Goal: Task Accomplishment & Management: Manage account settings

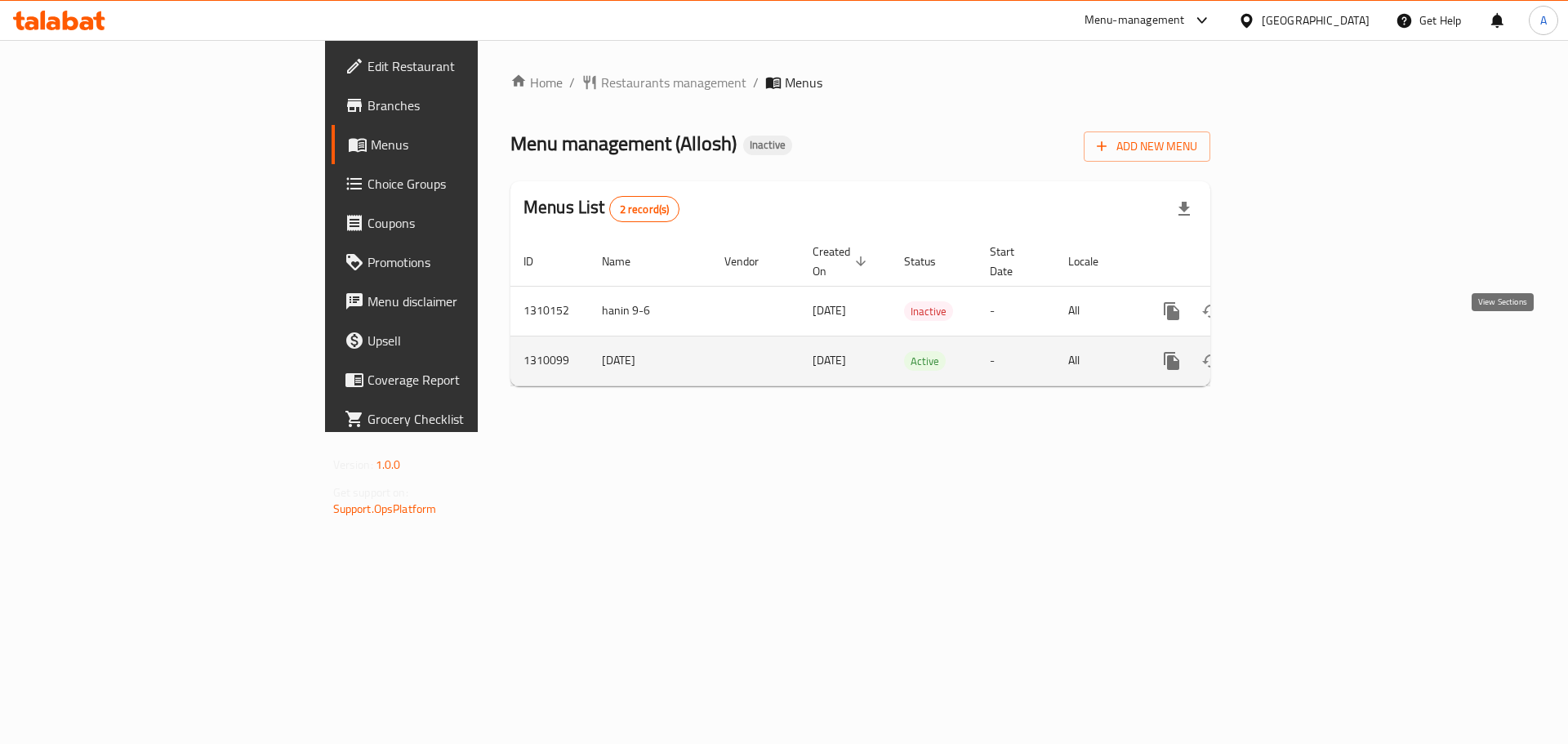
click at [1299, 351] on icon "enhanced table" at bounding box center [1289, 361] width 20 height 20
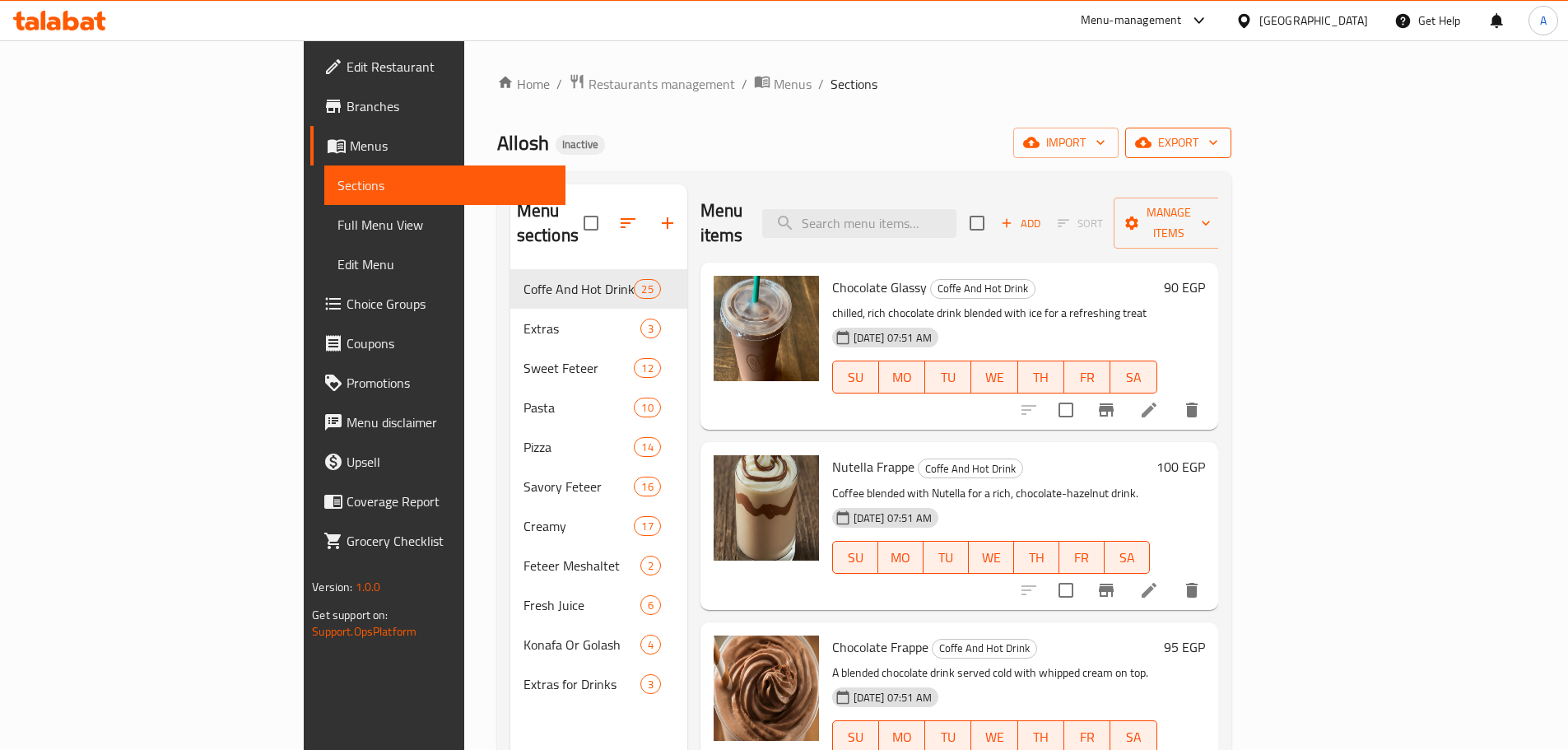
click at [1218, 144] on span "export" at bounding box center [1178, 143] width 80 height 21
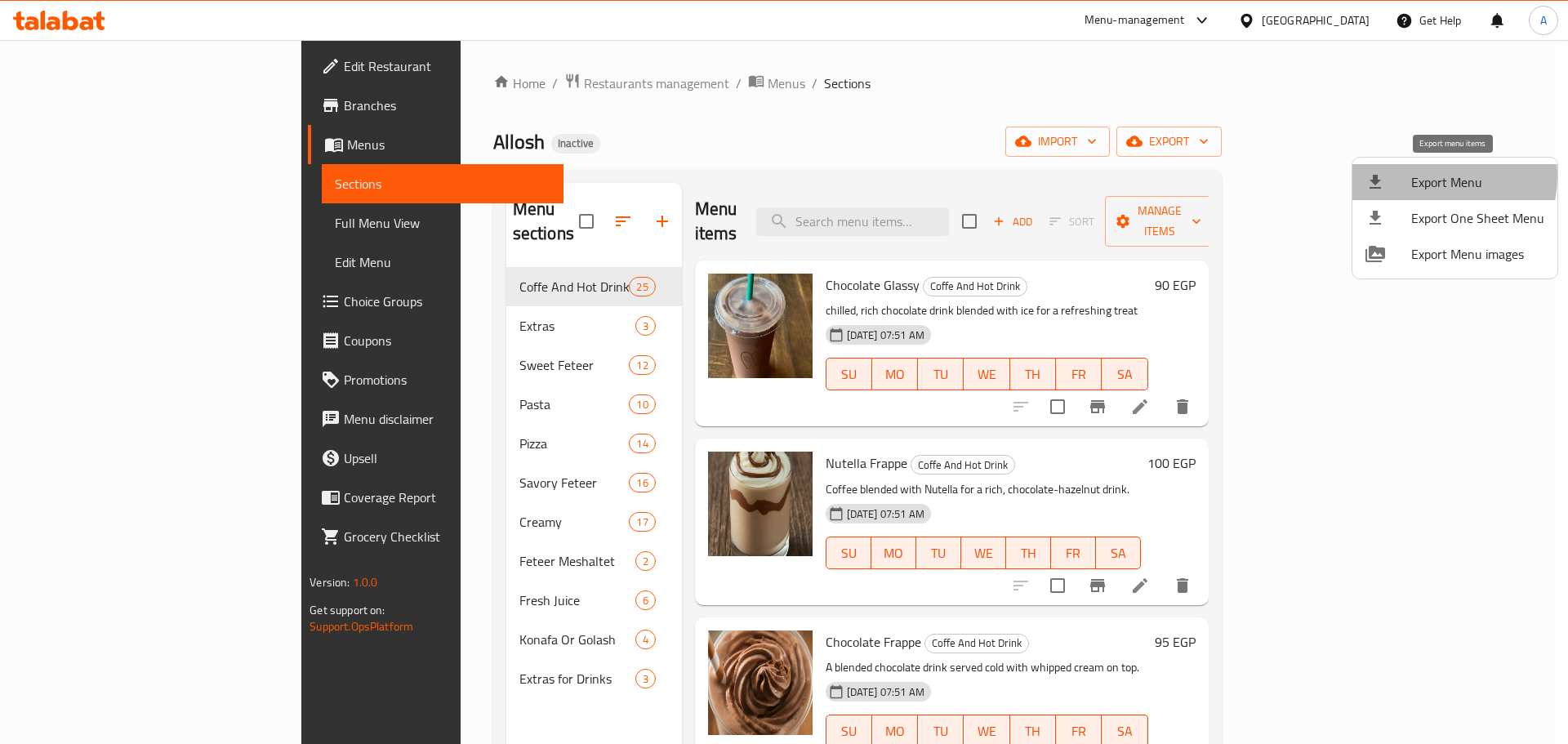
click at [1433, 176] on span "Export Menu" at bounding box center [1478, 182] width 133 height 20
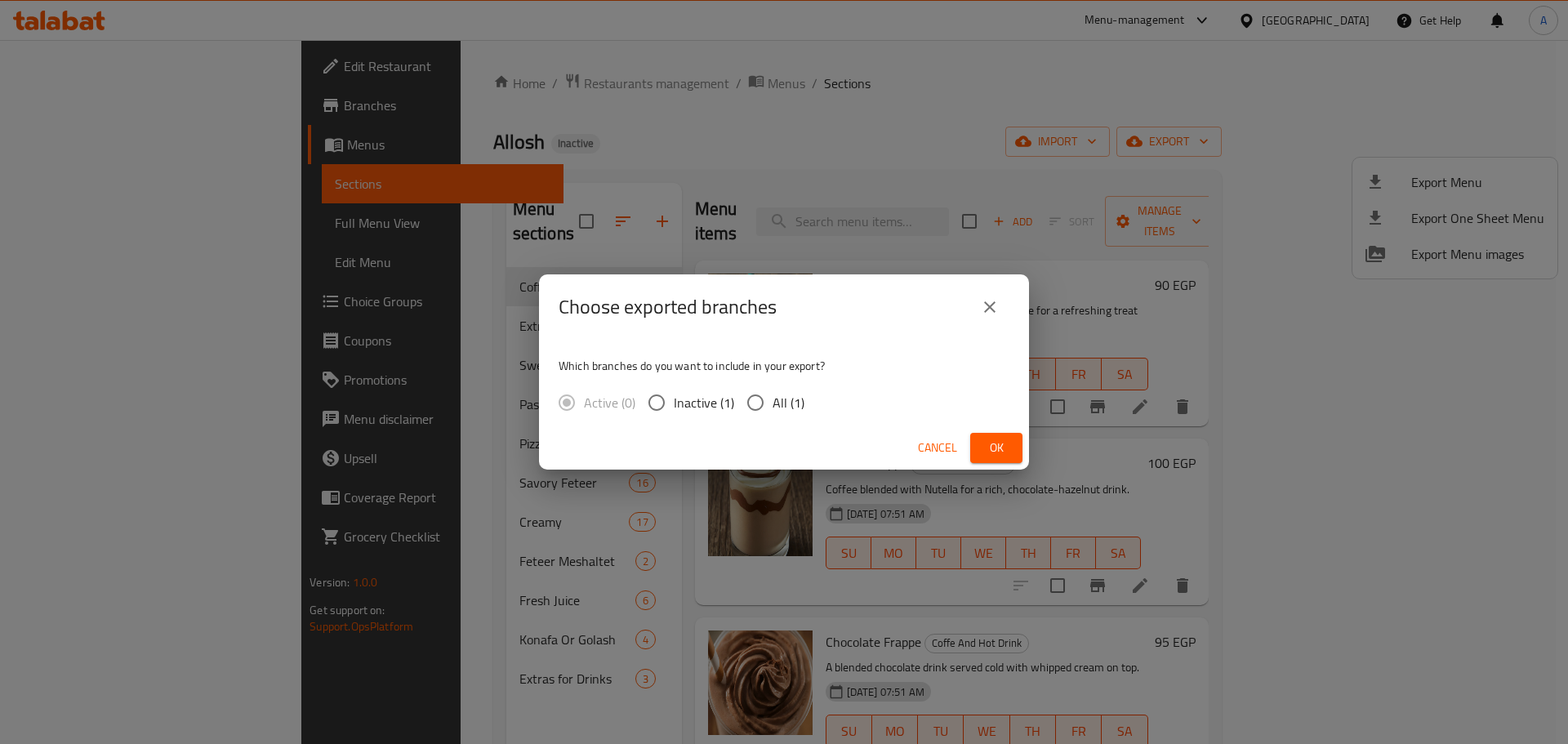
click at [788, 393] on span "All (1)" at bounding box center [788, 402] width 31 height 20
click at [773, 391] on input "All (1)" at bounding box center [755, 402] width 34 height 34
radio input "true"
click at [996, 446] on span "Ok" at bounding box center [996, 448] width 26 height 20
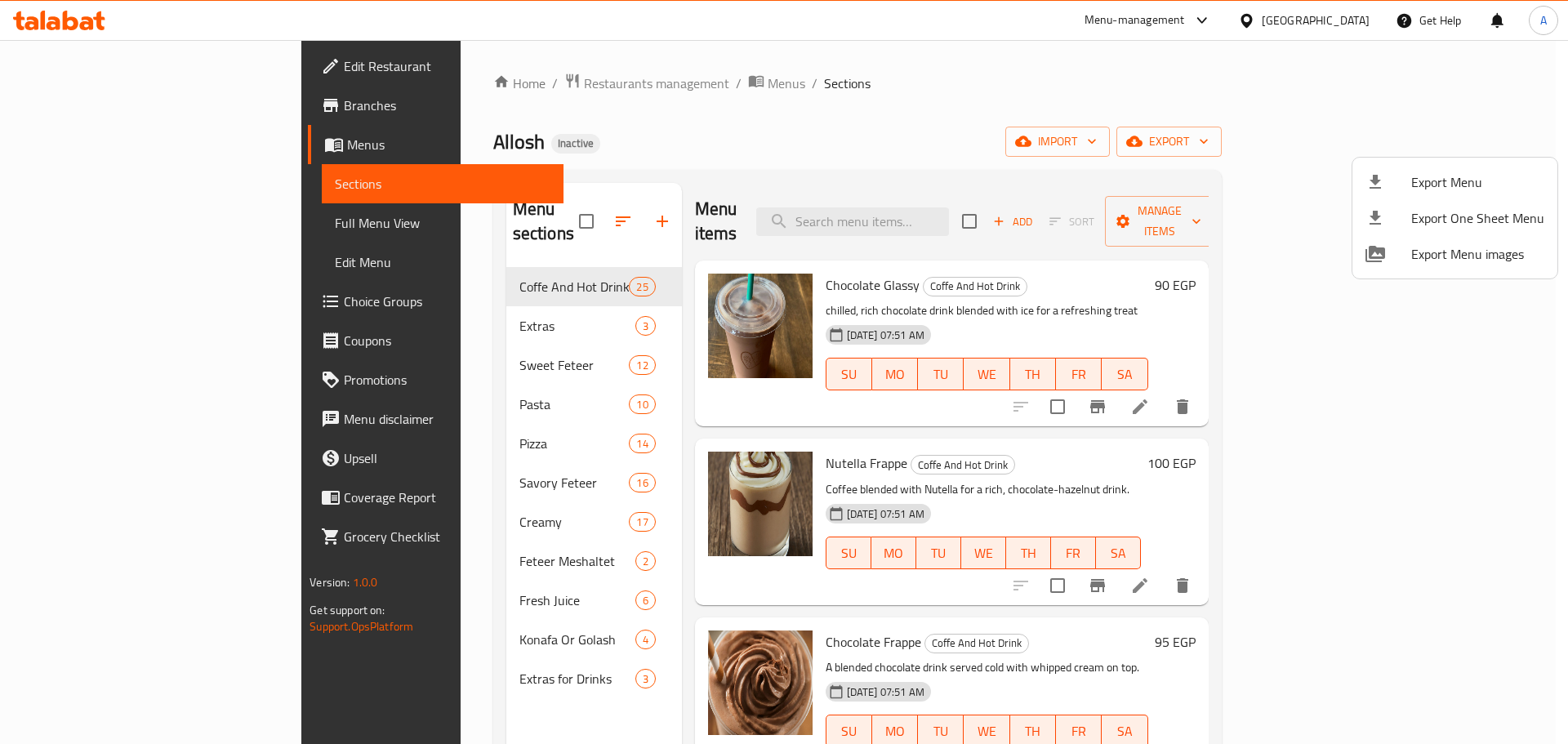
click at [928, 212] on div at bounding box center [784, 372] width 1568 height 744
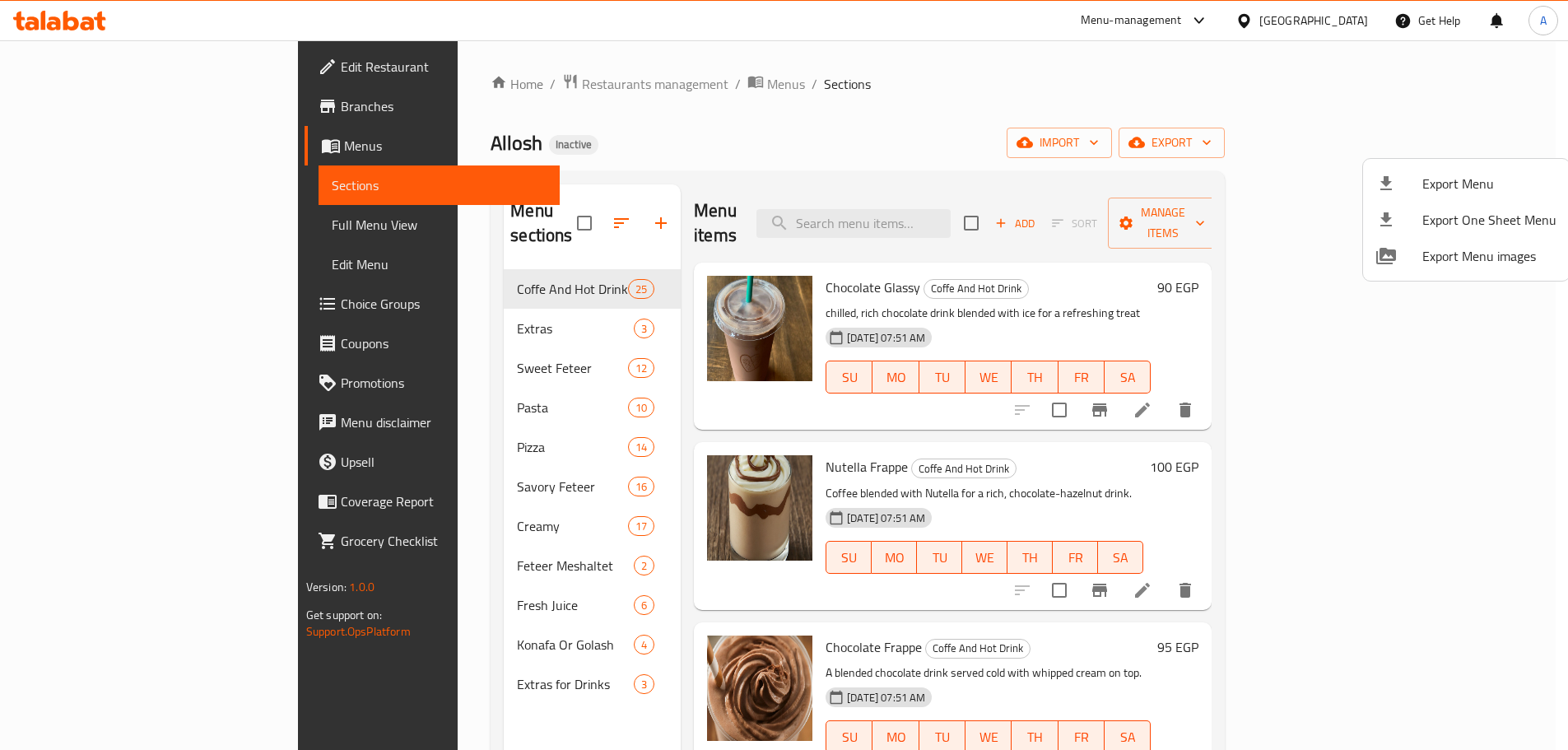
click at [935, 213] on input "search" at bounding box center [853, 224] width 195 height 29
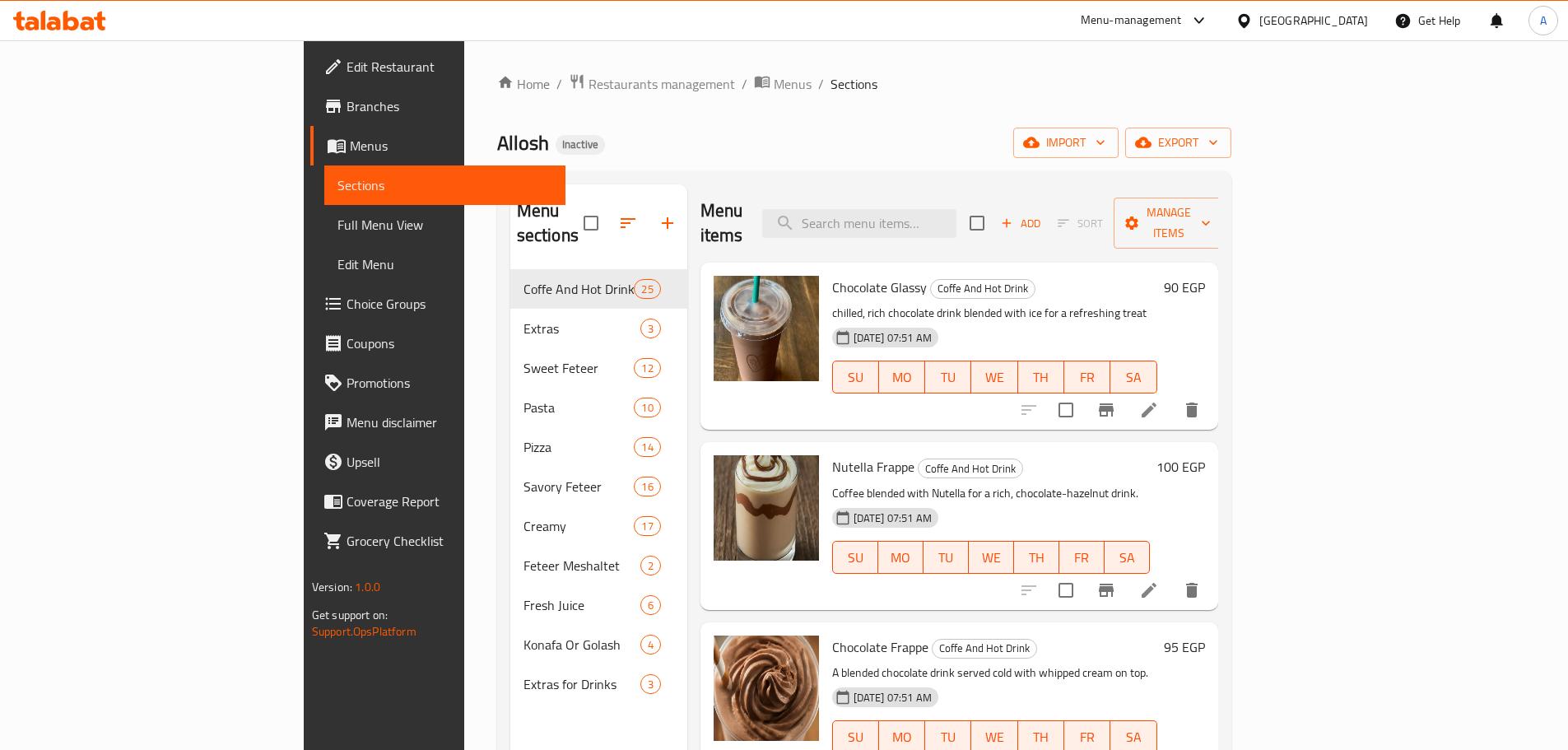
paste input "Chocolate Glassy"
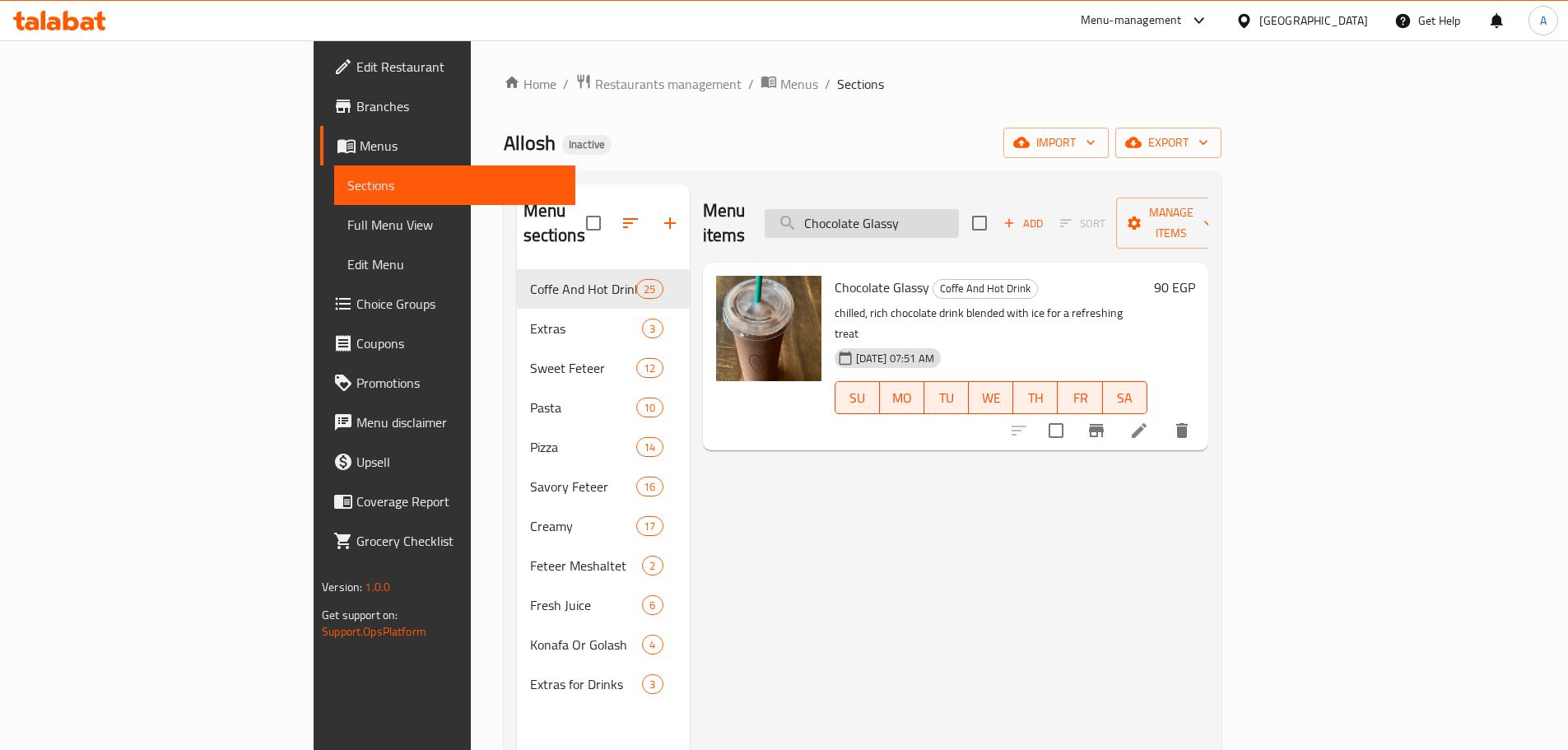
click at [948, 209] on input "Chocolate Glassy" at bounding box center [862, 224] width 195 height 29
paste input "Oreo Milk Shake"
click at [958, 209] on input "Oreo Milk Shake" at bounding box center [862, 224] width 195 height 29
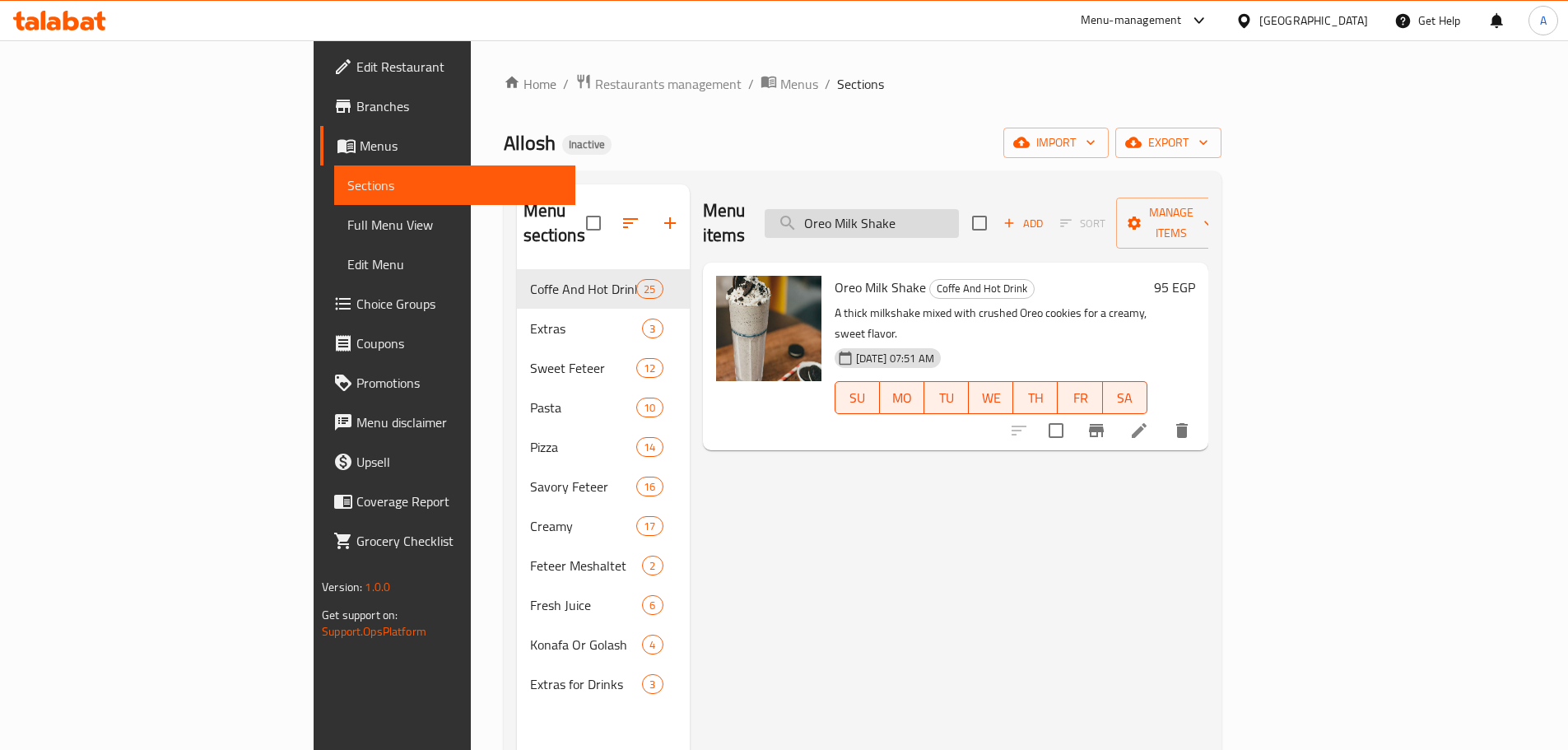
click at [958, 209] on input "Oreo Milk Shake" at bounding box center [862, 224] width 195 height 29
paste input "Chocolate Frapp"
click at [938, 209] on input "Chocolate Frappe" at bounding box center [862, 224] width 195 height 29
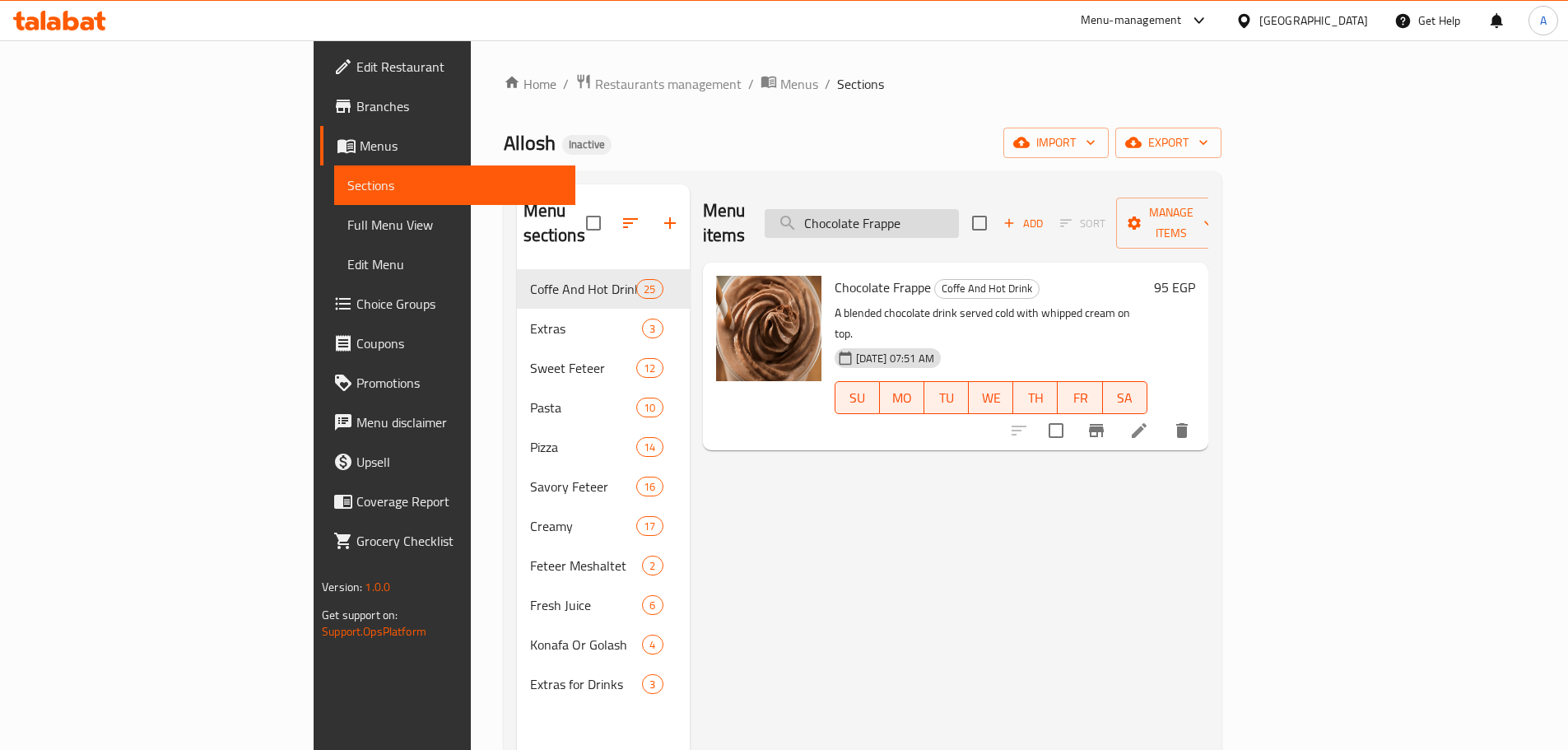
click at [938, 209] on input "Chocolate Frappe" at bounding box center [862, 224] width 195 height 29
paste input "armel"
click at [957, 209] on input "[PERSON_NAME]" at bounding box center [862, 224] width 195 height 29
paste input "Dulce DeLeche"
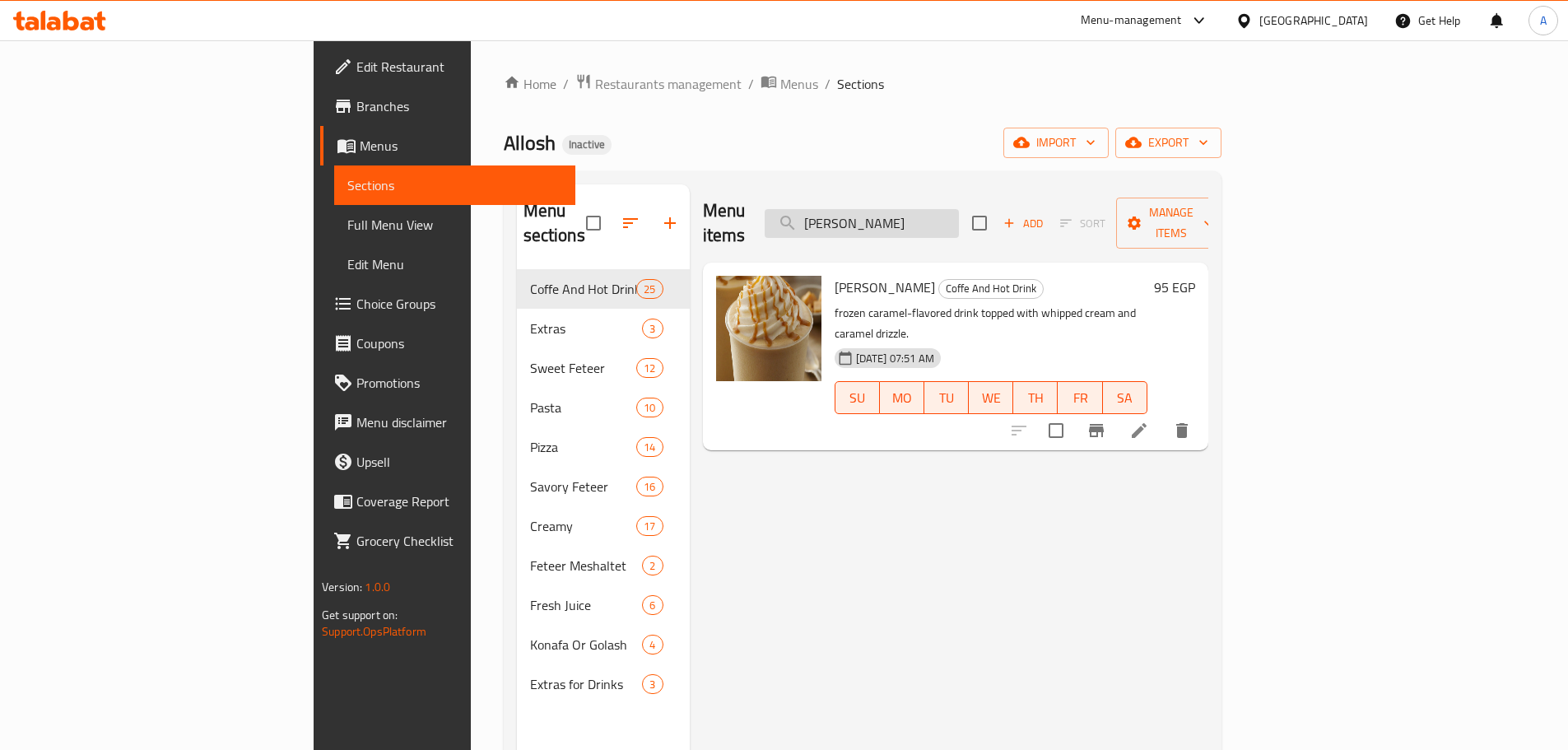
click at [957, 209] on input "[PERSON_NAME]" at bounding box center [862, 224] width 195 height 29
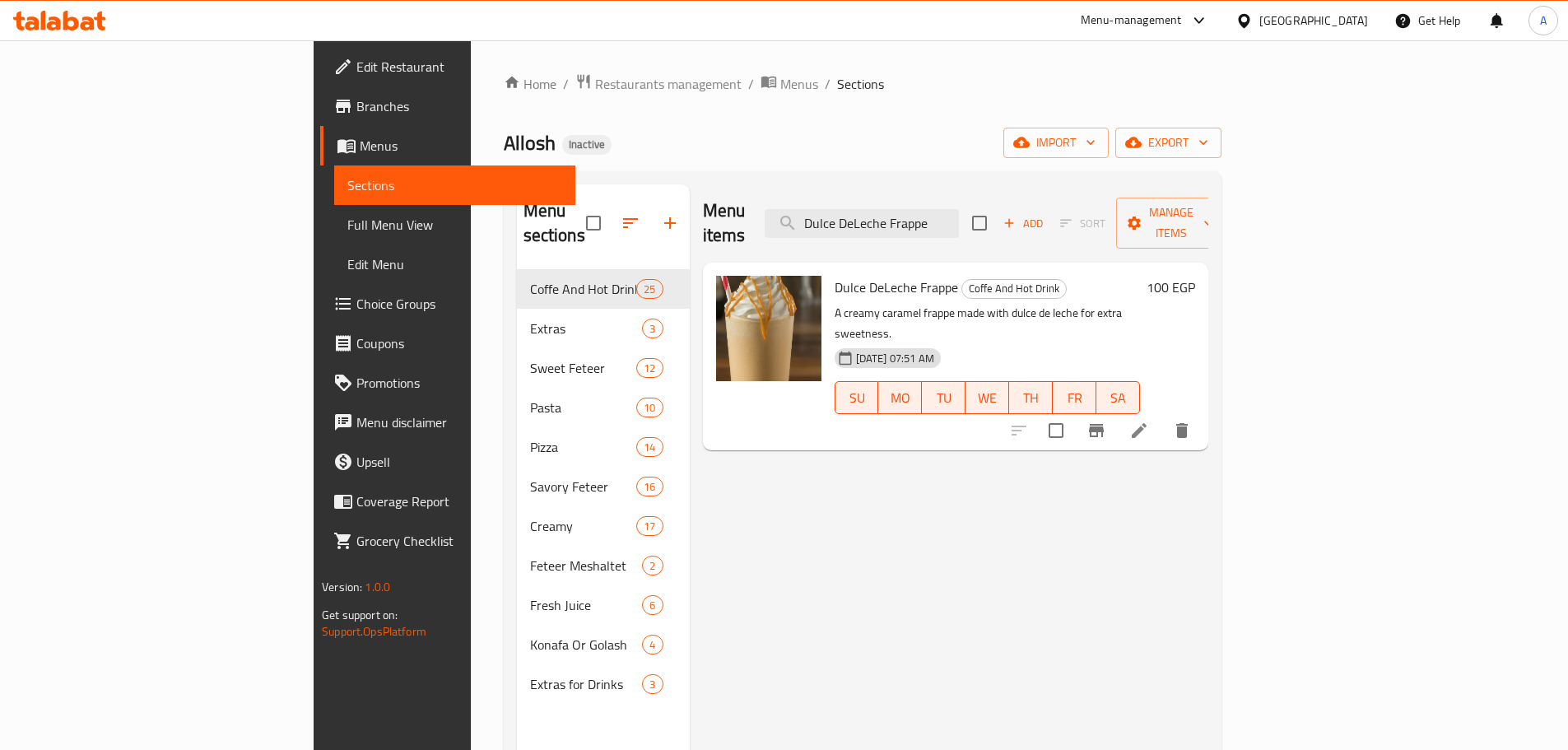
type input "Dulce DeLeche Frappe"
click at [347, 222] on span "Full Menu View" at bounding box center [454, 225] width 215 height 20
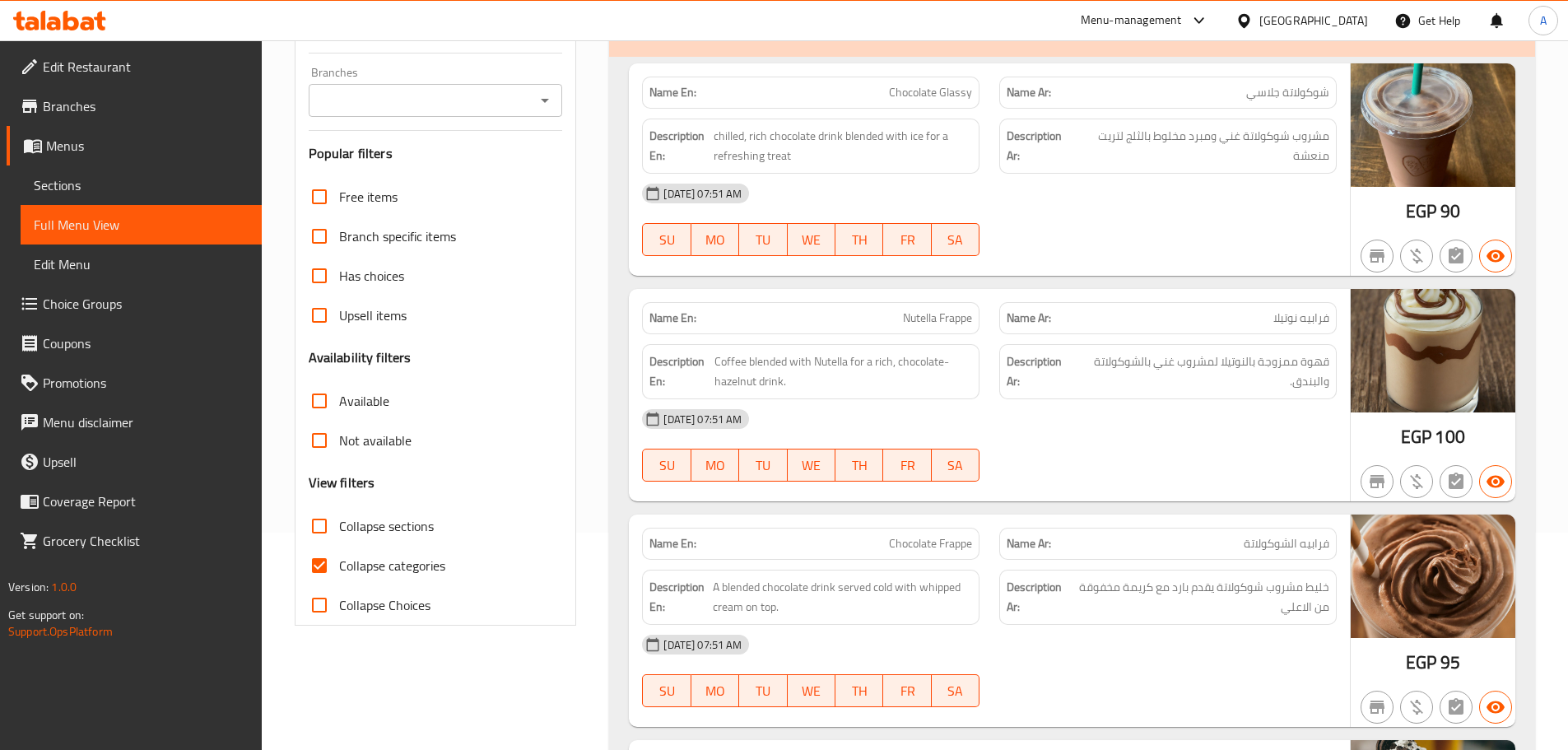
scroll to position [247, 0]
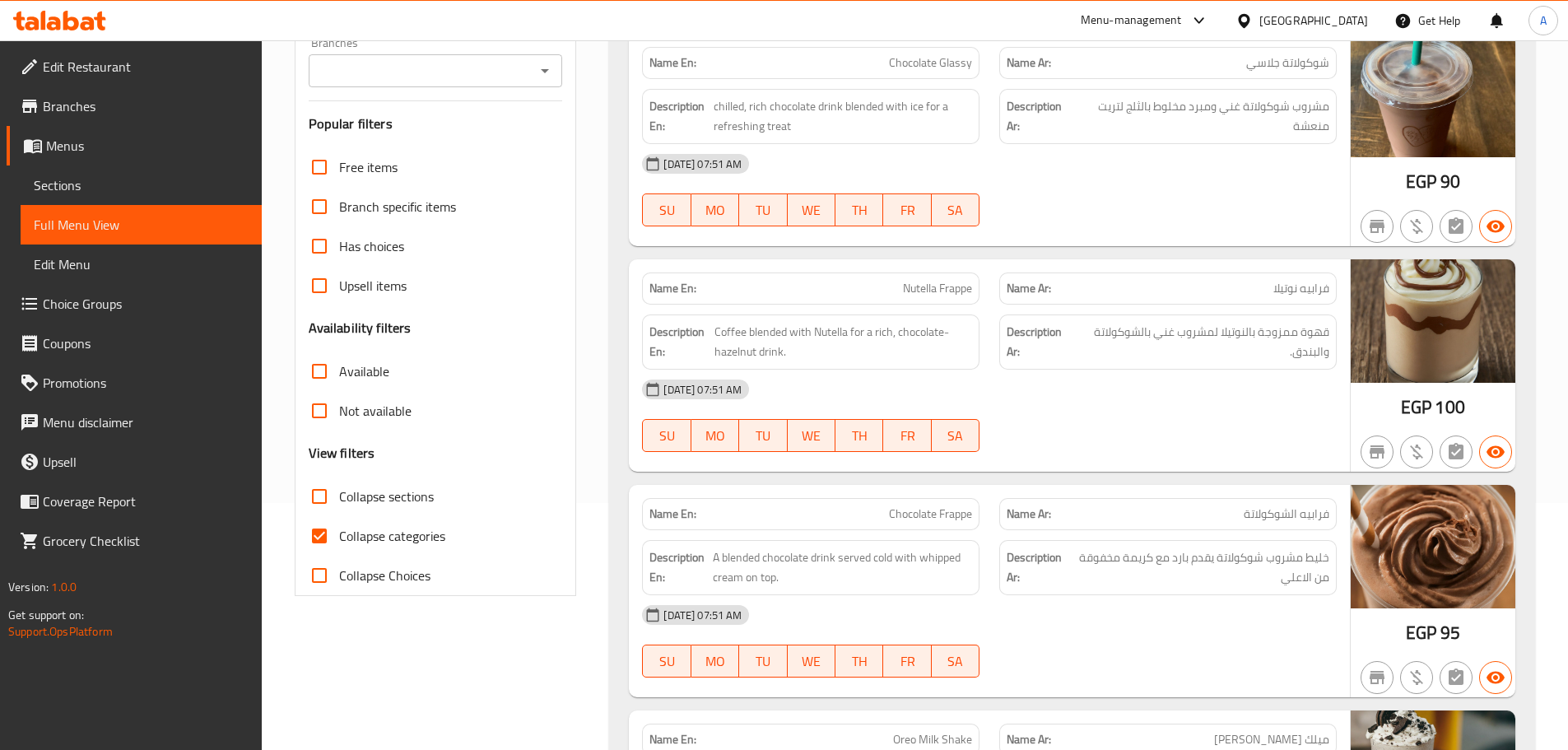
click at [372, 506] on span "Collapse sections" at bounding box center [387, 495] width 94 height 20
click at [339, 507] on input "Collapse sections" at bounding box center [319, 496] width 39 height 39
checkbox input "true"
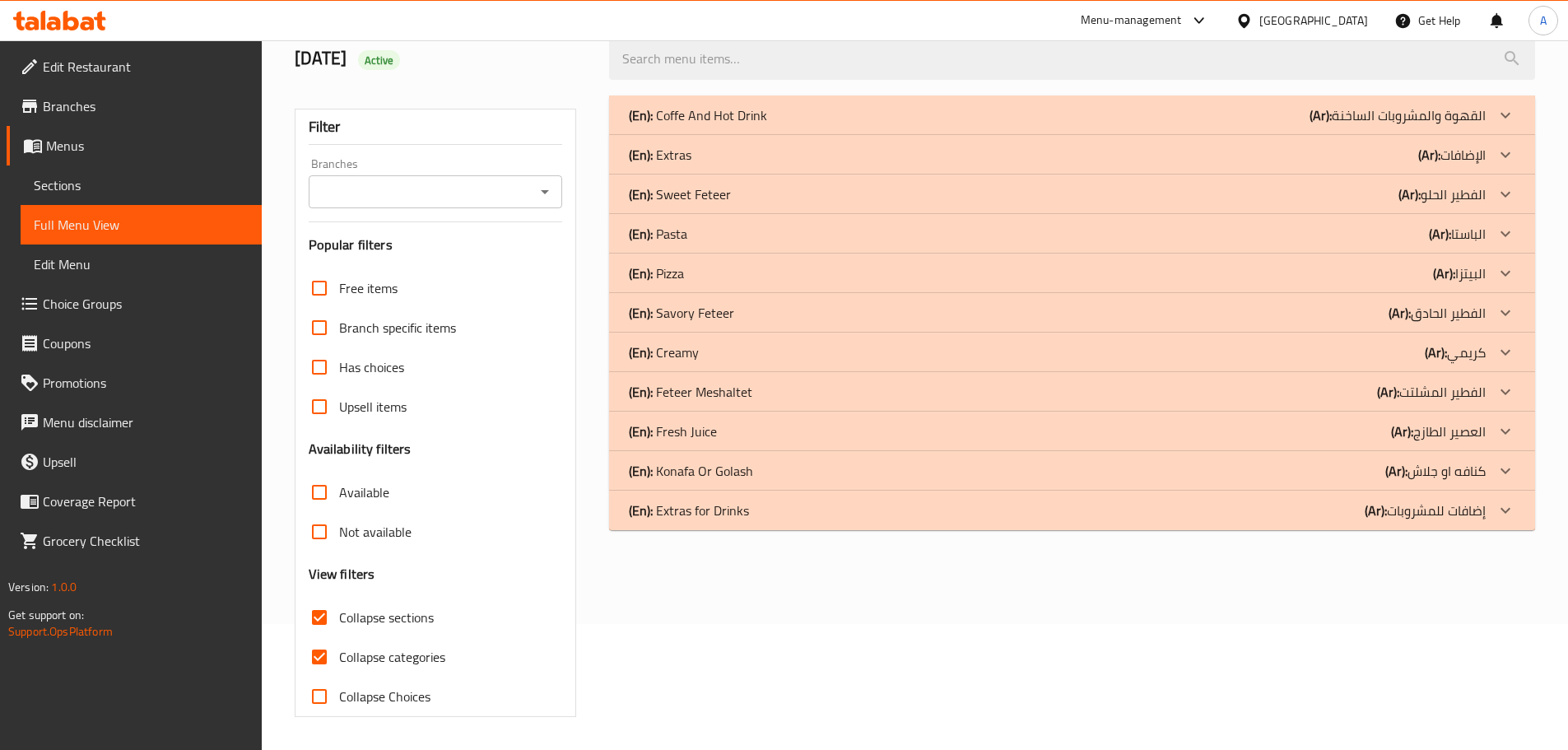
scroll to position [126, 0]
click at [736, 113] on p "(En): Coffe And Hot Drink" at bounding box center [697, 115] width 138 height 20
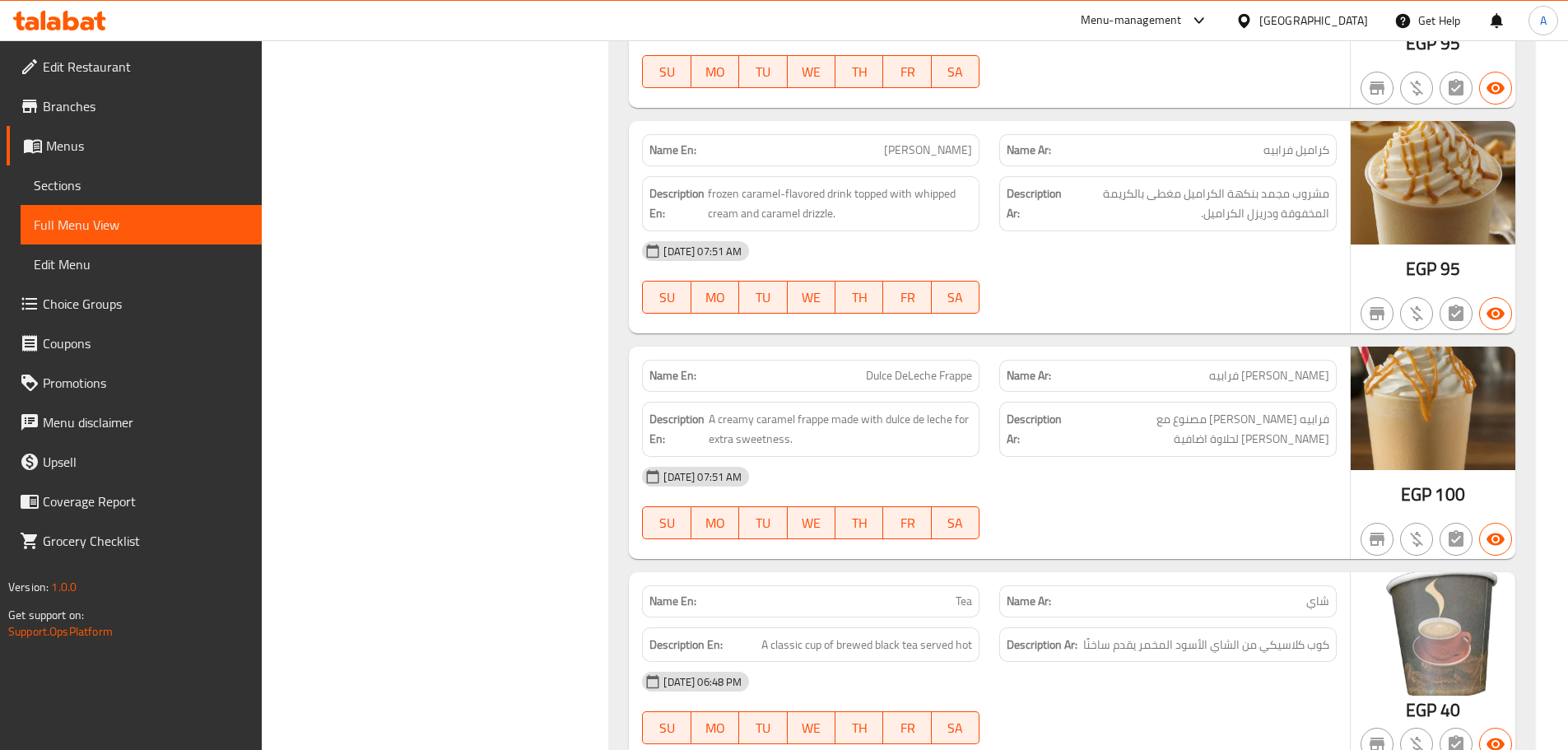
scroll to position [385, 0]
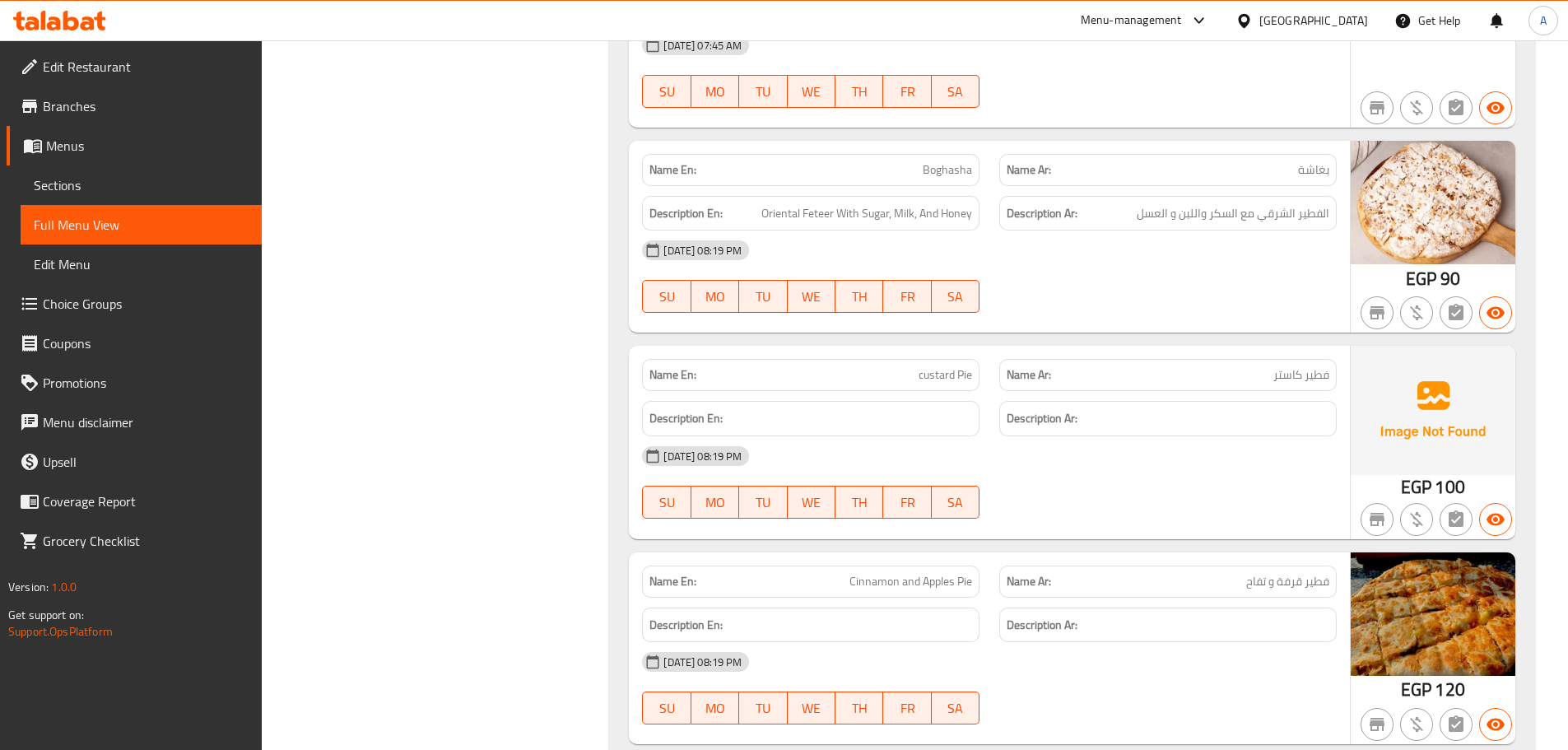
scroll to position [12395, 0]
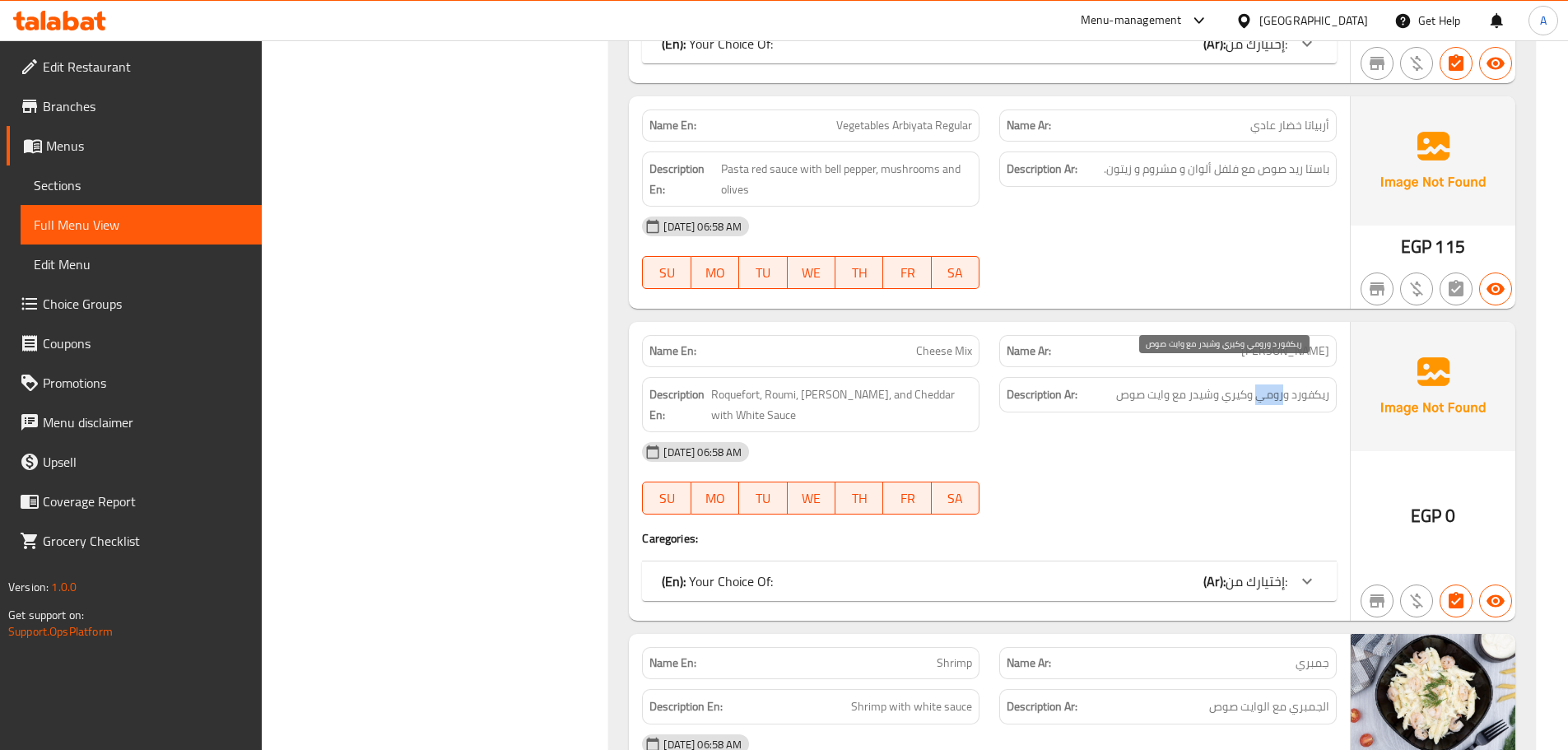
drag, startPoint x: 1284, startPoint y: 380, endPoint x: 1257, endPoint y: 381, distance: 27.0
click at [1257, 384] on span "ريكفورد ورومي وكيري وشيدر مع وايت صوص" at bounding box center [1223, 394] width 213 height 21
copy span "رومي"
click at [1089, 342] on p "Name Ar: ميكس جبن" at bounding box center [1168, 351] width 322 height 17
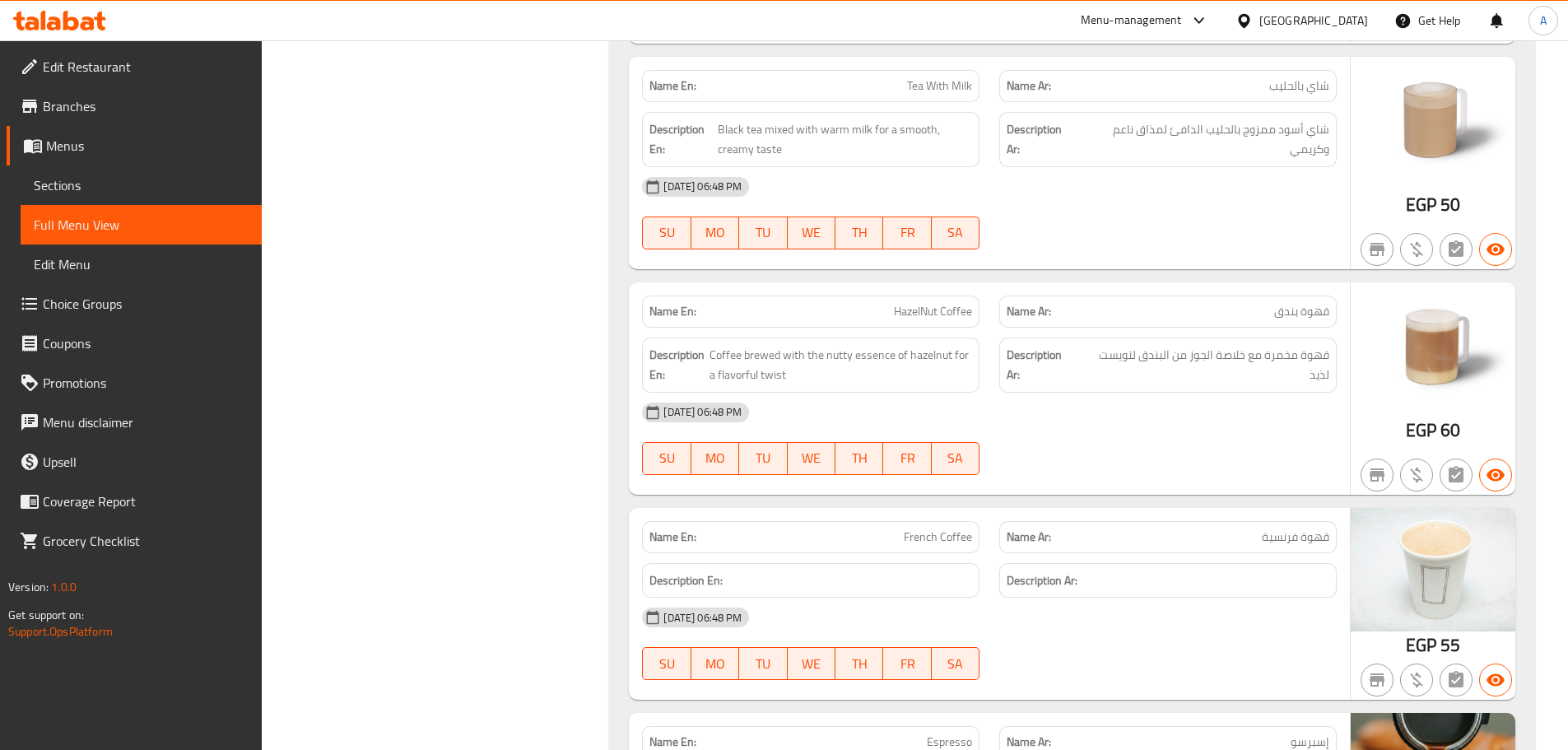
scroll to position [0, 0]
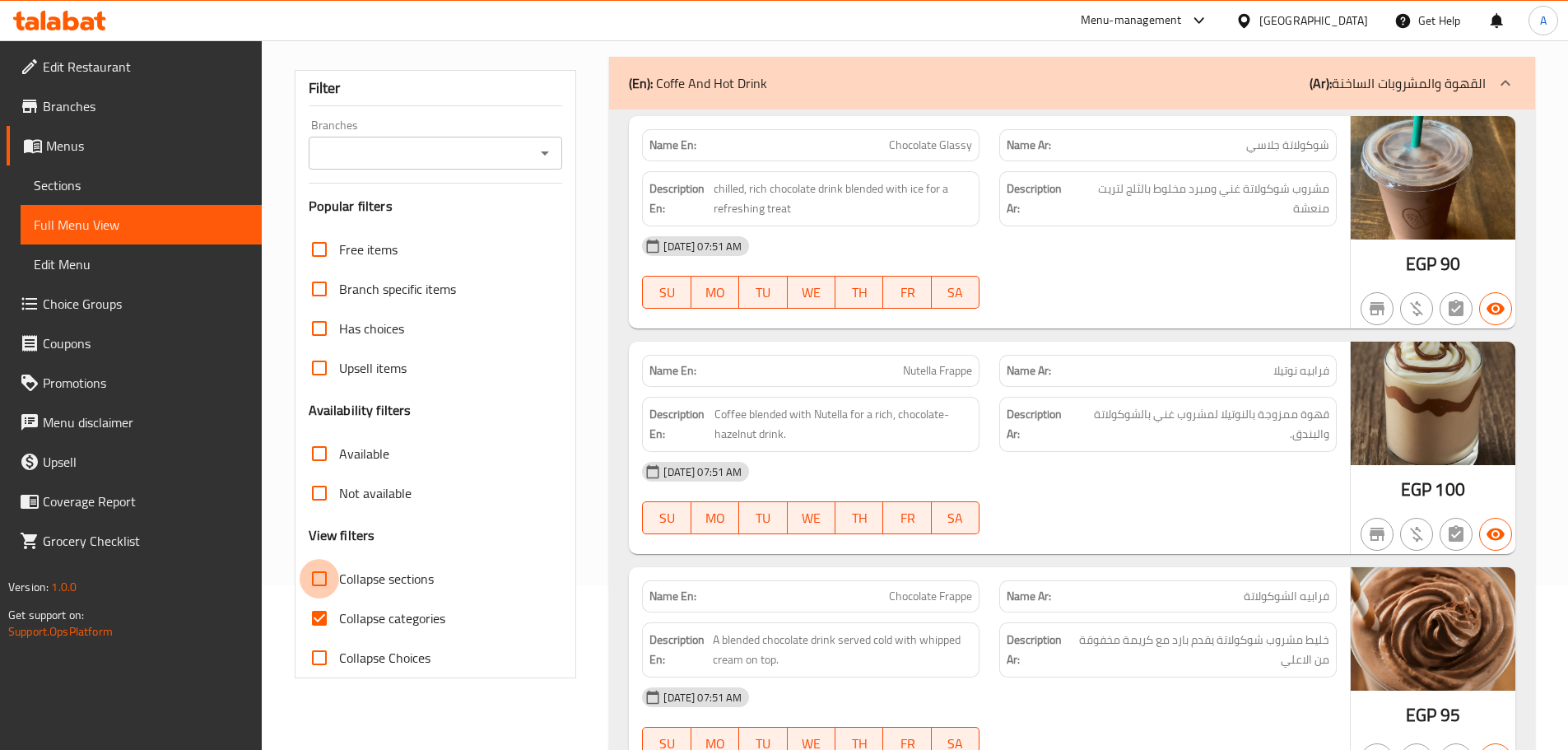
click at [330, 574] on input "Collapse sections" at bounding box center [319, 579] width 39 height 39
checkbox input "true"
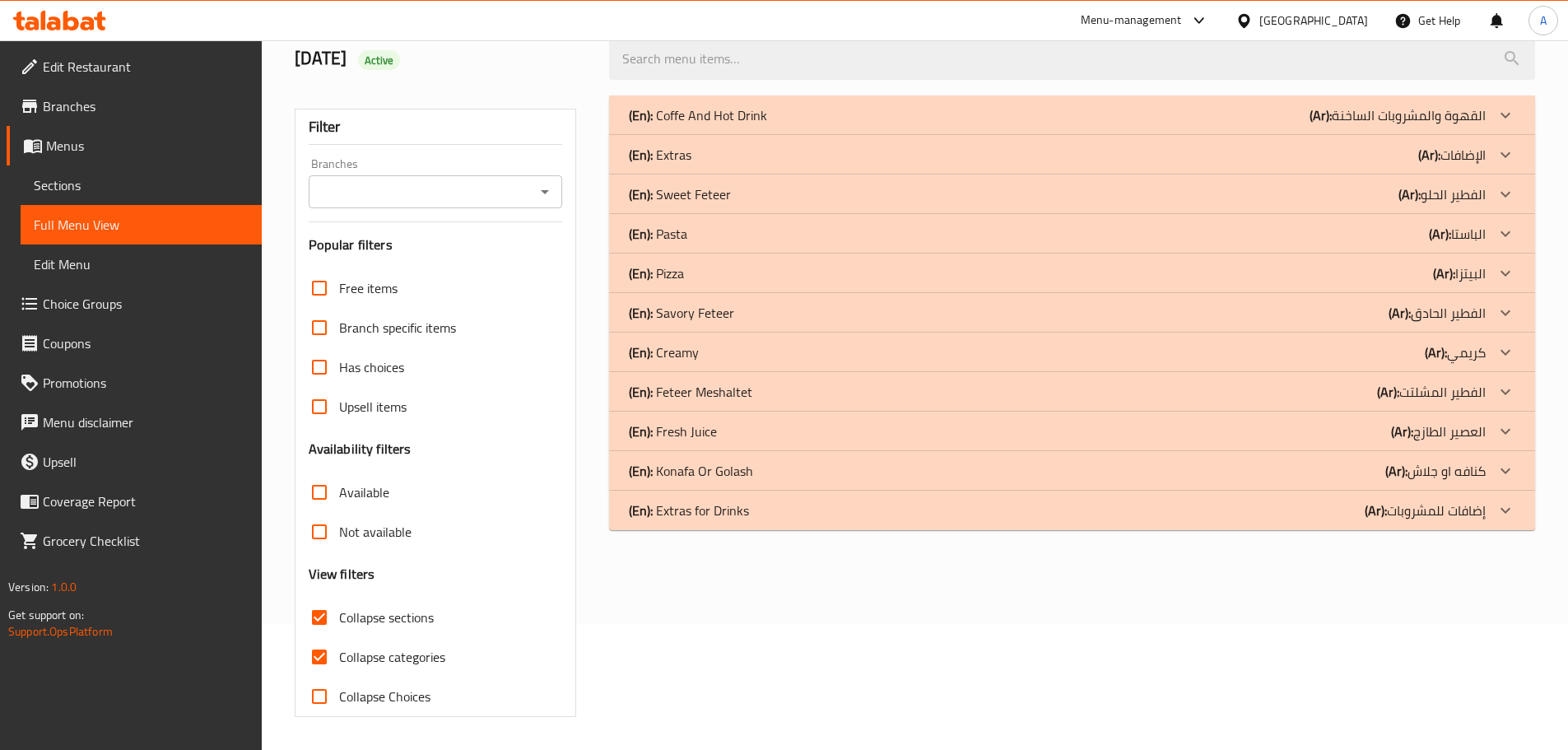
scroll to position [126, 0]
click at [735, 309] on div "(En): Savory Feteer (Ar): الفطير الحادق" at bounding box center [1056, 312] width 856 height 20
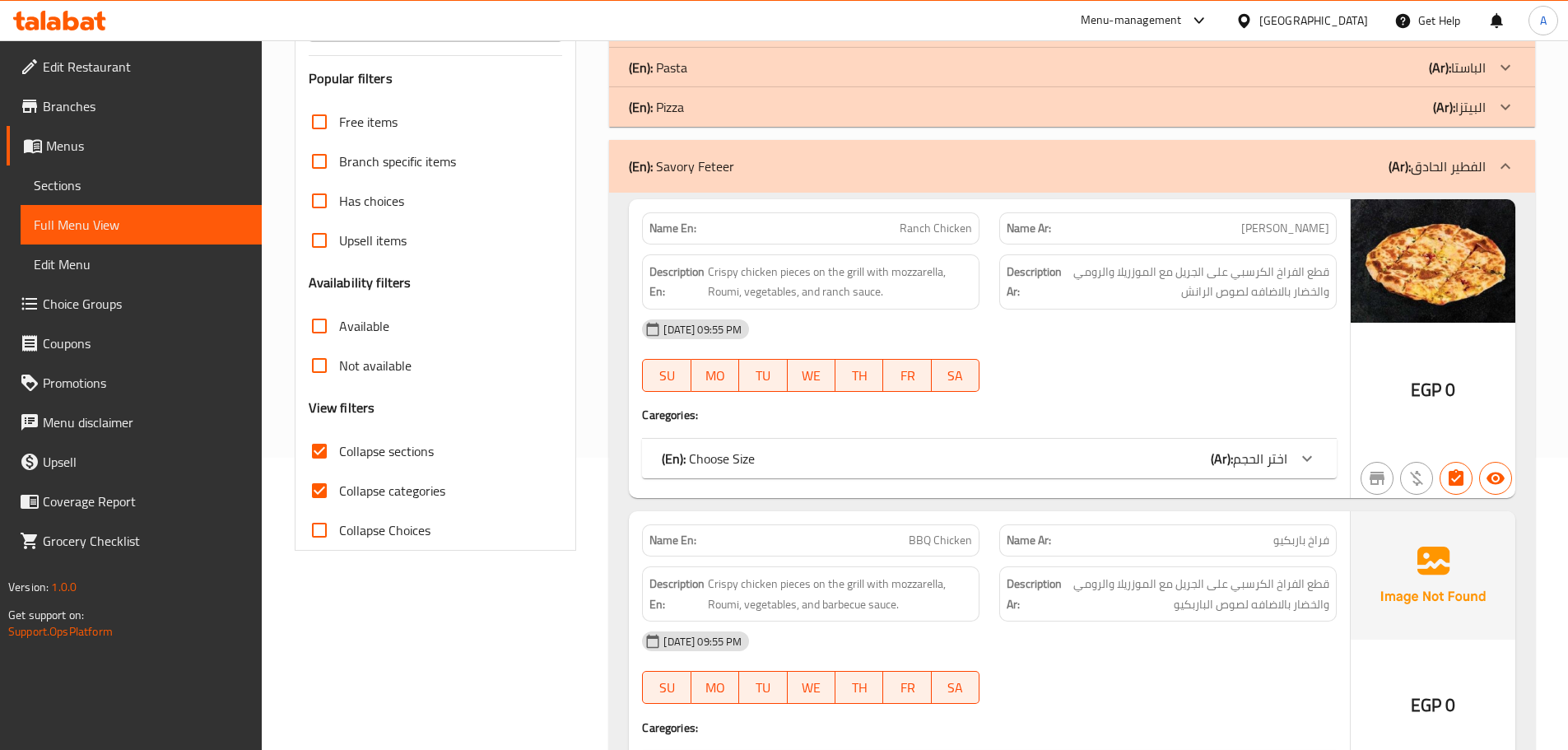
scroll to position [291, 0]
drag, startPoint x: 582, startPoint y: 245, endPoint x: 584, endPoint y: 278, distance: 33.1
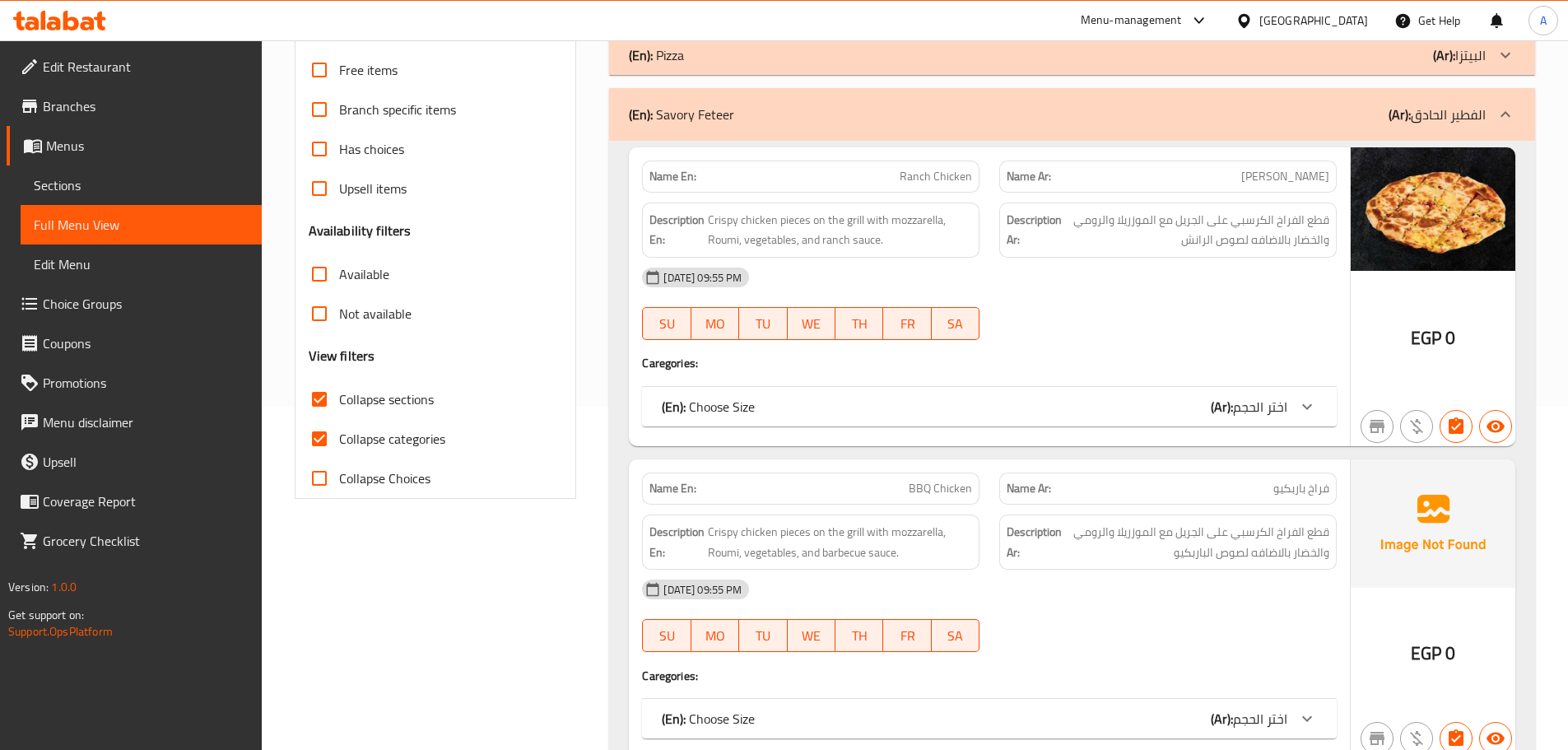
scroll to position [373, 0]
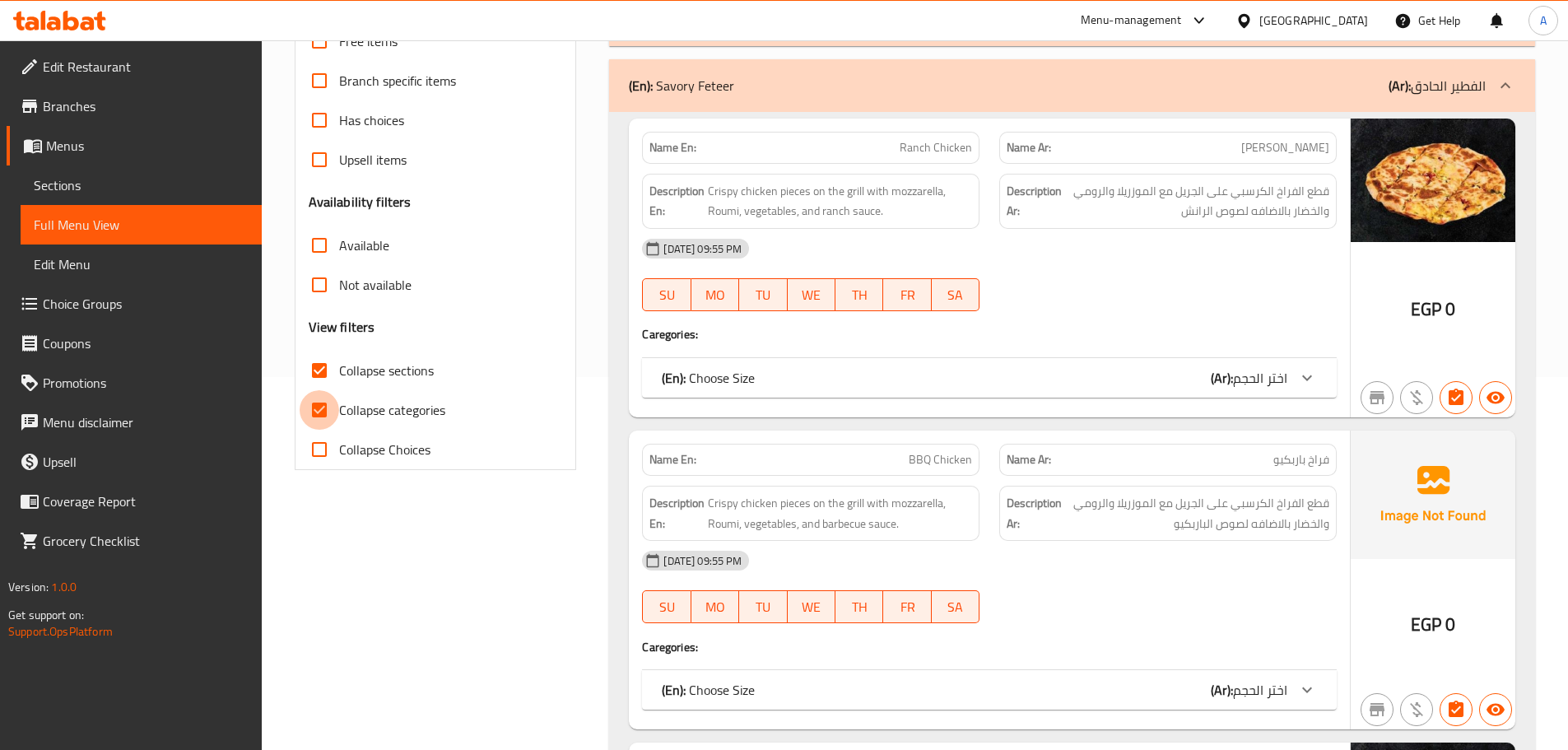
click at [318, 395] on input "Collapse categories" at bounding box center [319, 410] width 39 height 39
checkbox input "false"
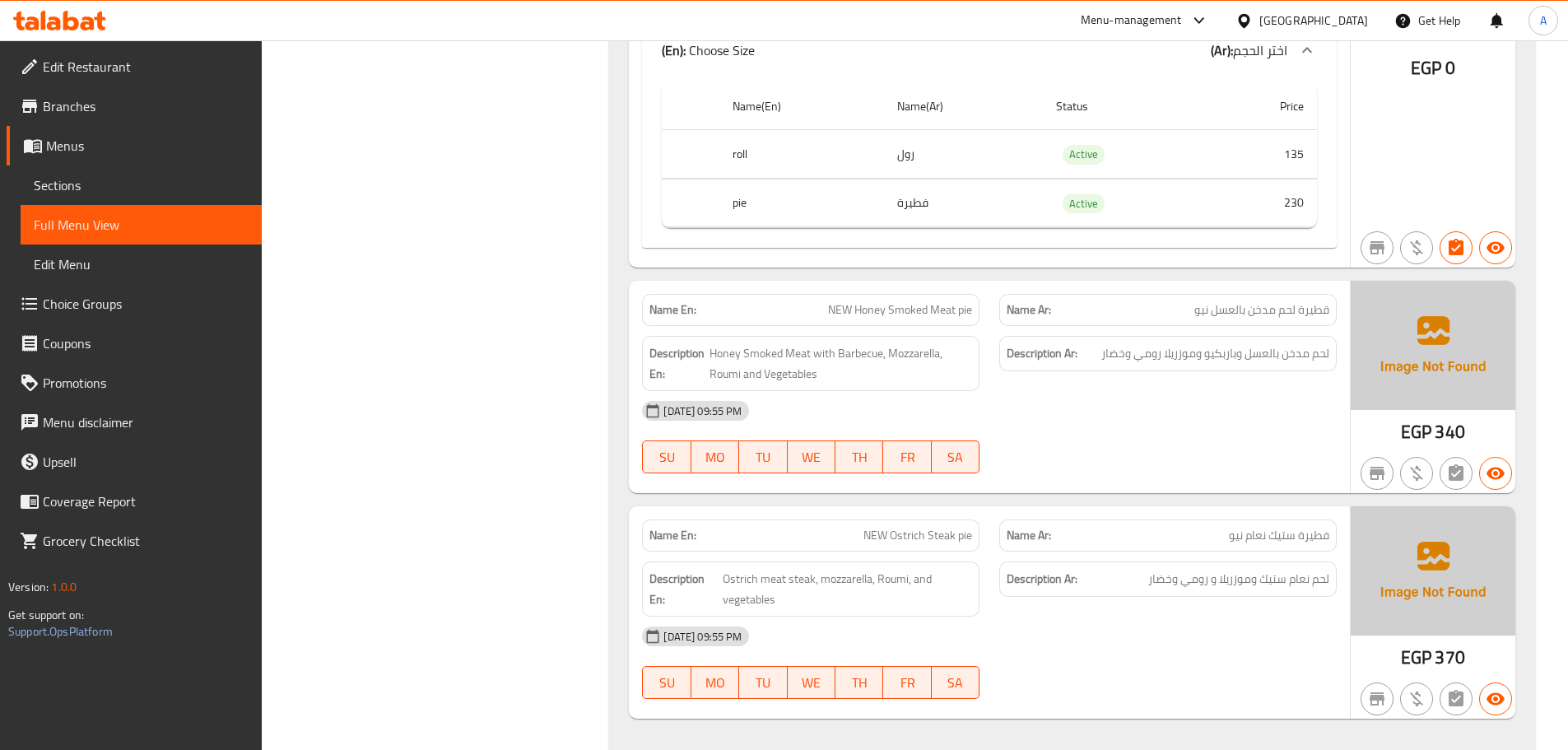
scroll to position [6940, 0]
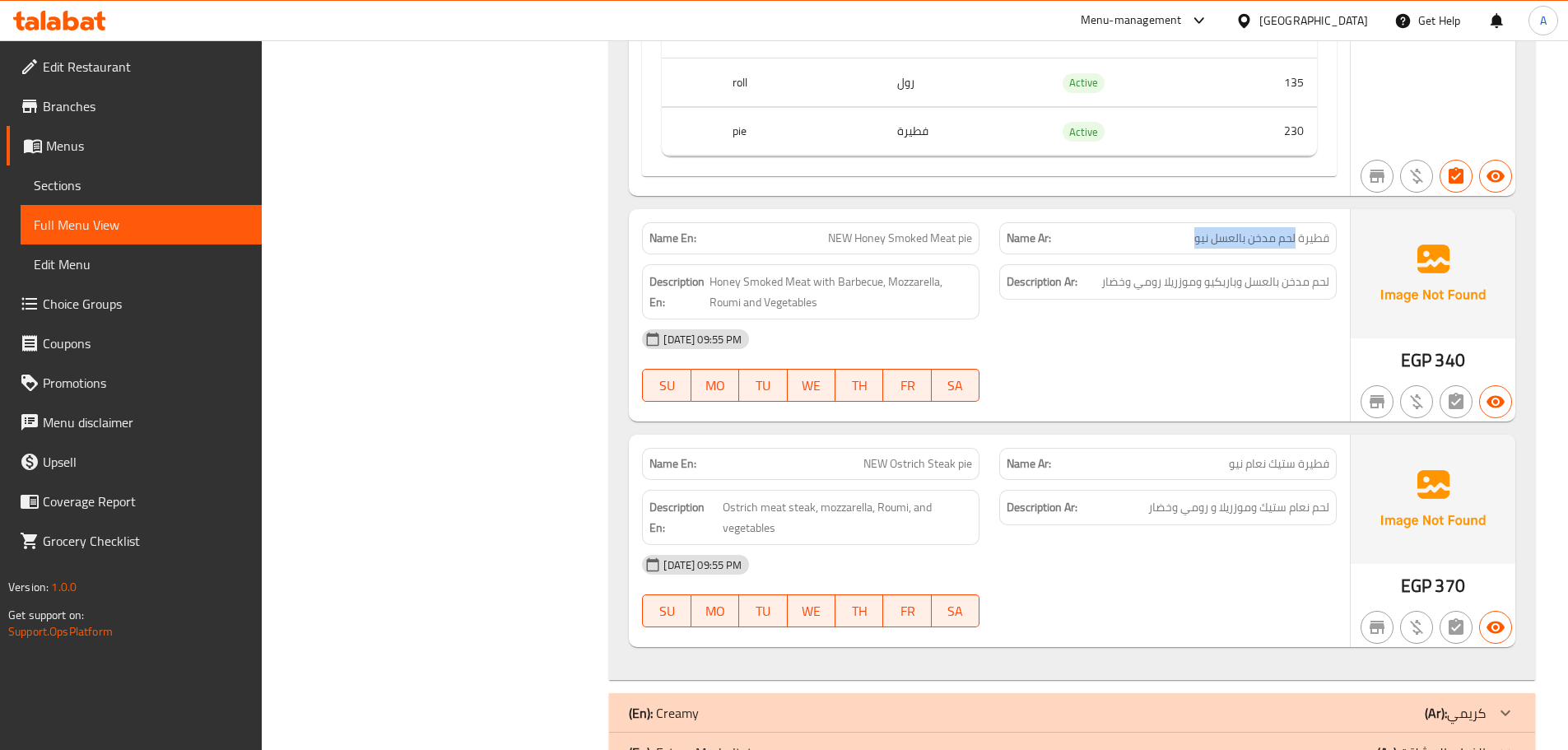
drag, startPoint x: 1295, startPoint y: 234, endPoint x: 1177, endPoint y: 233, distance: 118.0
click at [1177, 233] on p "Name Ar: قطيرة لحم مدخن بالعسل نيو" at bounding box center [1168, 238] width 322 height 17
copy span "لحم مدخن بالعسل نيو"
drag, startPoint x: 1334, startPoint y: 283, endPoint x: 997, endPoint y: 142, distance: 365.3
click at [1093, 274] on div "Description Ar: لحم مدخن بالعسل وباربكيو وموزريلا رومي وخضار" at bounding box center [1168, 281] width 338 height 35
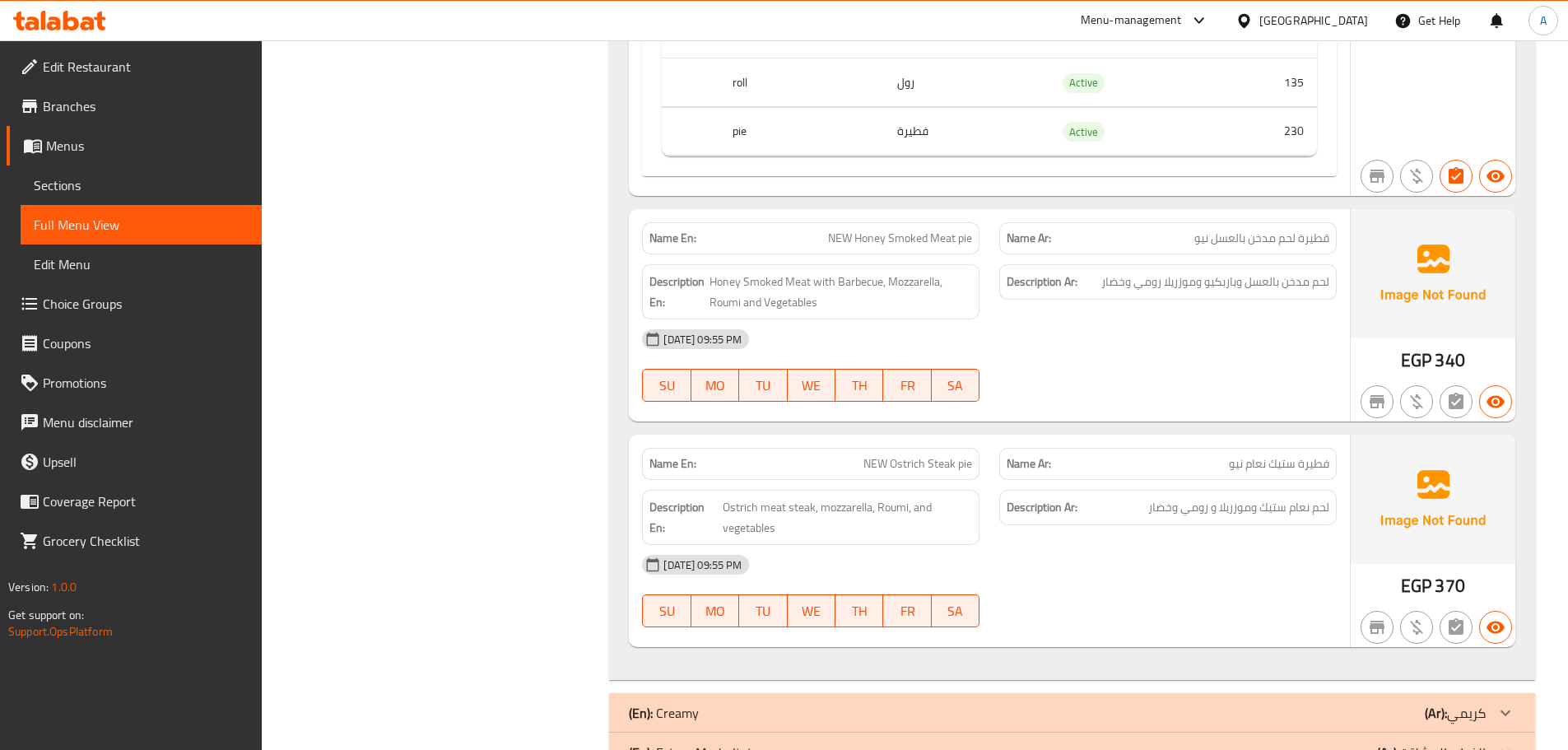
click at [869, 224] on div "Name En: NEW Honey Smoked Meat pie" at bounding box center [811, 237] width 338 height 32
copy span "NEW Honey Smoked Meat pie"
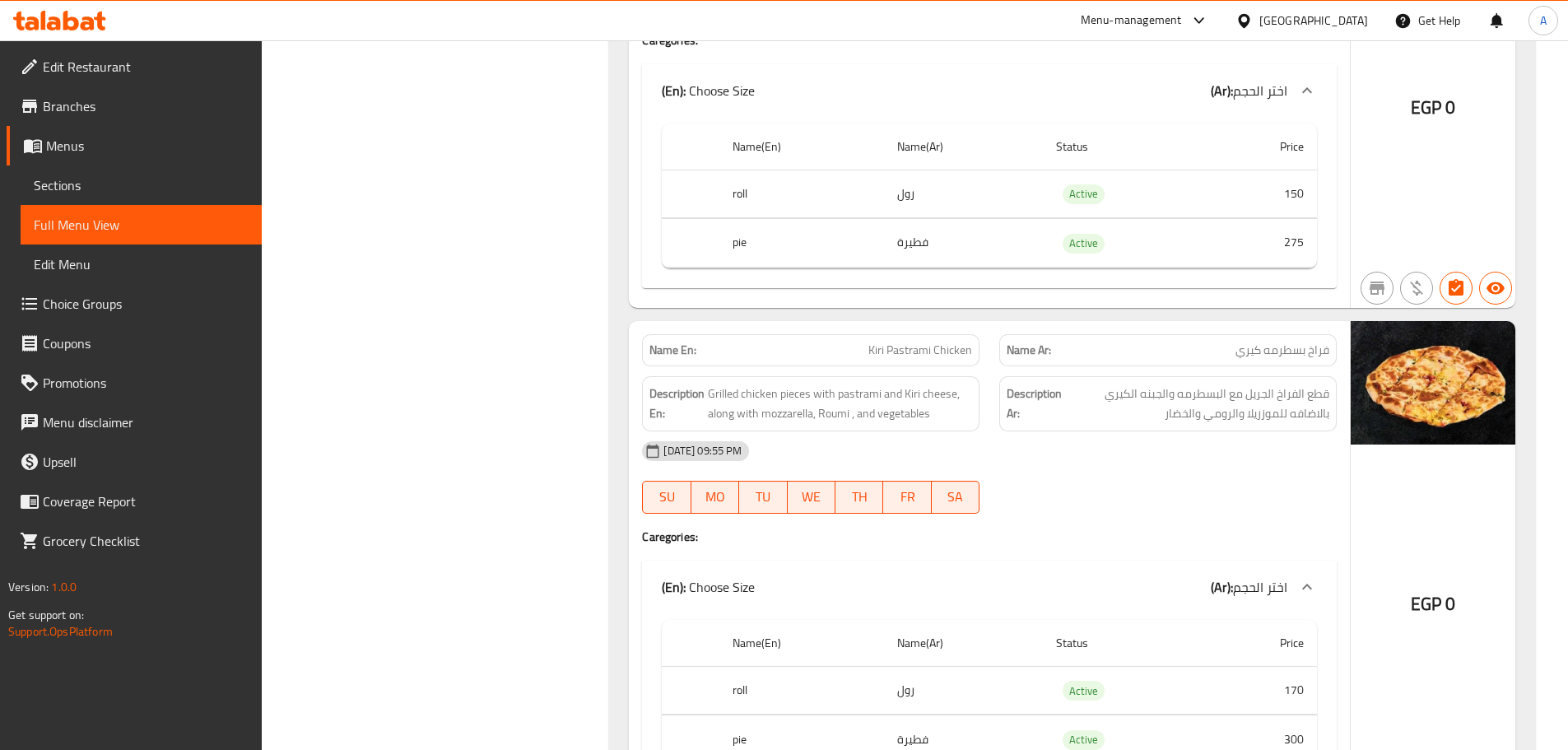
scroll to position [1561, 0]
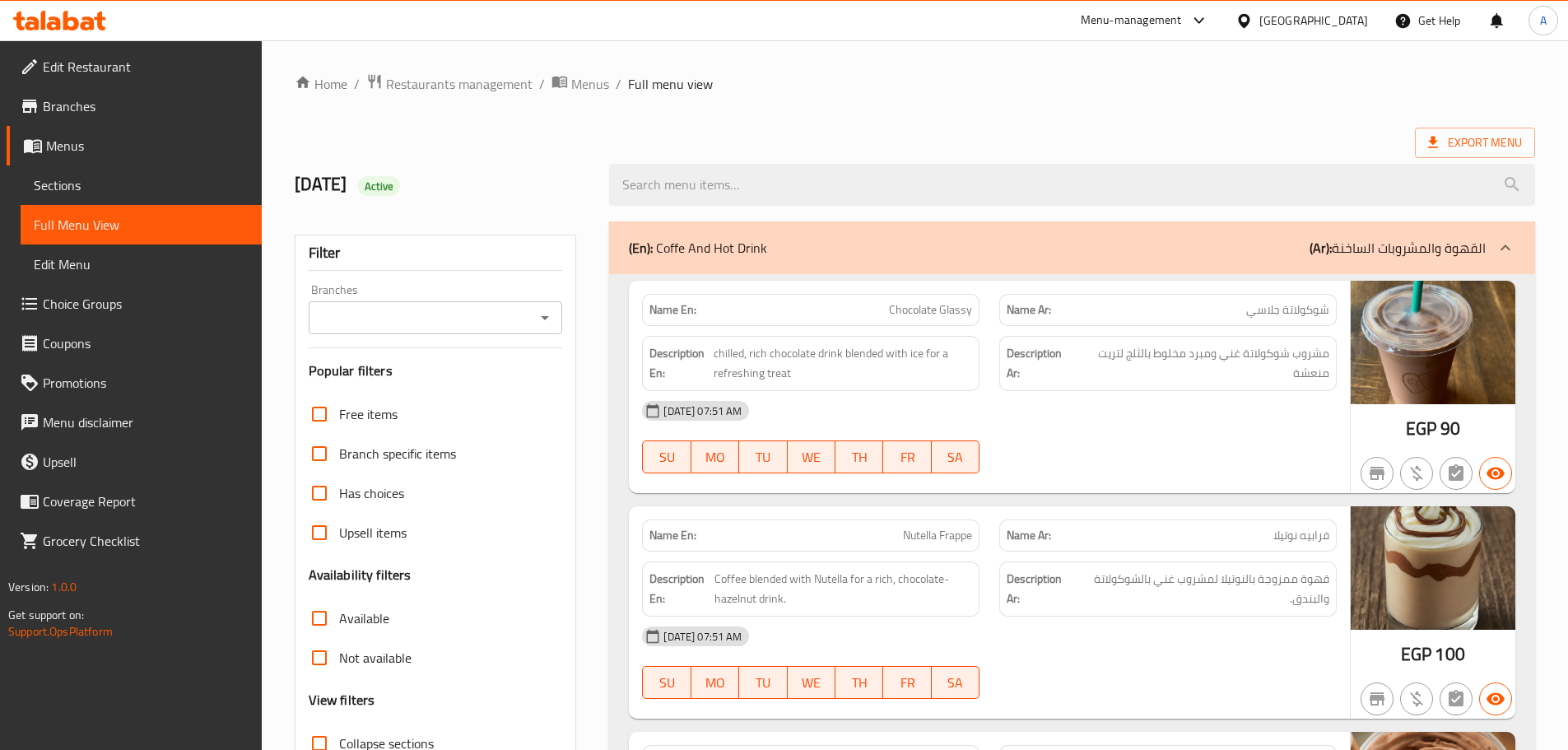
click at [117, 187] on span "Sections" at bounding box center [141, 184] width 215 height 20
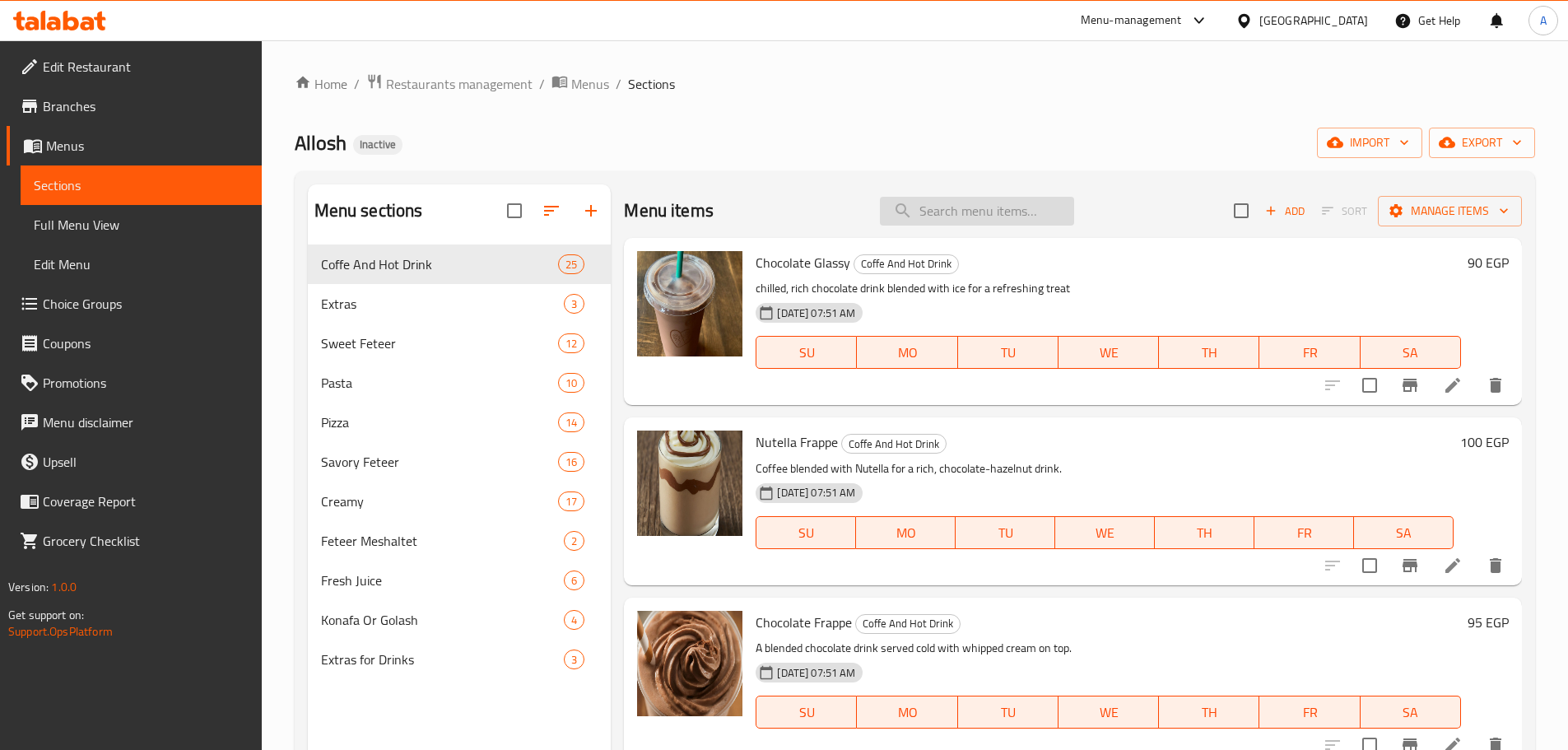
click at [1024, 212] on input "search" at bounding box center [976, 211] width 195 height 29
paste input "NEW Honey Smoked Meat pie"
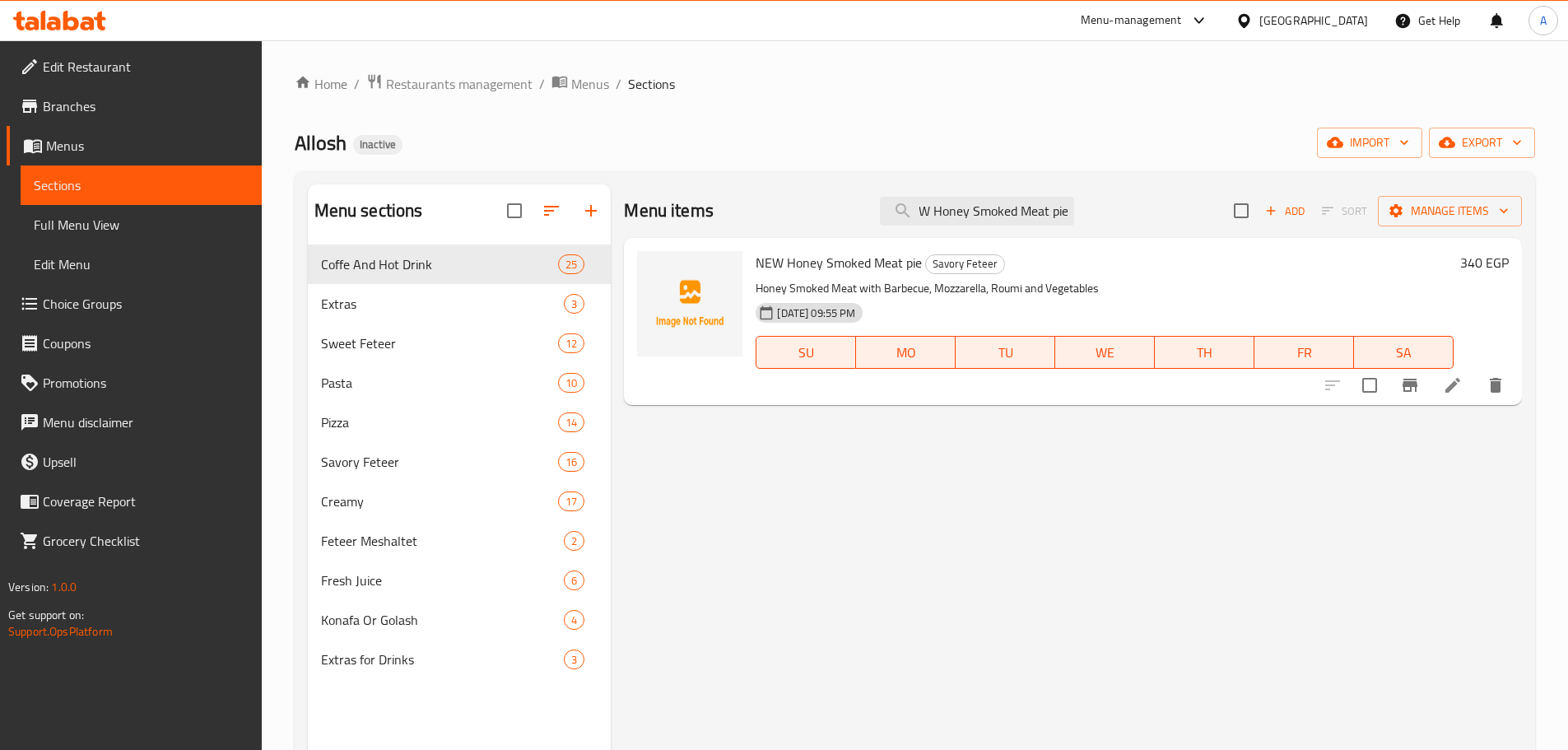
type input "NEW Honey Smoked Meat pie"
click at [1442, 385] on li at bounding box center [1453, 385] width 46 height 30
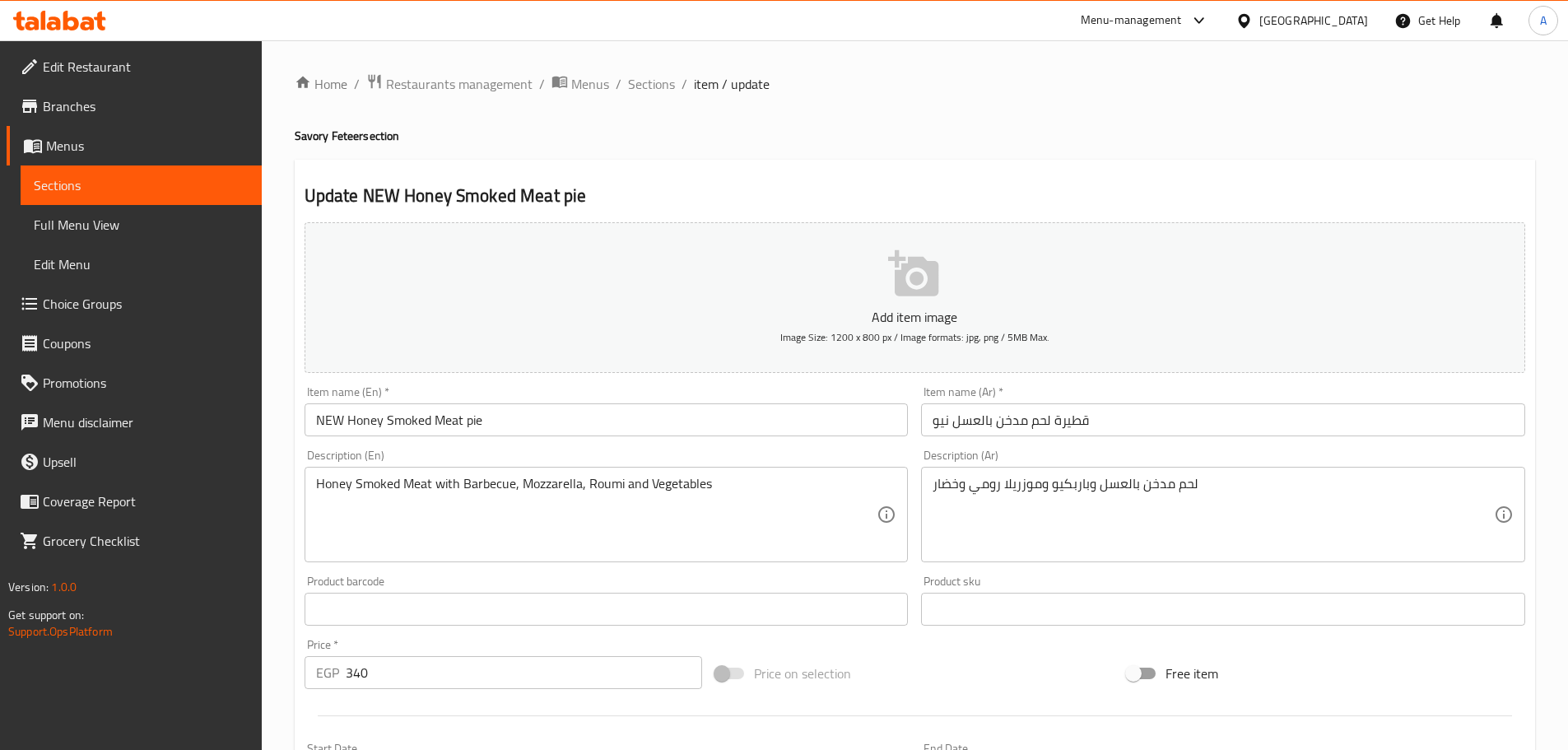
click at [1059, 501] on div at bounding box center [784, 375] width 1568 height 750
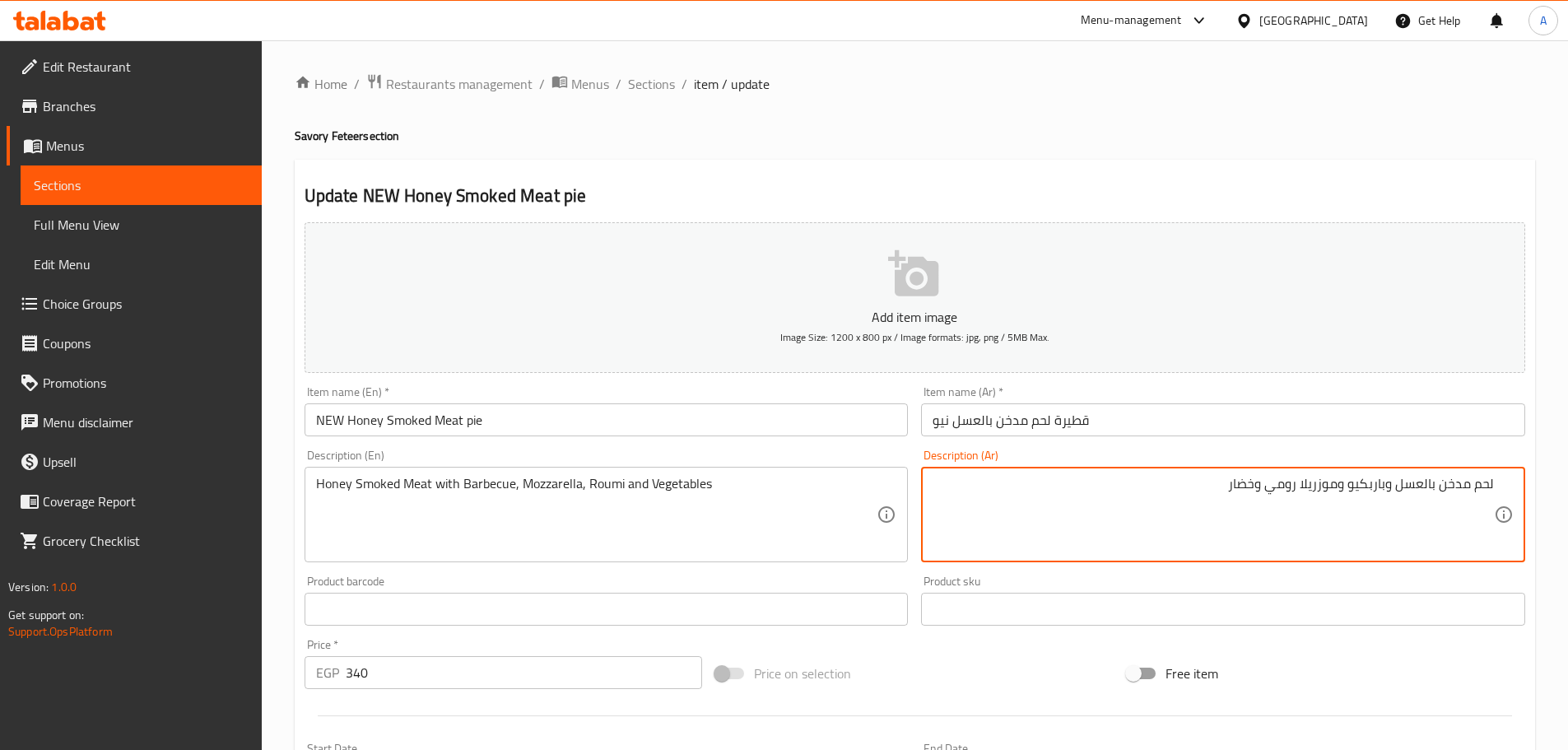
drag, startPoint x: 1305, startPoint y: 483, endPoint x: 1319, endPoint y: 511, distance: 31.3
click at [1307, 483] on textarea "لحم مدخن بالعسل وباربكيو وموزريلا رومي وخضار" at bounding box center [1213, 514] width 562 height 78
type textarea "لحم مدخن بالعسل و[GEOGRAPHIC_DATA] و[GEOGRAPHIC_DATA], [GEOGRAPHIC_DATA] وخضار"
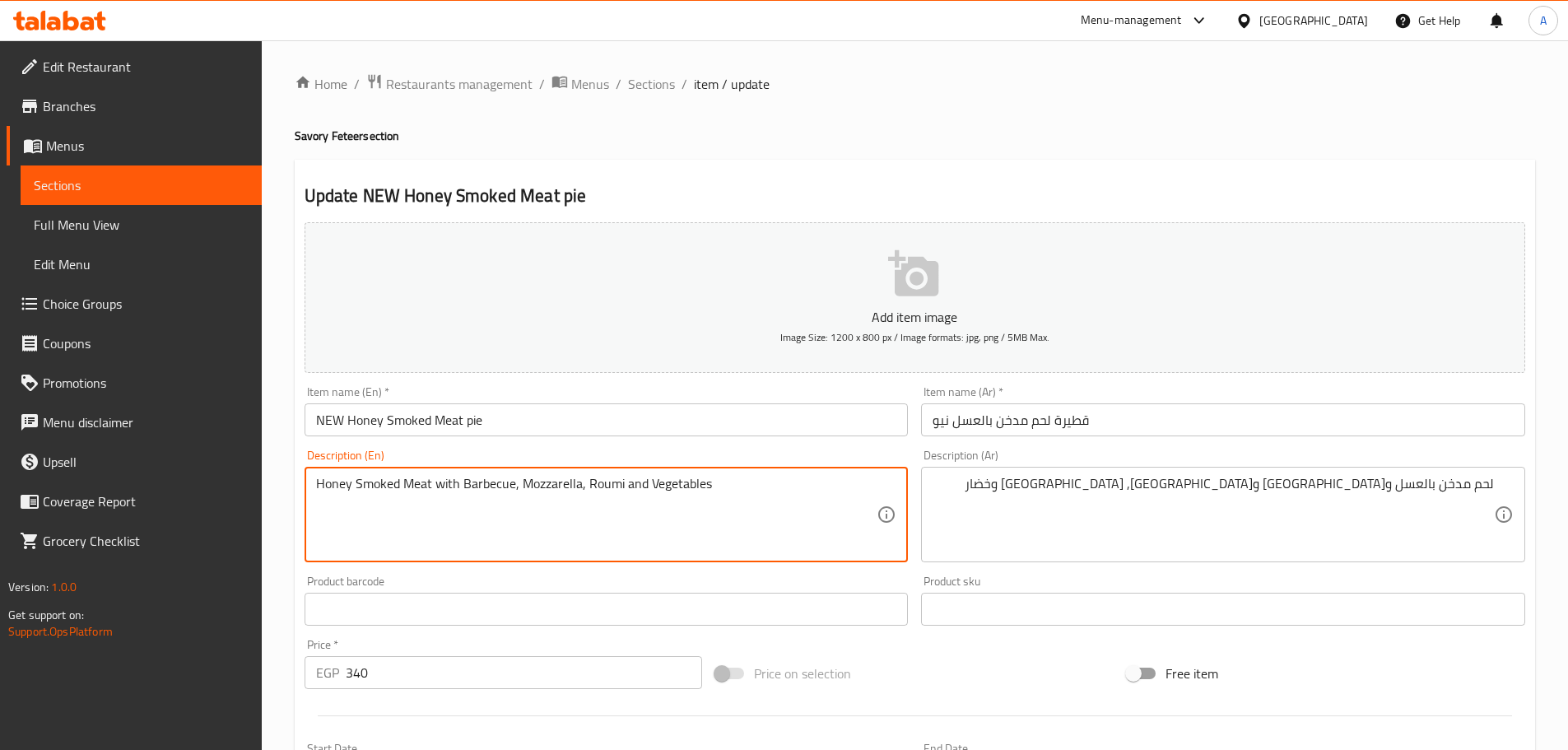
drag, startPoint x: 433, startPoint y: 483, endPoint x: 503, endPoint y: 479, distance: 70.1
click at [445, 479] on textarea "Honey Smoked Meat with Barbecue, Mozzarella, Roumi and Vegetables" at bounding box center [597, 514] width 562 height 78
drag, startPoint x: 430, startPoint y: 486, endPoint x: 755, endPoint y: 434, distance: 329.1
click at [754, 486] on textarea "Honey Smoked Meat and Barbecue, Mozzarella, Roumi and Vegetables" at bounding box center [597, 514] width 562 height 78
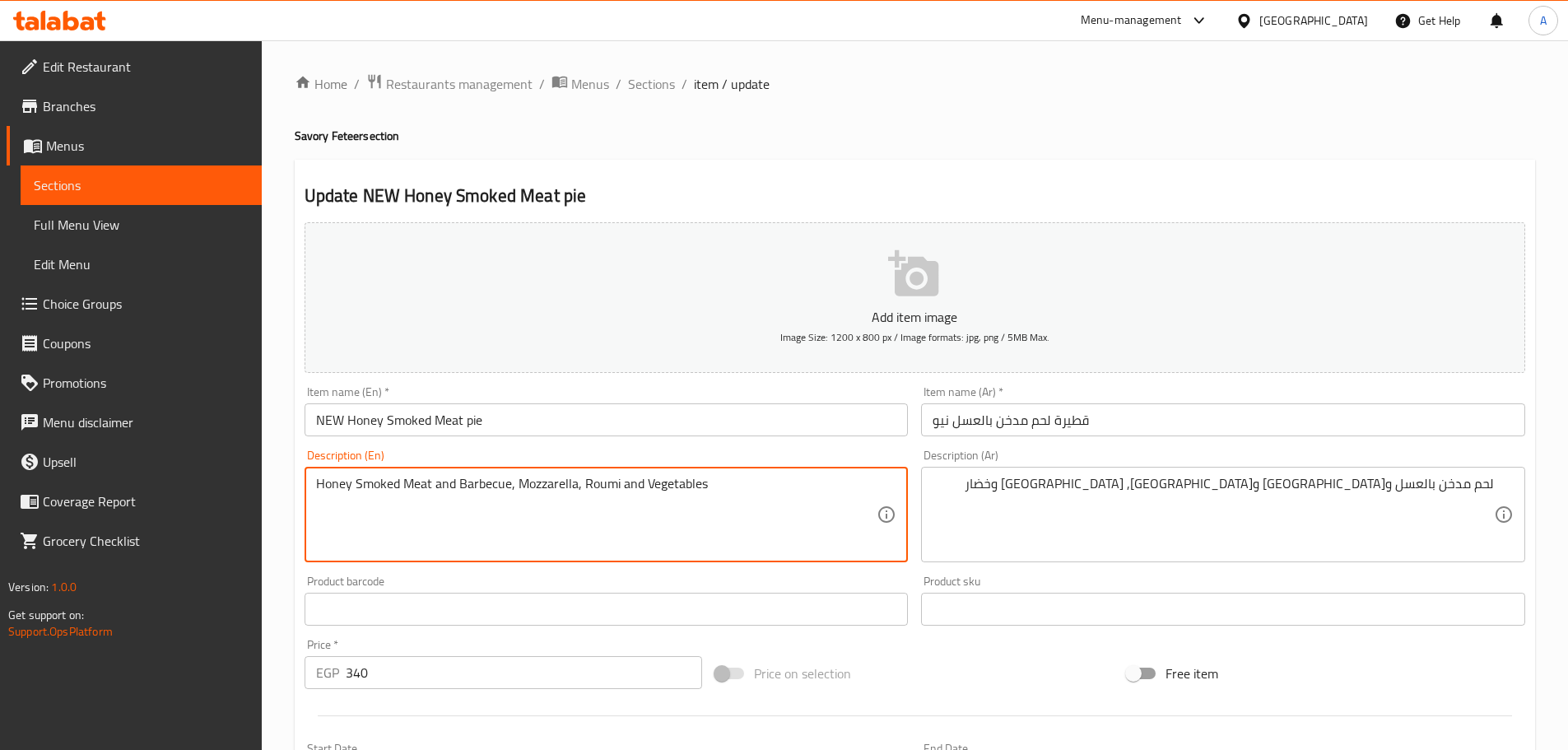
type textarea "Honey Smoked Meat and Barbecue, Mozzarella, Roumi and Vegetables"
click at [755, 434] on input "NEW Honey Smoked Meat pie" at bounding box center [606, 419] width 604 height 33
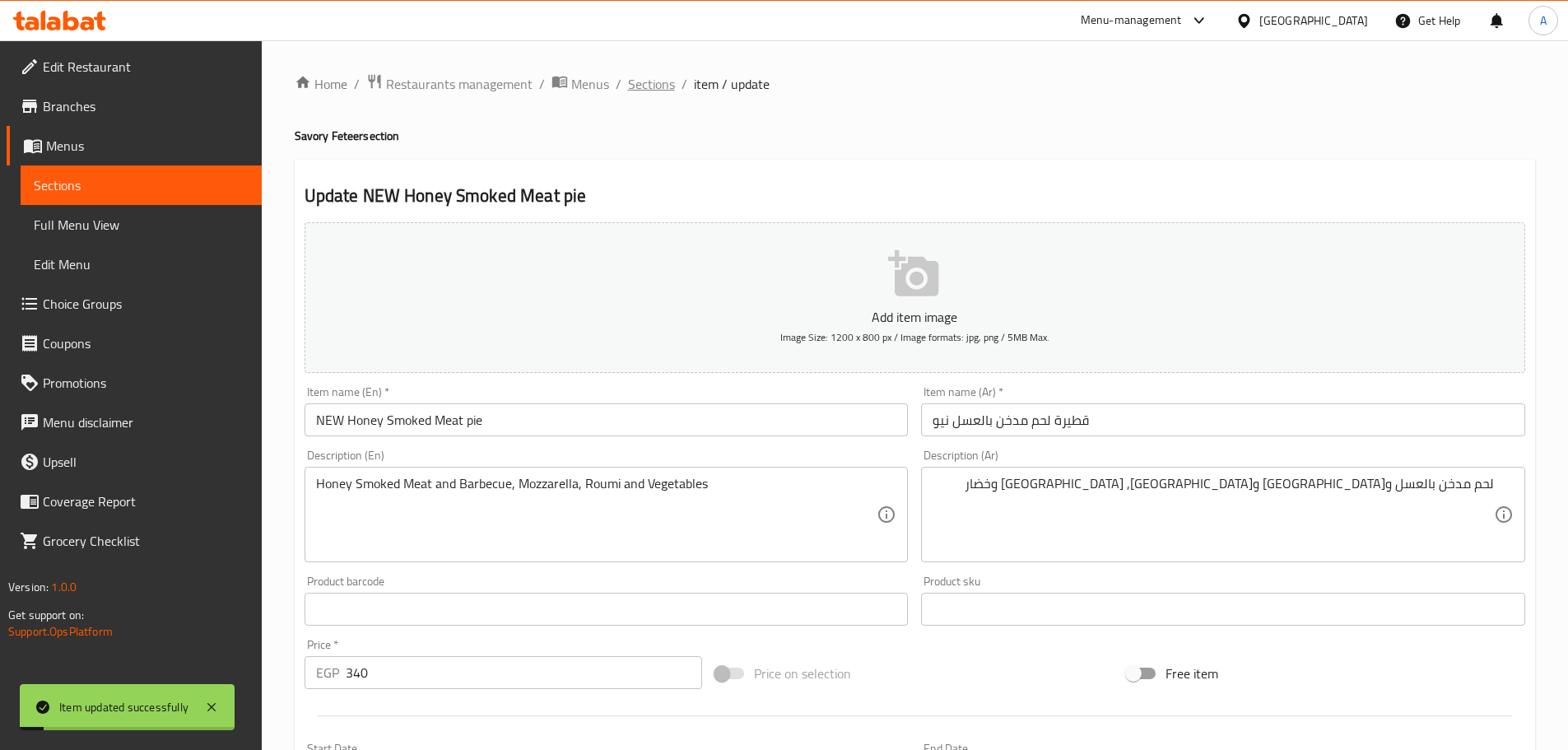
click at [665, 87] on span "Sections" at bounding box center [651, 83] width 47 height 20
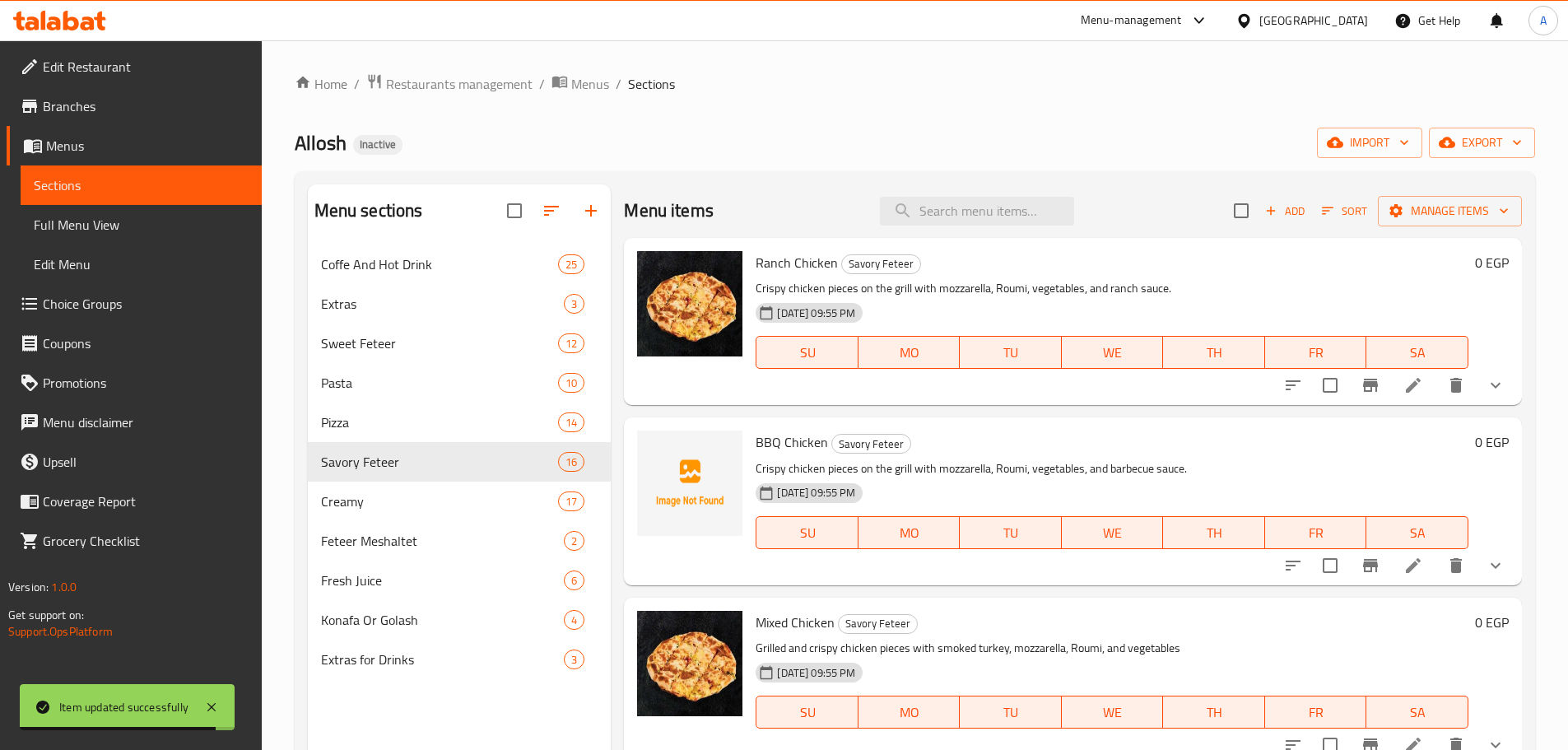
click at [689, 162] on div "Home / Restaurants management / Menus / Sections Allosh Inactive import export …" at bounding box center [915, 510] width 1241 height 874
click at [104, 235] on span "Full Menu View" at bounding box center [141, 225] width 215 height 20
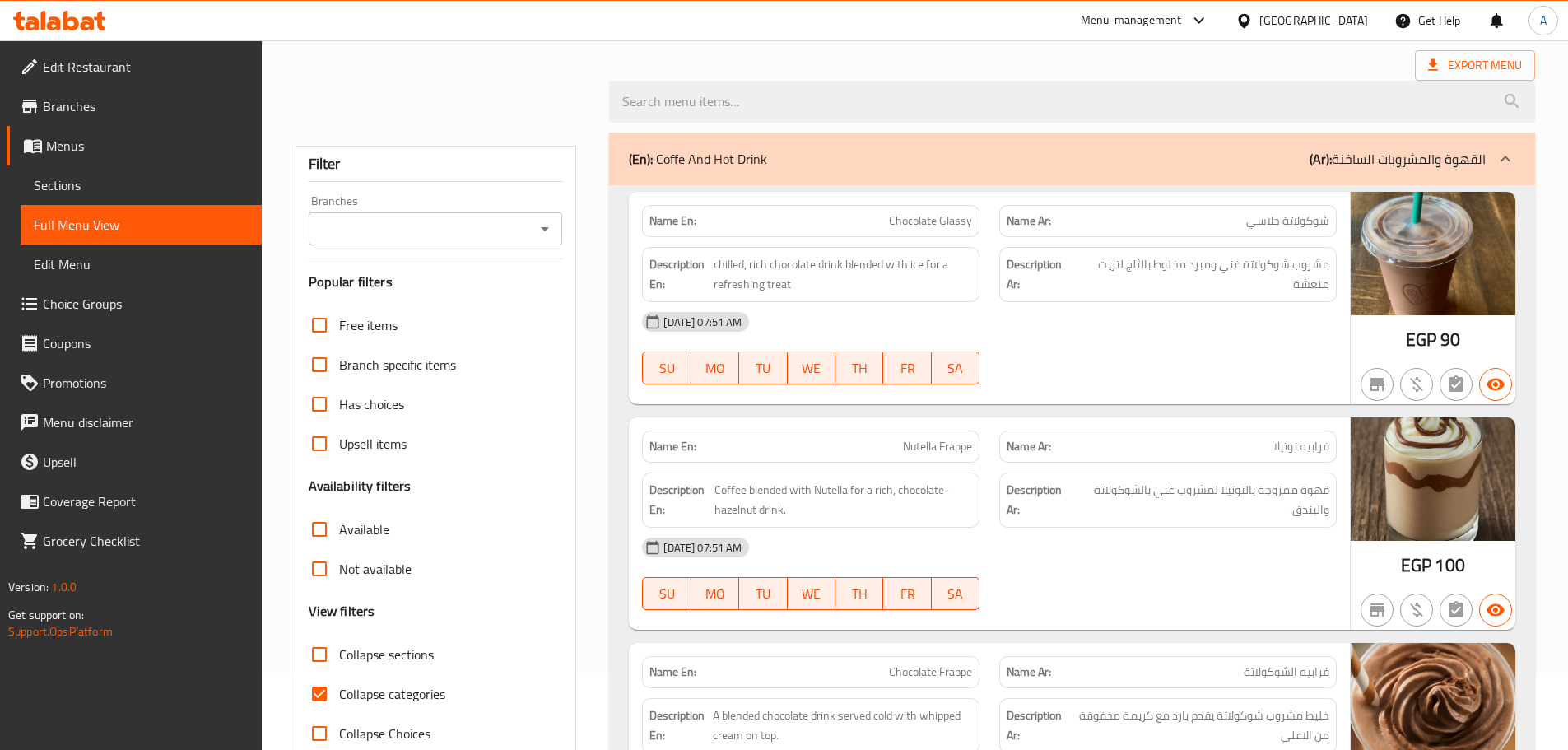
scroll to position [165, 0]
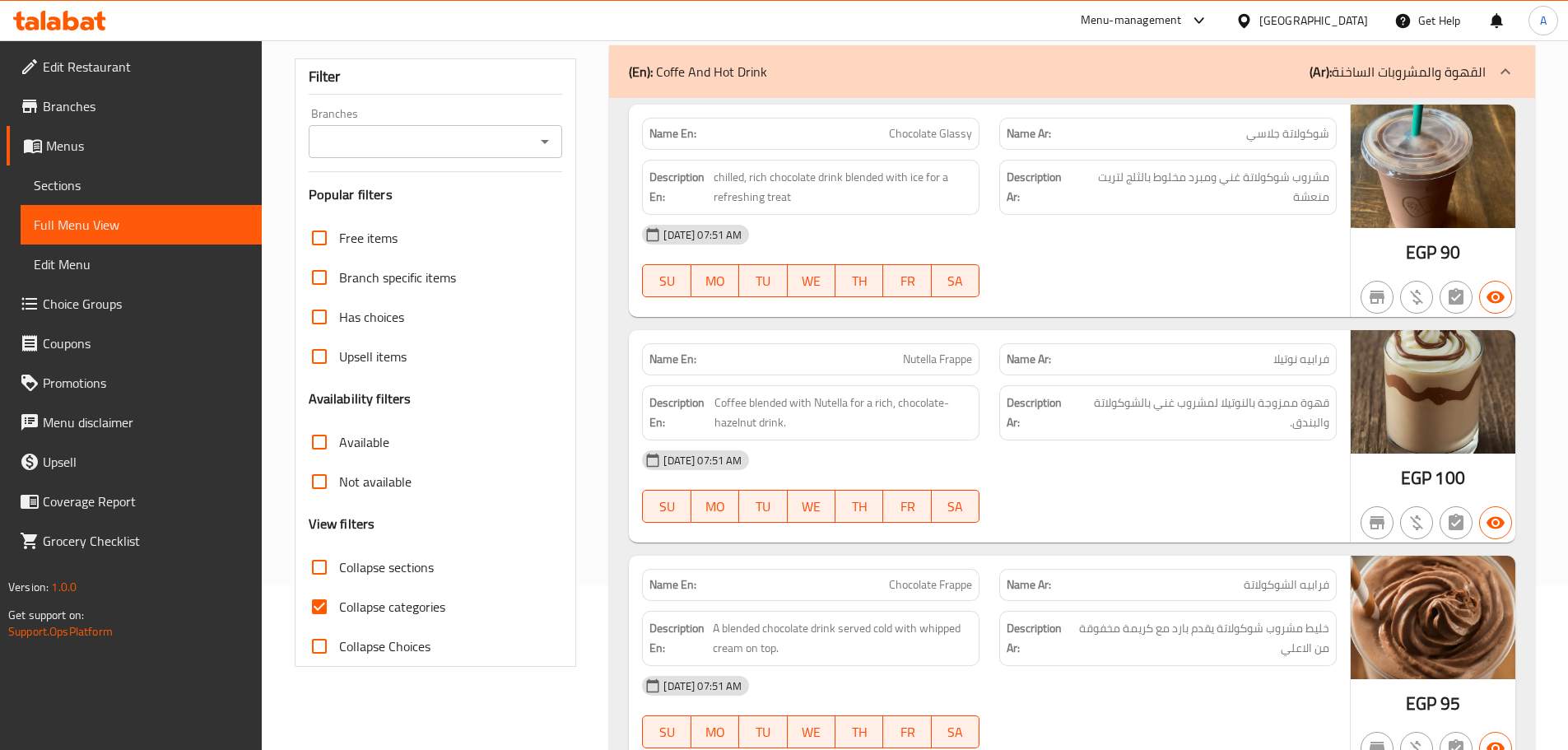
click at [321, 567] on input "Collapse sections" at bounding box center [319, 567] width 39 height 39
checkbox input "true"
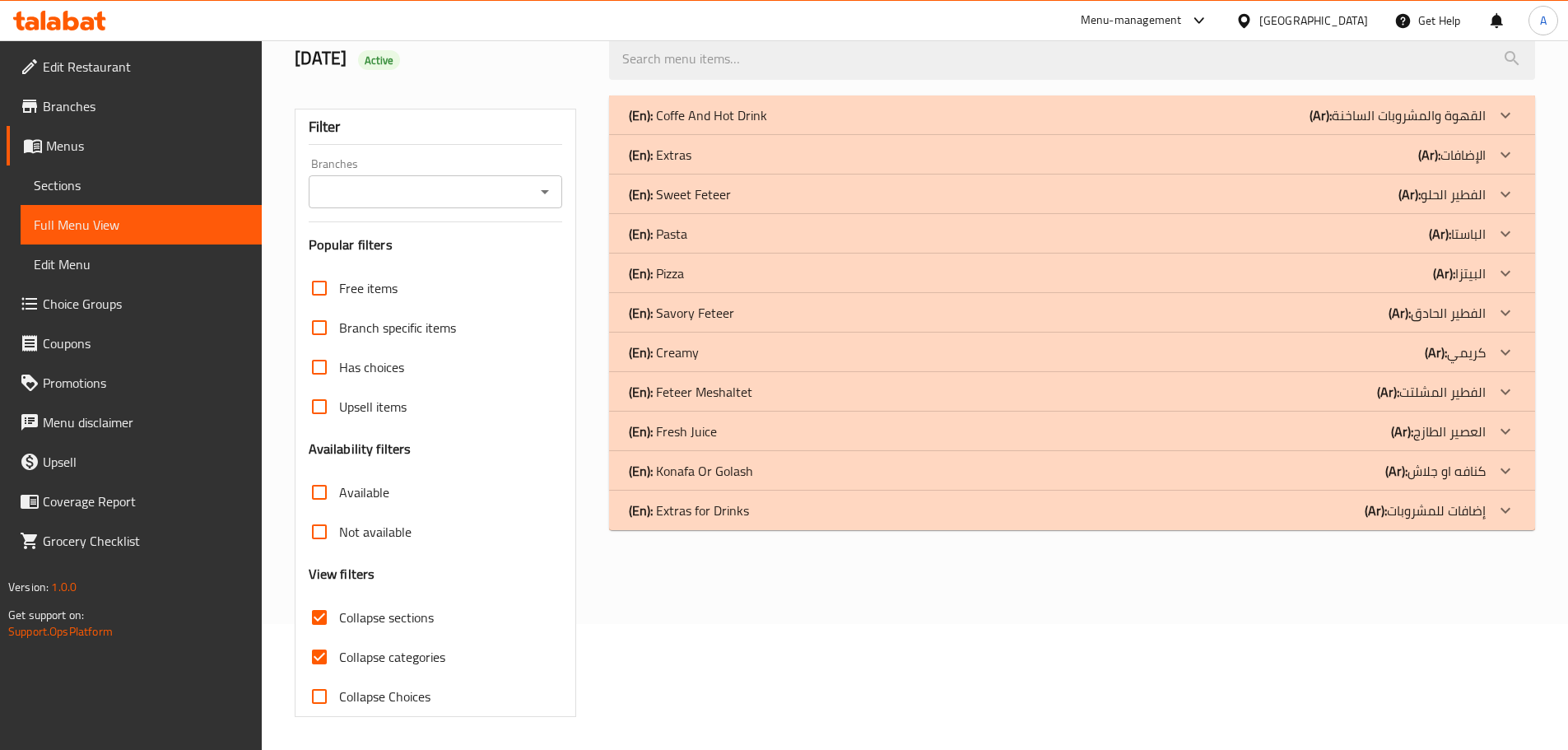
scroll to position [126, 0]
click at [695, 237] on div "(En): Pasta (Ar): الباستا" at bounding box center [1056, 233] width 856 height 20
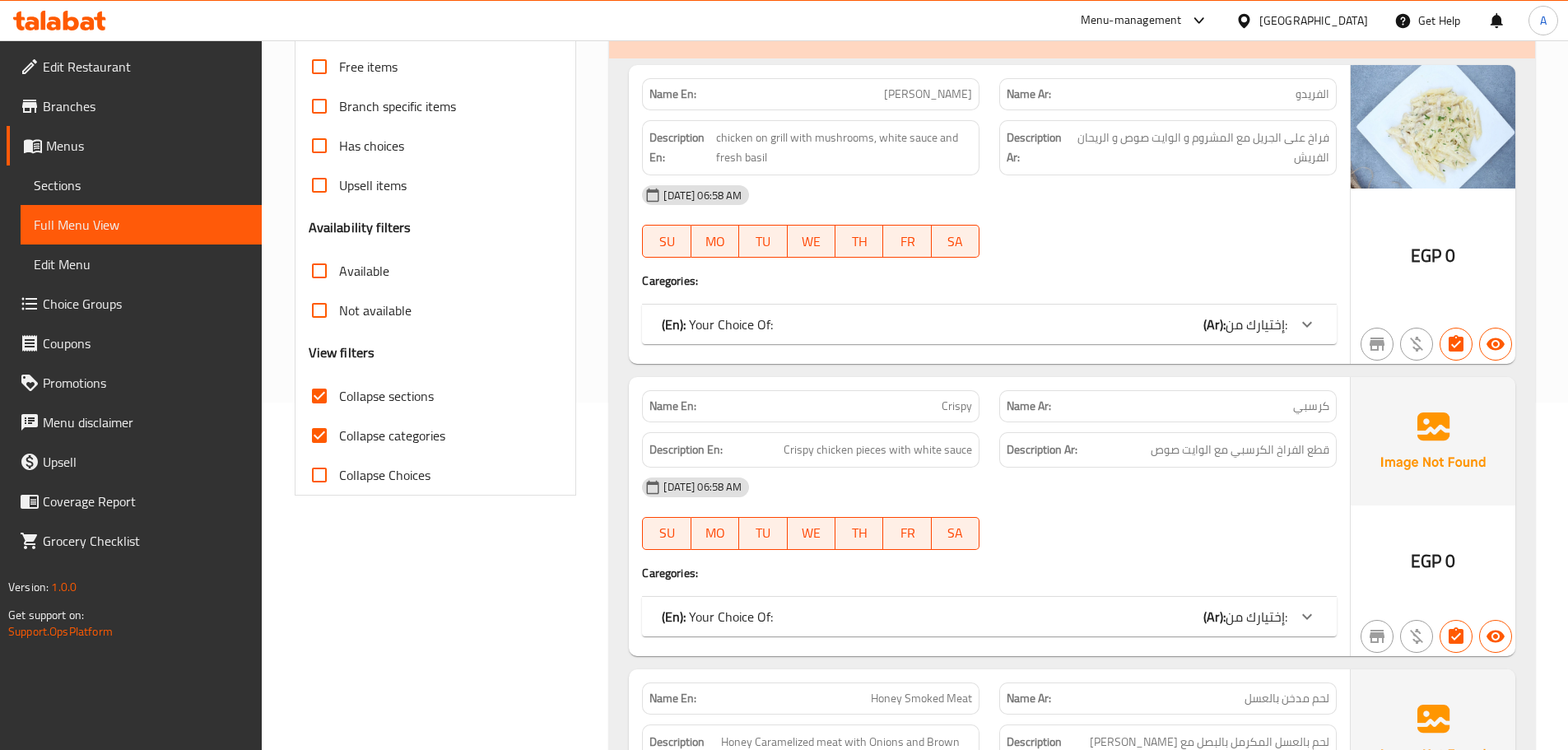
scroll to position [373, 0]
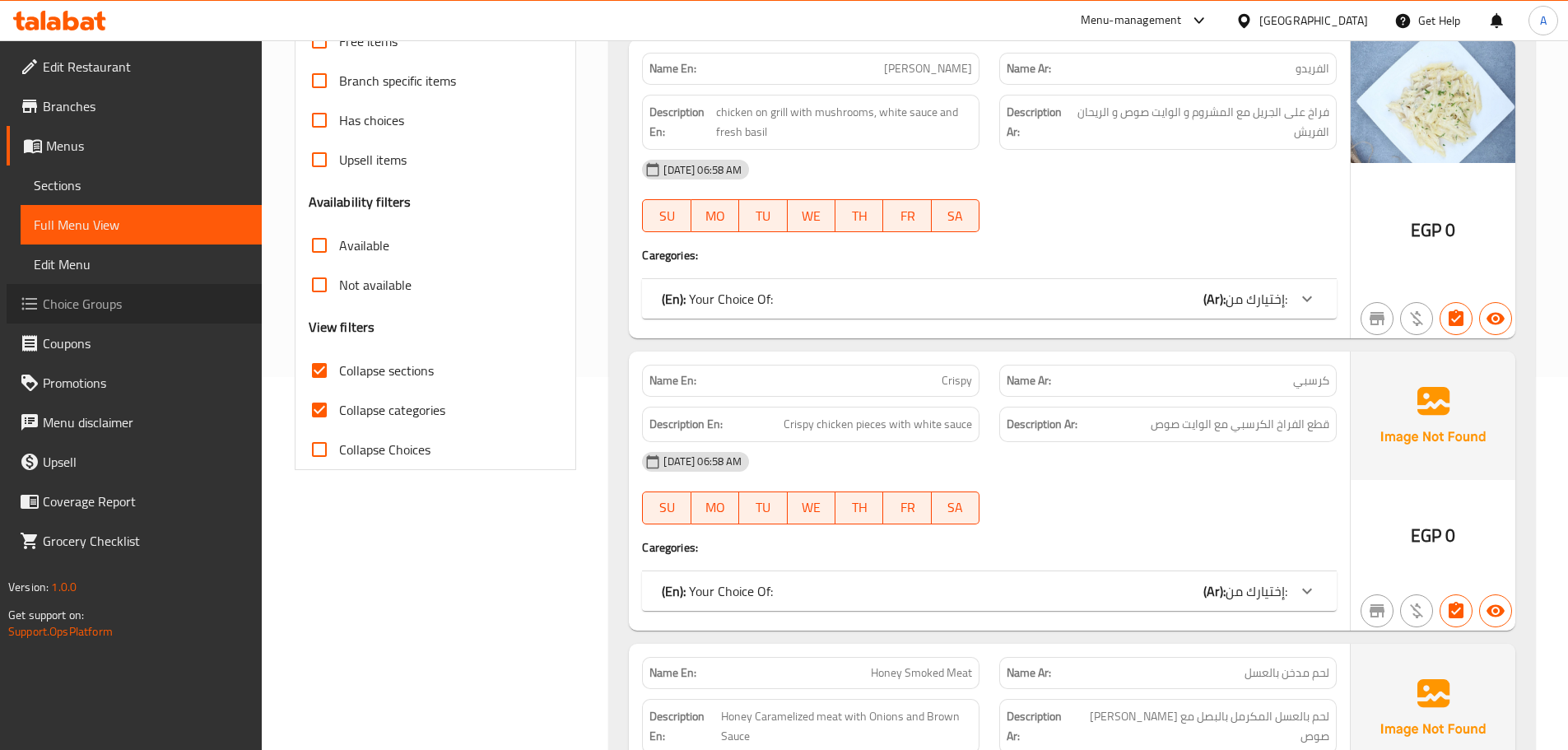
click at [113, 304] on span "Choice Groups" at bounding box center [146, 303] width 206 height 20
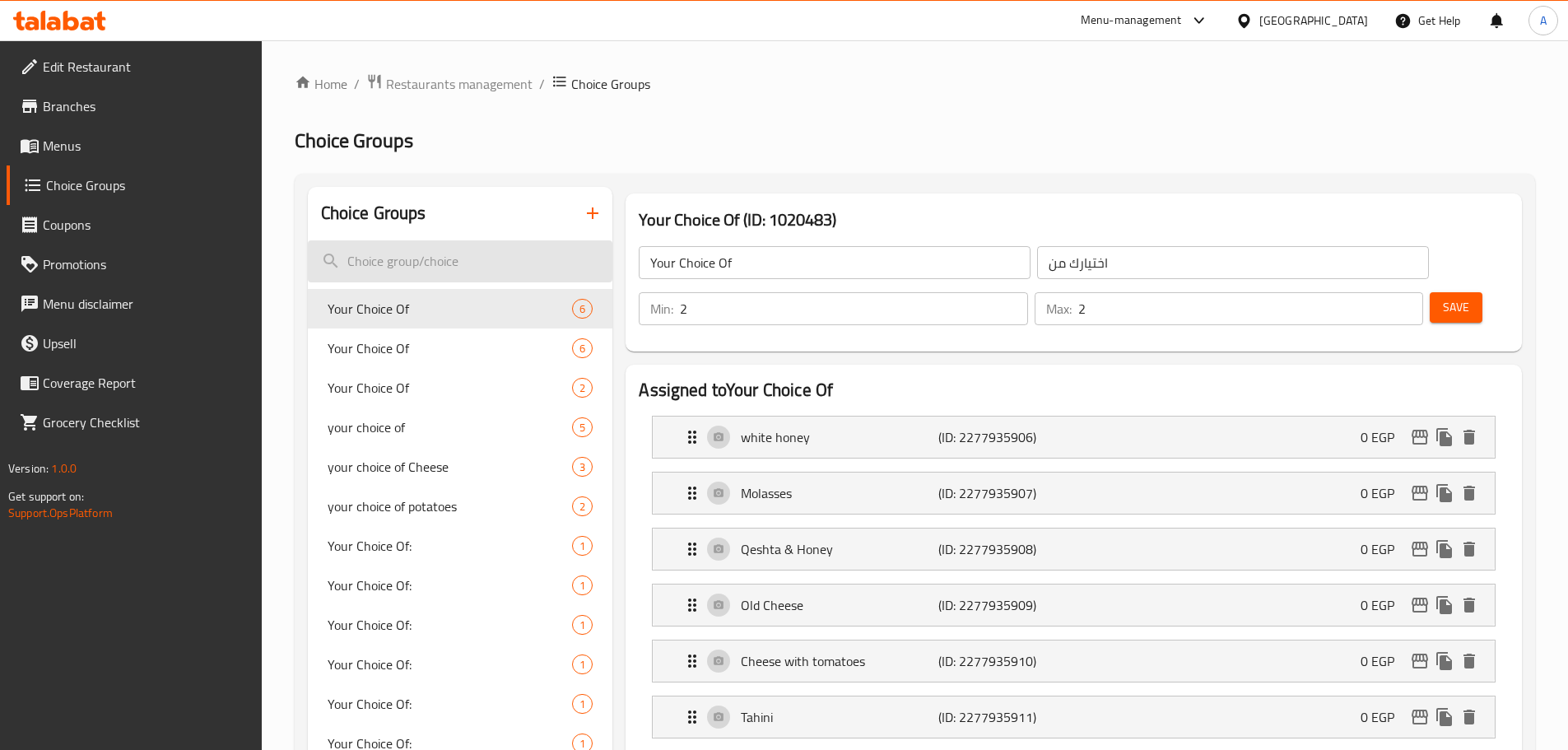
click at [441, 260] on input "search" at bounding box center [460, 261] width 305 height 42
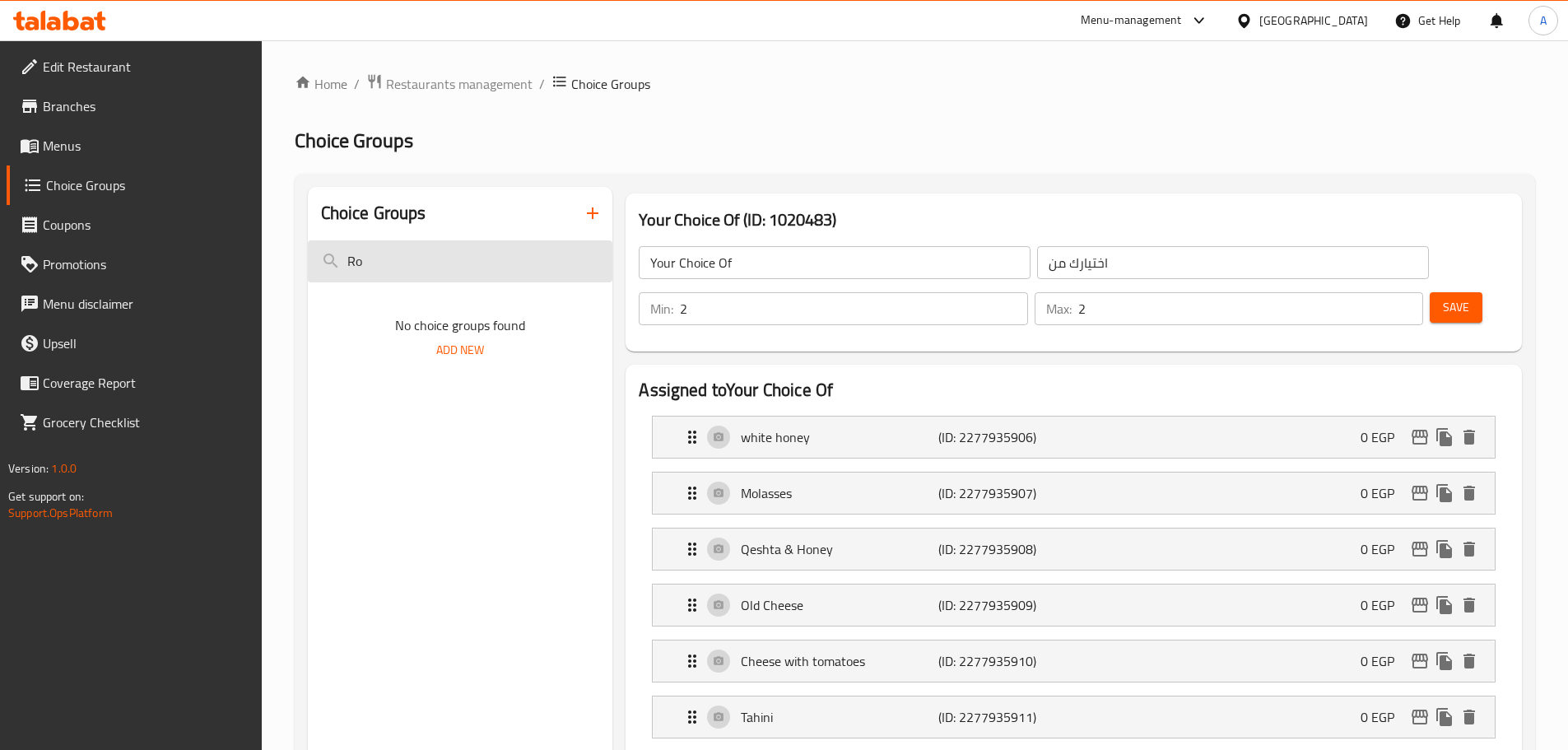
type input "R"
type input "P"
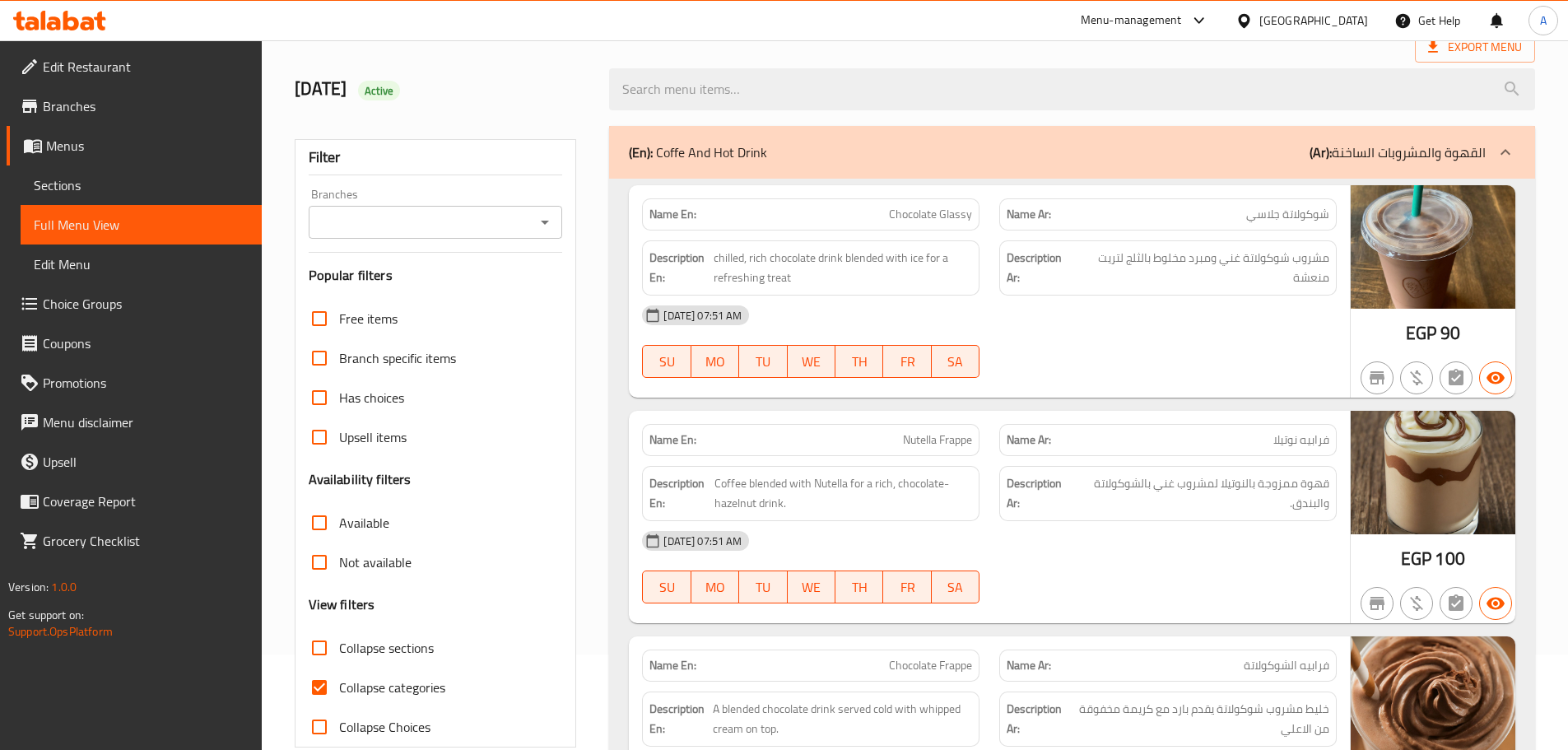
scroll to position [247, 0]
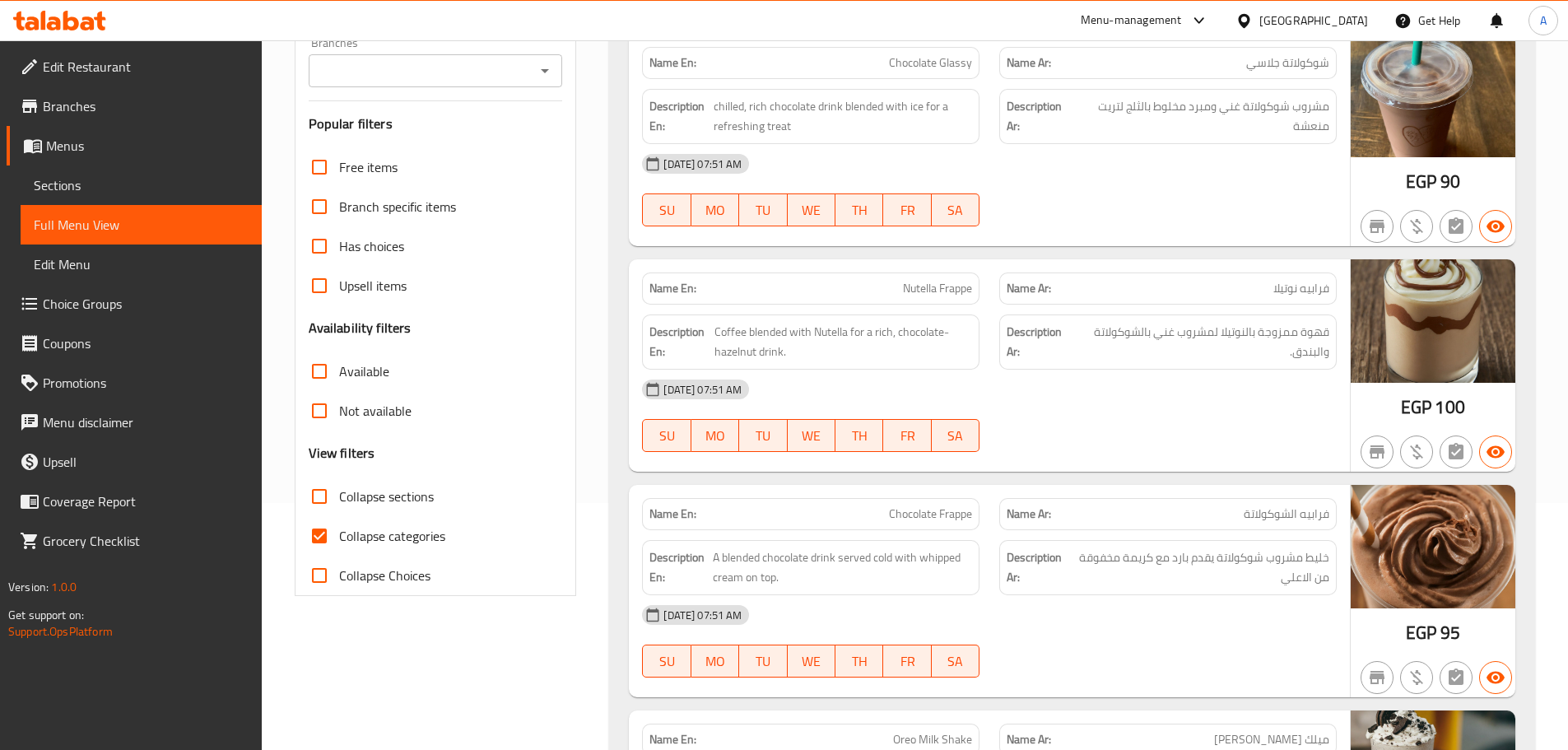
click at [335, 501] on input "Collapse sections" at bounding box center [319, 496] width 39 height 39
checkbox input "true"
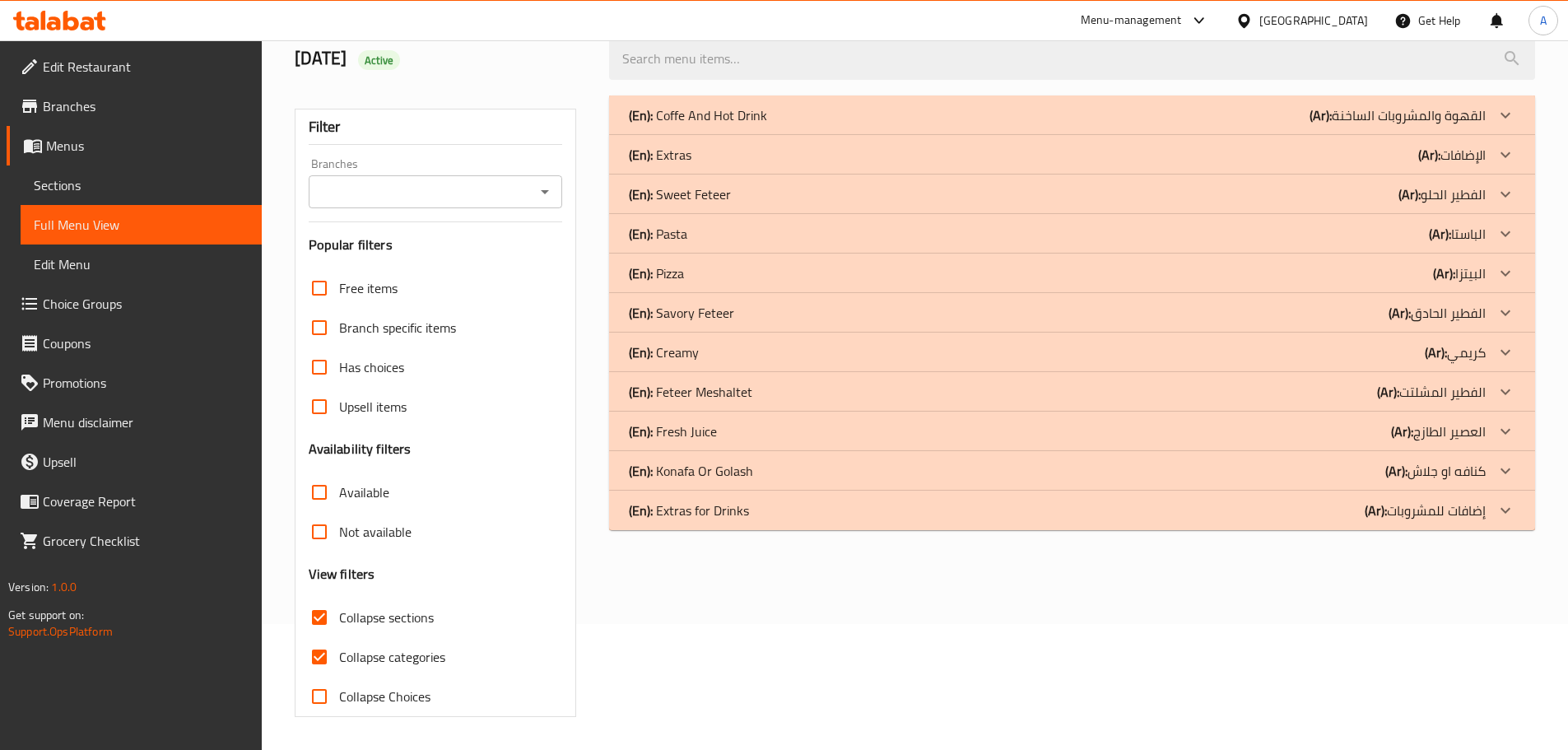
scroll to position [126, 0]
click at [694, 273] on div "(En): Pizza (Ar): البيتزا" at bounding box center [1056, 273] width 856 height 20
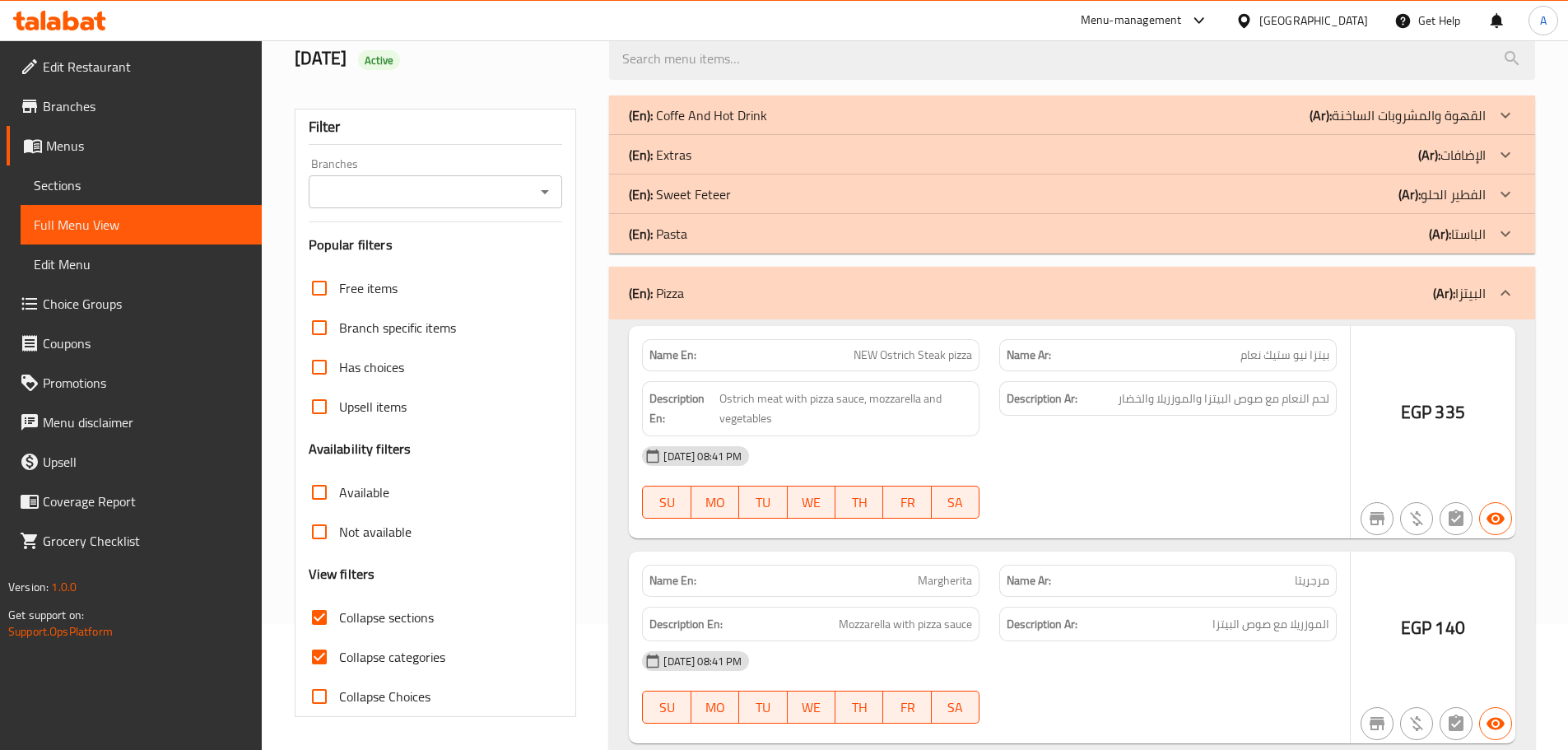
click at [691, 286] on div "(En): Pizza (Ar): البيتزا" at bounding box center [1056, 292] width 856 height 20
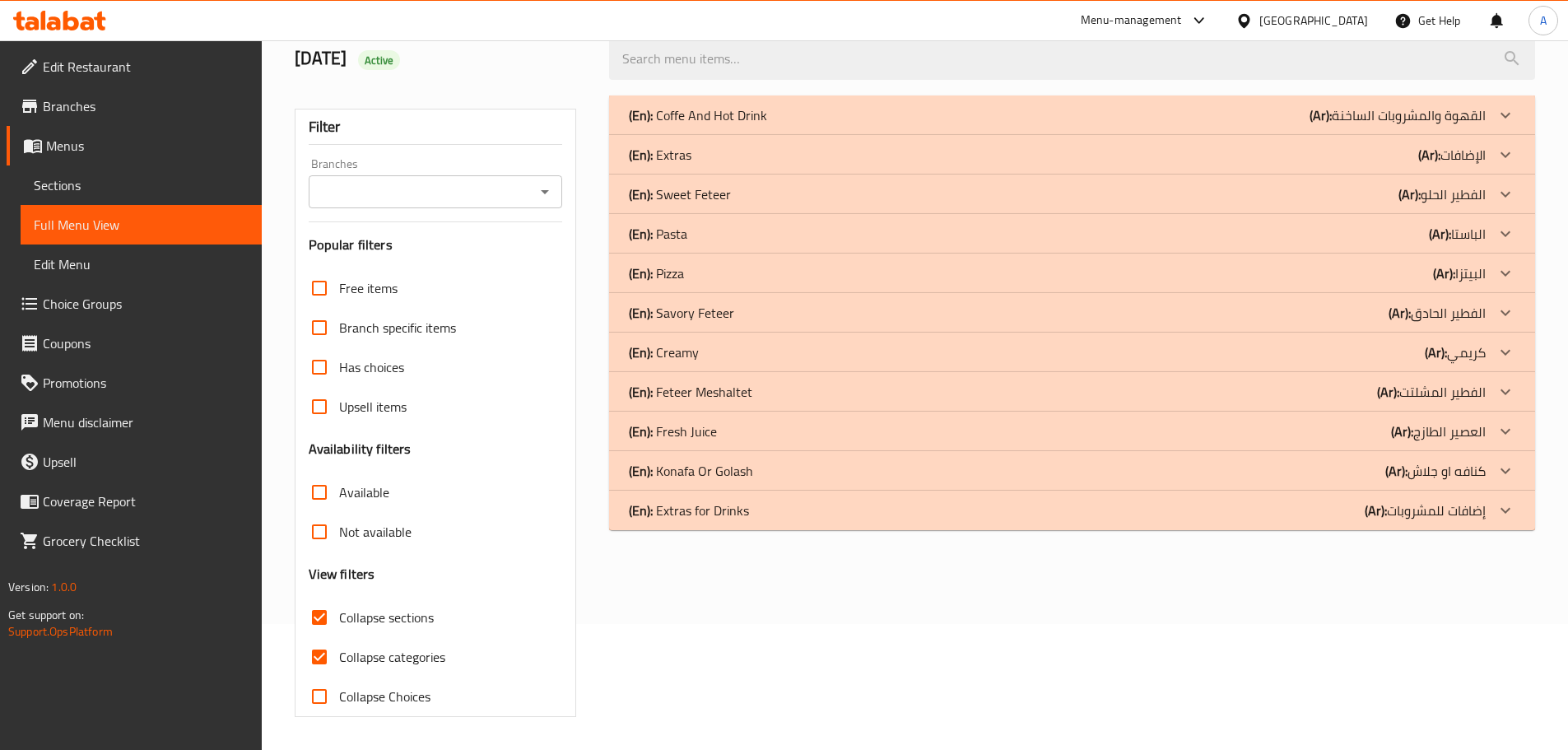
click at [704, 243] on div "(En): Pasta (Ar): الباستا" at bounding box center [1056, 233] width 856 height 20
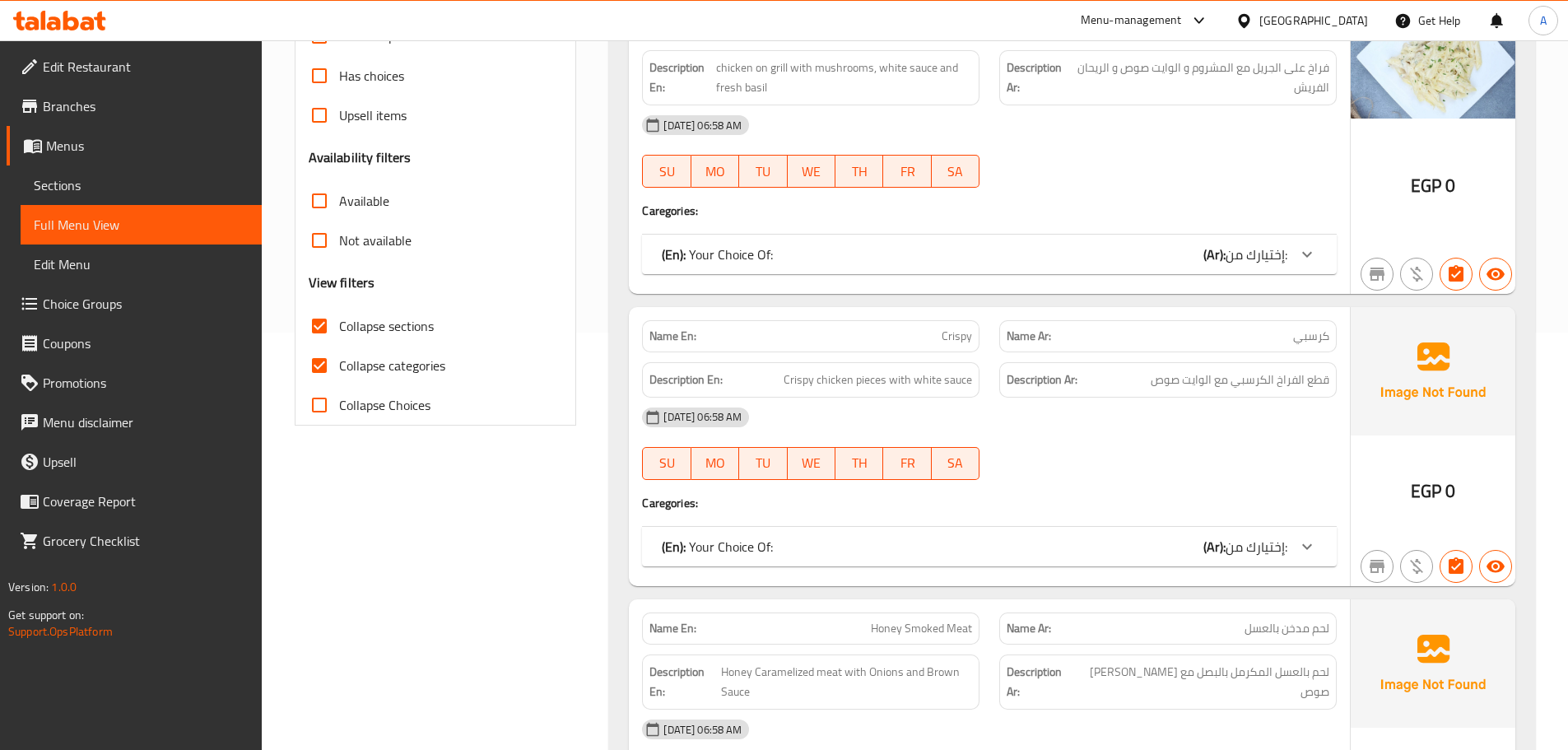
scroll to position [455, 0]
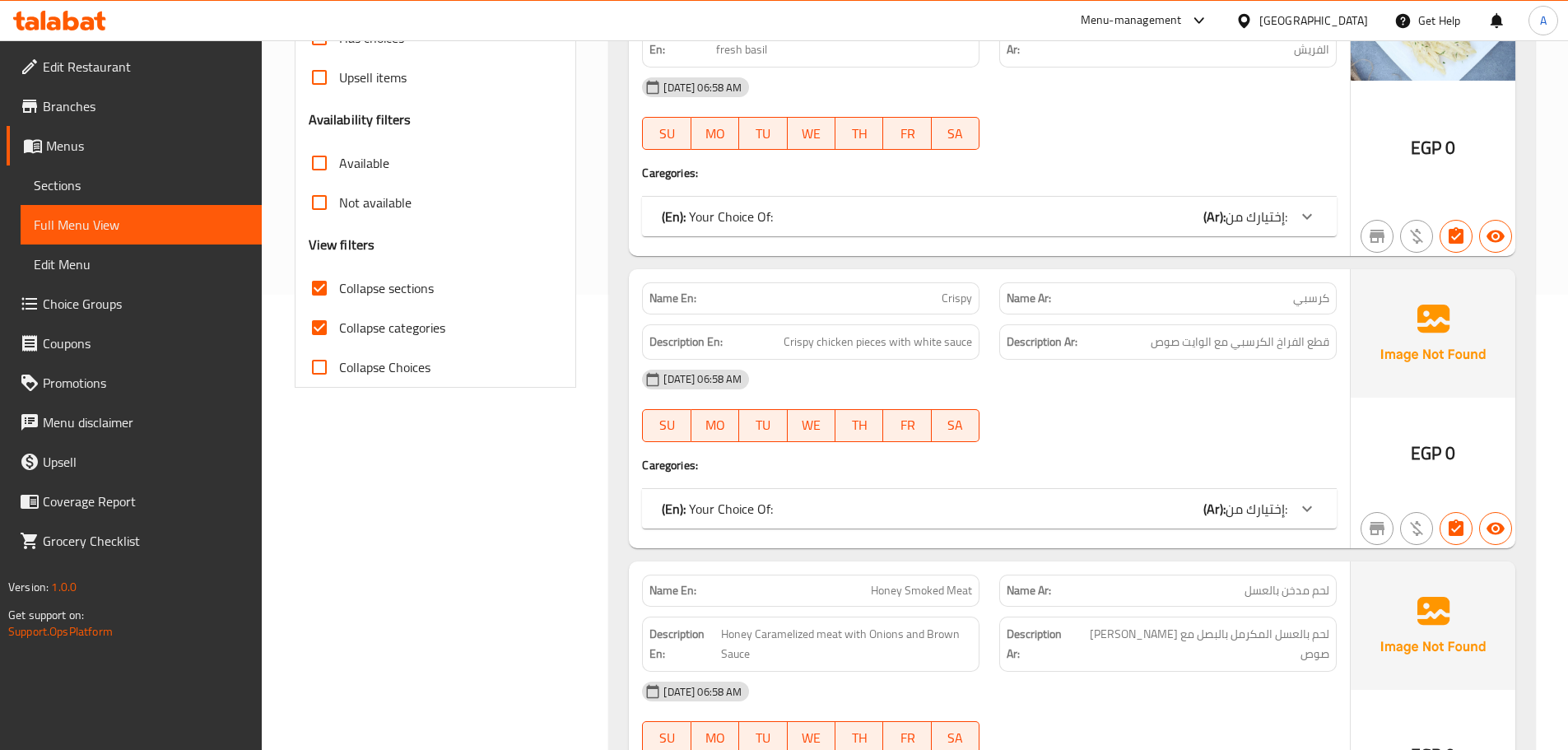
click at [324, 329] on input "Collapse categories" at bounding box center [319, 327] width 39 height 39
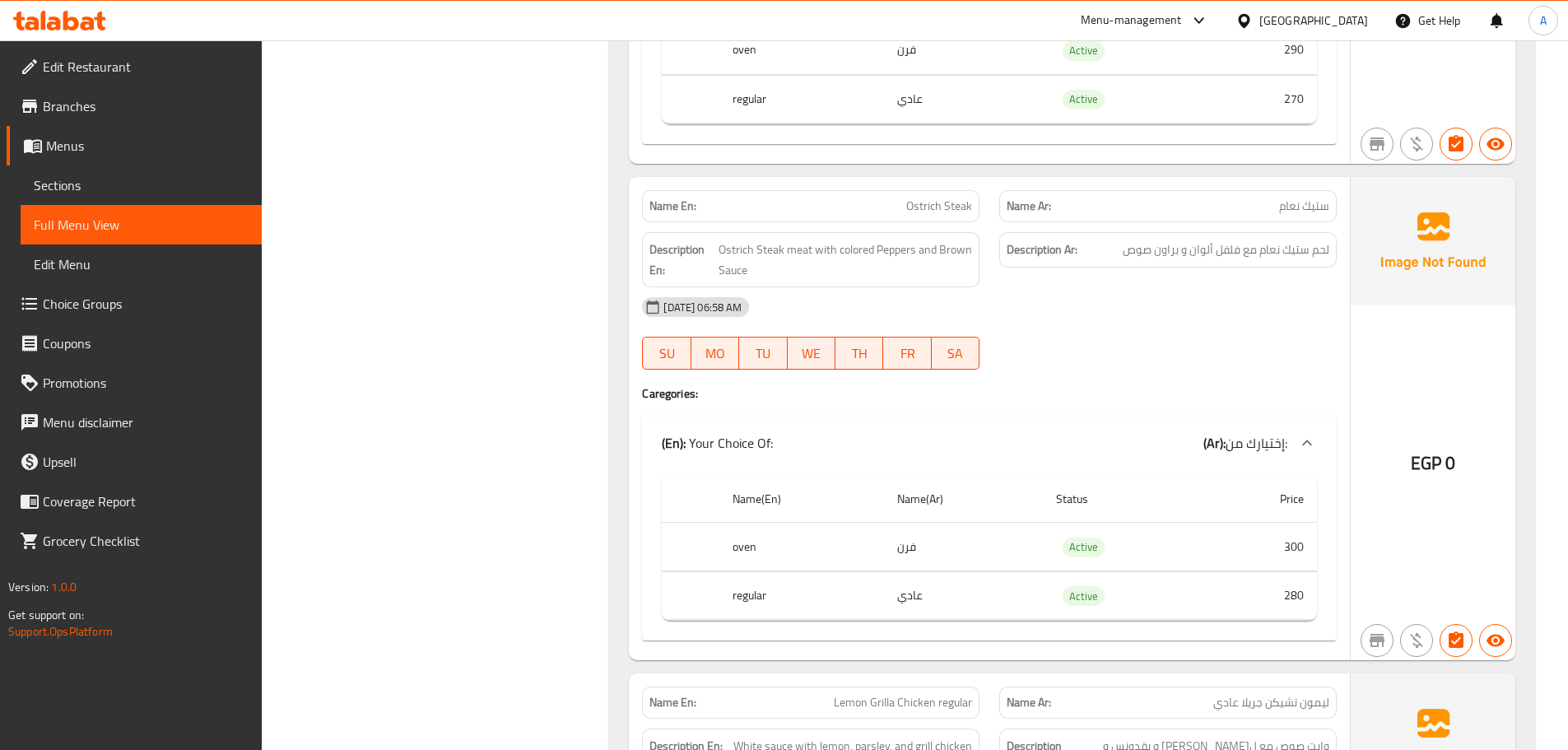
scroll to position [1705, 0]
click at [1291, 206] on span "ستيك نعام" at bounding box center [1304, 205] width 51 height 17
copy span "نعام"
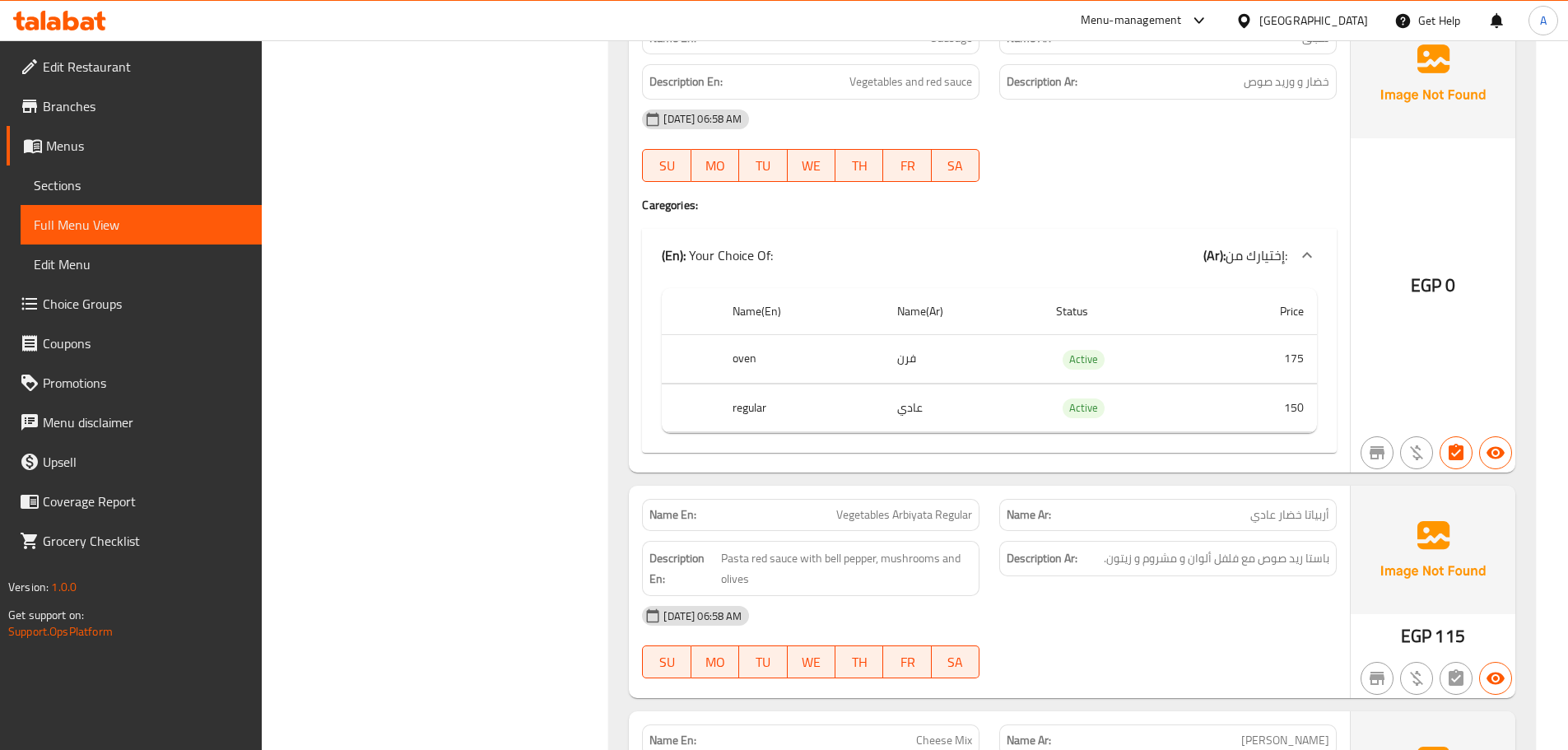
scroll to position [2857, 0]
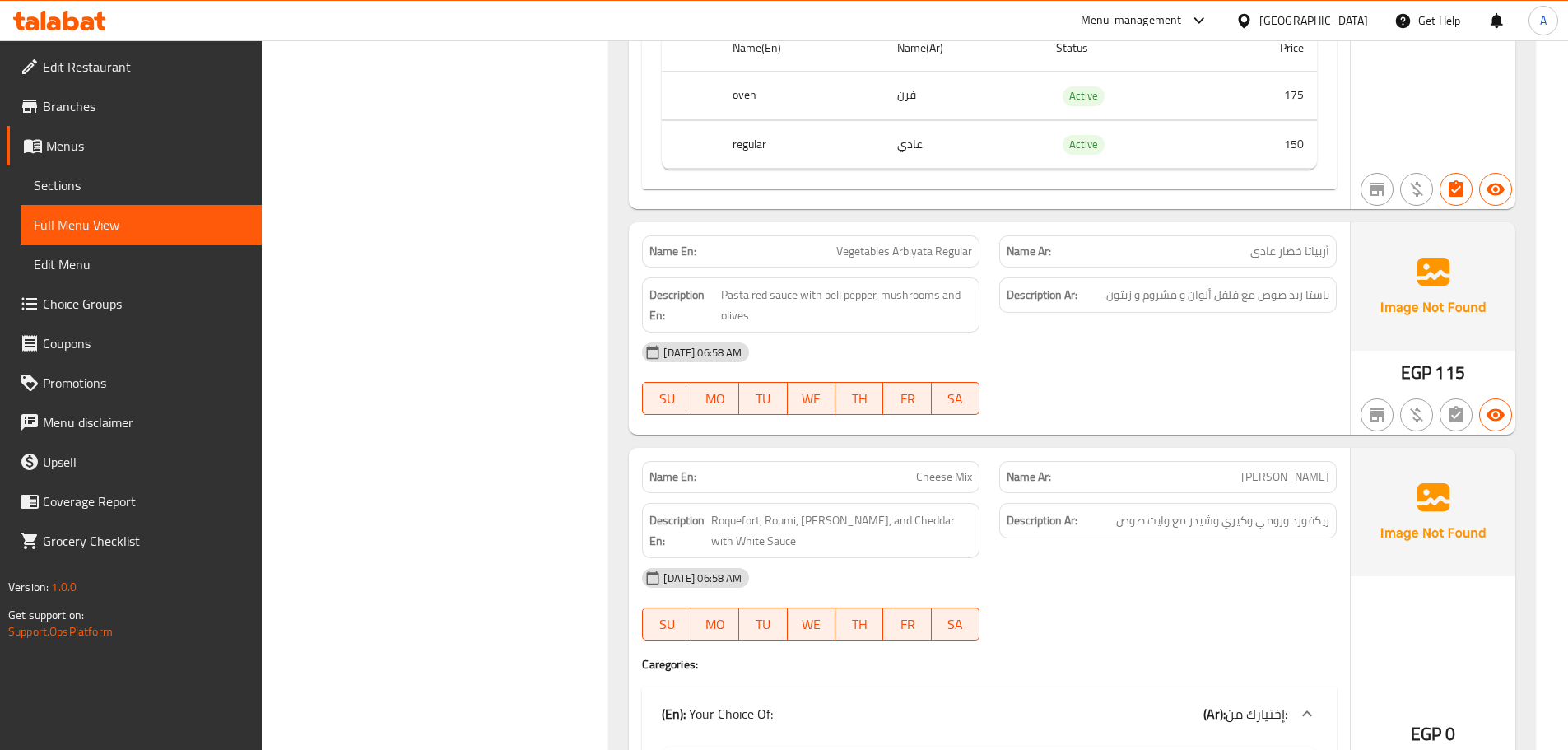
click at [1317, 243] on span "أربياتا خضار عادي" at bounding box center [1289, 251] width 79 height 17
copy span "أربياتا"
click at [851, 243] on span "Vegetables Arbiyata Regular" at bounding box center [904, 251] width 135 height 17
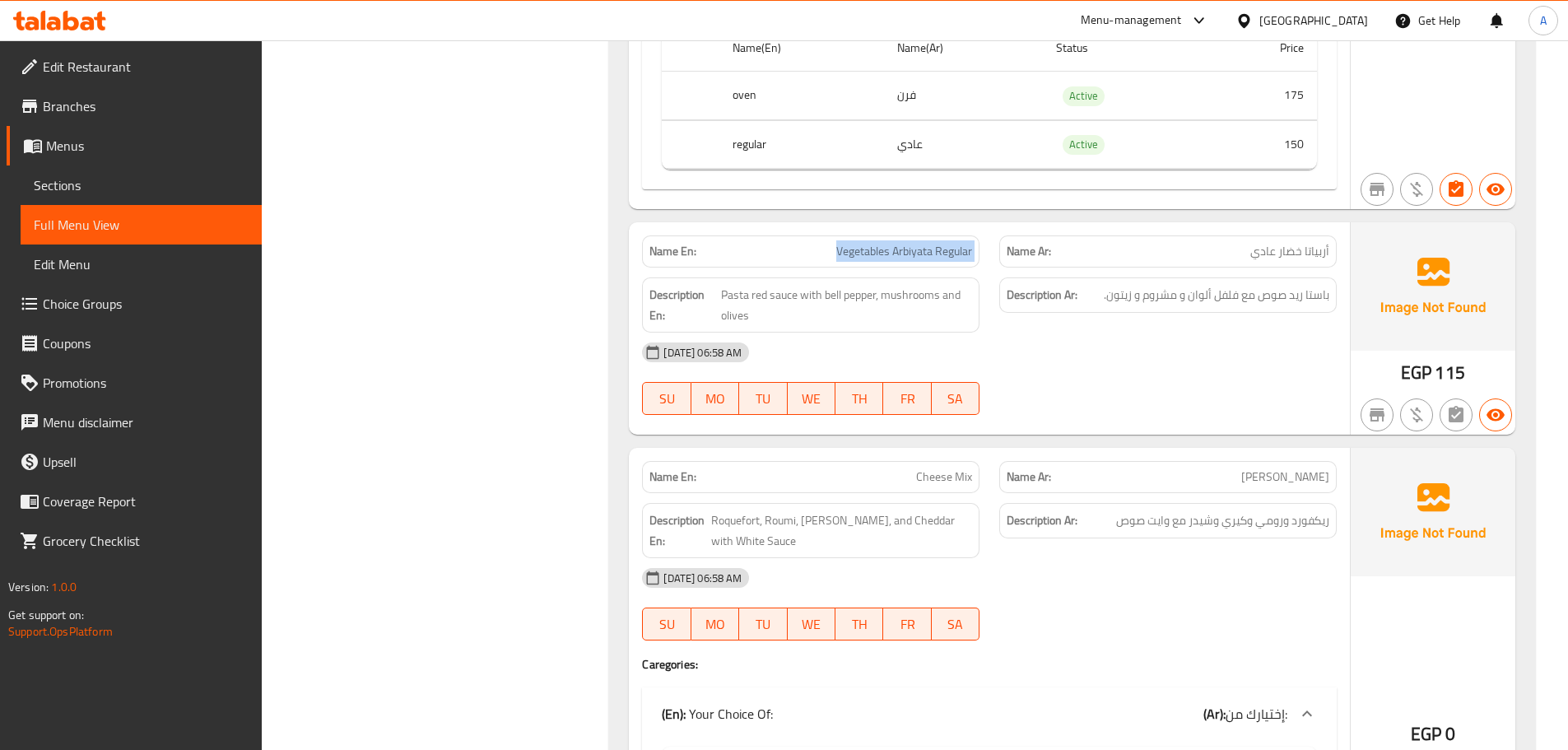
click at [851, 243] on span "Vegetables Arbiyata Regular" at bounding box center [904, 251] width 135 height 17
copy span "Vegetables Arbiyata Regular"
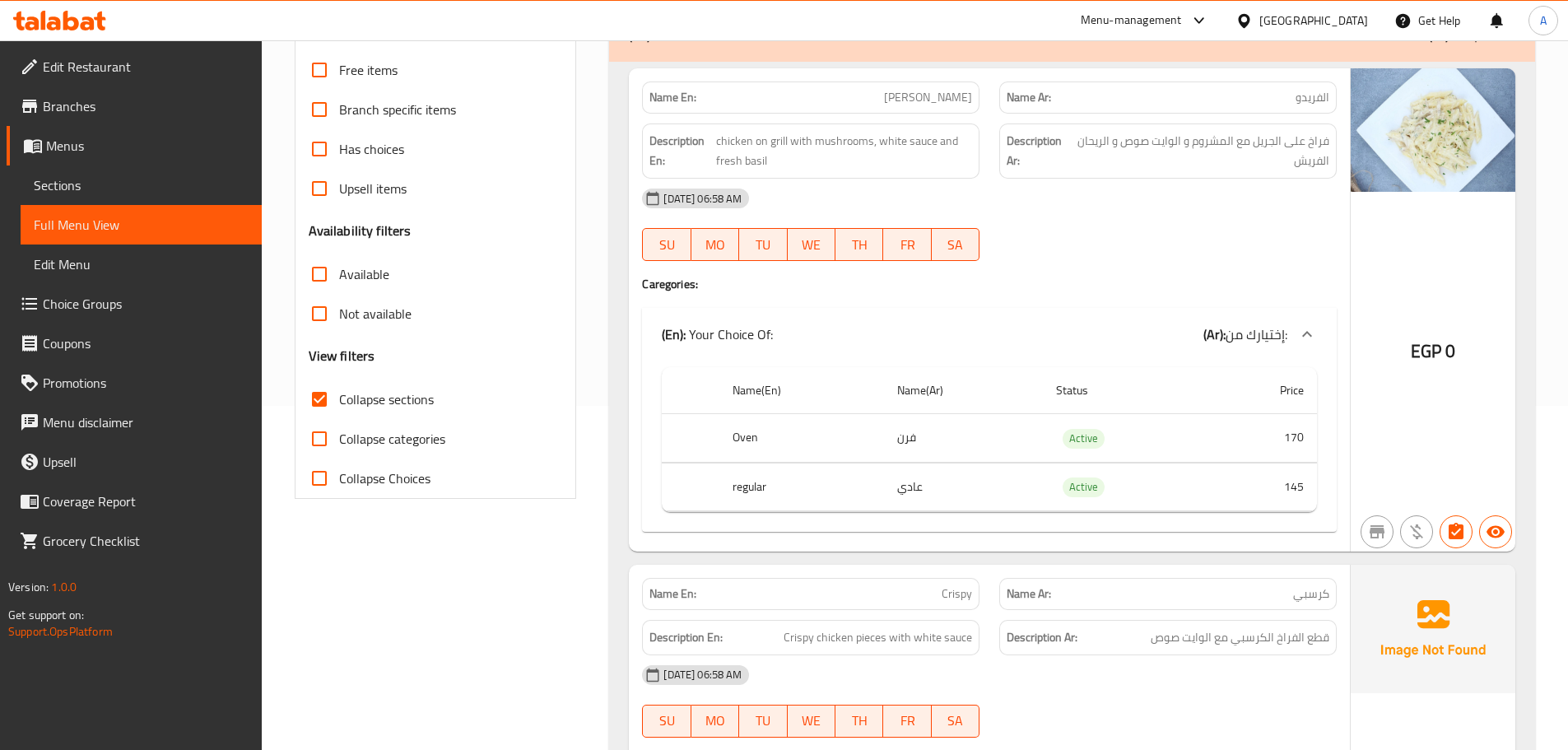
scroll to position [211, 0]
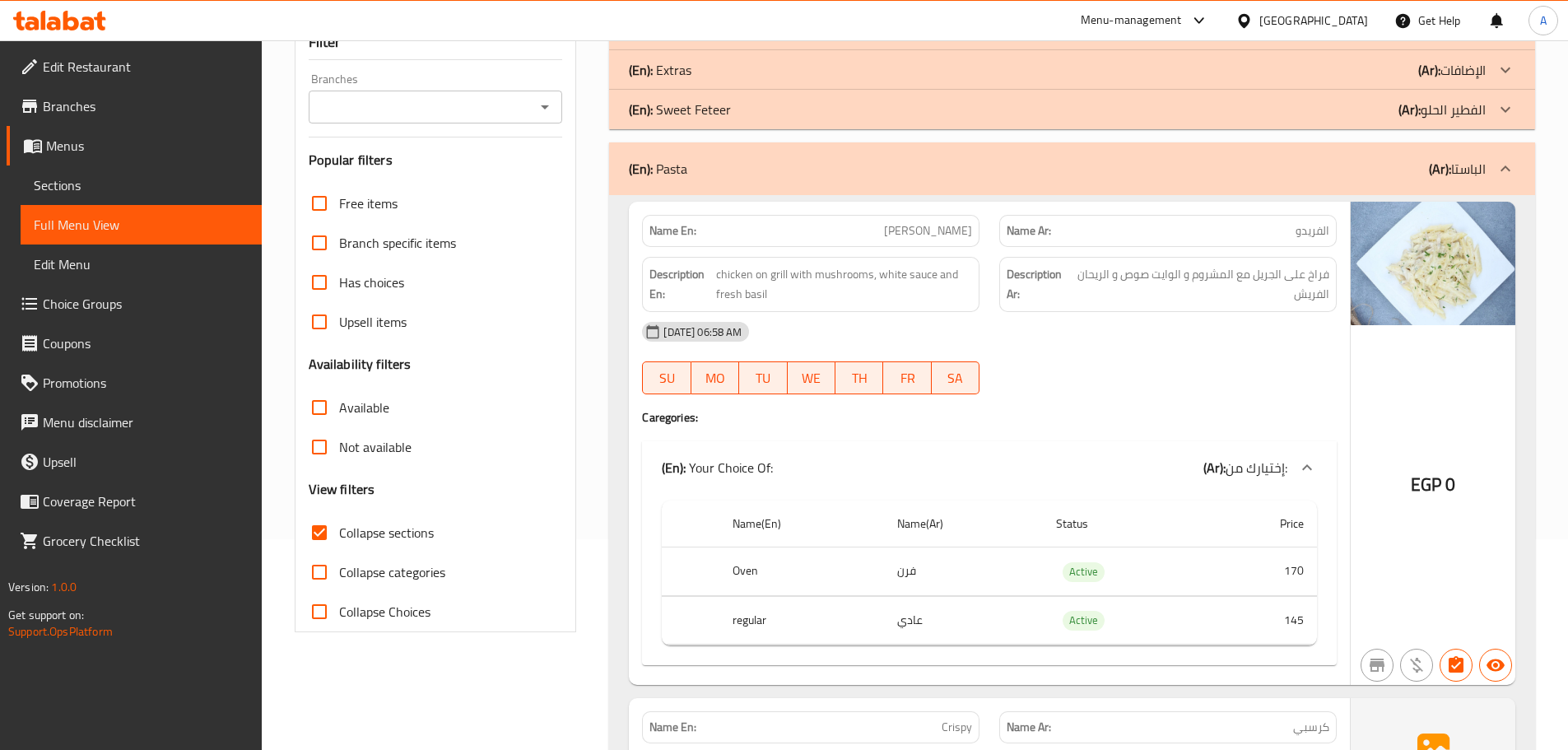
click at [319, 570] on input "Collapse categories" at bounding box center [319, 572] width 39 height 39
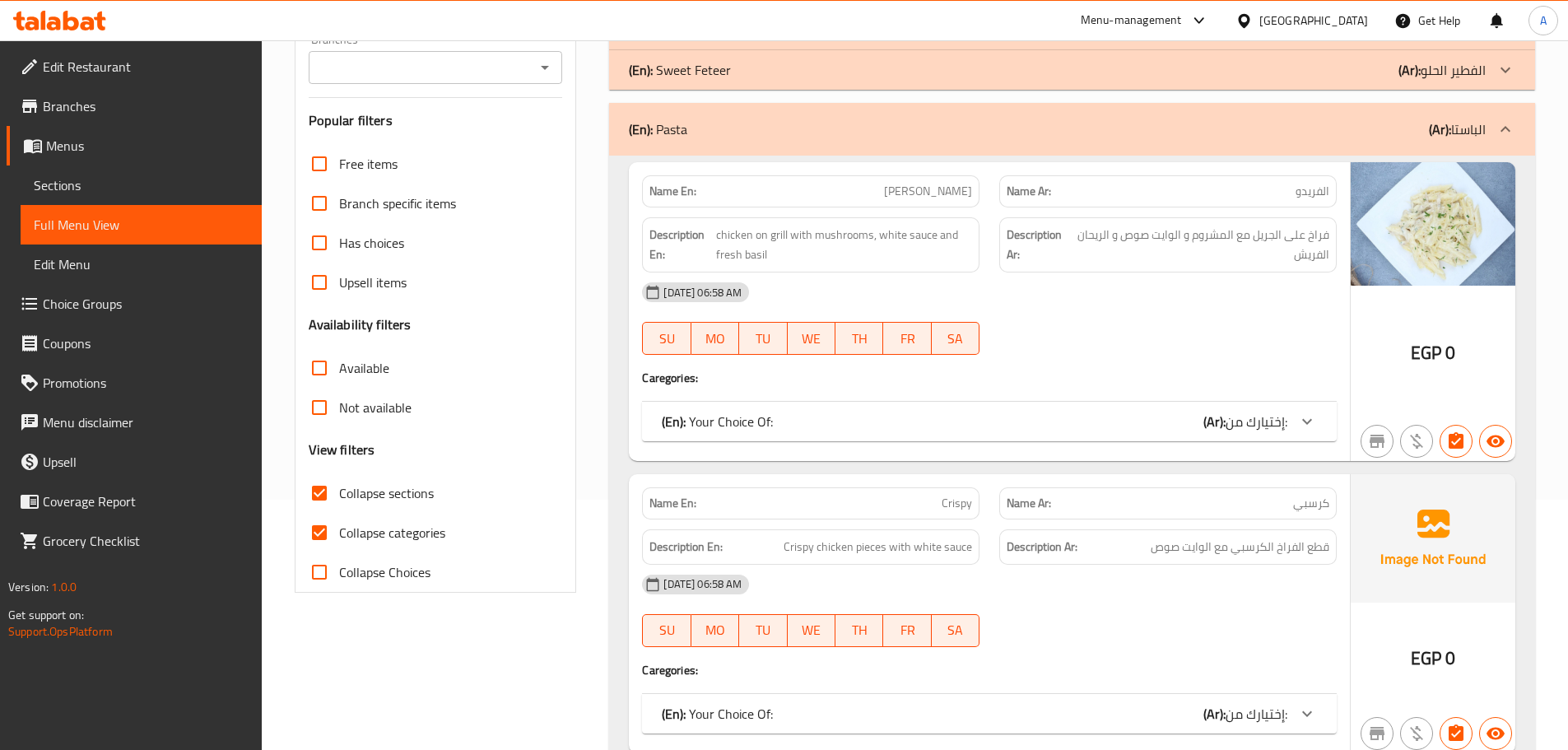
scroll to position [279, 0]
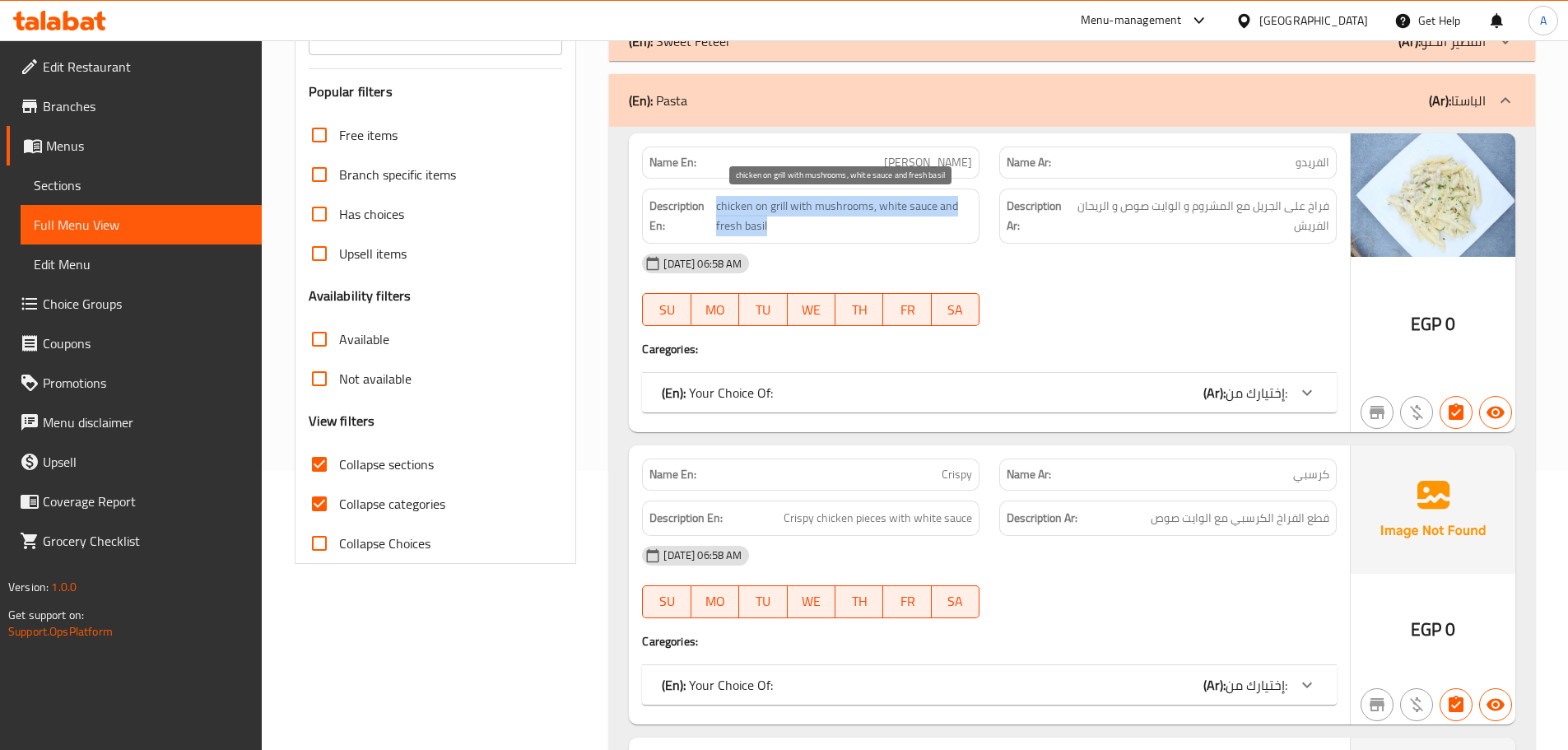
drag, startPoint x: 717, startPoint y: 205, endPoint x: 963, endPoint y: 225, distance: 246.8
click at [963, 225] on span "chicken on grill with mushrooms, white sauce and fresh basil" at bounding box center [844, 215] width 256 height 40
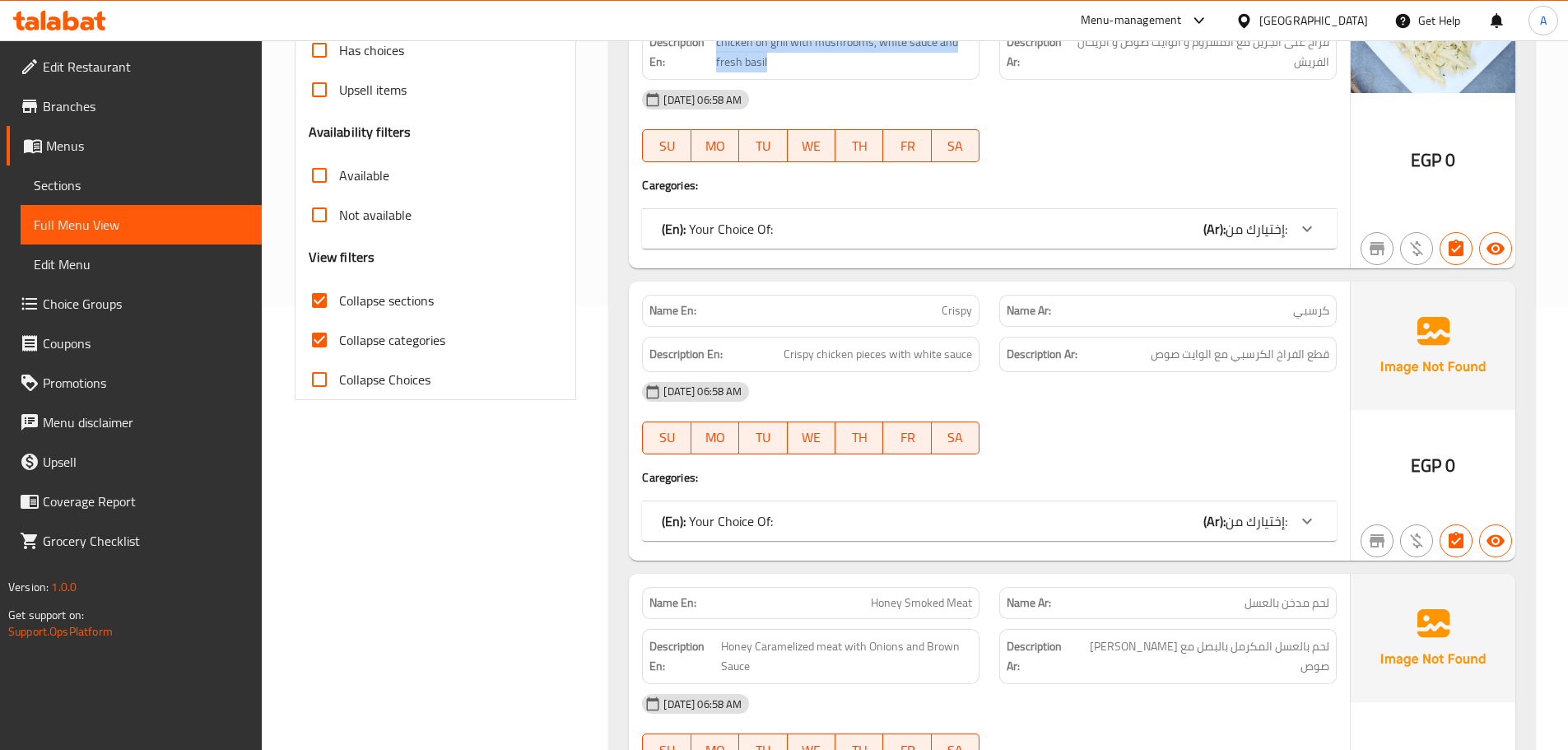
scroll to position [443, 0]
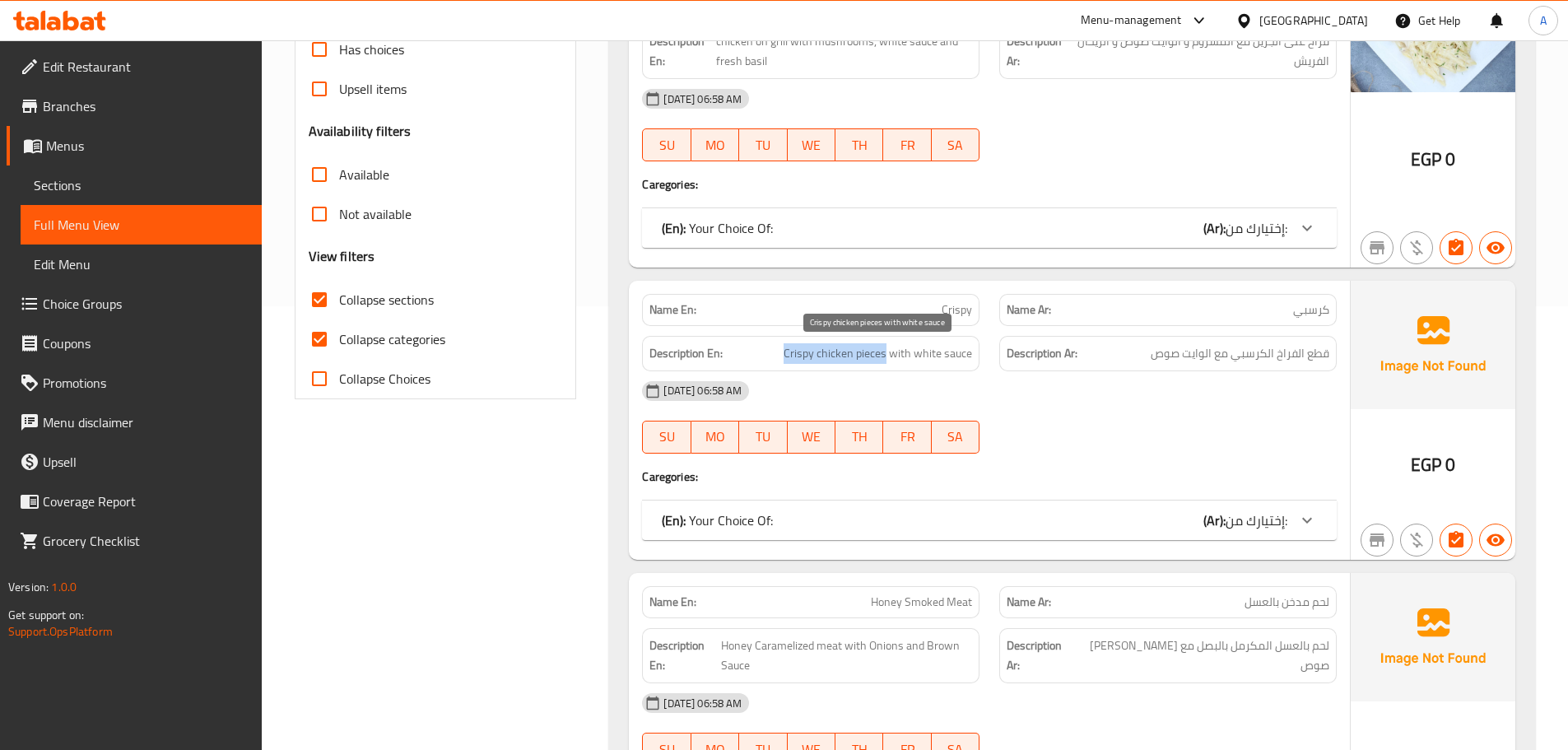
drag, startPoint x: 790, startPoint y: 351, endPoint x: 888, endPoint y: 350, distance: 98.0
click at [888, 350] on span "Crispy chicken pieces with white sauce" at bounding box center [878, 353] width 189 height 21
click at [888, 351] on span "Crispy chicken pieces with white sauce" at bounding box center [878, 353] width 189 height 21
drag, startPoint x: 888, startPoint y: 356, endPoint x: 1081, endPoint y: 351, distance: 193.1
click at [958, 351] on span "Crispy chicken pieces with white sauce" at bounding box center [878, 353] width 189 height 21
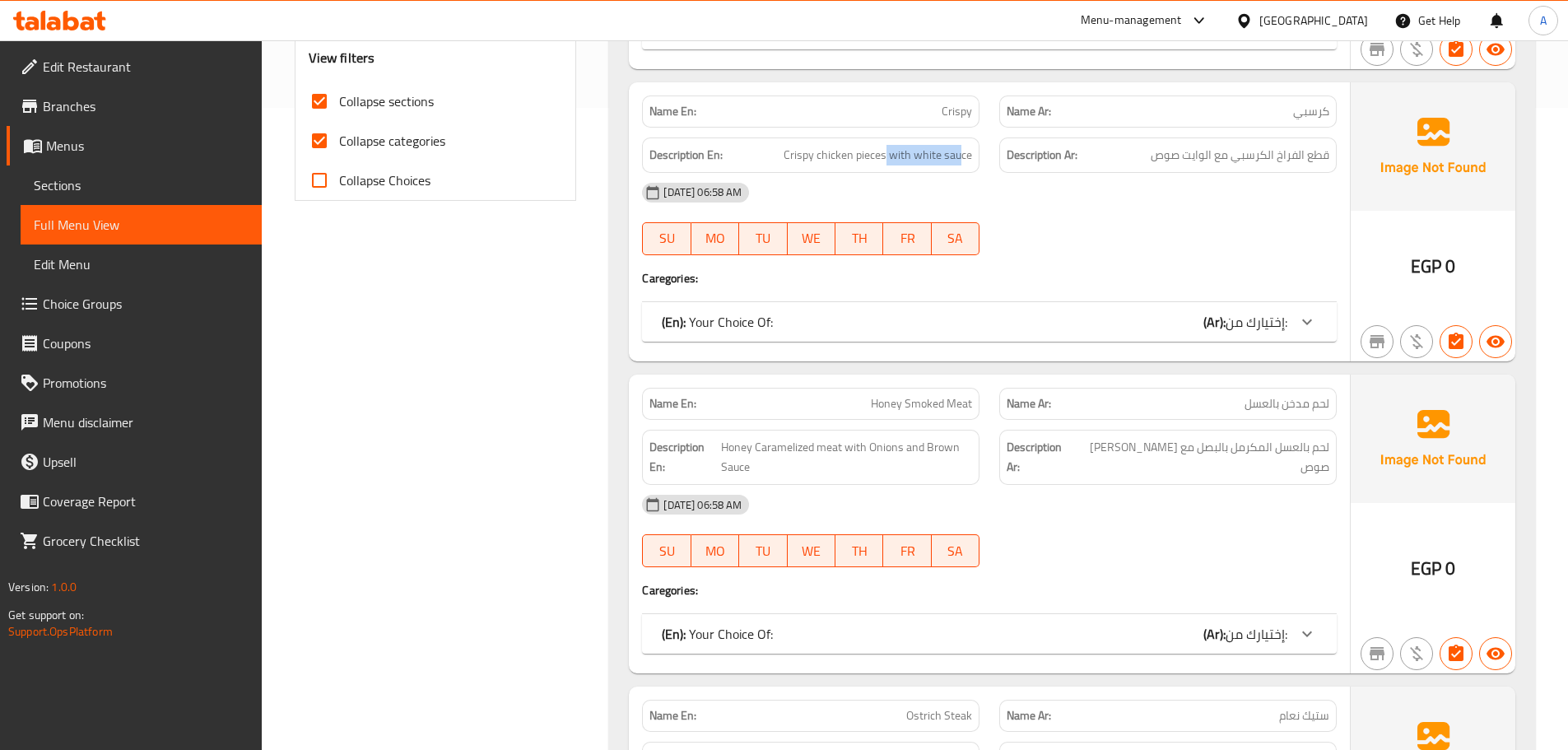
scroll to position [690, 0]
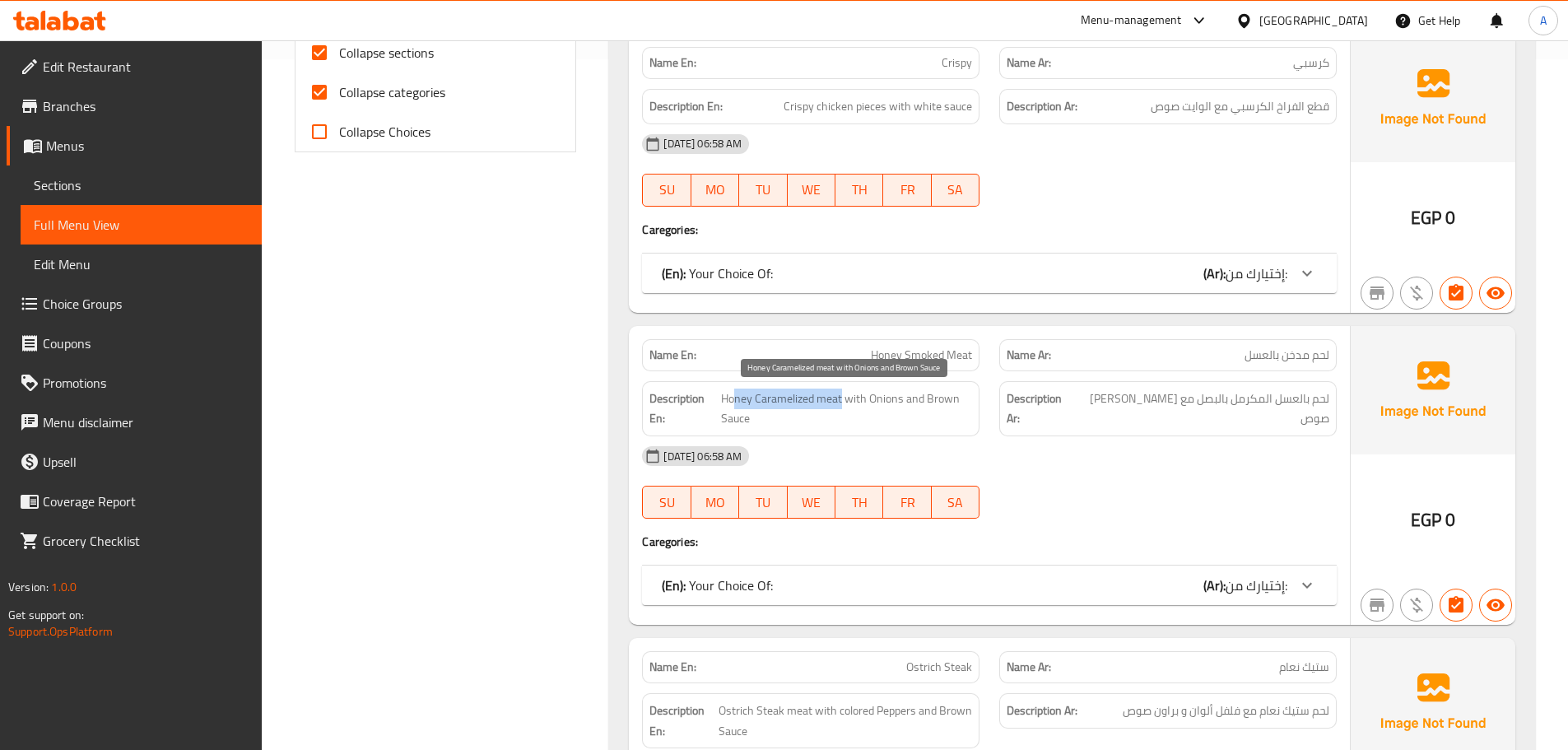
drag, startPoint x: 843, startPoint y: 399, endPoint x: 922, endPoint y: 353, distance: 91.4
click at [736, 392] on span "Honey Caramelized meat with Onions and Brown Sauce" at bounding box center [846, 408] width 251 height 40
click at [921, 353] on span "Honey Smoked Meat" at bounding box center [922, 355] width 101 height 17
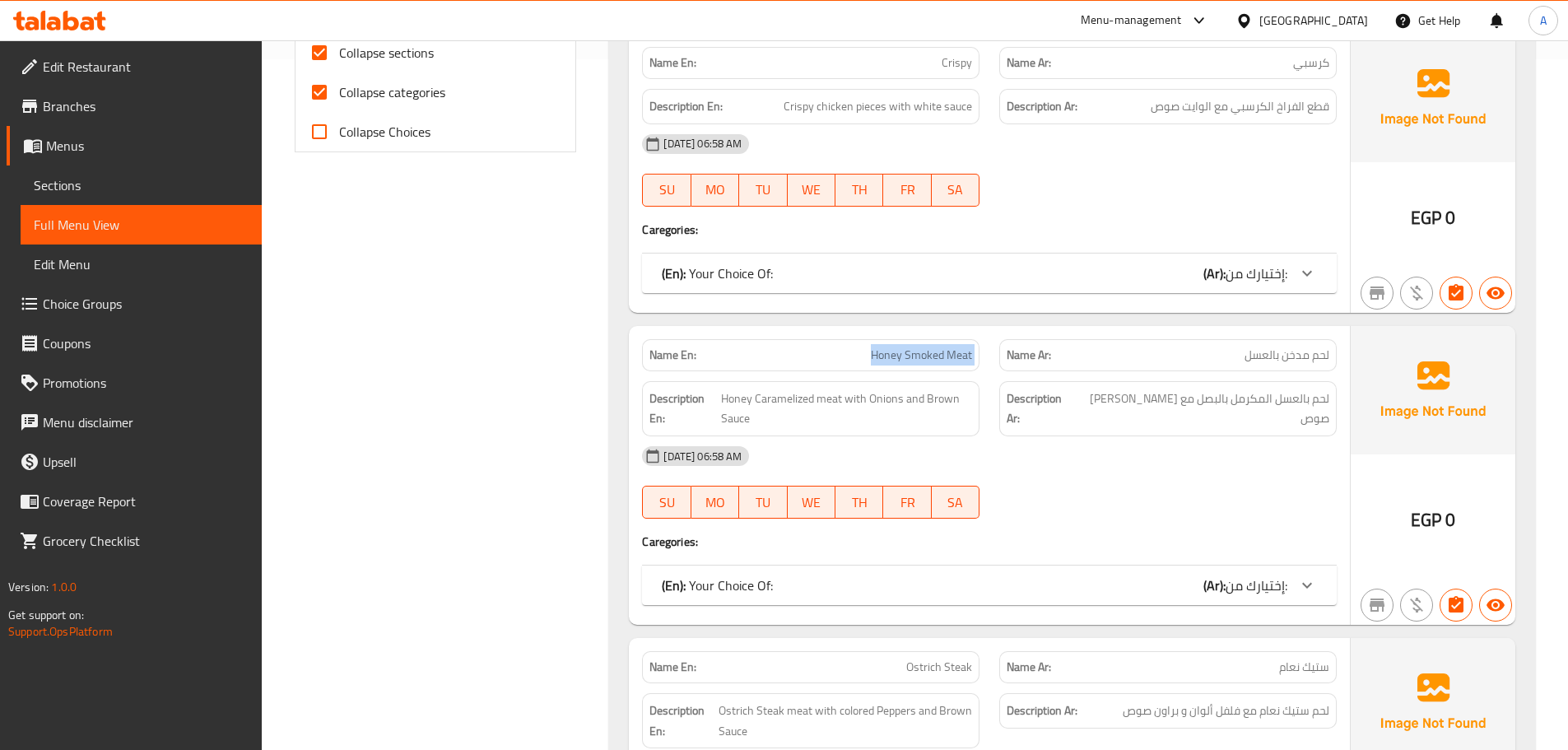
copy span "Honey Smoked Meat"
drag, startPoint x: 841, startPoint y: 397, endPoint x: 962, endPoint y: 417, distance: 122.6
click at [962, 417] on span "Honey Caramelized meat with Onions and Brown Sauce" at bounding box center [846, 408] width 251 height 40
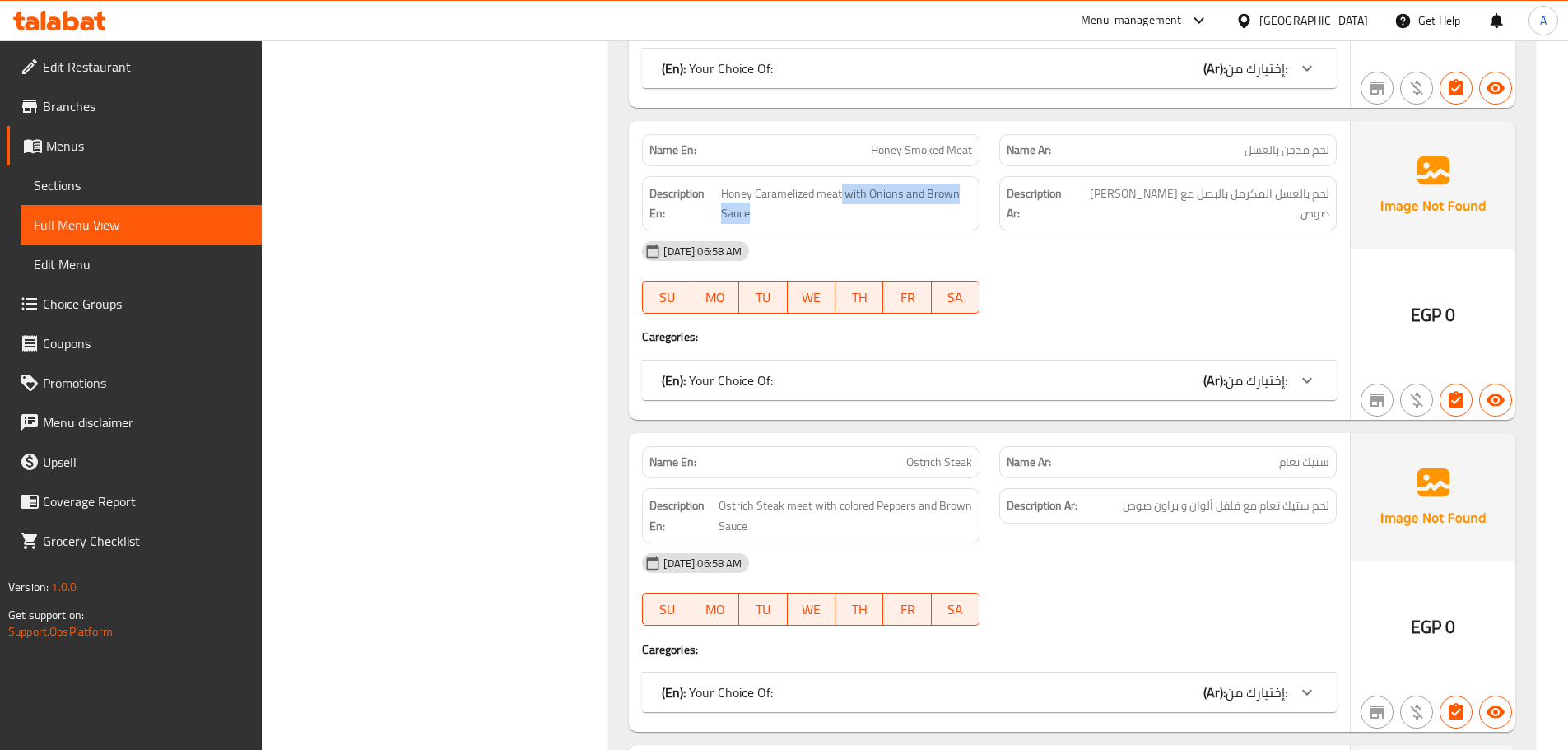
scroll to position [937, 0]
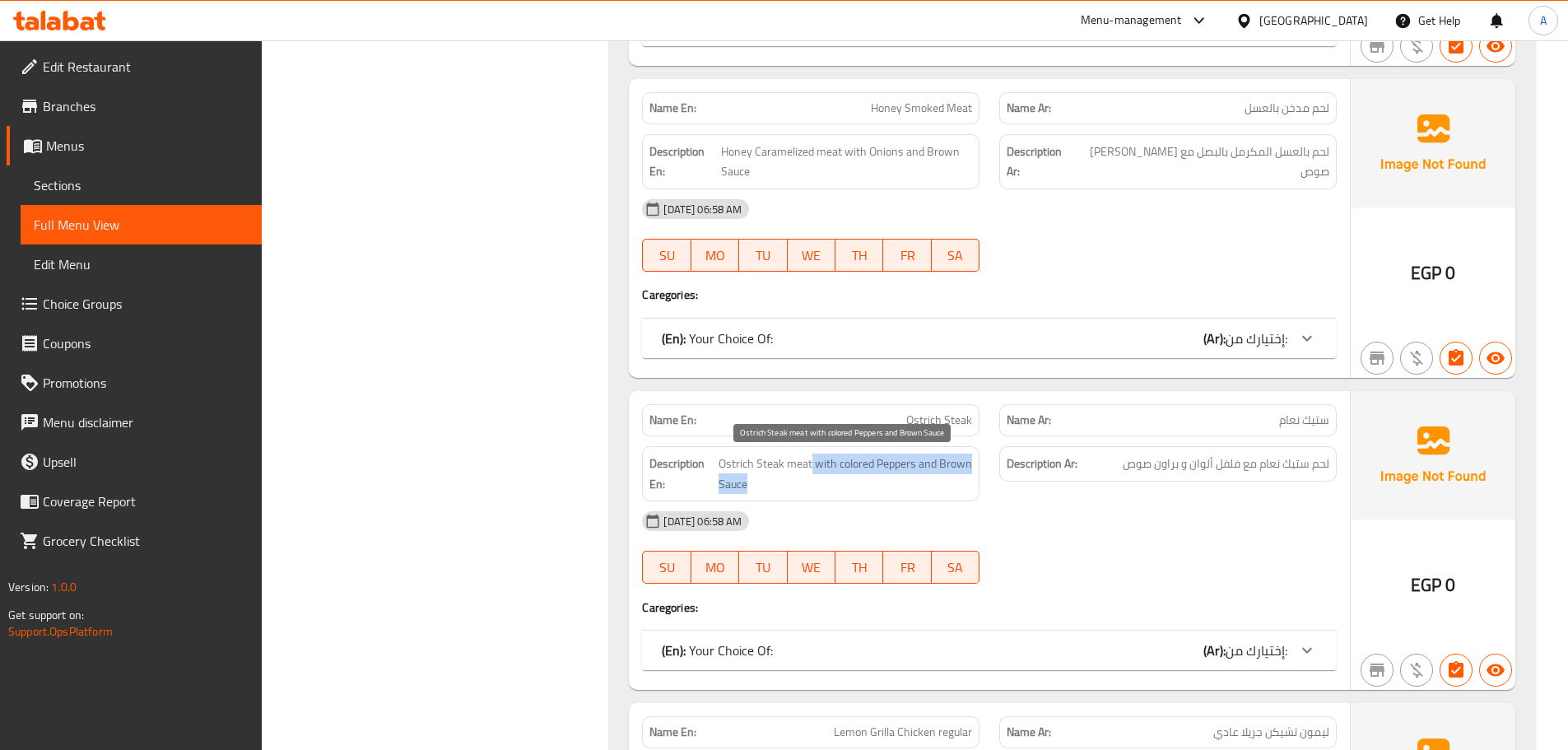
drag, startPoint x: 809, startPoint y: 464, endPoint x: 969, endPoint y: 494, distance: 162.8
click at [969, 494] on span "Ostrich Steak meat with colored Peppers and Brown Sauce" at bounding box center [845, 473] width 254 height 40
click at [942, 402] on div "Name En: Ostrich Steak" at bounding box center [810, 420] width 357 height 51
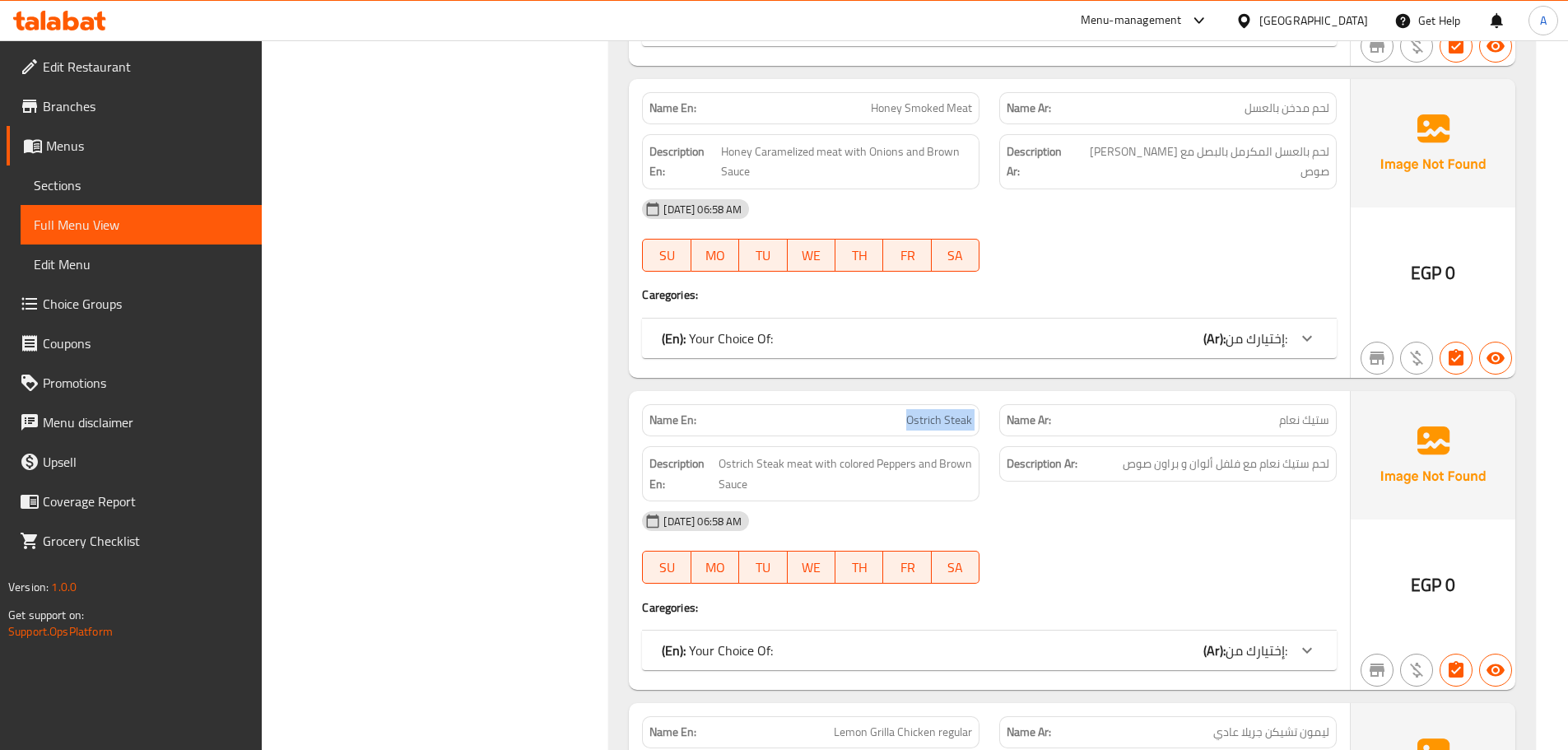
click at [942, 402] on div "Name En: Ostrich Steak" at bounding box center [810, 420] width 357 height 51
copy span "Ostrich Steak"
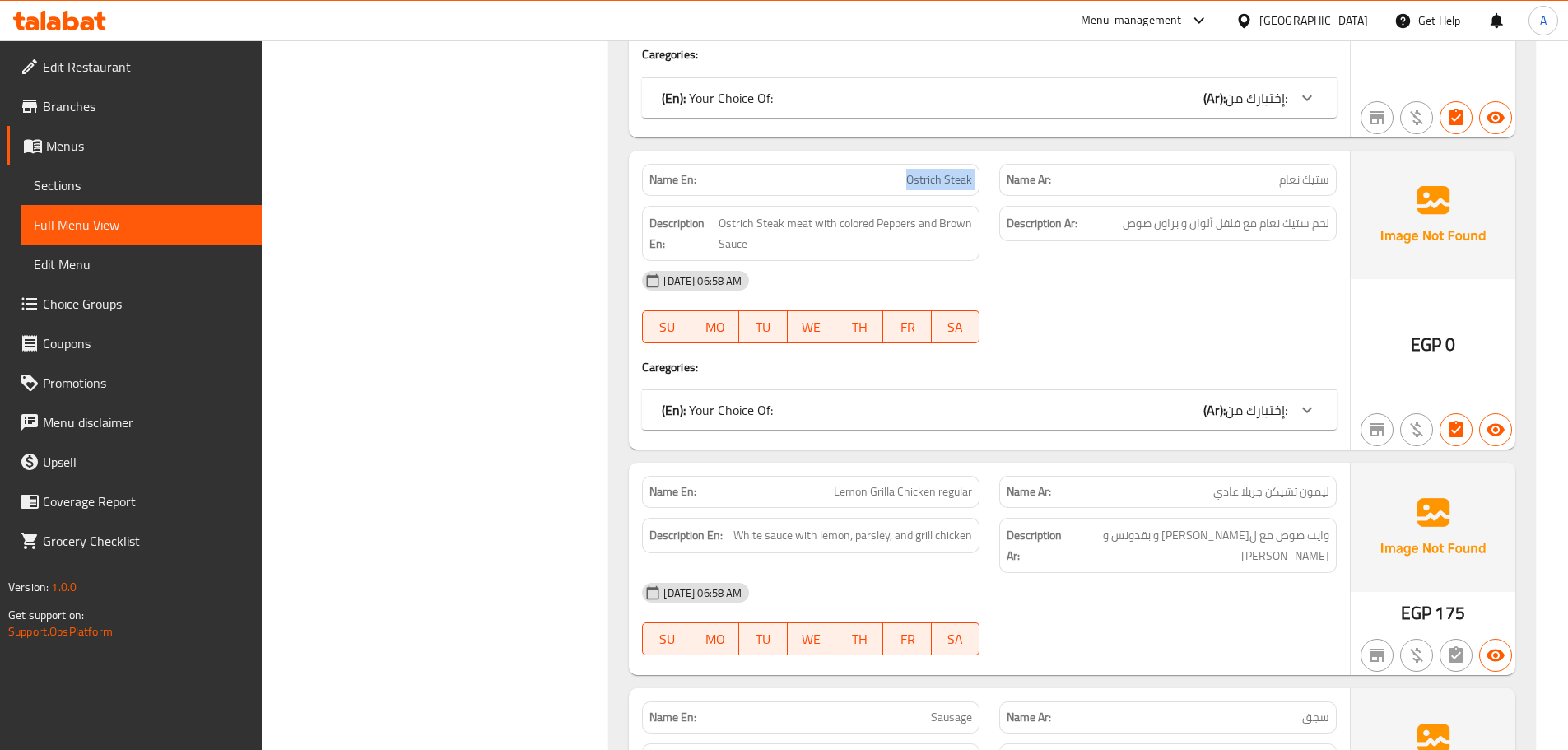
scroll to position [1184, 0]
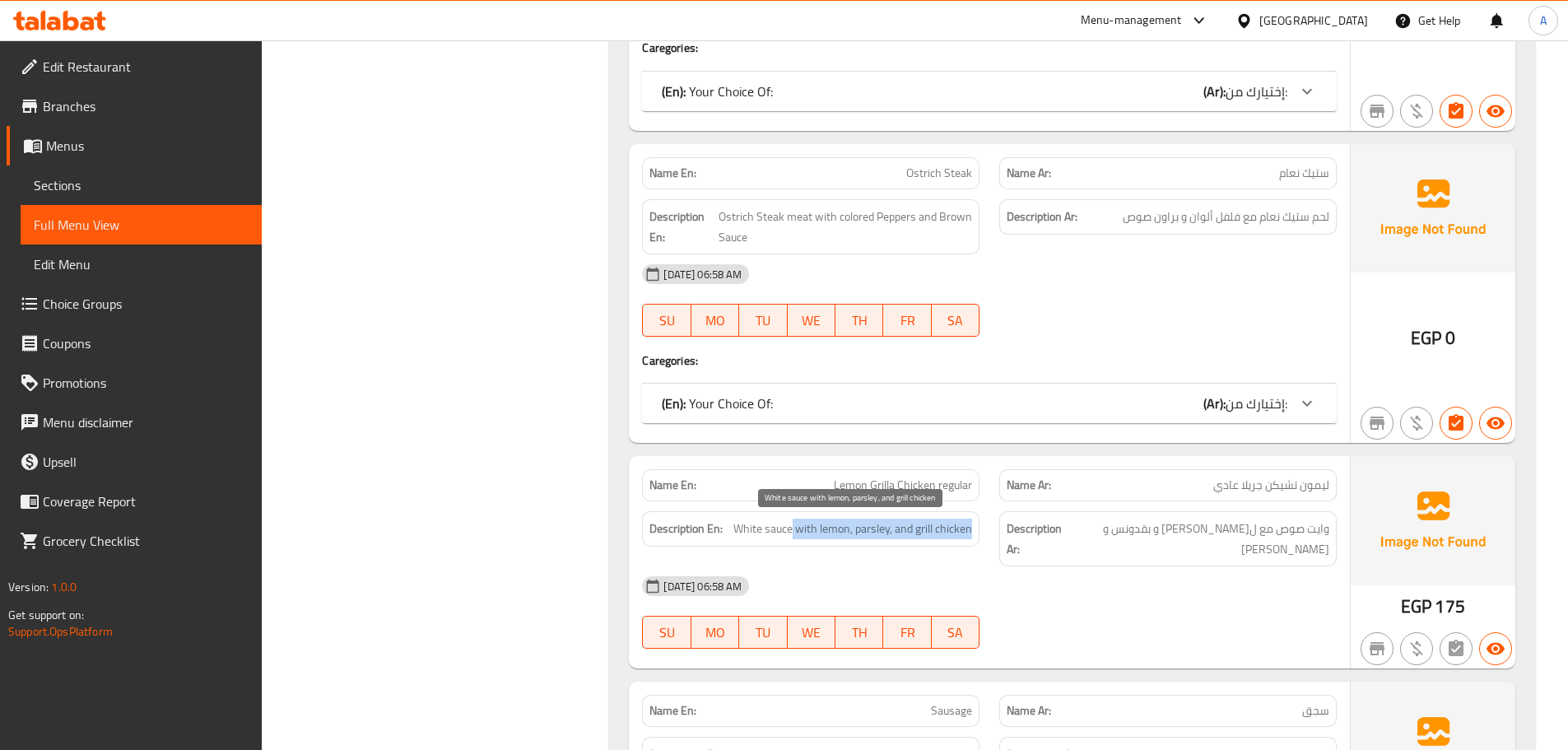
drag, startPoint x: 793, startPoint y: 530, endPoint x: 978, endPoint y: 526, distance: 185.0
click at [978, 526] on div "Description En: White sauce with lemon, parsley, and grill chicken" at bounding box center [811, 528] width 338 height 35
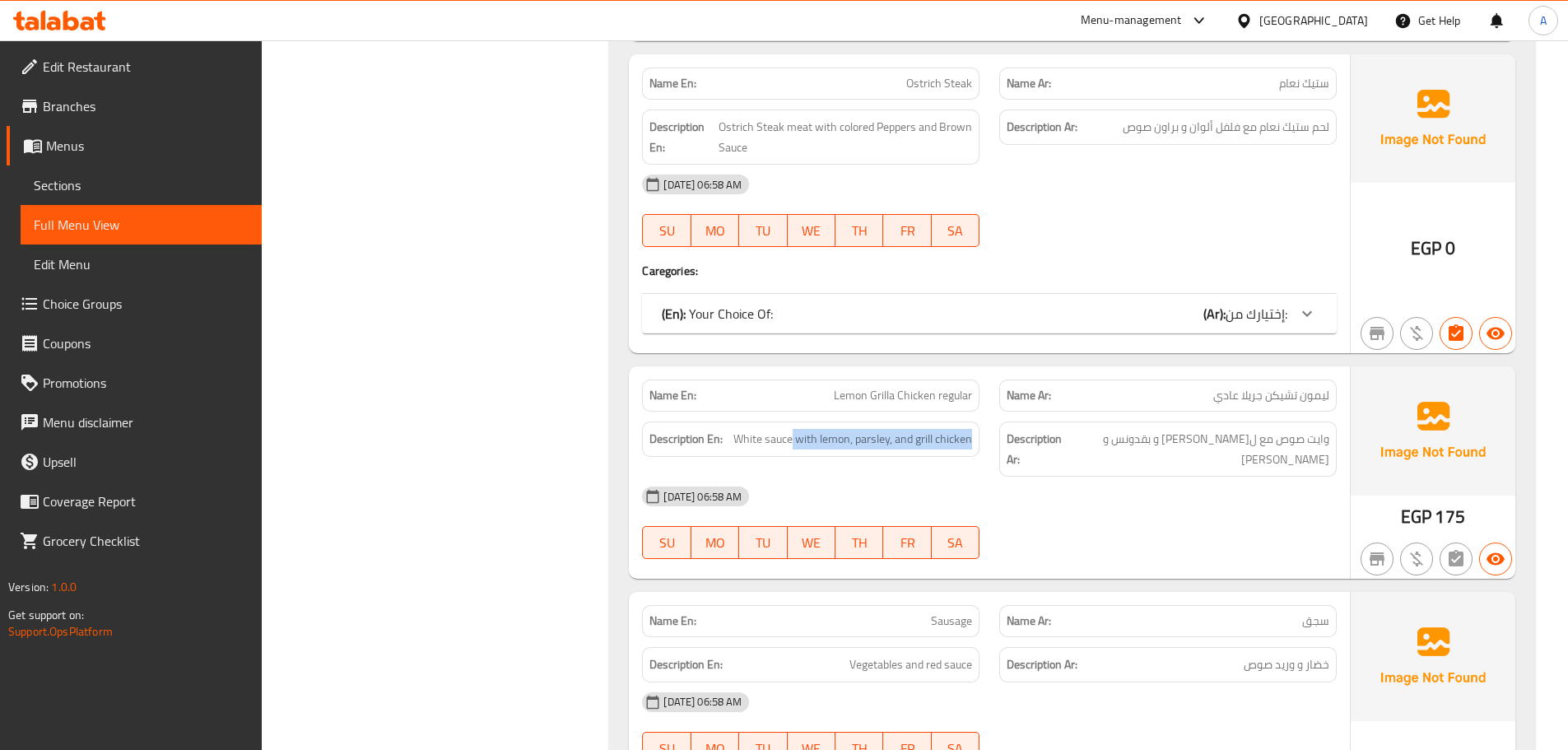
scroll to position [1431, 0]
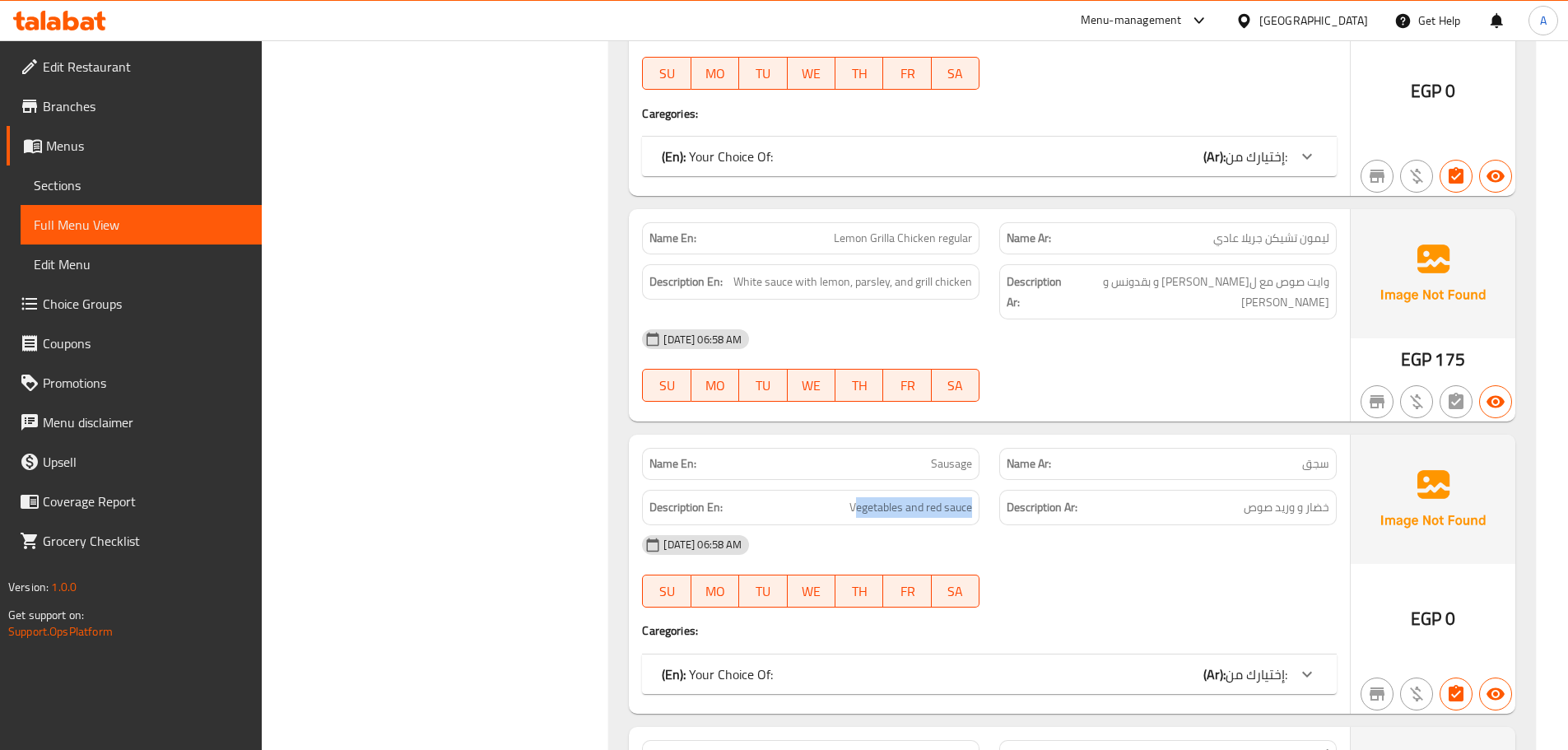
drag, startPoint x: 854, startPoint y: 489, endPoint x: 978, endPoint y: 490, distance: 124.0
click at [978, 490] on div "Description En: Vegetables and red sauce" at bounding box center [811, 507] width 338 height 35
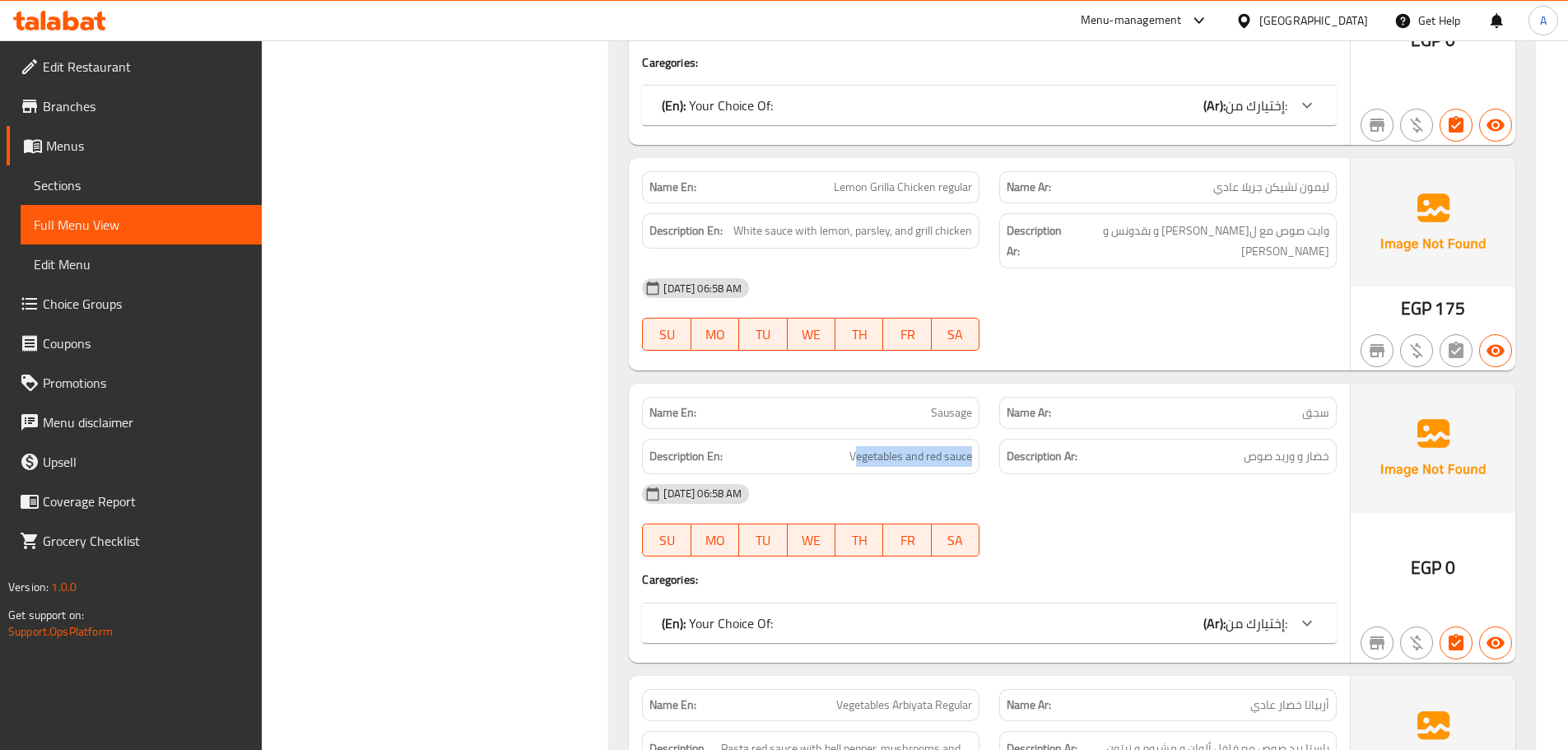
scroll to position [1677, 0]
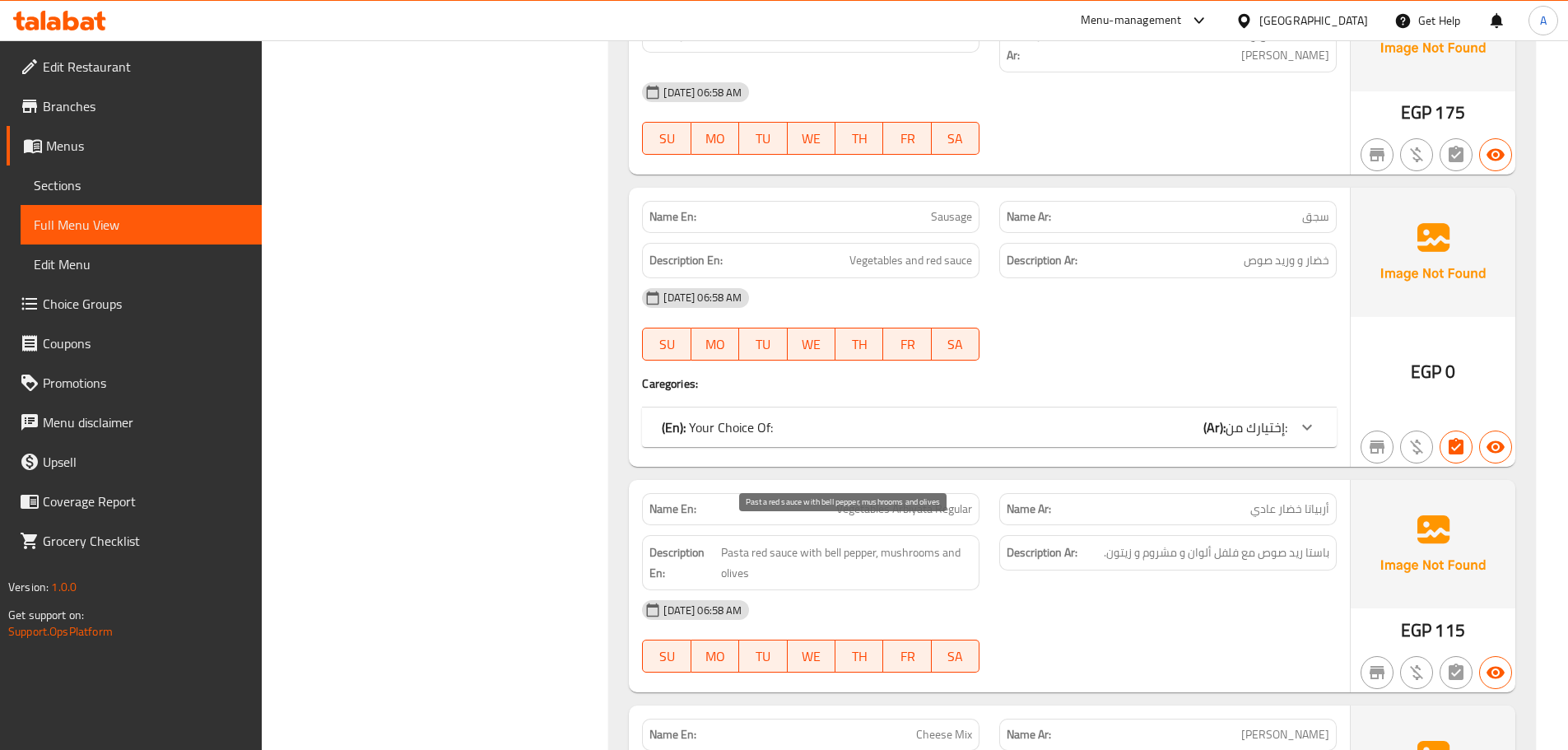
click at [790, 543] on span "Pasta red sauce with bell pepper, mushrooms and olives" at bounding box center [846, 562] width 251 height 40
drag, startPoint x: 796, startPoint y: 535, endPoint x: 715, endPoint y: 534, distance: 81.0
click at [715, 543] on h6 "Description En: Pasta red sauce with bell pepper, mushrooms and olives" at bounding box center [810, 562] width 322 height 40
click at [712, 543] on strong "Description En:" at bounding box center [683, 562] width 69 height 40
drag, startPoint x: 714, startPoint y: 531, endPoint x: 784, endPoint y: 531, distance: 70.0
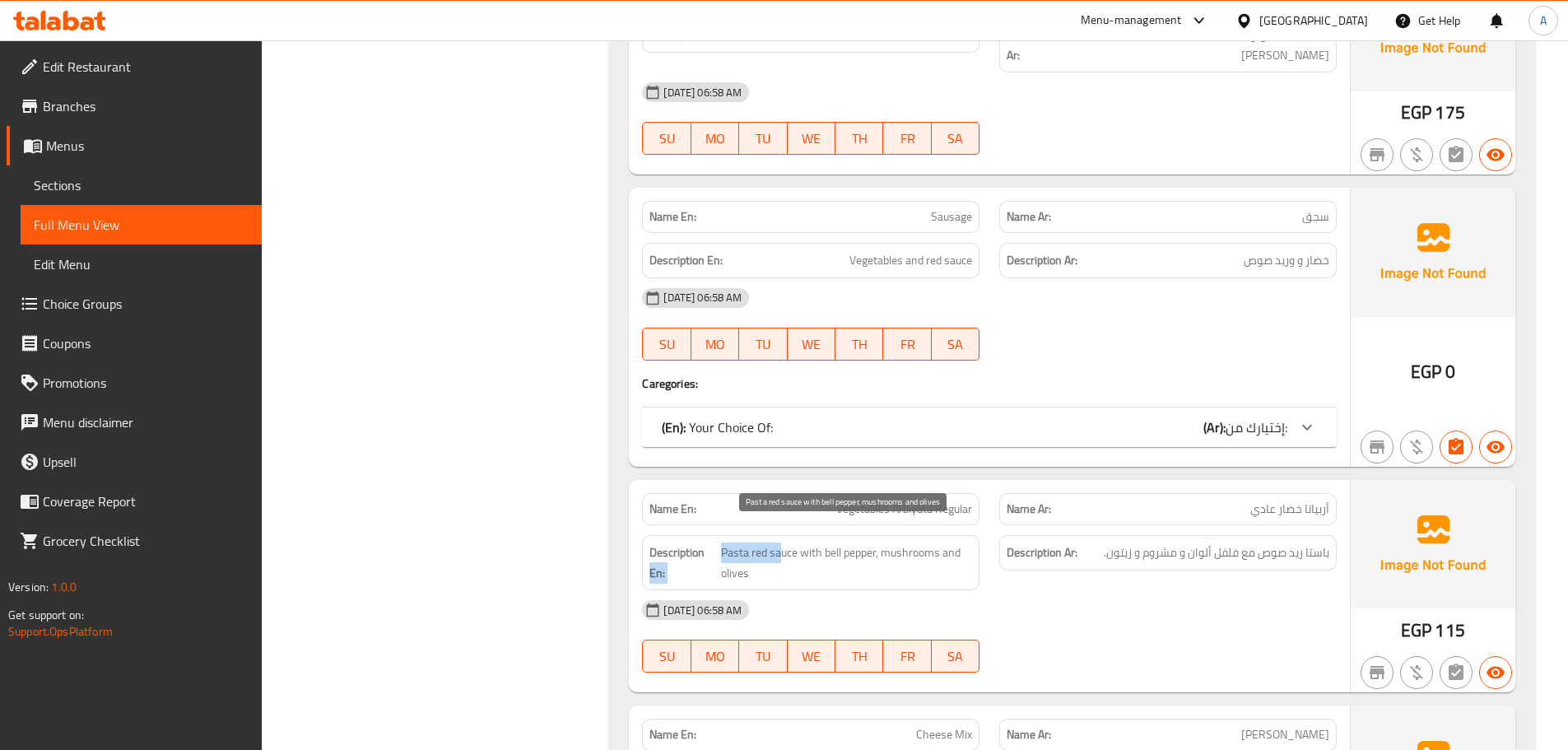
click at [784, 543] on h6 "Description En: Pasta red sauce with bell pepper, mushrooms and olives" at bounding box center [810, 562] width 322 height 40
drag, startPoint x: 758, startPoint y: 529, endPoint x: 730, endPoint y: 529, distance: 28.0
click at [757, 543] on span "Pasta red sauce with bell pepper, mushrooms and olives" at bounding box center [846, 562] width 251 height 40
click at [724, 543] on span "Pasta red sauce with bell pepper, mushrooms and olives" at bounding box center [846, 562] width 251 height 40
drag, startPoint x: 723, startPoint y: 532, endPoint x: 979, endPoint y: 549, distance: 256.6
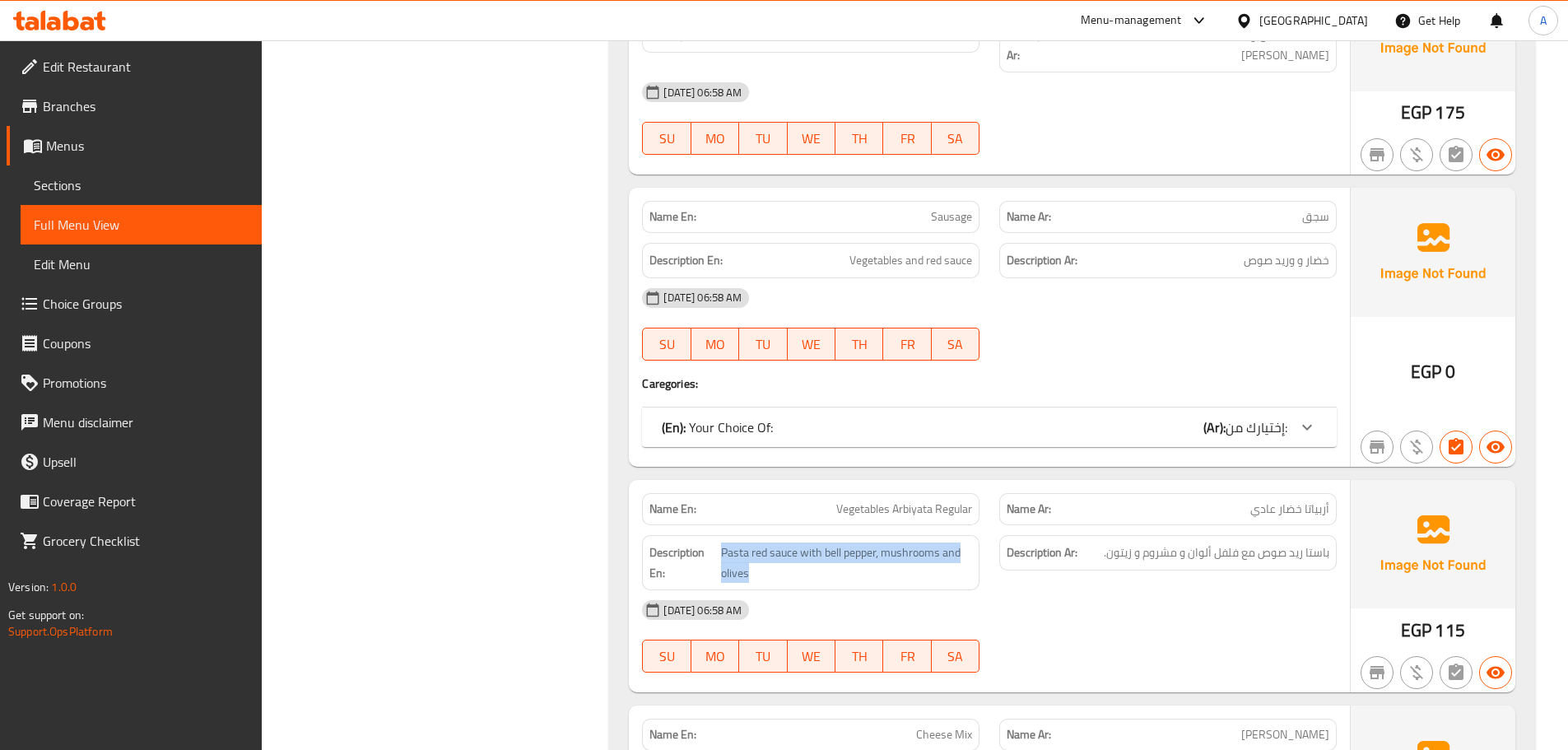
click at [979, 549] on div "Description En: Pasta red sauce with bell pepper, mushrooms and olives" at bounding box center [811, 562] width 338 height 55
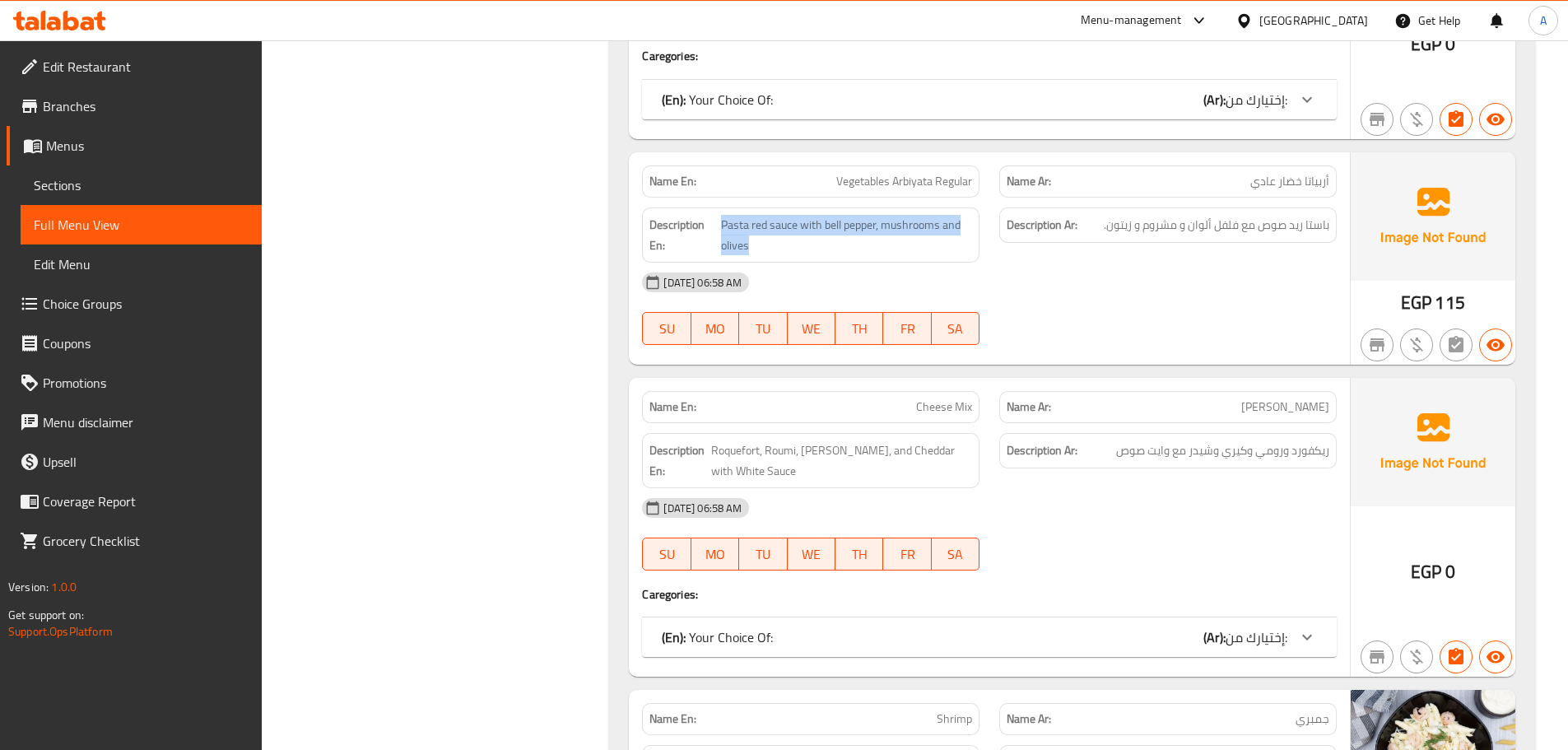
scroll to position [2007, 0]
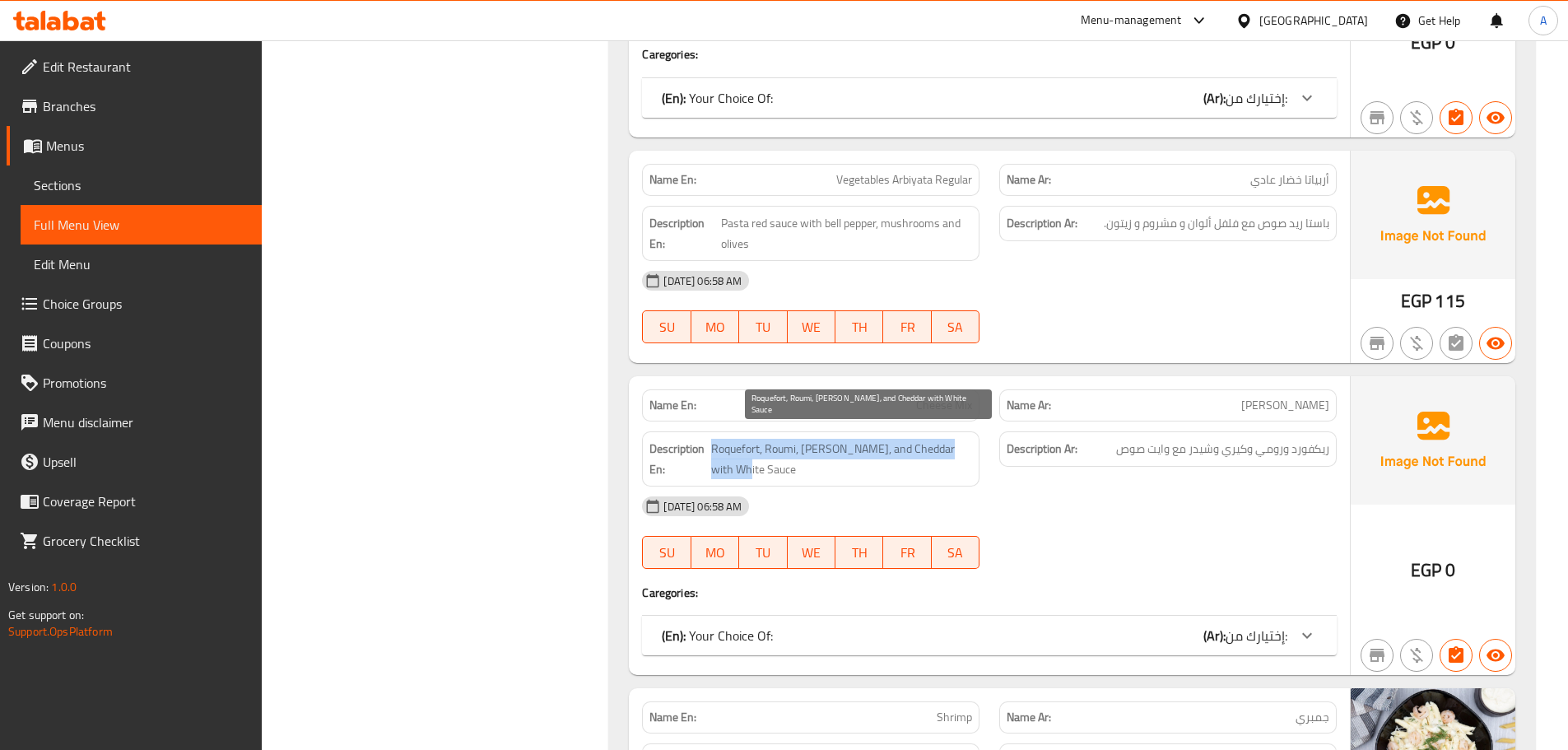
drag, startPoint x: 724, startPoint y: 422, endPoint x: 976, endPoint y: 457, distance: 254.4
click at [976, 457] on div "Description En: Roquefort, Roumi, Kiri, and Cheddar with White Sauce" at bounding box center [811, 459] width 338 height 55
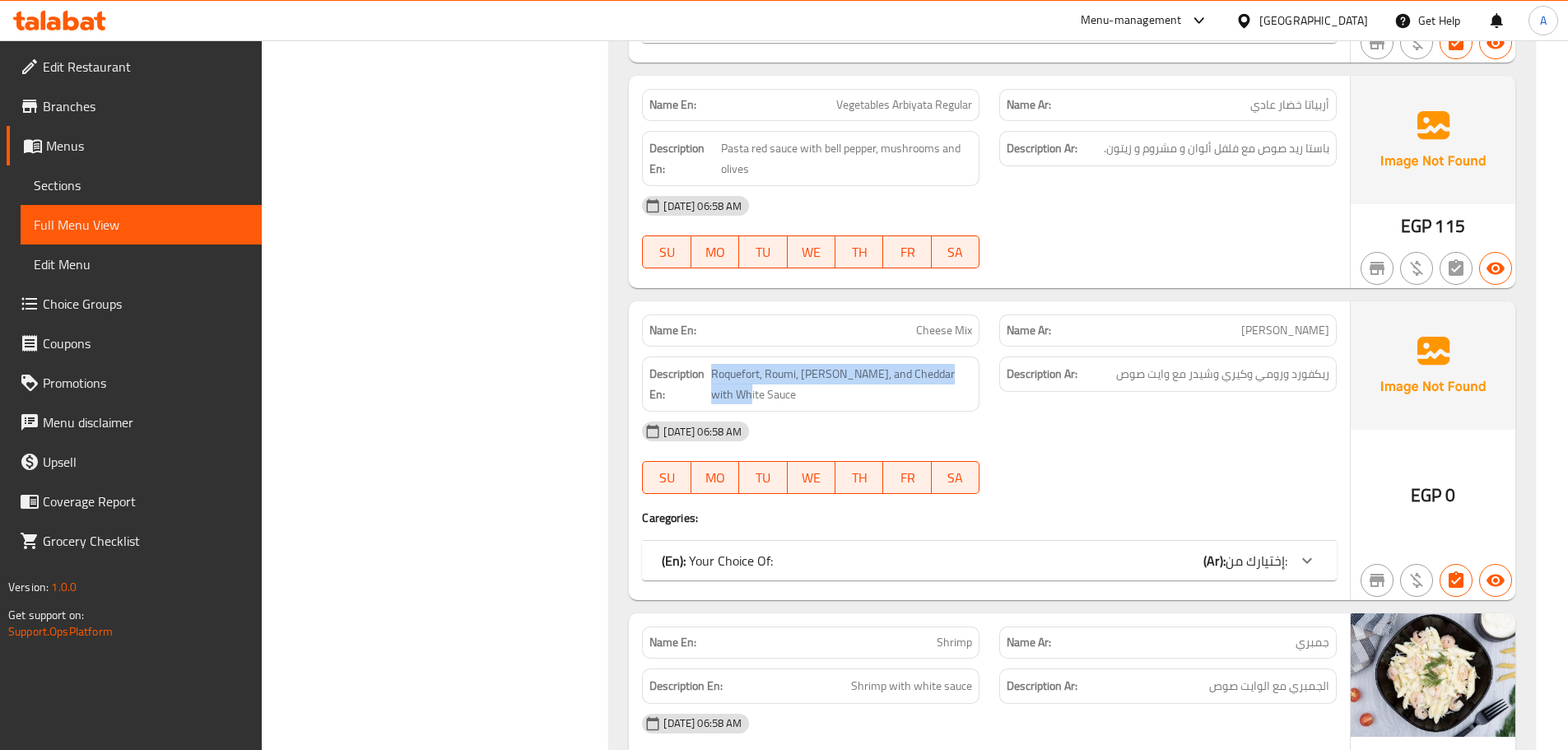
scroll to position [2171, 0]
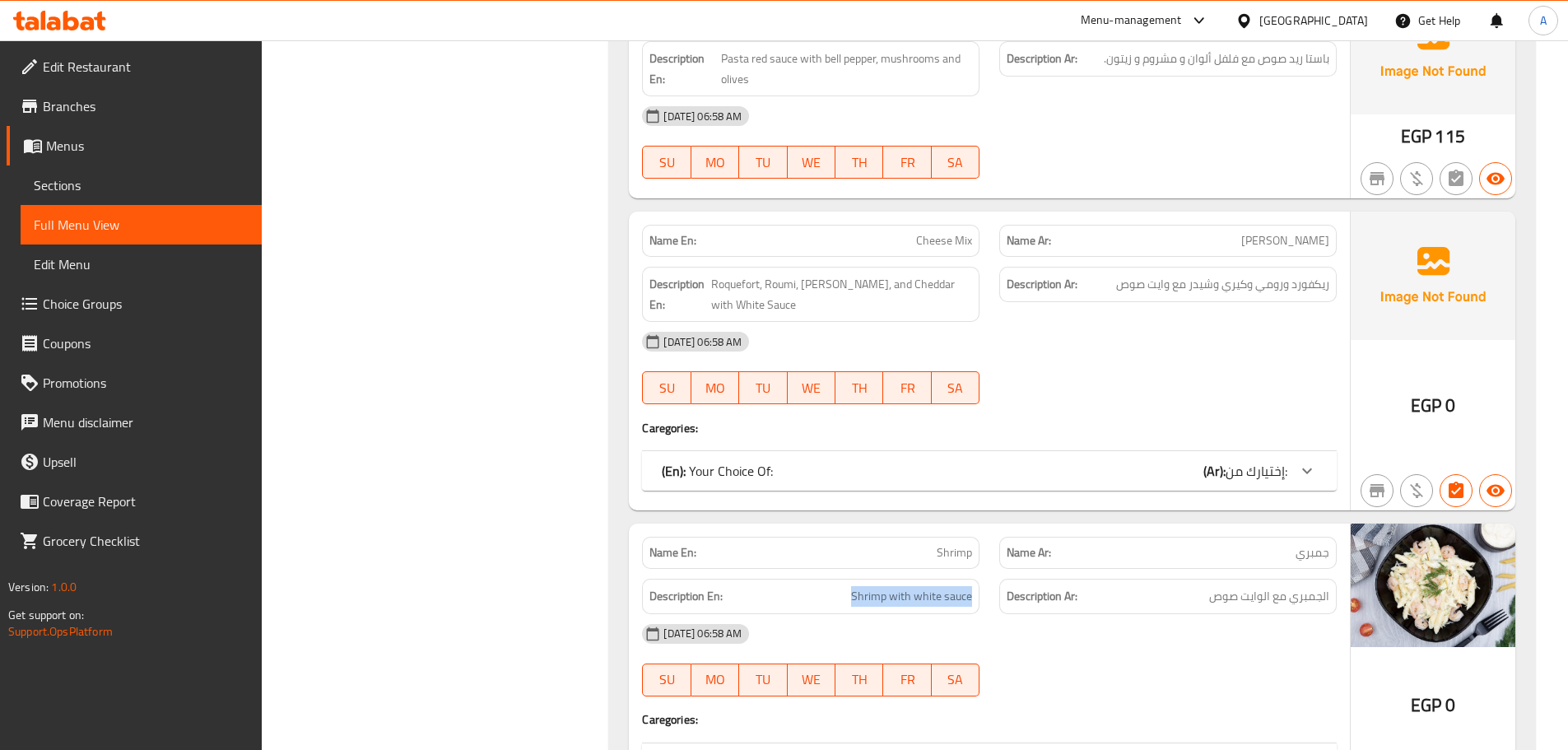
drag, startPoint x: 850, startPoint y: 578, endPoint x: 983, endPoint y: 577, distance: 133.0
click at [983, 577] on div "Description En: Shrimp with white sauce" at bounding box center [810, 596] width 357 height 55
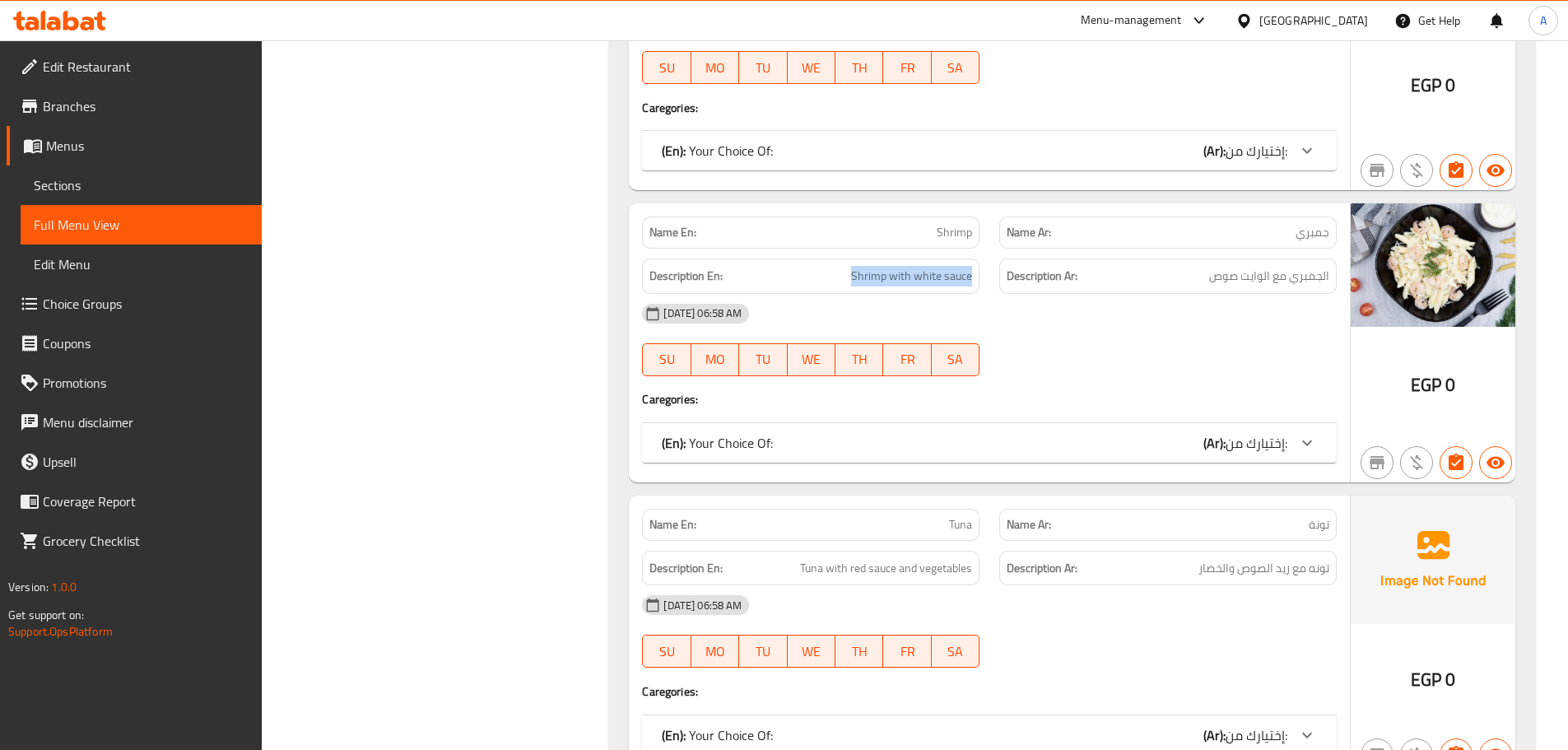
scroll to position [2500, 0]
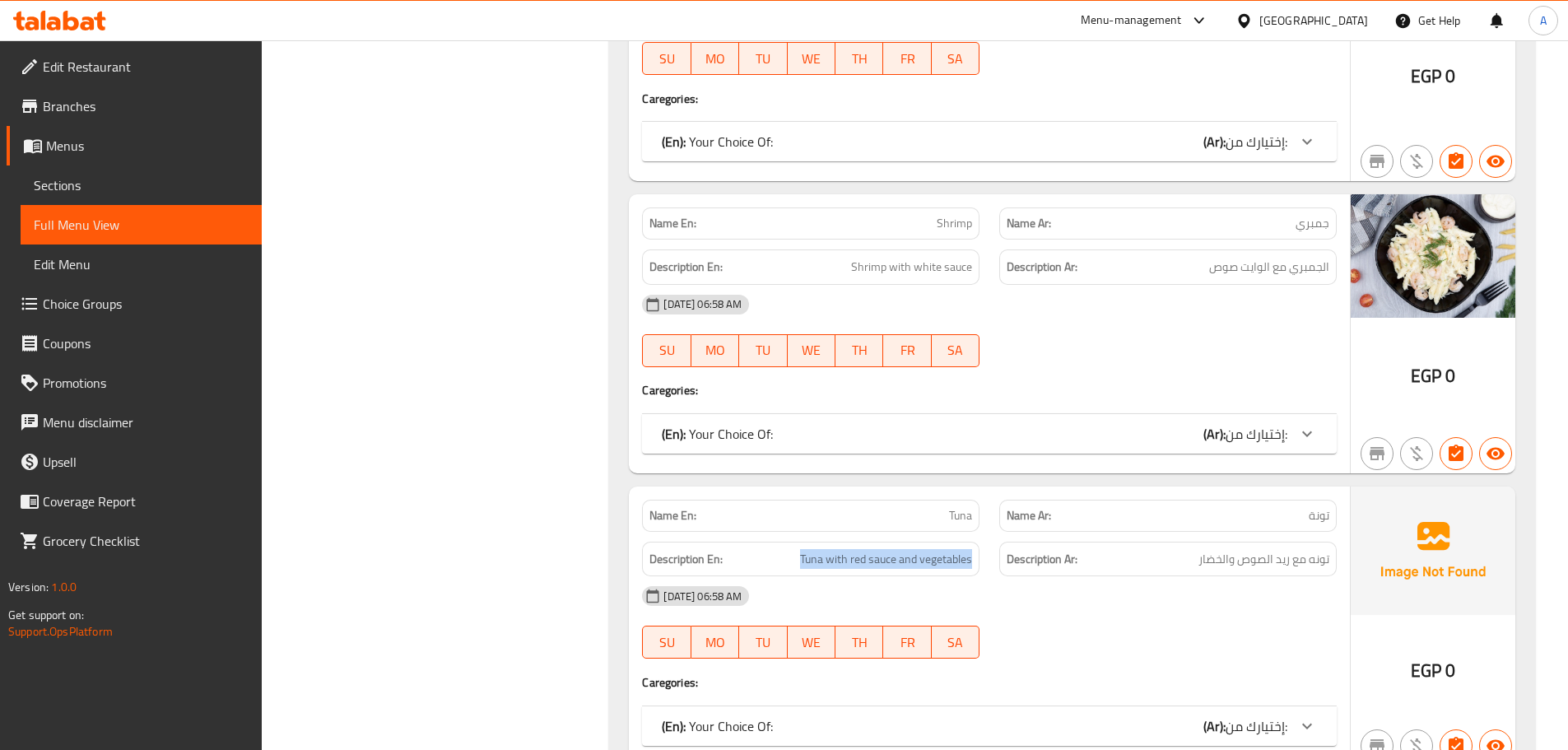
drag, startPoint x: 800, startPoint y: 541, endPoint x: 977, endPoint y: 541, distance: 177.0
click at [977, 542] on div "Description En: Tuna with red sauce and vegetables" at bounding box center [811, 559] width 338 height 35
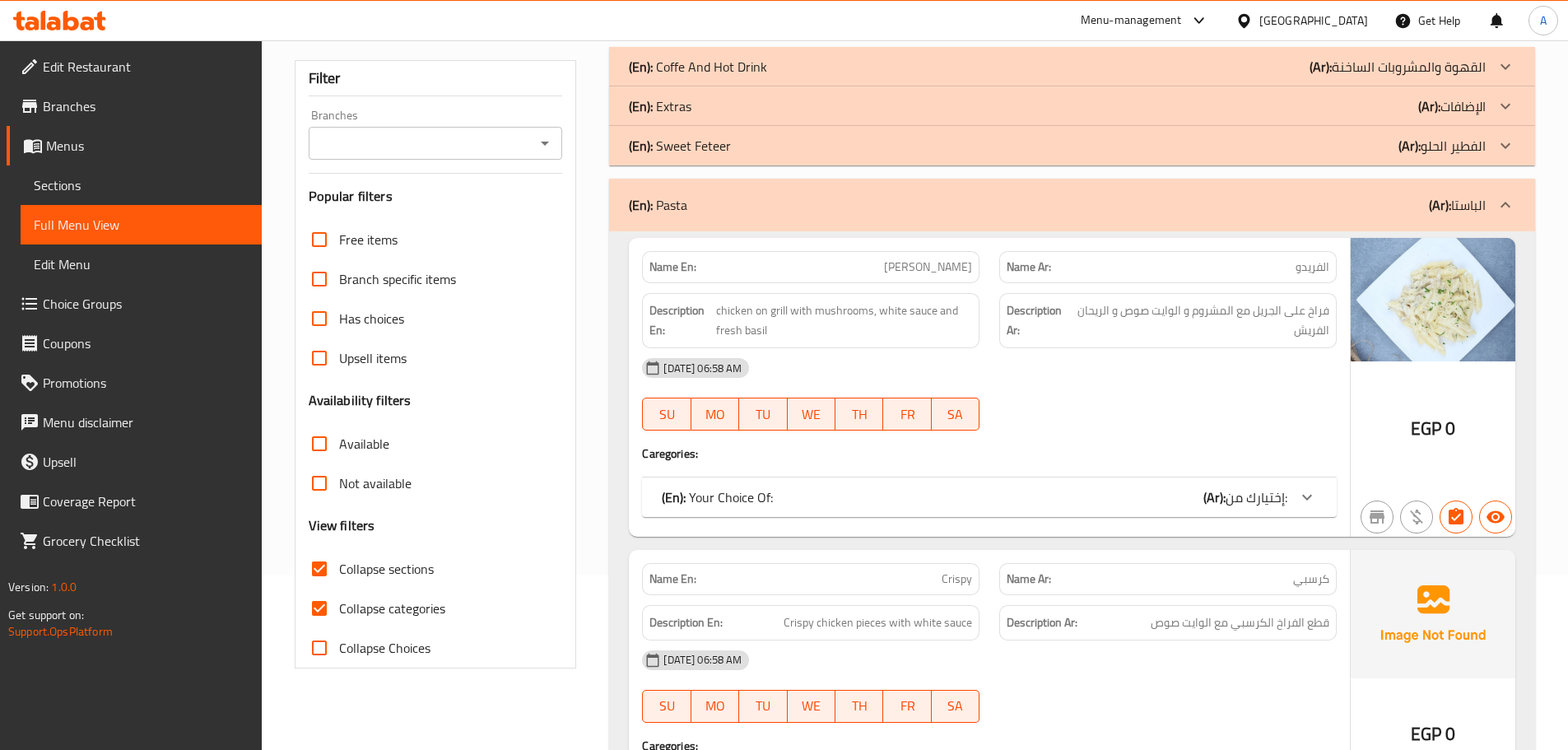
scroll to position [0, 0]
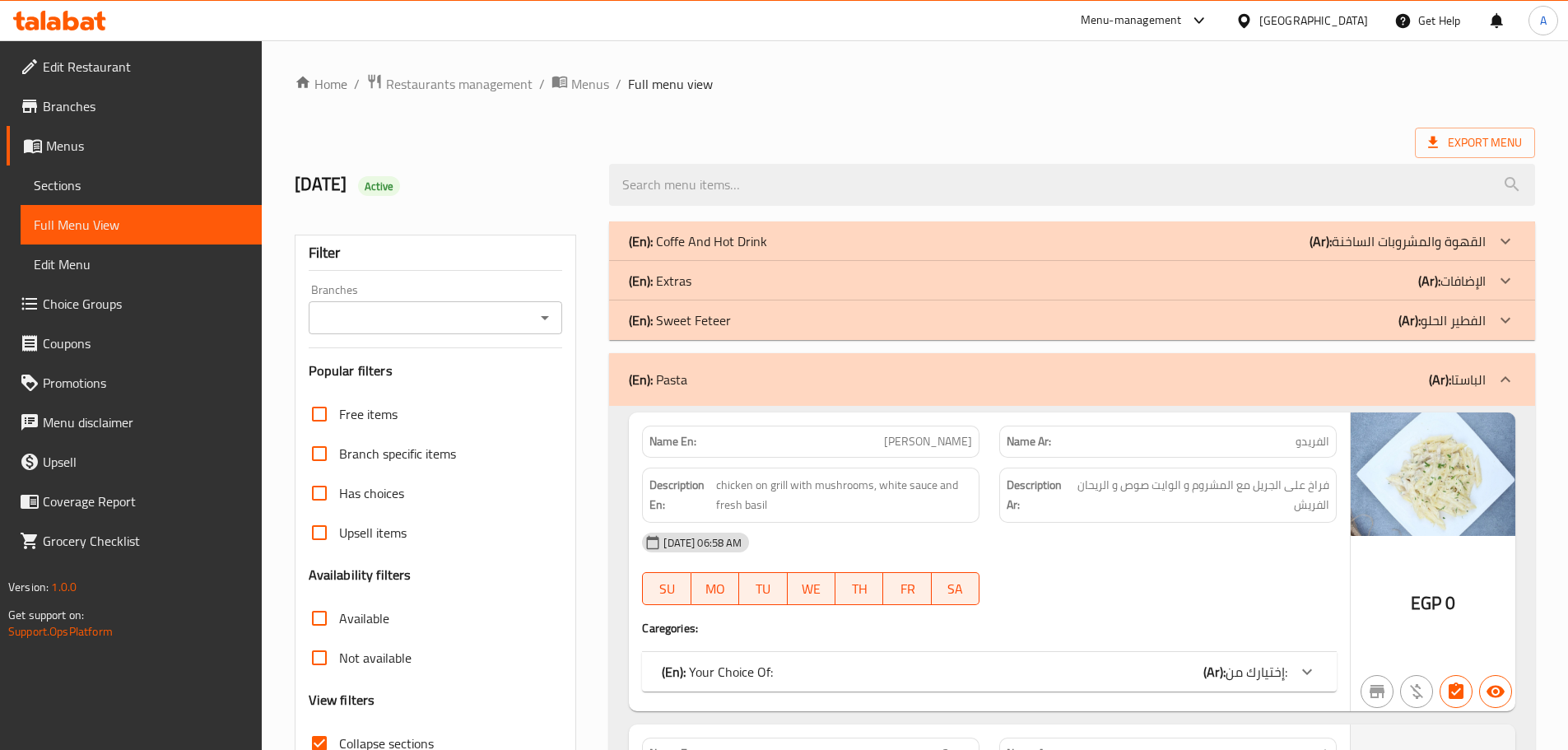
click at [673, 381] on p "(En): Pasta" at bounding box center [658, 379] width 58 height 20
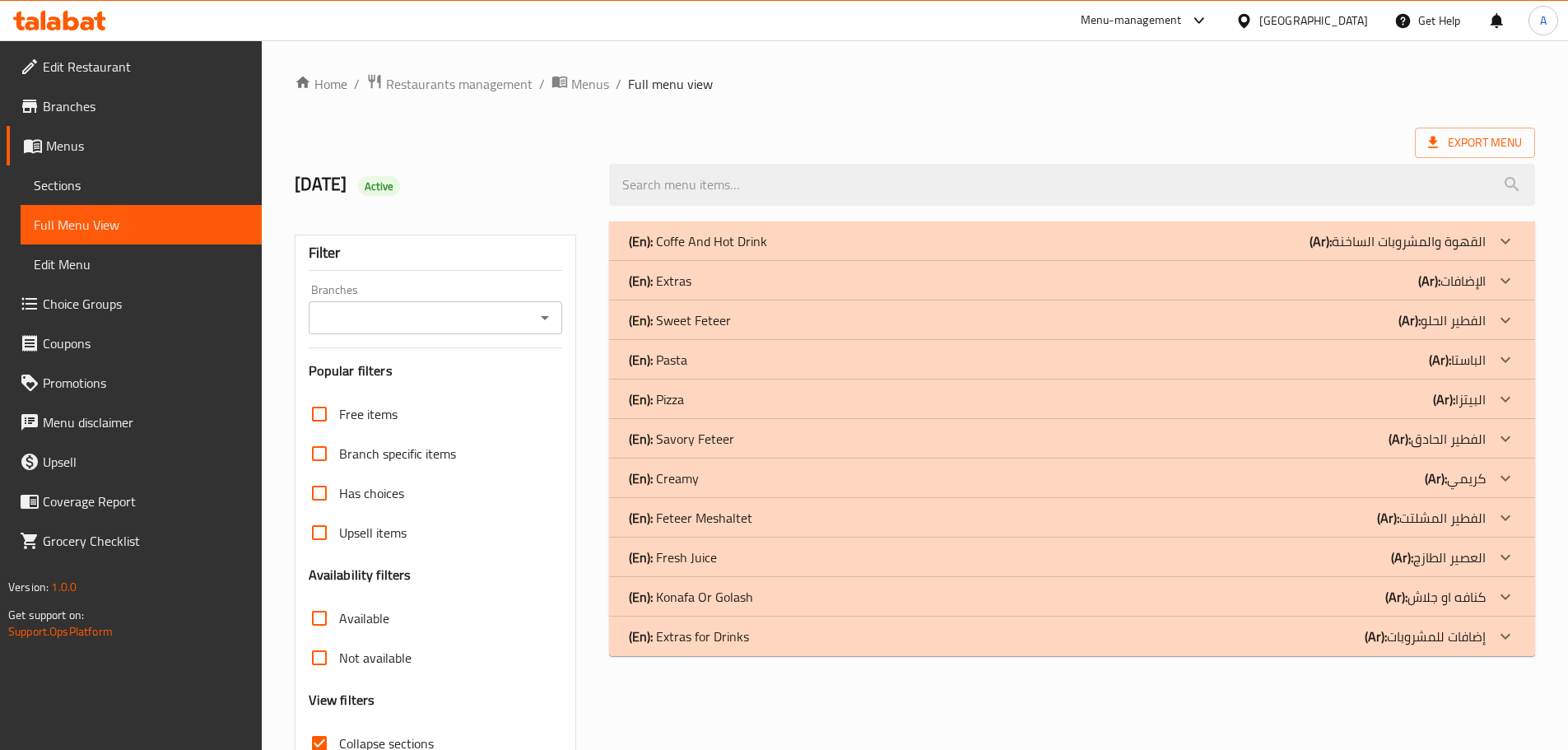
click at [792, 82] on ol "Home / Restaurants management / Menus / Full menu view" at bounding box center [915, 83] width 1241 height 21
click at [715, 273] on div "(En): Extras (Ar): الإضافات" at bounding box center [1056, 280] width 856 height 20
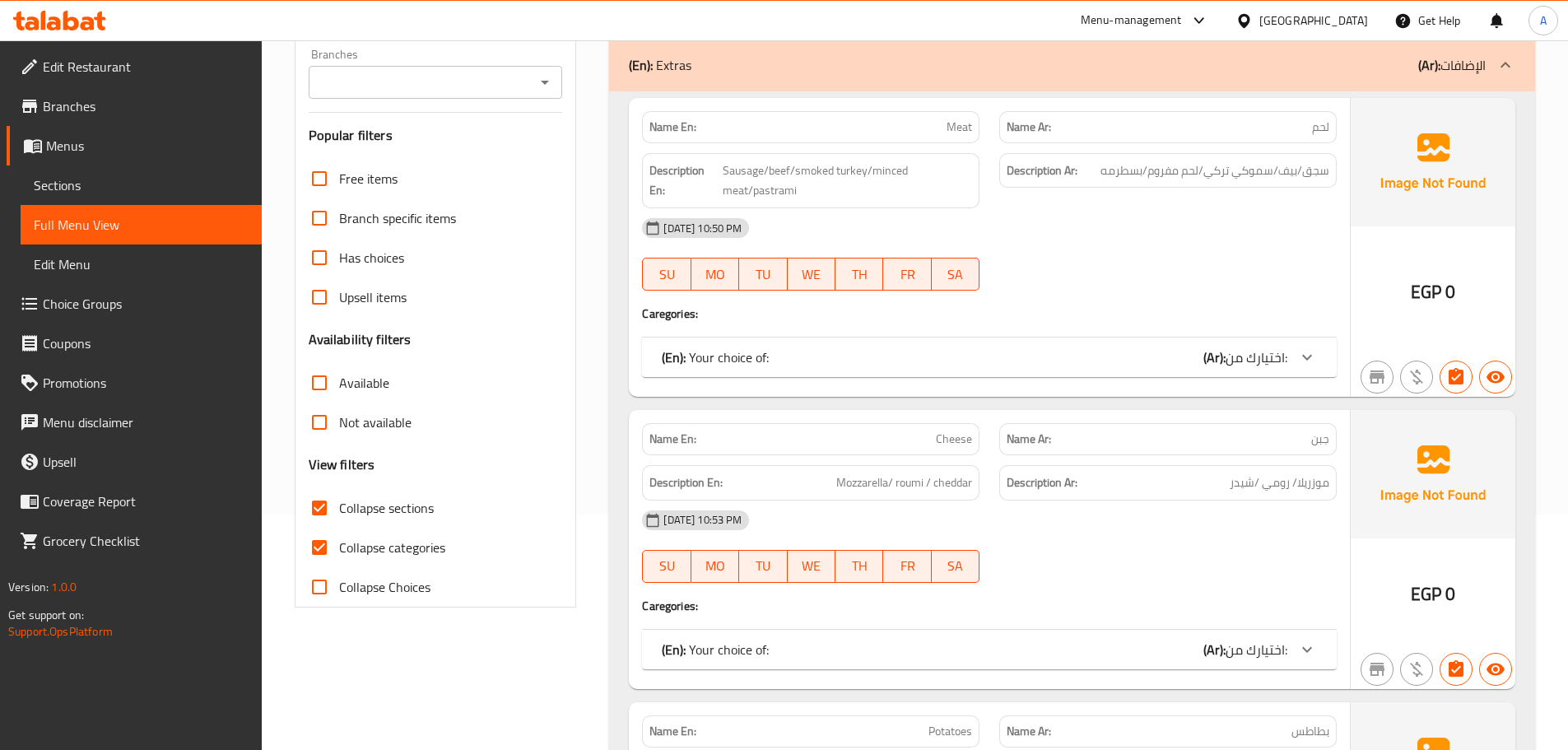
scroll to position [261, 0]
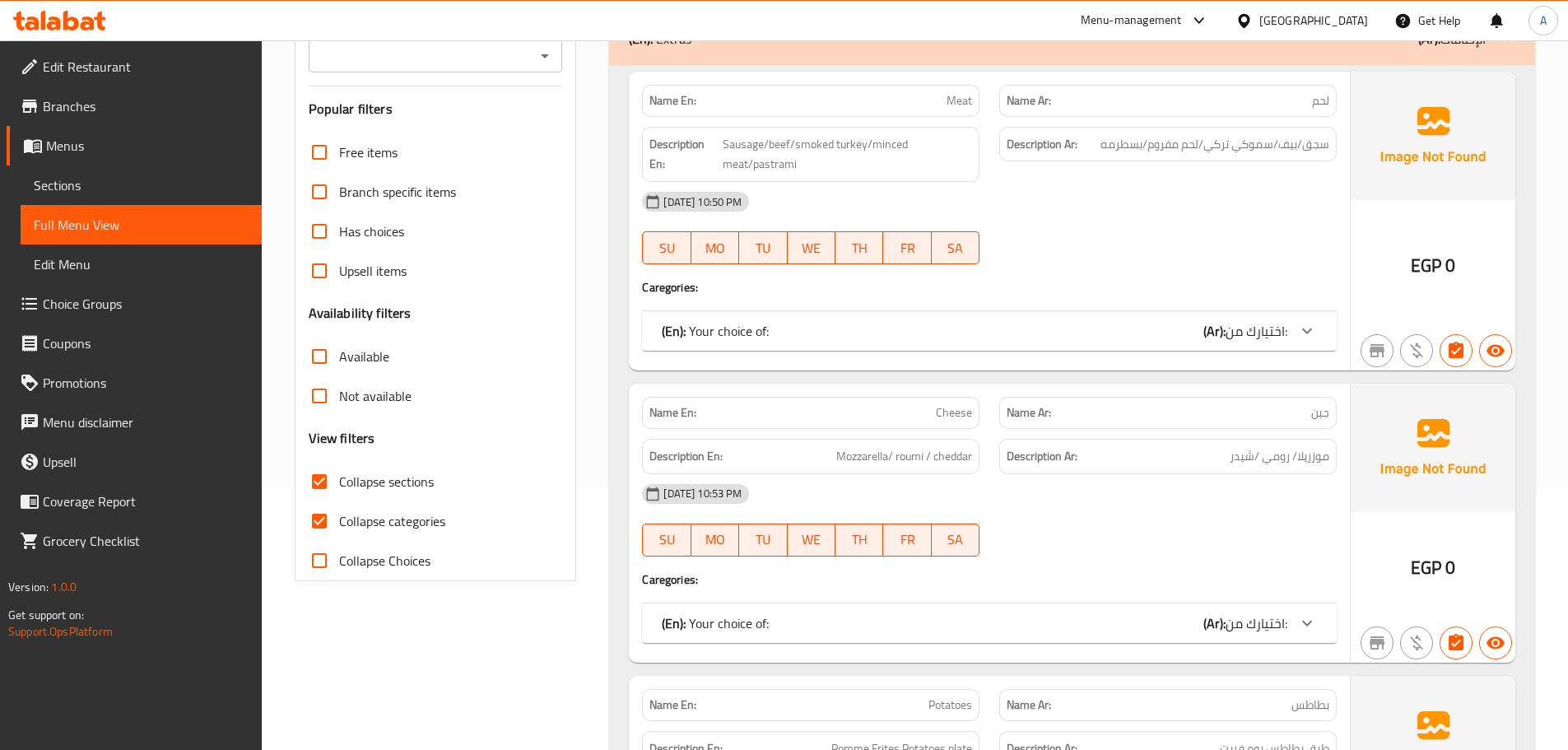
click at [852, 319] on div "(En): Your choice of: (Ar): اختيارك من:" at bounding box center [989, 331] width 694 height 39
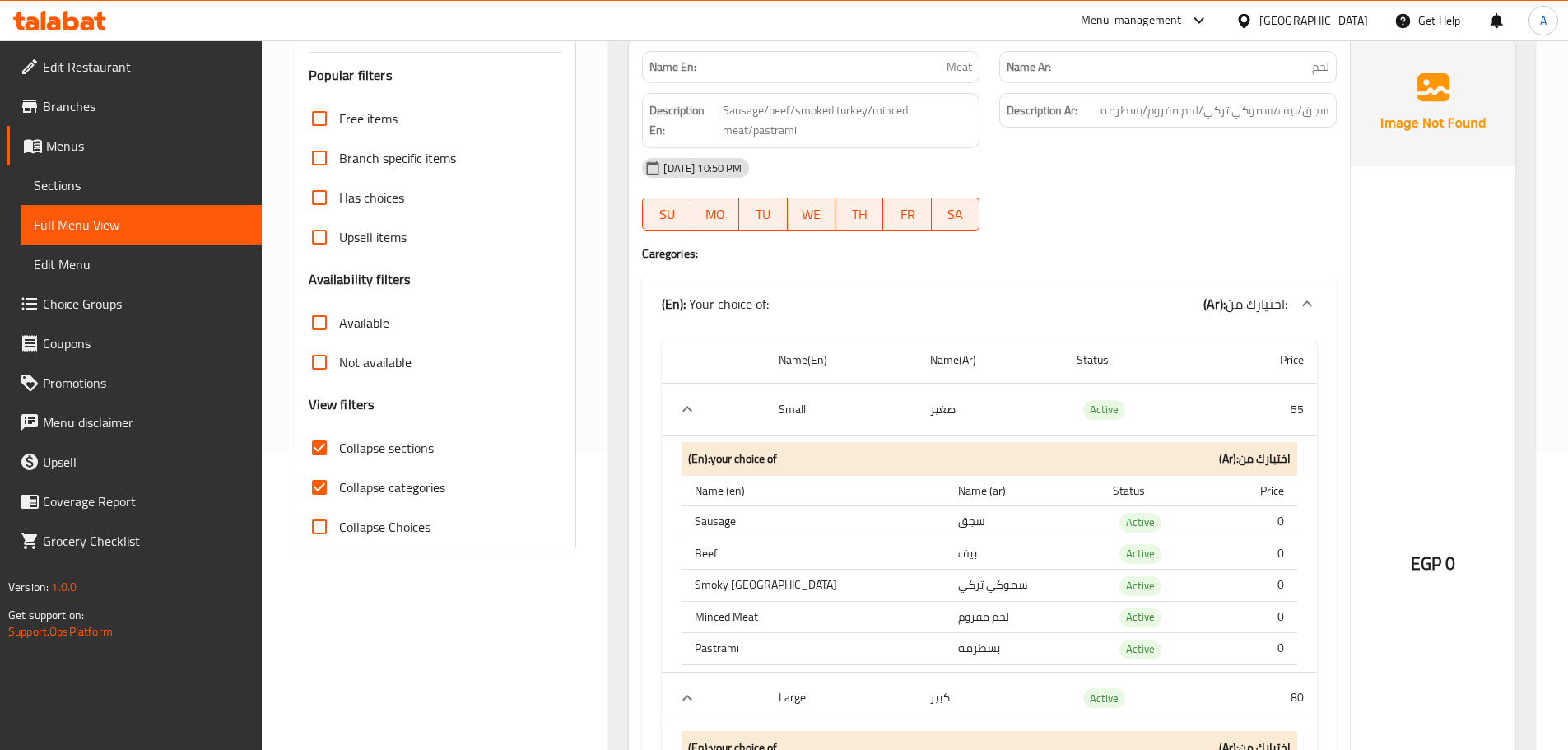
scroll to position [513, 0]
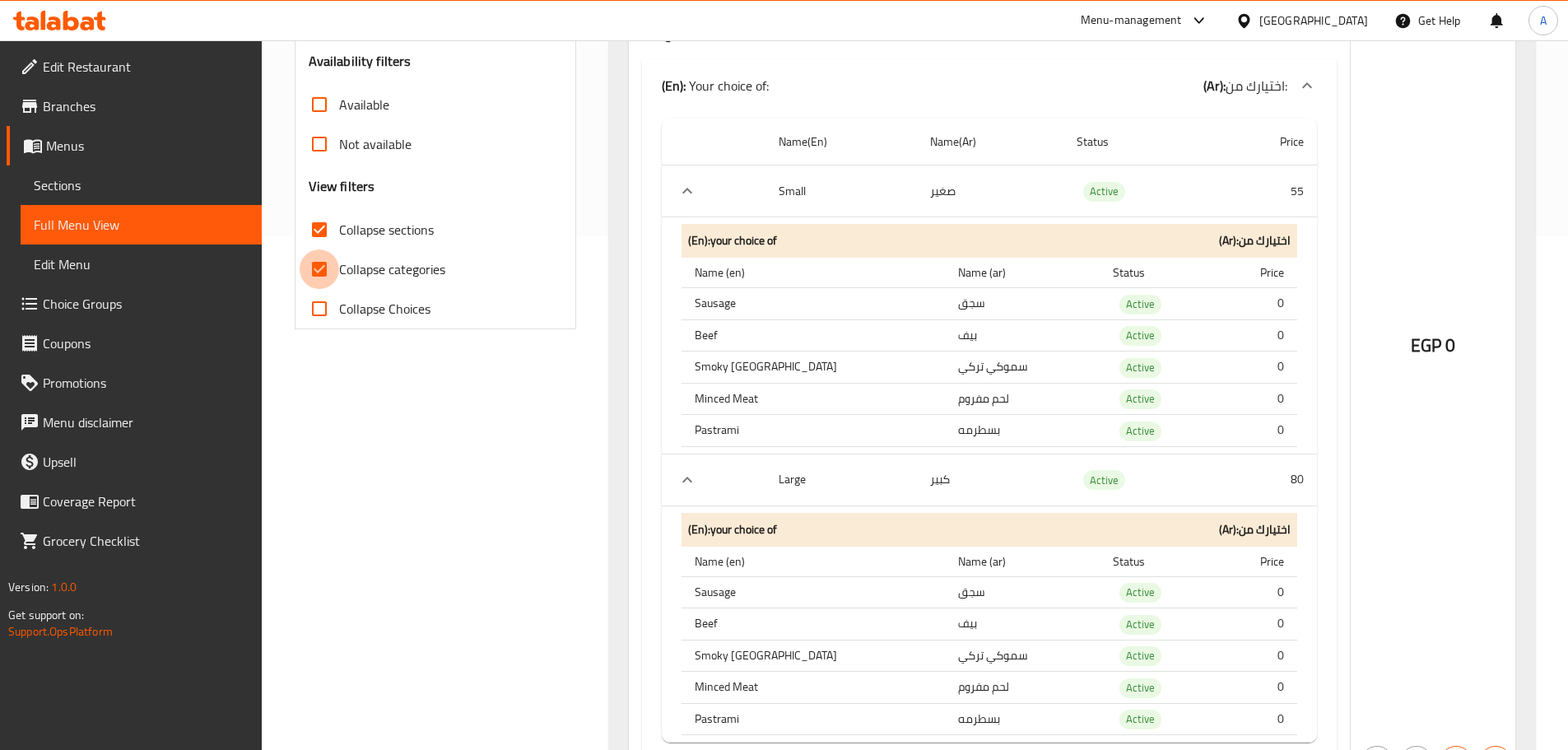
click at [307, 268] on input "Collapse categories" at bounding box center [319, 269] width 39 height 39
click at [321, 282] on input "Collapse categories" at bounding box center [319, 269] width 39 height 39
checkbox input "true"
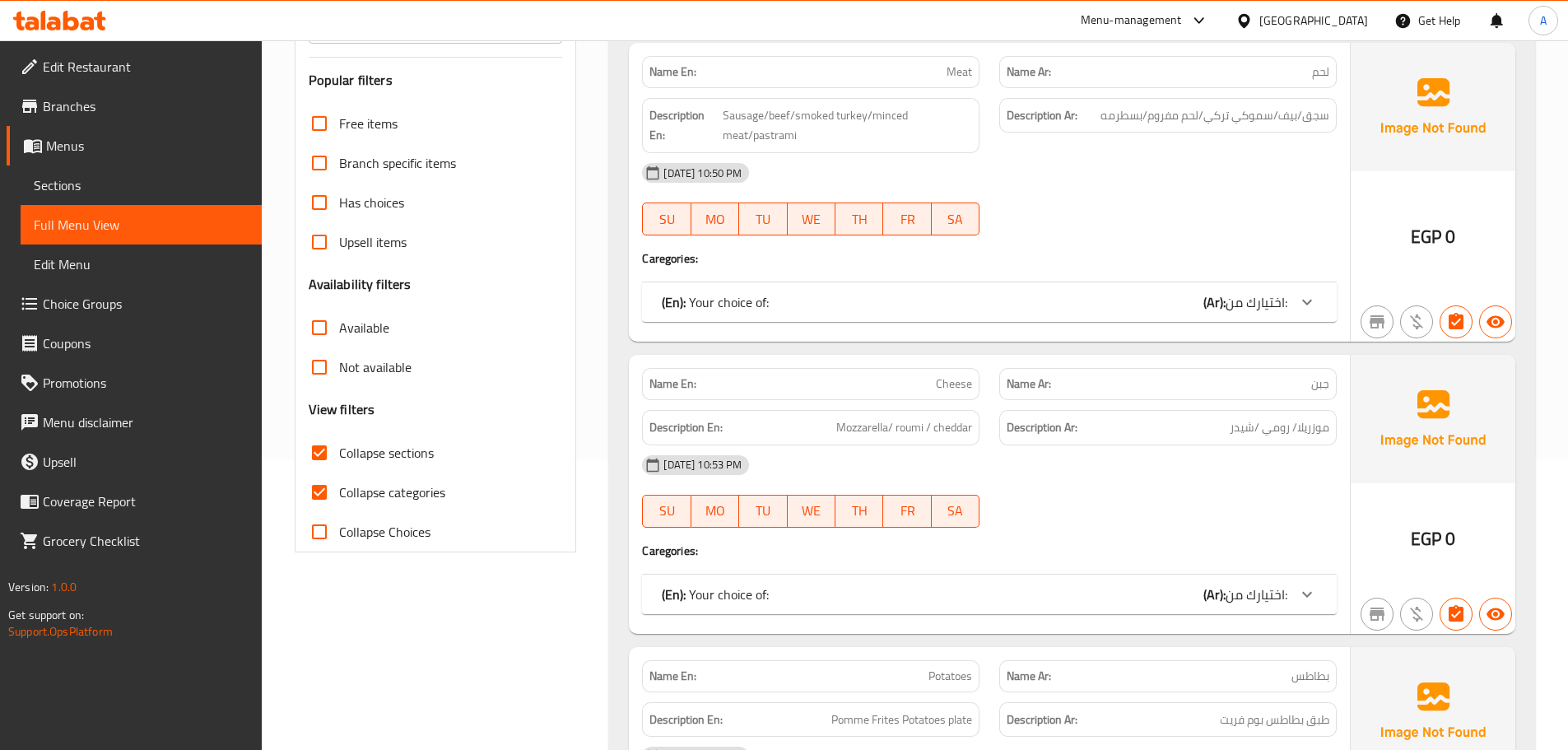
scroll to position [365, 0]
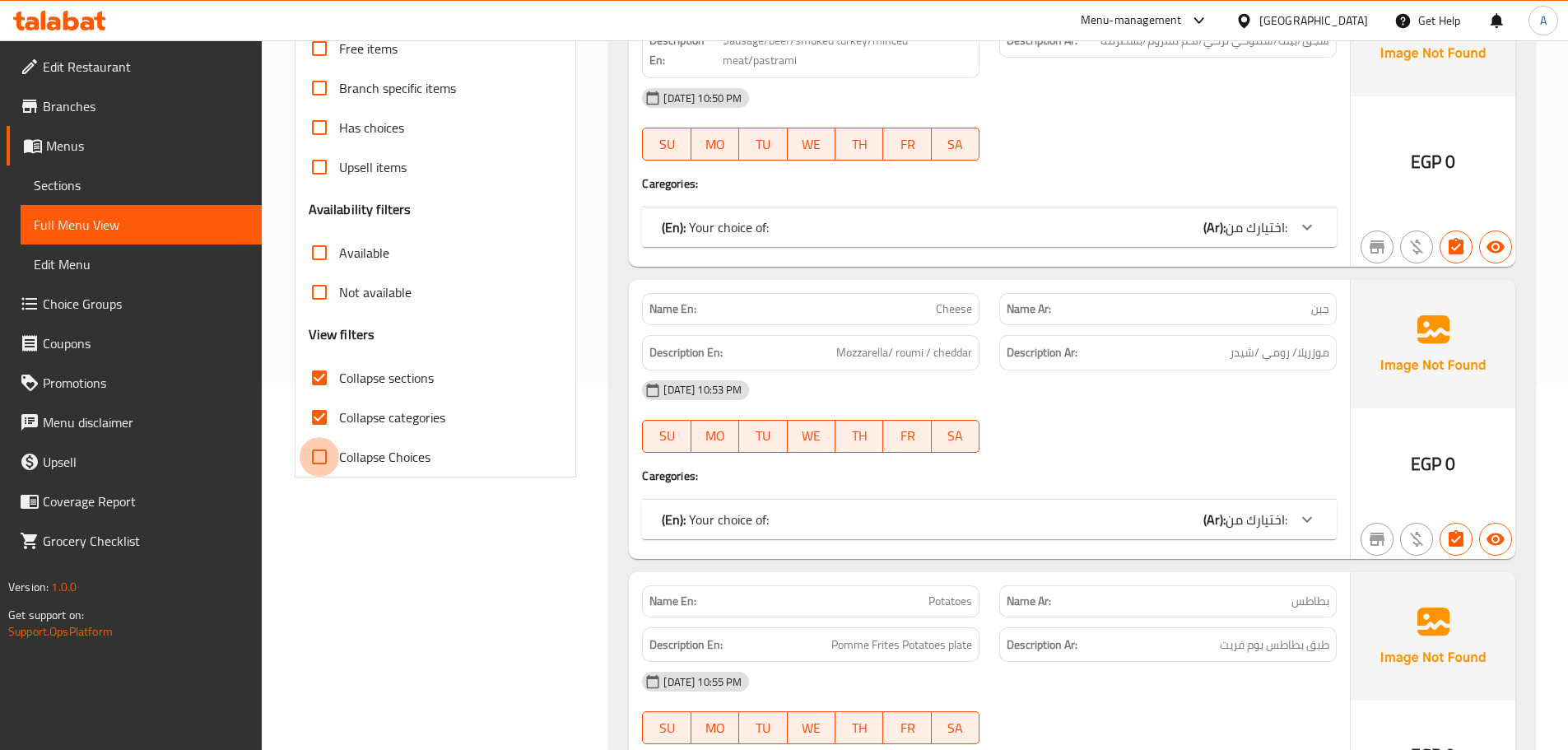
click at [321, 459] on input "Collapse Choices" at bounding box center [319, 457] width 39 height 39
checkbox input "true"
click at [317, 418] on input "Collapse categories" at bounding box center [319, 417] width 39 height 39
checkbox input "false"
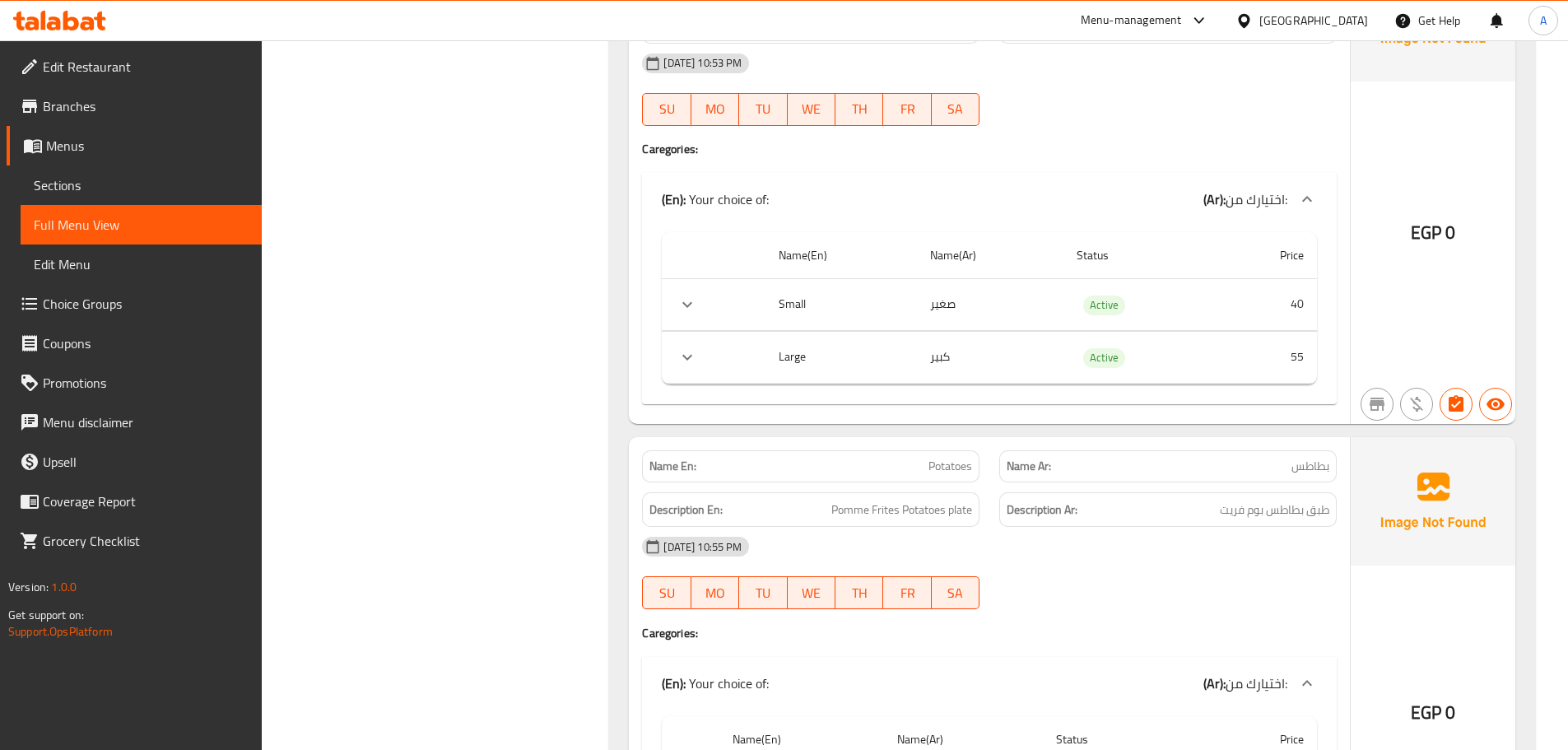
scroll to position [914, 0]
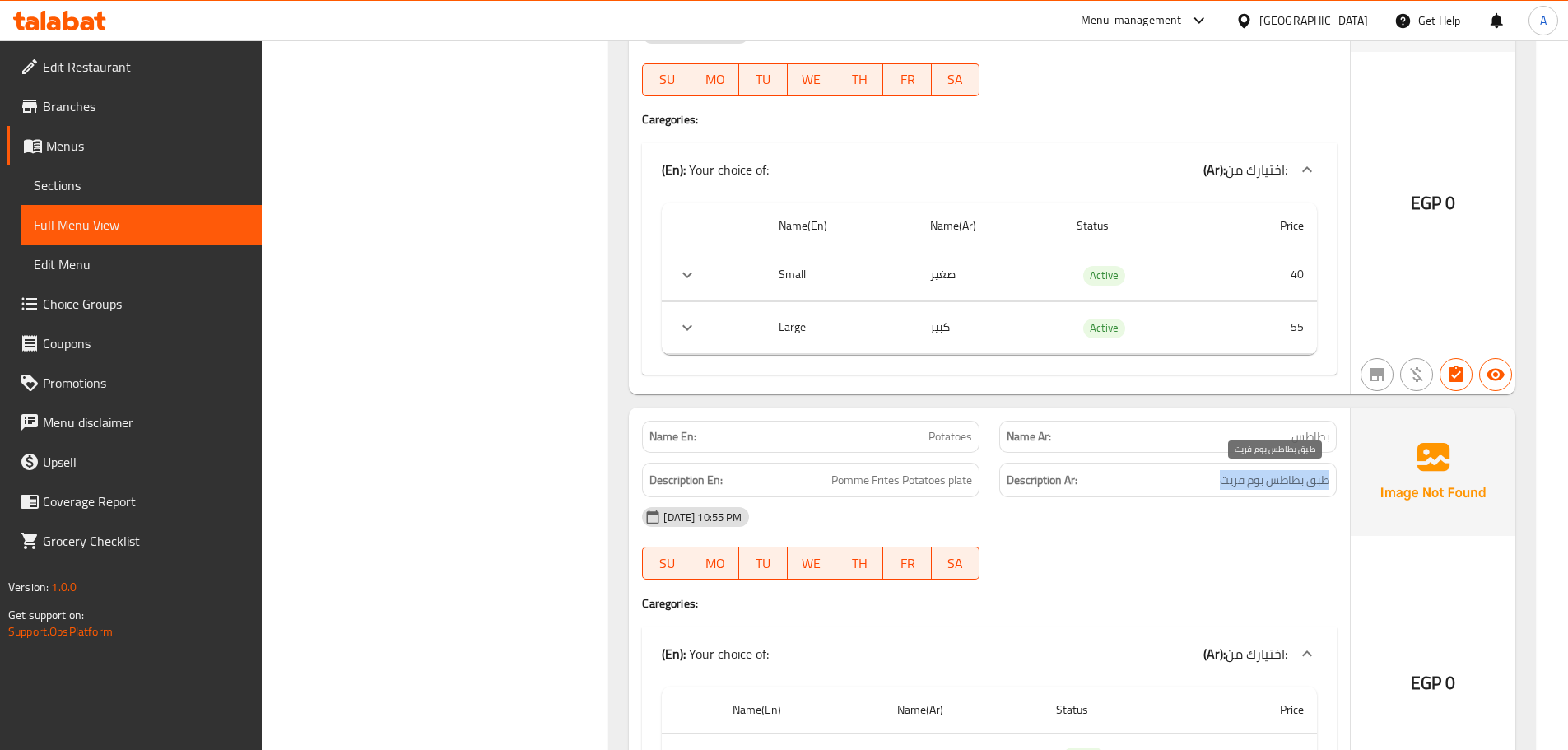
drag, startPoint x: 1327, startPoint y: 480, endPoint x: 1019, endPoint y: 482, distance: 308.0
click at [1221, 483] on span "طبق بطاطس بوم فريت" at bounding box center [1275, 480] width 110 height 21
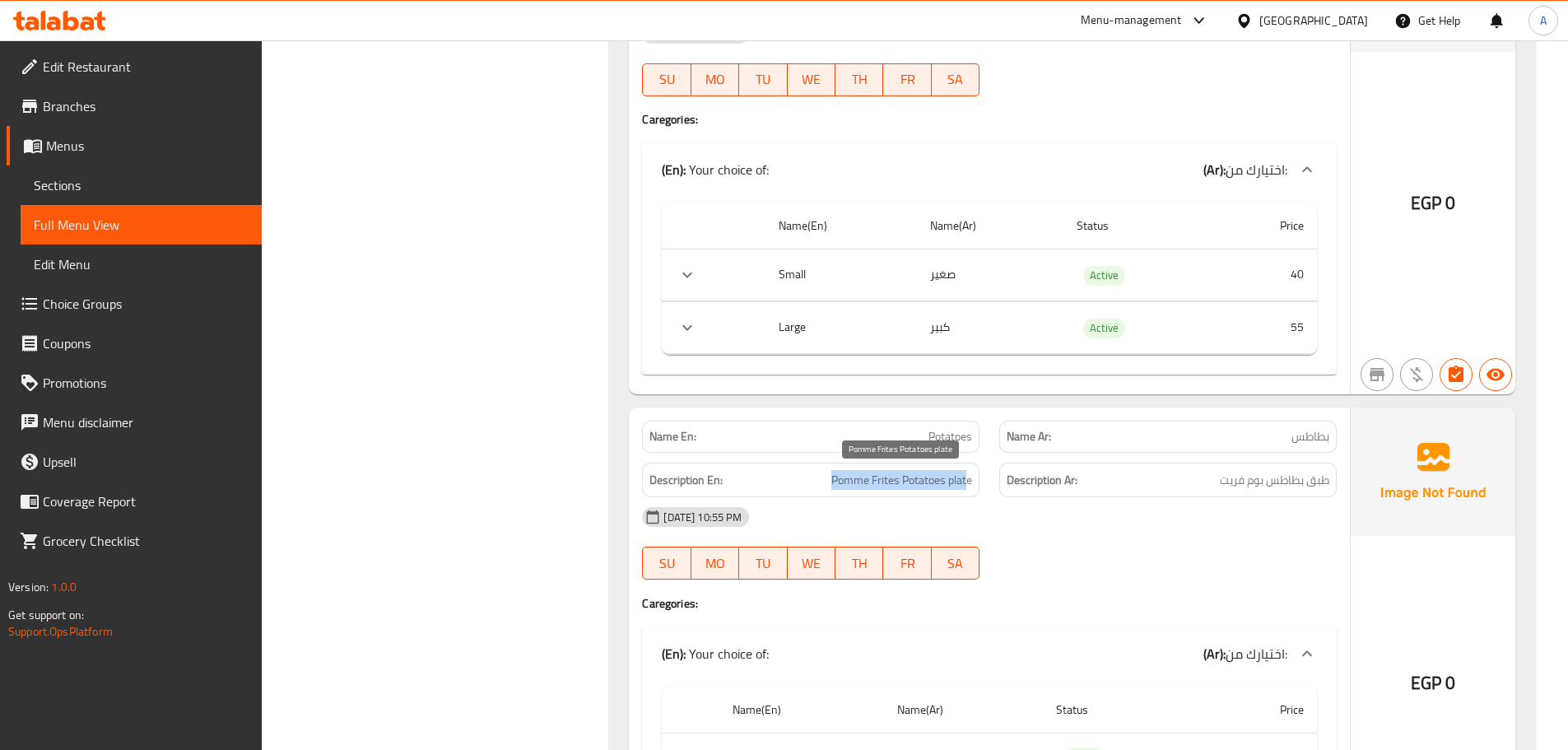
drag, startPoint x: 833, startPoint y: 477, endPoint x: 967, endPoint y: 480, distance: 134.0
click at [967, 480] on span "Pomme Frites Potatoes plate" at bounding box center [902, 480] width 141 height 21
click at [970, 479] on span "Pomme Frites Potatoes plate" at bounding box center [902, 480] width 141 height 21
drag, startPoint x: 968, startPoint y: 481, endPoint x: 827, endPoint y: 478, distance: 141.0
click at [827, 479] on h6 "Description En: Pomme Frites Potatoes plate" at bounding box center [810, 480] width 322 height 21
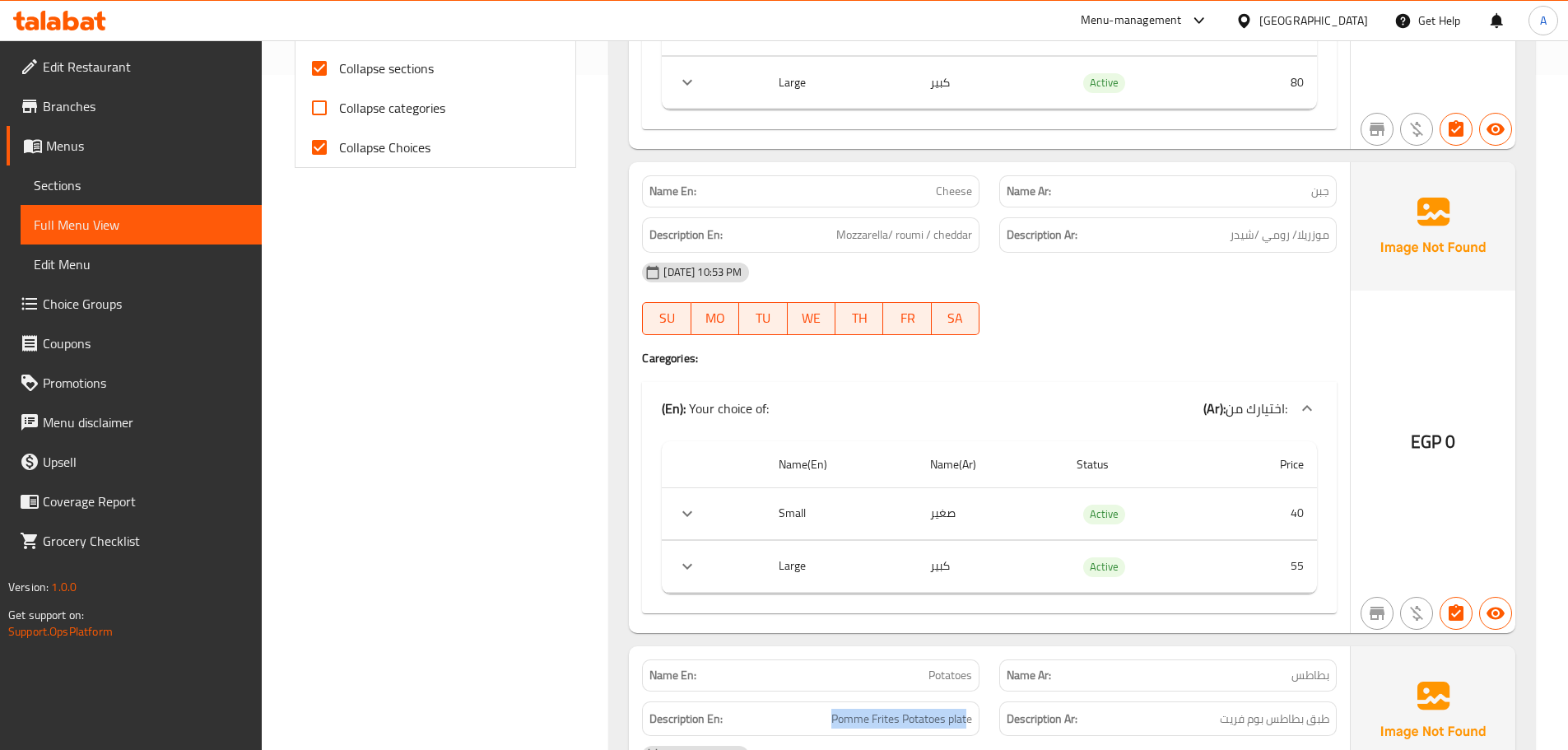
scroll to position [585, 0]
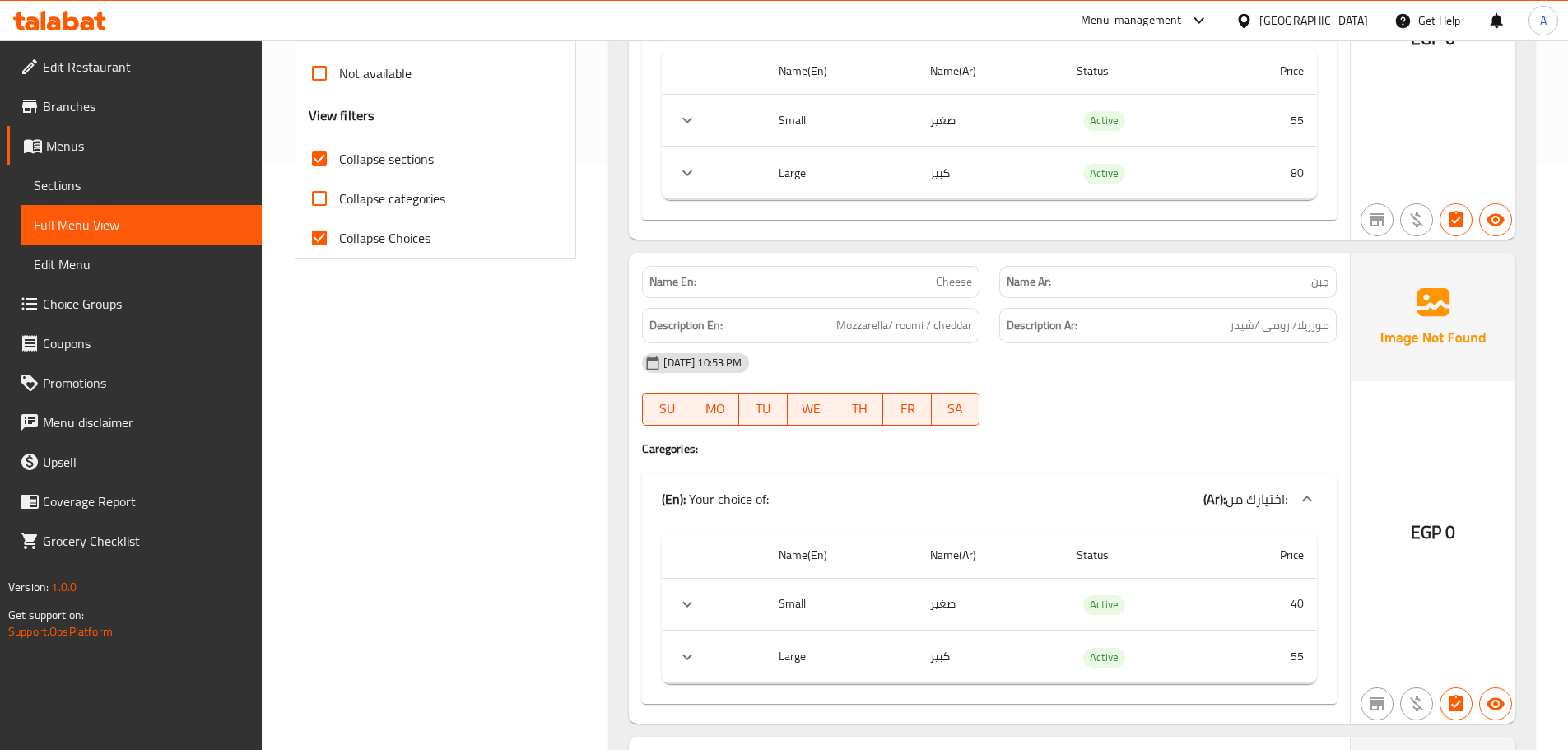
click at [1000, 411] on div "06-09-2025 10:53 PM SU MO TU WE TH FR SA" at bounding box center [988, 389] width 714 height 93
click at [972, 324] on span "Mozzarella/ roumi / cheddar" at bounding box center [904, 326] width 135 height 21
drag, startPoint x: 836, startPoint y: 324, endPoint x: 977, endPoint y: 326, distance: 141.0
click at [976, 322] on div "Description En: Mozzarella/ roumi / cheddar" at bounding box center [811, 325] width 338 height 35
click at [994, 343] on div "06-09-2025 10:53 PM" at bounding box center [988, 363] width 714 height 39
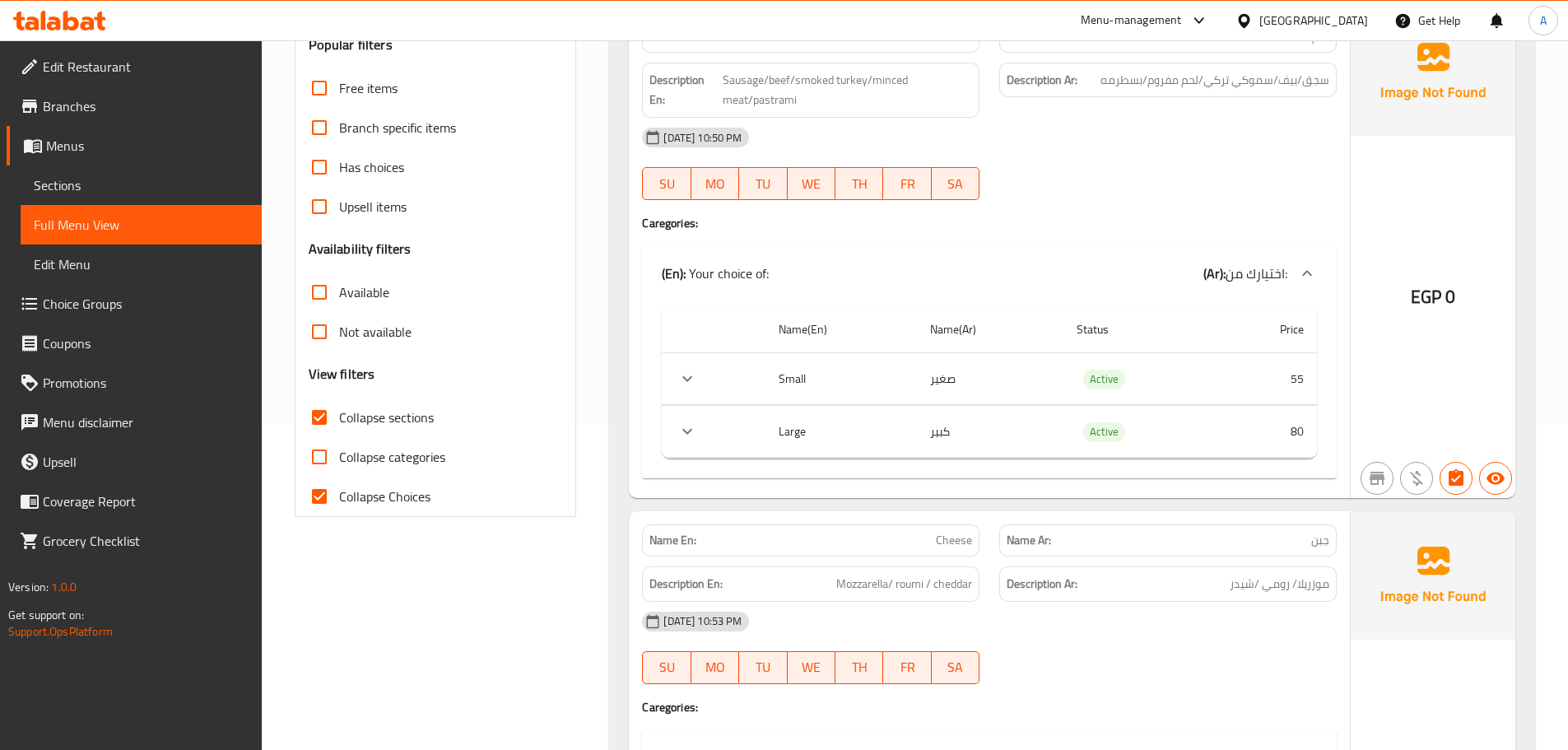
scroll to position [173, 0]
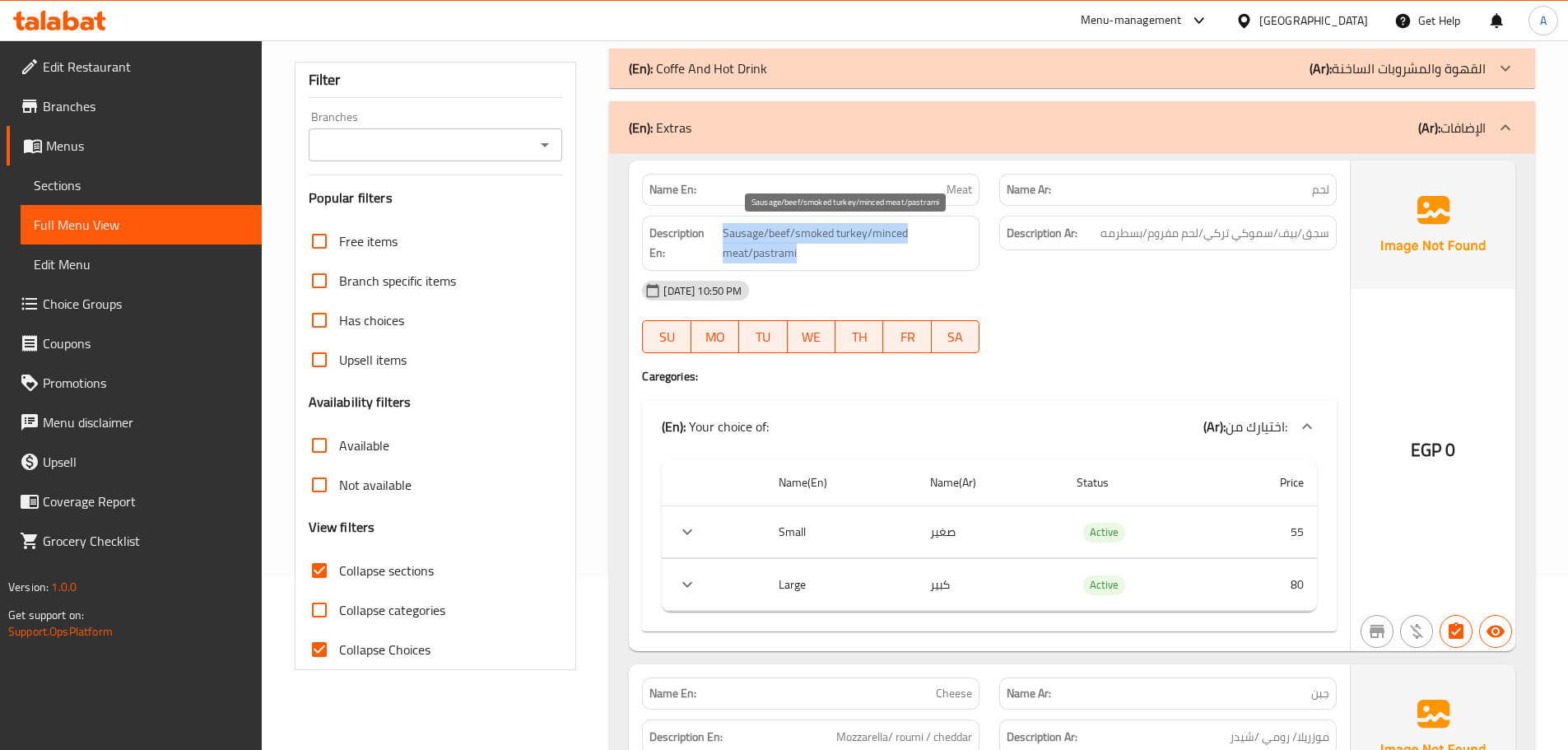
drag, startPoint x: 723, startPoint y: 232, endPoint x: 859, endPoint y: 255, distance: 137.9
click at [859, 255] on span "Sausage/beef/smoked turkey/minced meat/pastrami" at bounding box center [847, 243] width 249 height 40
drag, startPoint x: 859, startPoint y: 255, endPoint x: 1179, endPoint y: 80, distance: 364.7
click at [861, 256] on span "Sausage/beef/smoked turkey/minced meat/pastrami" at bounding box center [847, 243] width 249 height 40
click at [898, 273] on div "06-09-2025 10:50 PM" at bounding box center [988, 291] width 714 height 39
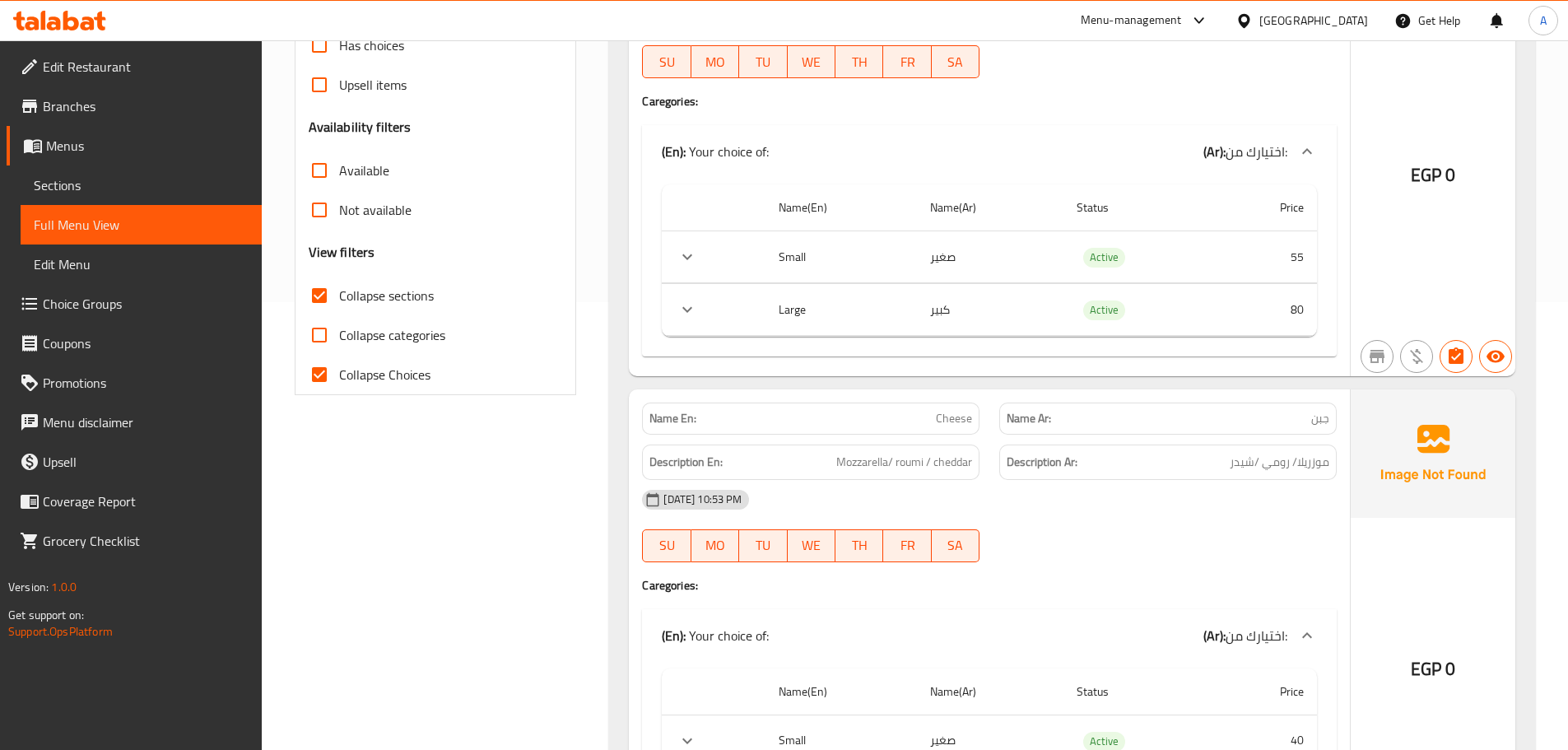
scroll to position [420, 0]
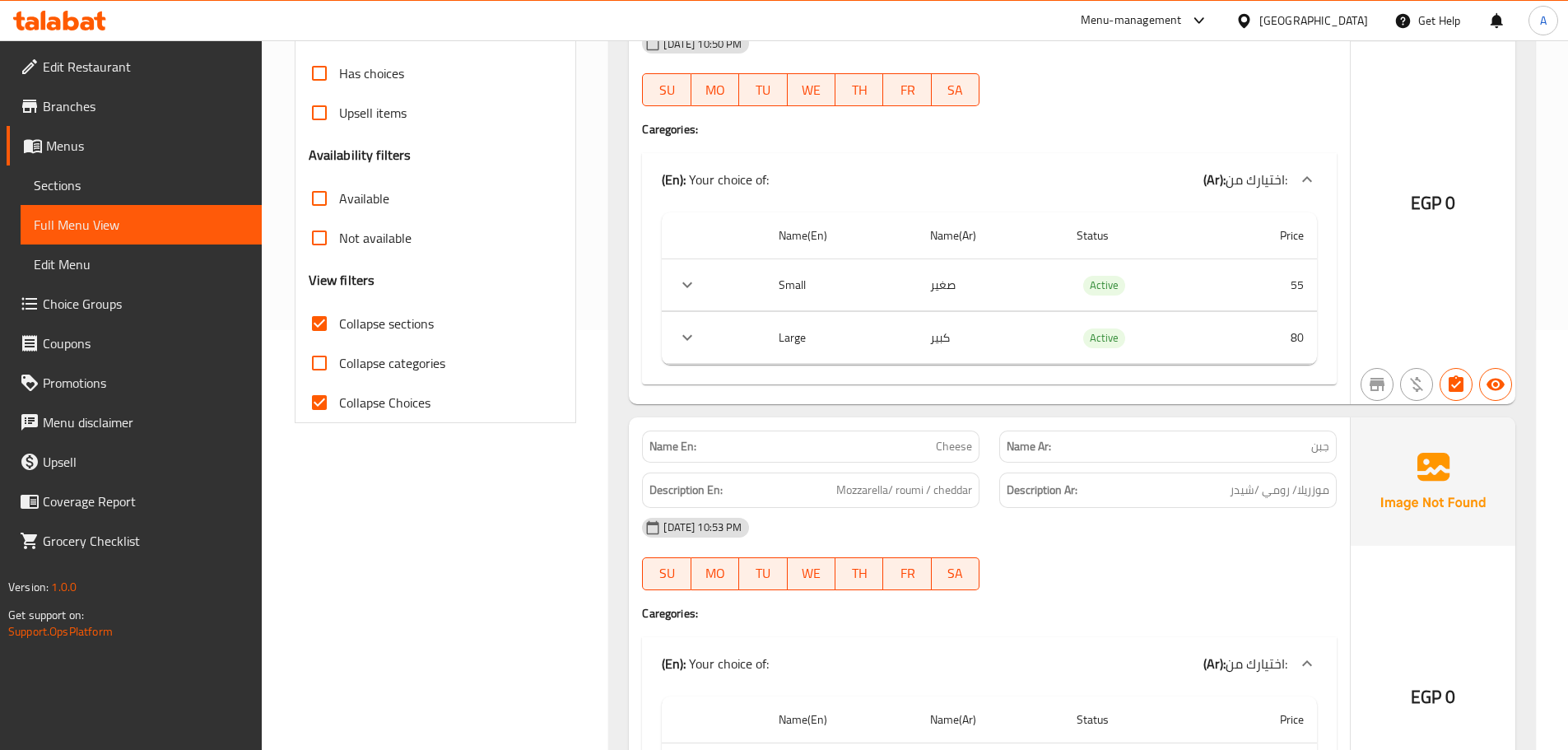
drag, startPoint x: 325, startPoint y: 398, endPoint x: 401, endPoint y: 369, distance: 81.3
click at [325, 398] on input "Collapse Choices" at bounding box center [319, 402] width 39 height 39
checkbox input "false"
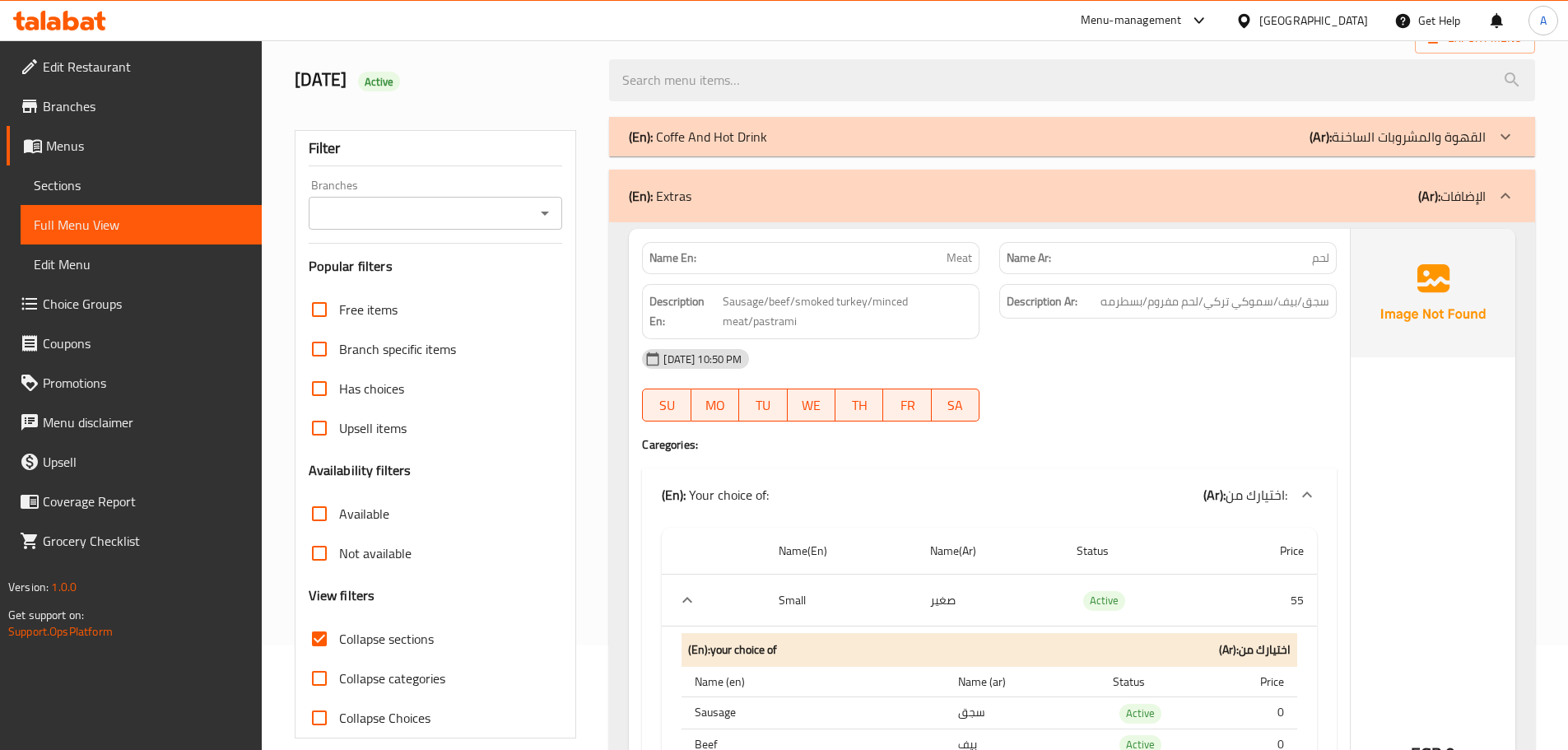
scroll to position [165, 0]
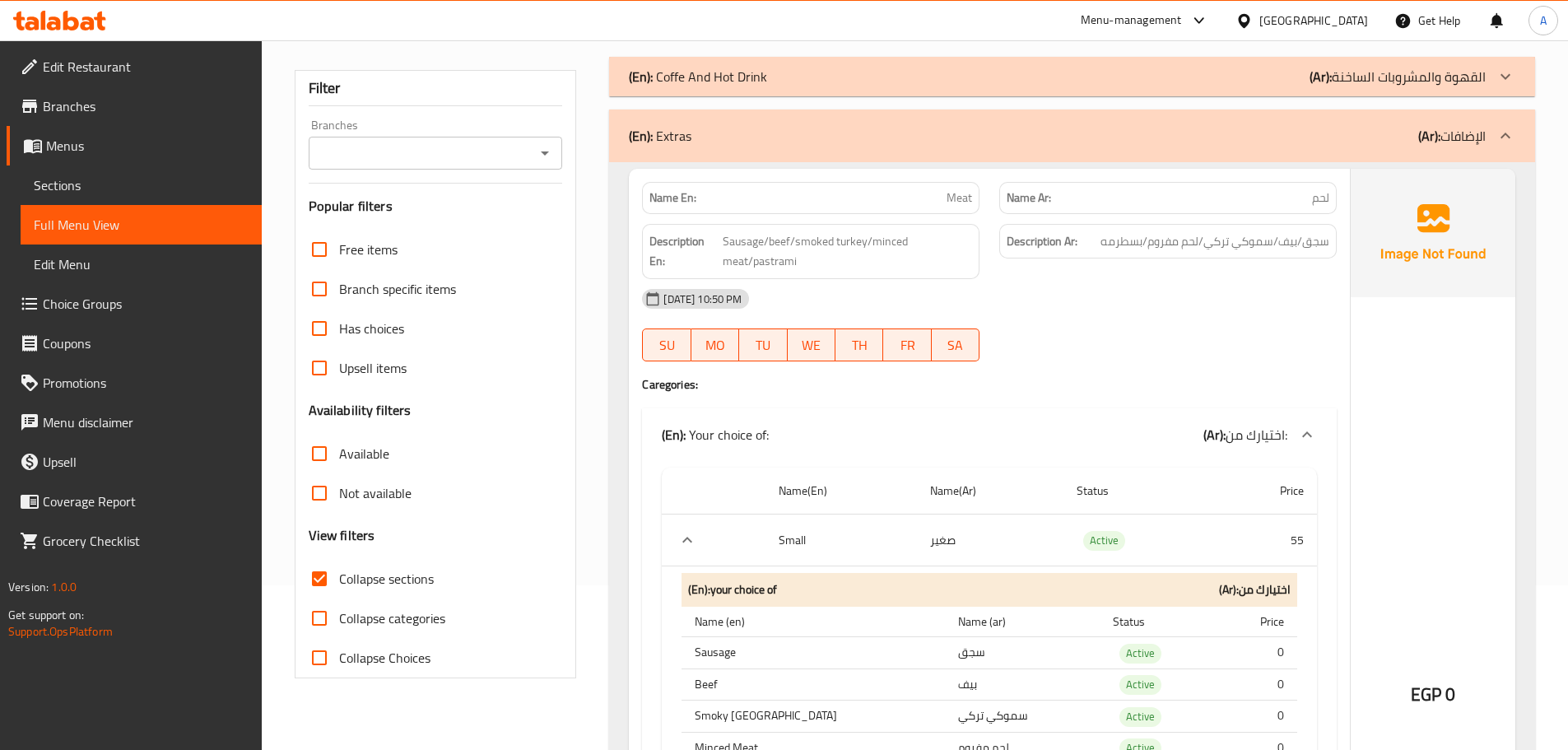
click at [321, 607] on input "Collapse categories" at bounding box center [319, 618] width 39 height 39
checkbox input "true"
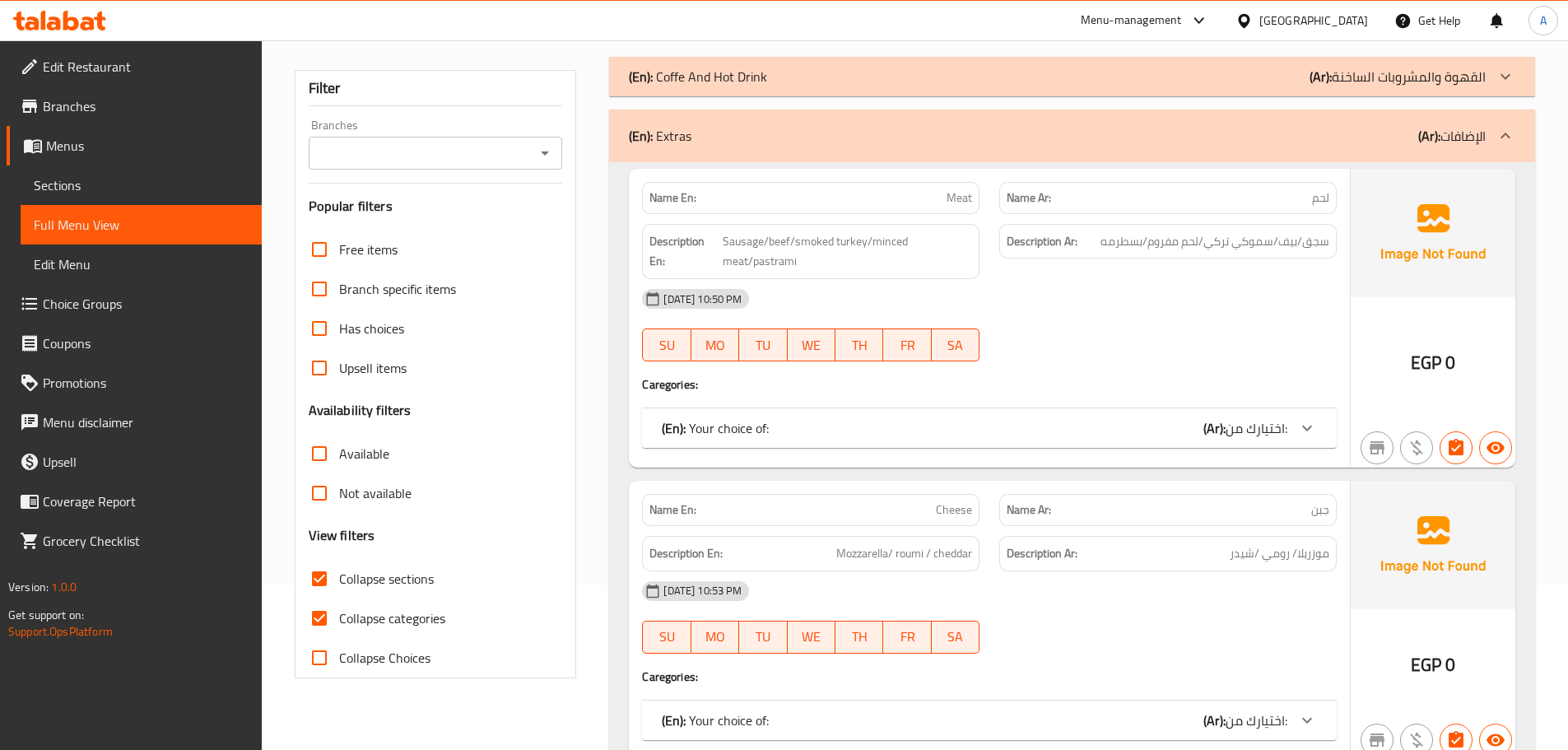
click at [736, 146] on div "(En): Extras (Ar): الإضافات" at bounding box center [1072, 135] width 926 height 52
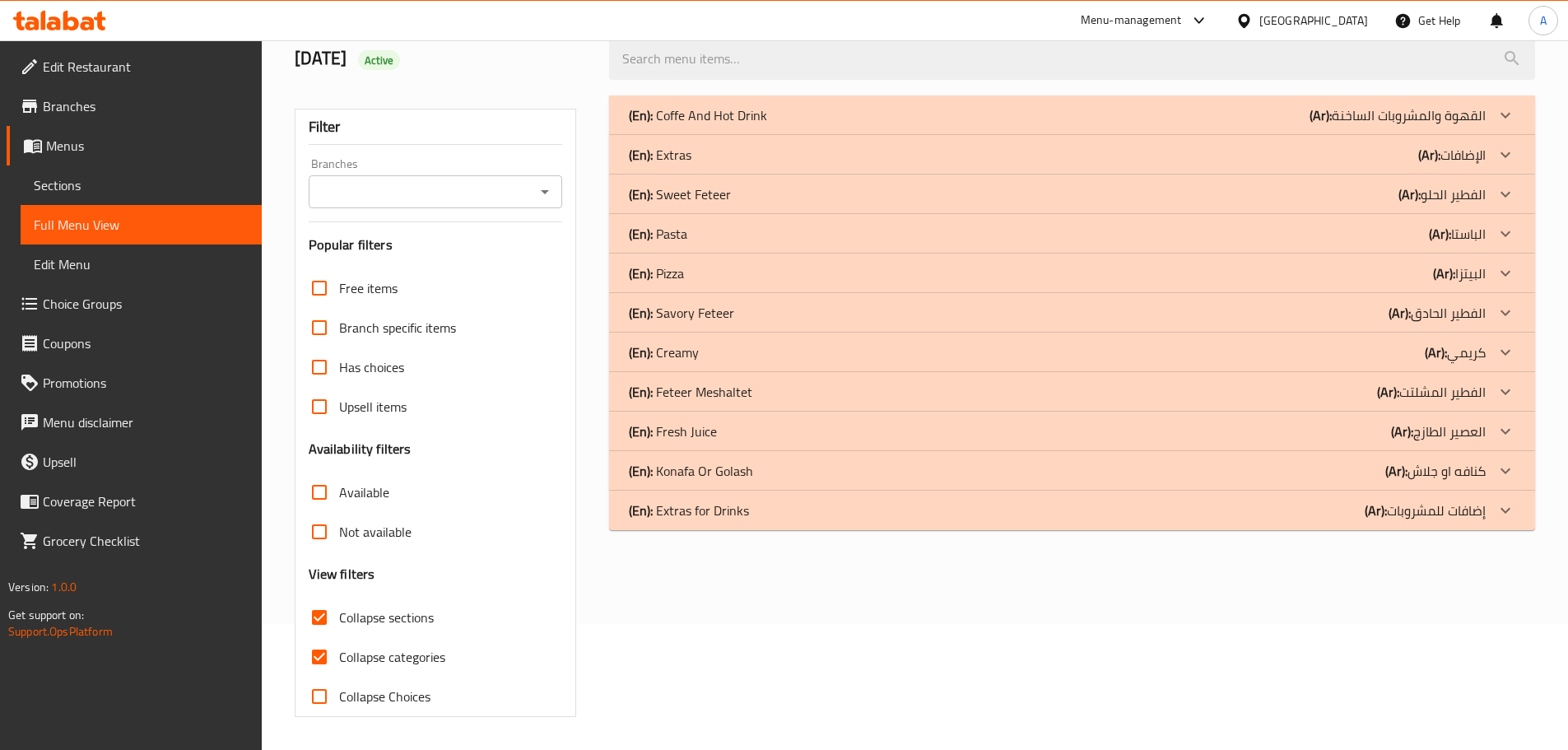
scroll to position [126, 0]
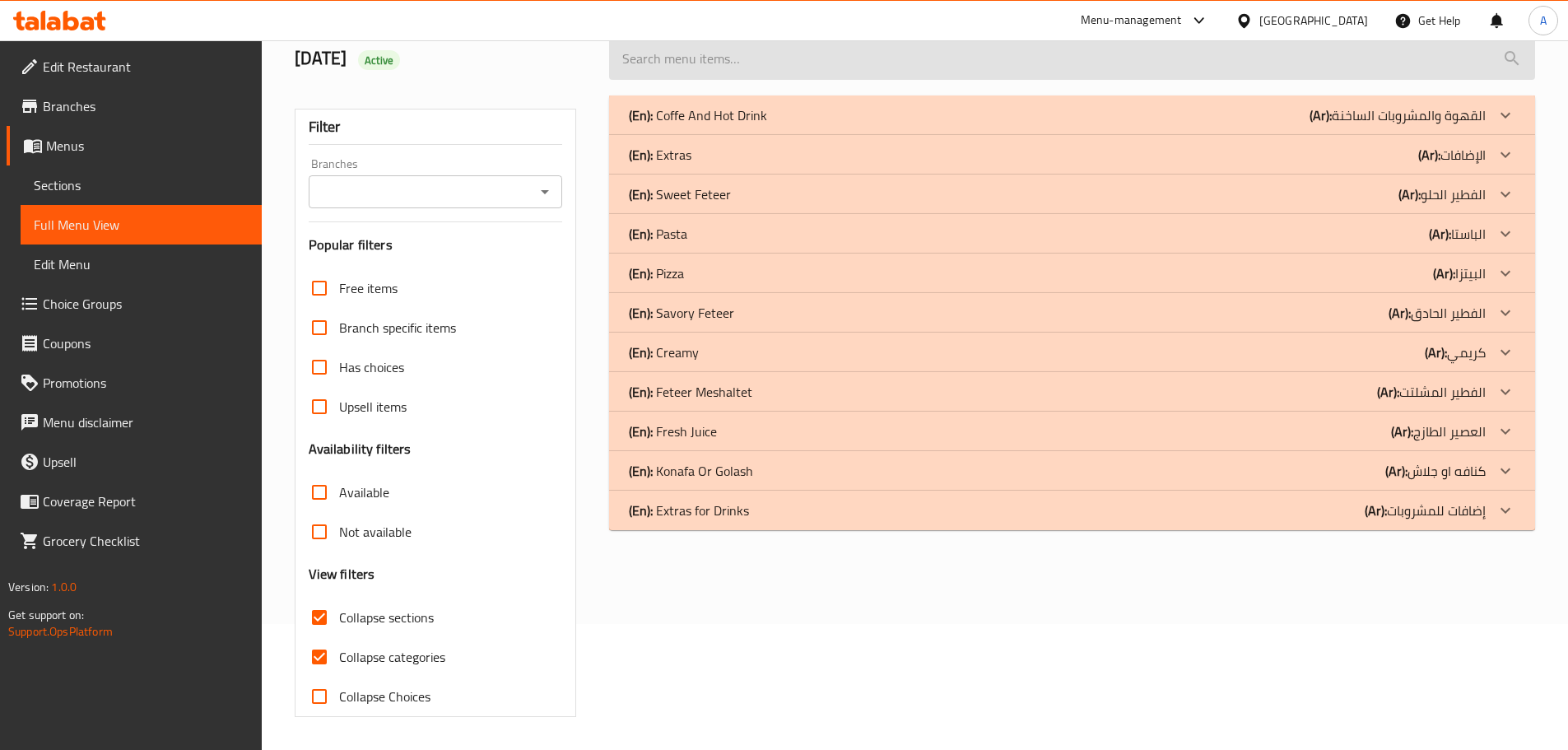
click at [760, 63] on input "search" at bounding box center [1072, 58] width 926 height 42
paste input "NEW فطيرة دبي"
type input "NEW فطيرة دبي"
click at [737, 69] on input "search" at bounding box center [1072, 58] width 926 height 42
paste input "new dubai Pie"
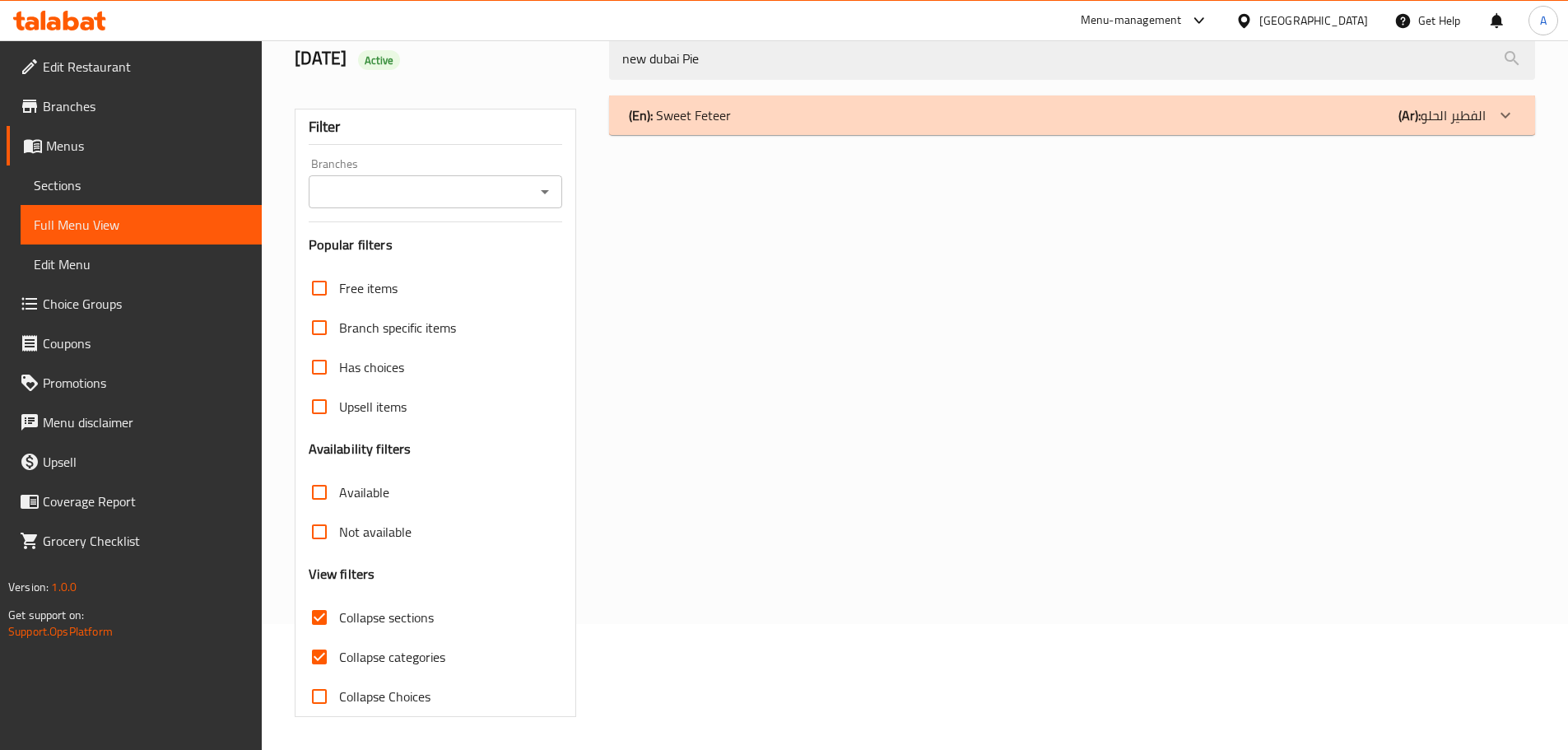
click at [725, 120] on p "(En): Sweet Feteer" at bounding box center [679, 115] width 102 height 20
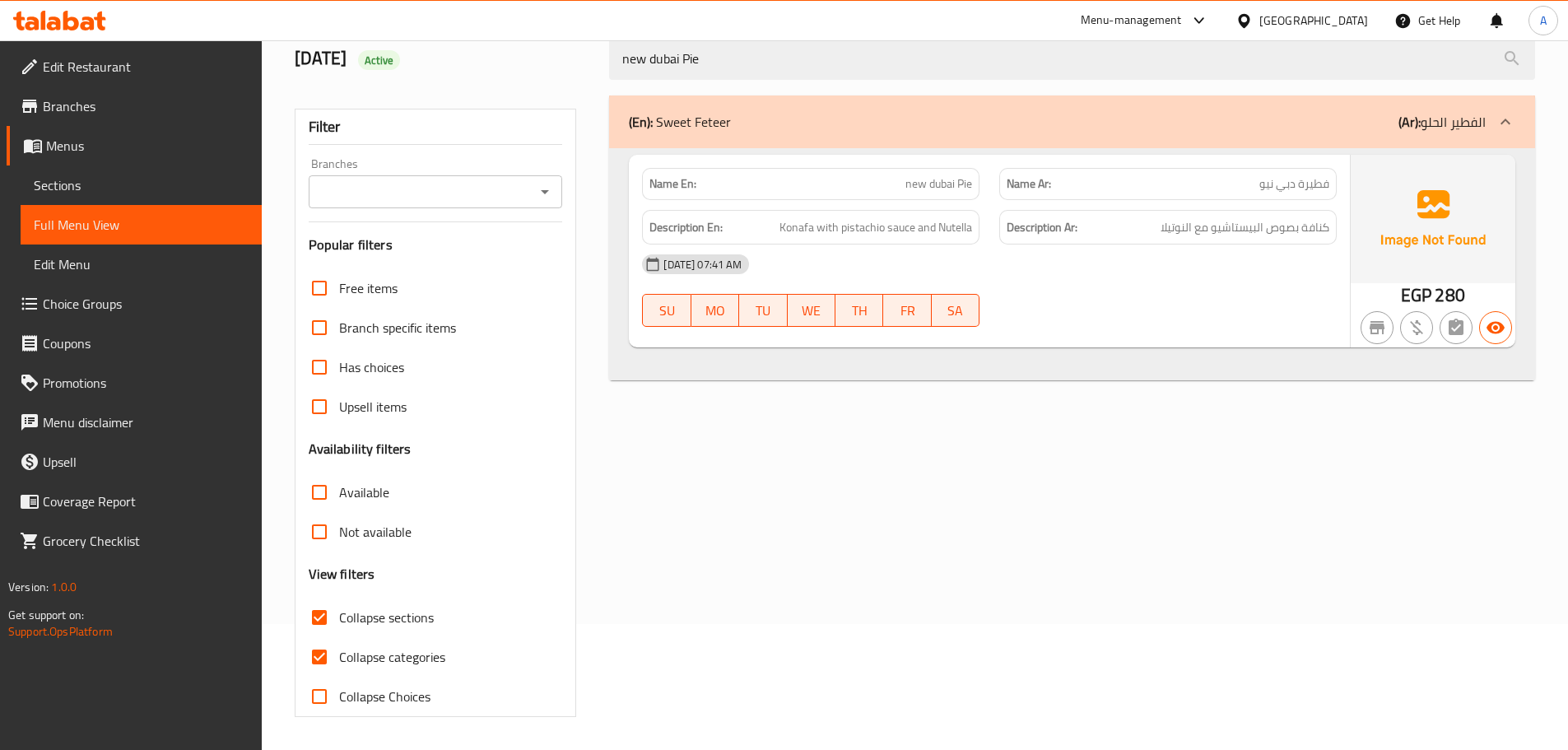
drag, startPoint x: 1325, startPoint y: 183, endPoint x: 1247, endPoint y: 185, distance: 78.0
click at [1247, 185] on p "Name Ar: فطيرة دبي نيو" at bounding box center [1168, 183] width 322 height 17
drag, startPoint x: 900, startPoint y: 190, endPoint x: 975, endPoint y: 189, distance: 75.0
click at [975, 189] on div "Name En: new dubai Pie" at bounding box center [811, 183] width 338 height 32
drag, startPoint x: 1218, startPoint y: 216, endPoint x: 1244, endPoint y: 219, distance: 26.2
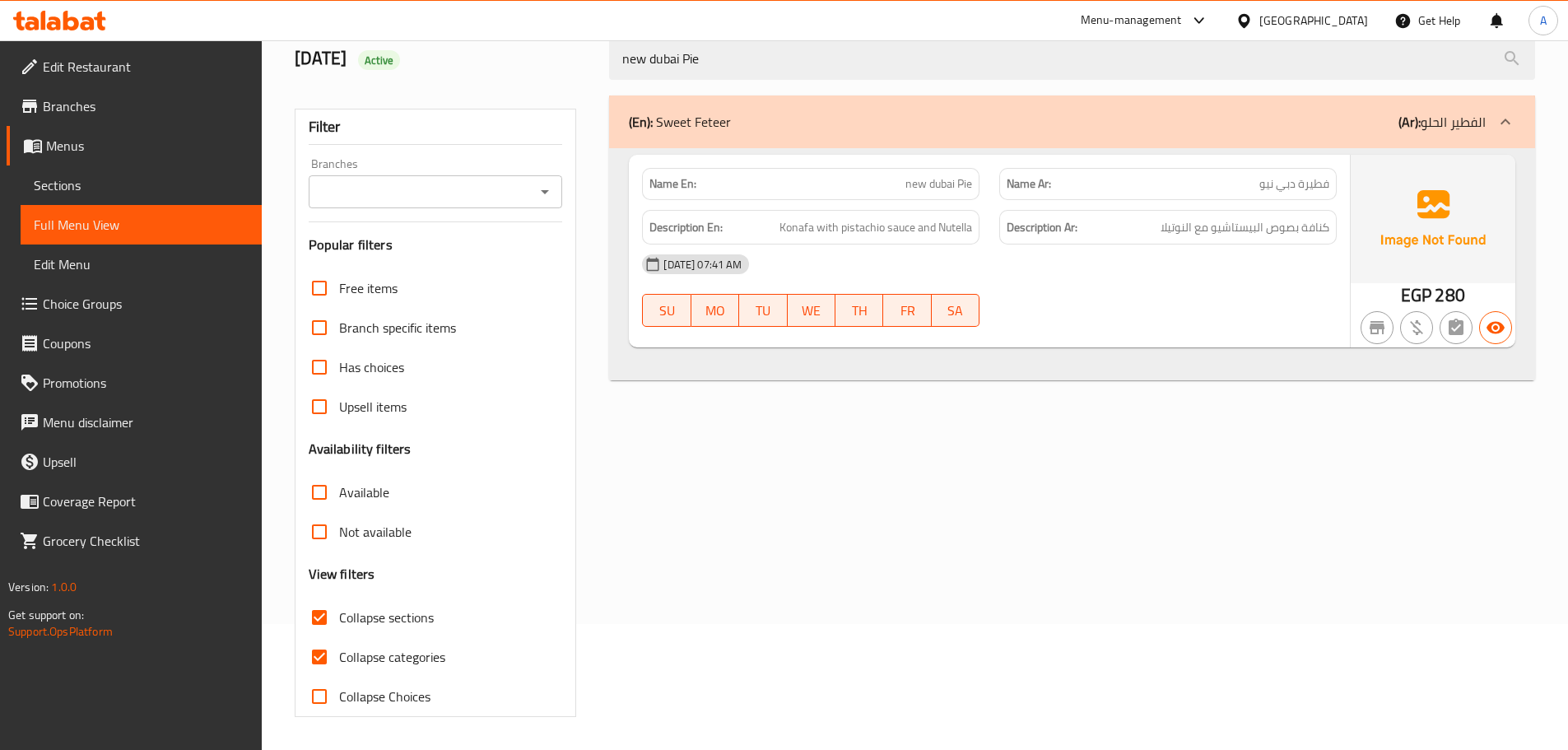
click at [1218, 216] on div "Description Ar: كنافة بصوص البيستاشيو مع النوتيلا" at bounding box center [1168, 227] width 338 height 35
drag, startPoint x: 1327, startPoint y: 232, endPoint x: 967, endPoint y: 231, distance: 360.0
click at [1158, 231] on h6 "Description Ar: كنافة بصوص البيستاشيو مع النوتيلا" at bounding box center [1168, 227] width 322 height 21
click at [810, 227] on span "Konafa with pistachio sauce and Nutella" at bounding box center [875, 227] width 193 height 21
drag, startPoint x: 780, startPoint y: 225, endPoint x: 971, endPoint y: 228, distance: 191.0
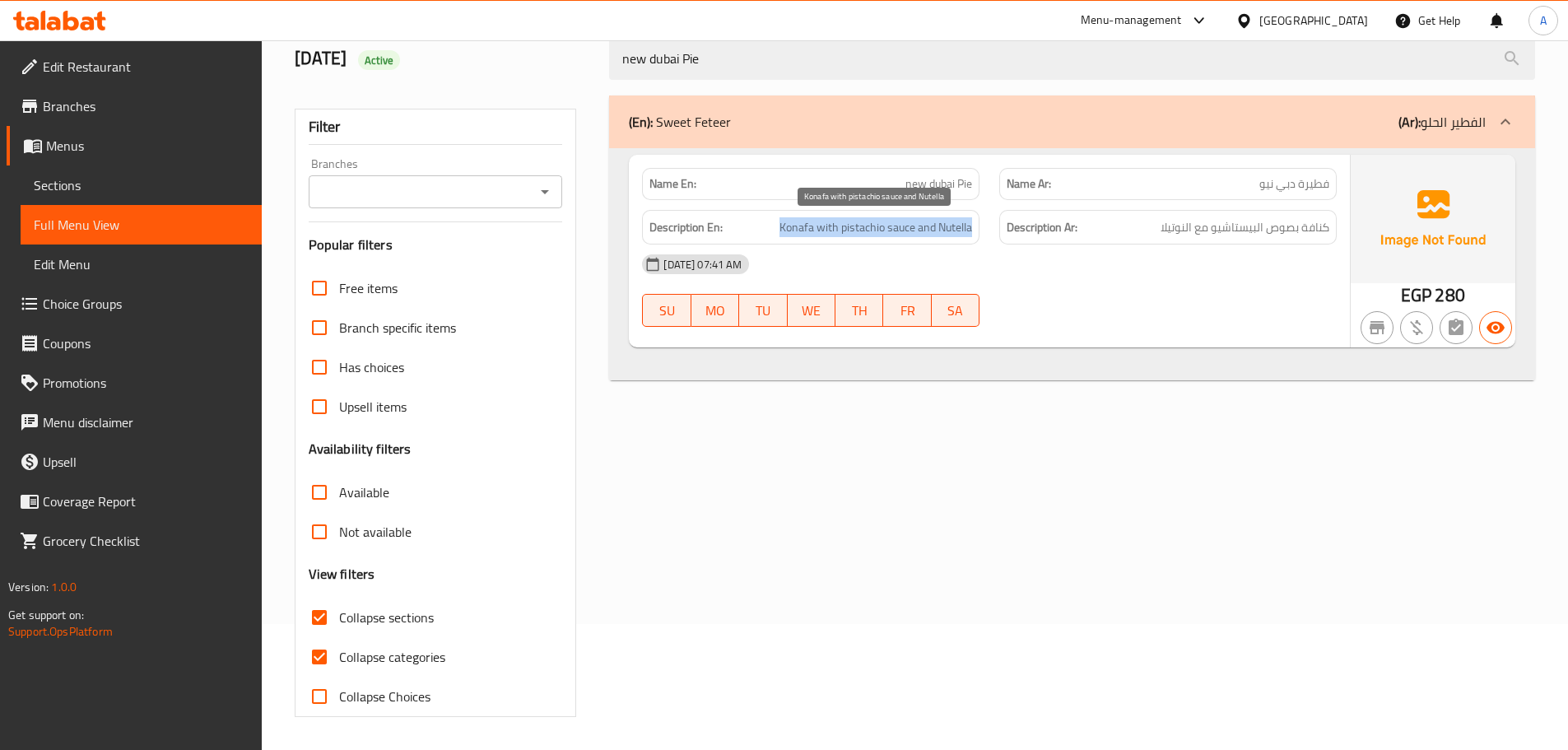
click at [971, 228] on h6 "Description En: Konafa with pistachio sauce and Nutella" at bounding box center [810, 227] width 322 height 21
click at [843, 246] on div "06-09-2025 07:41 AM" at bounding box center [988, 264] width 714 height 39
drag, startPoint x: 782, startPoint y: 229, endPoint x: 977, endPoint y: 225, distance: 195.0
click at [977, 225] on div "Description En: Konafa with pistachio sauce and Nutella" at bounding box center [811, 227] width 338 height 35
click at [799, 227] on span "Konafa with pistachio sauce and Nutella" at bounding box center [875, 227] width 193 height 21
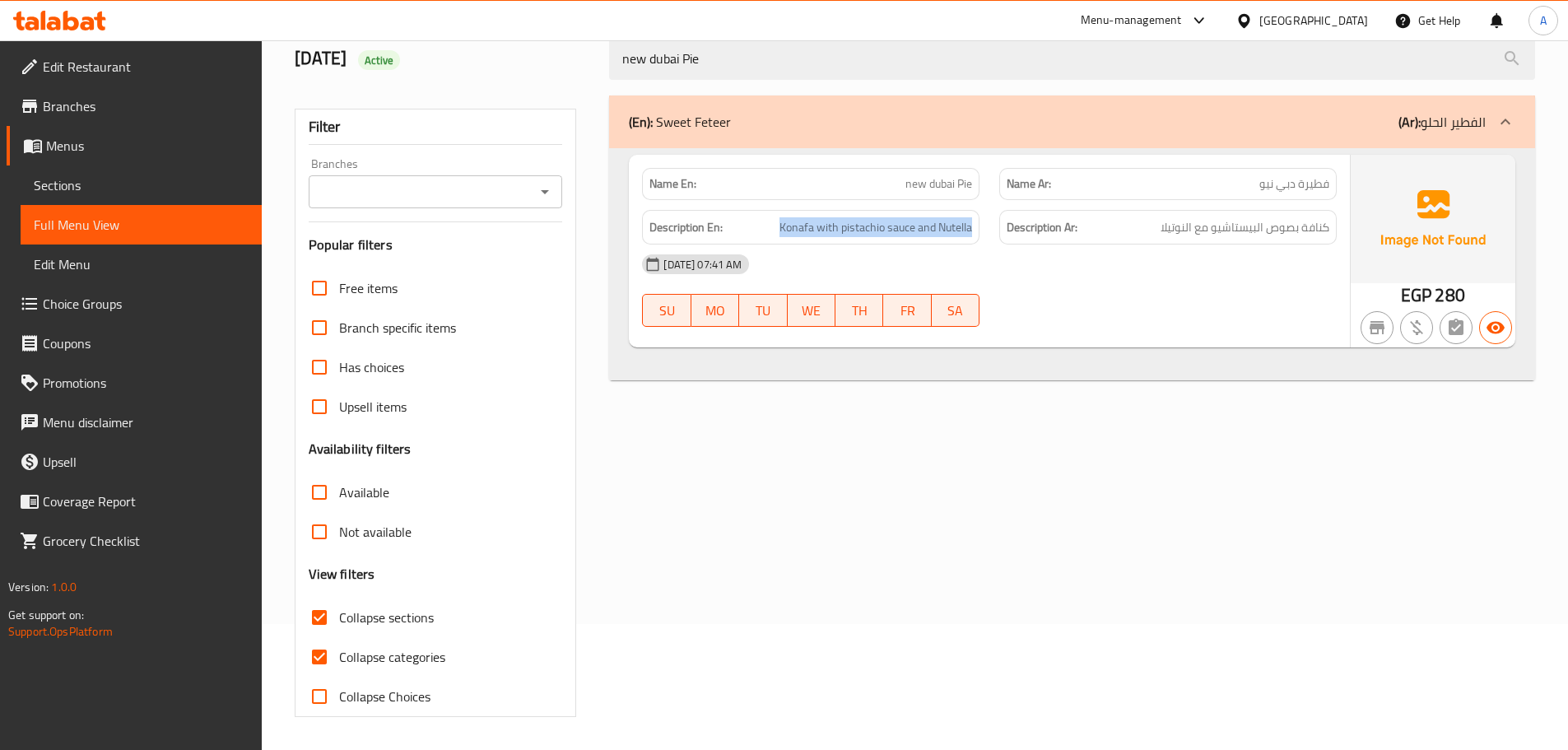
drag, startPoint x: 780, startPoint y: 231, endPoint x: 988, endPoint y: 230, distance: 208.0
click at [988, 230] on div "Description En: Konafa with pistachio sauce and Nutella" at bounding box center [810, 227] width 357 height 55
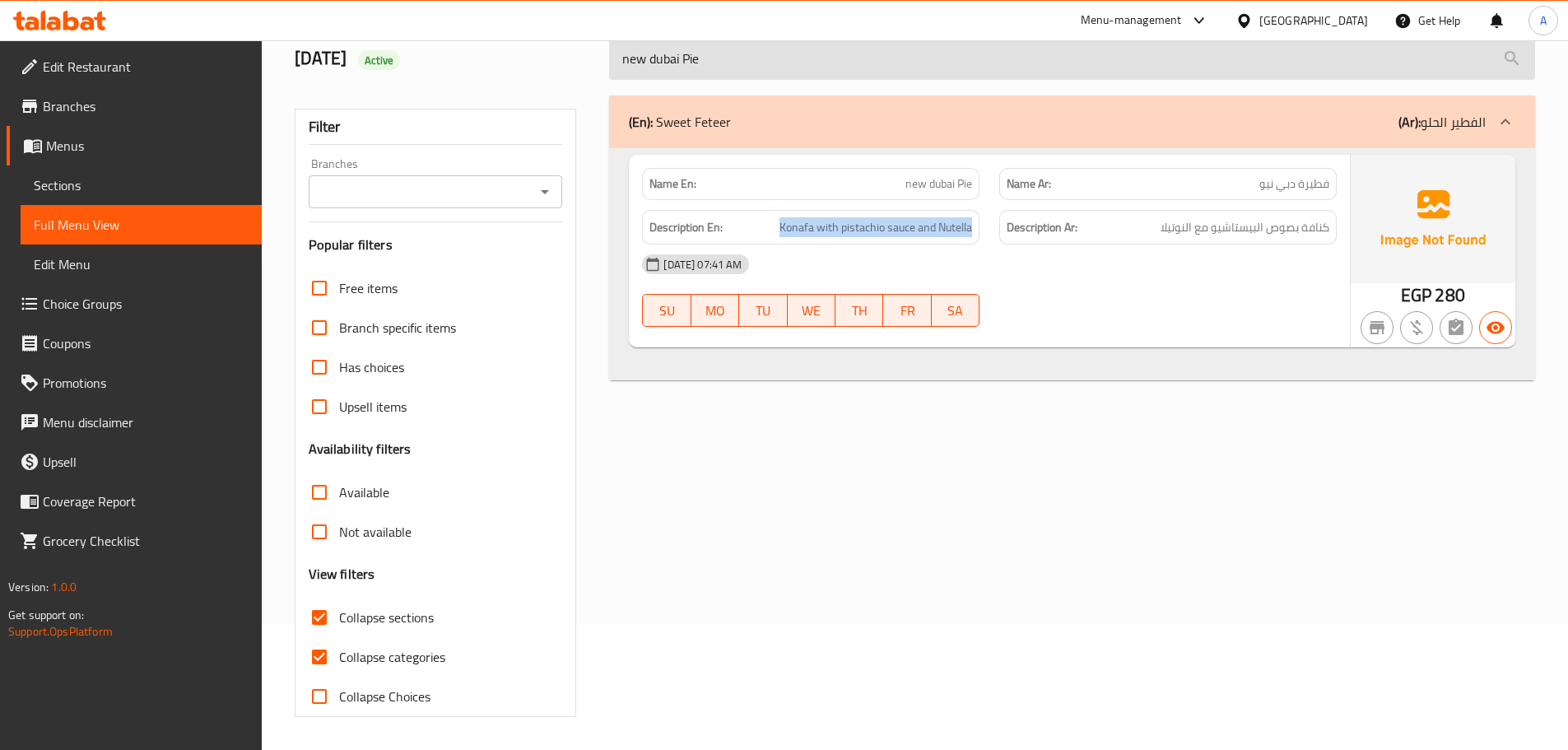
click at [714, 57] on input "new dubai Pie" at bounding box center [1072, 58] width 926 height 42
paste input "cheesecake pie"
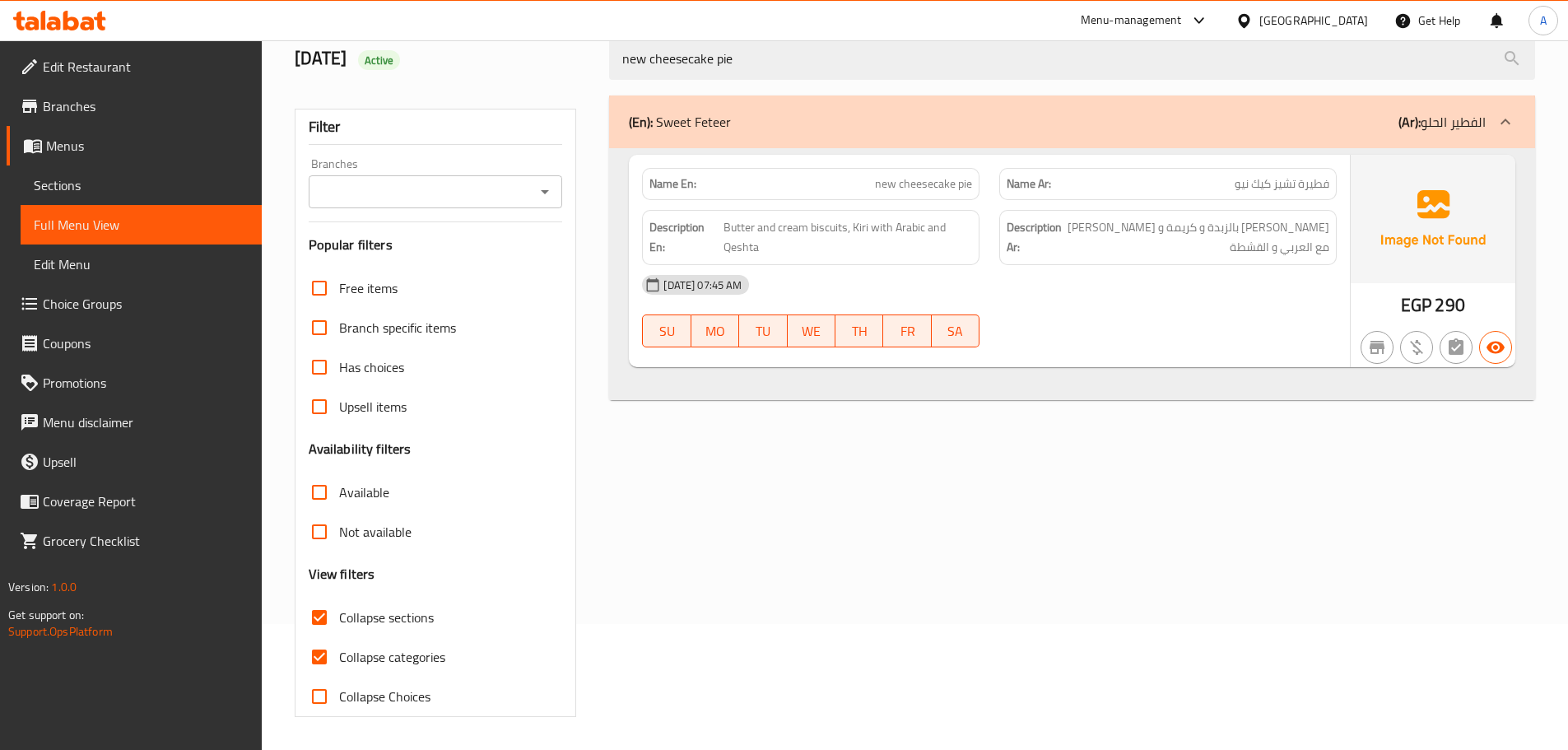
drag, startPoint x: 1332, startPoint y: 185, endPoint x: 946, endPoint y: 186, distance: 386.0
click at [1222, 187] on div "Name Ar: فطيرة تشيز كيك نيو" at bounding box center [1168, 183] width 338 height 32
drag, startPoint x: 865, startPoint y: 184, endPoint x: 996, endPoint y: 183, distance: 131.0
click at [996, 183] on div "Name En: new cheesecake pie Name Ar: فطيرة تشيز كيك نيو" at bounding box center [988, 183] width 714 height 51
click at [1200, 212] on div "Description Ar: بسكوت بالزبدة و كريمة و كيري مع العربي و القشطة" at bounding box center [1168, 237] width 338 height 55
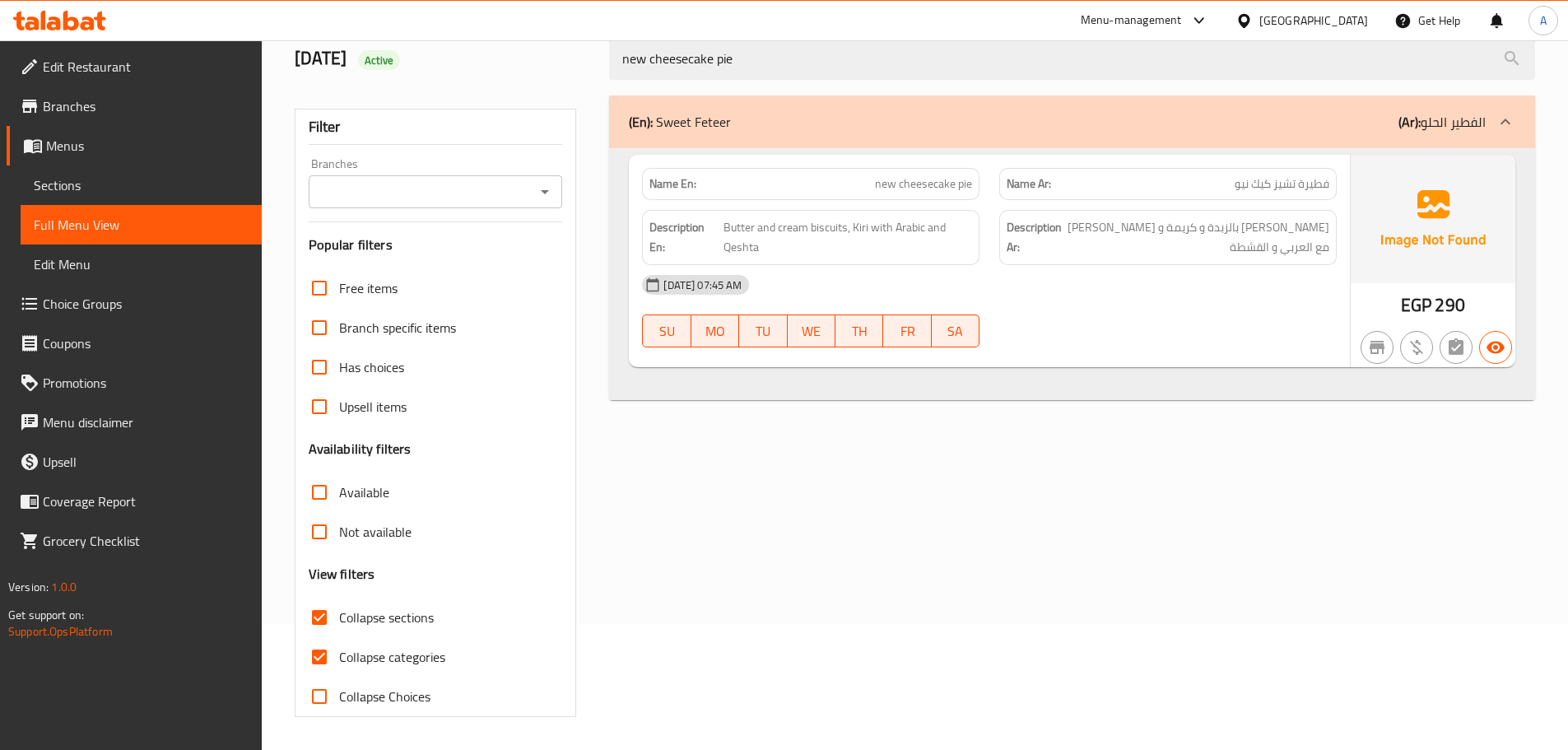
click at [930, 175] on span "new cheesecake pie" at bounding box center [922, 183] width 97 height 17
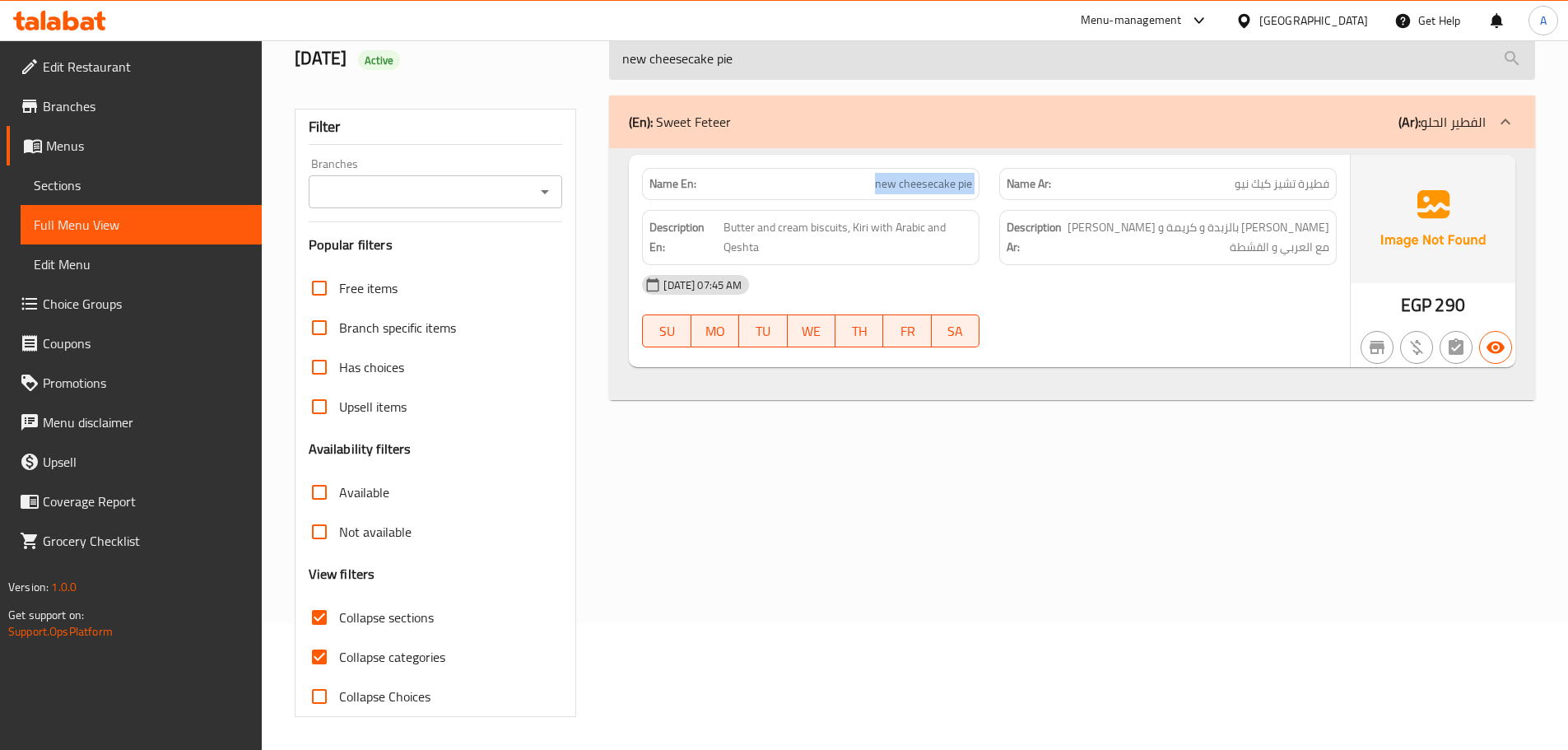
copy span "new cheesecake pie"
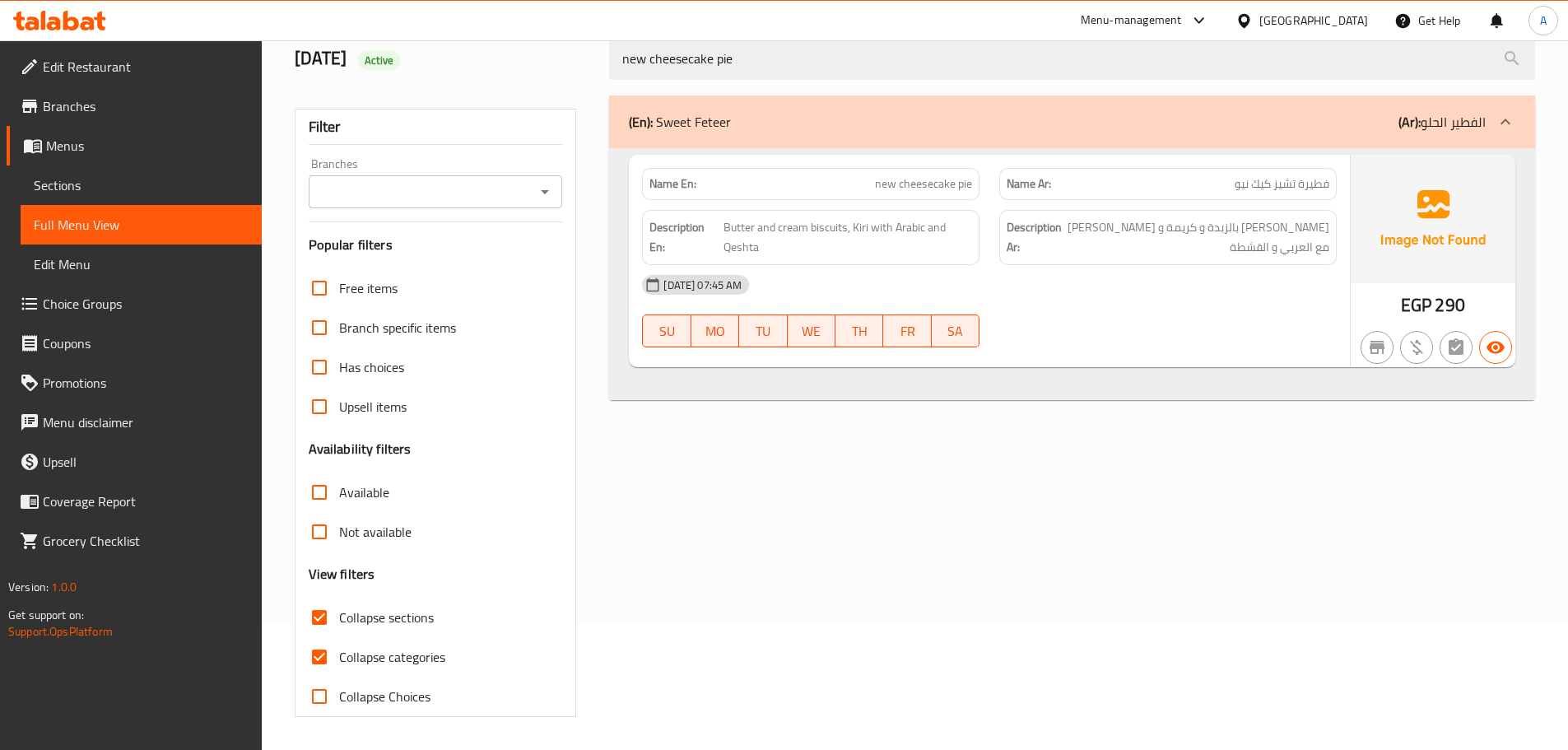
click at [1260, 231] on span "بسكوت بالزبدة و كريمة و كيري مع العربي و القشطة" at bounding box center [1197, 237] width 264 height 40
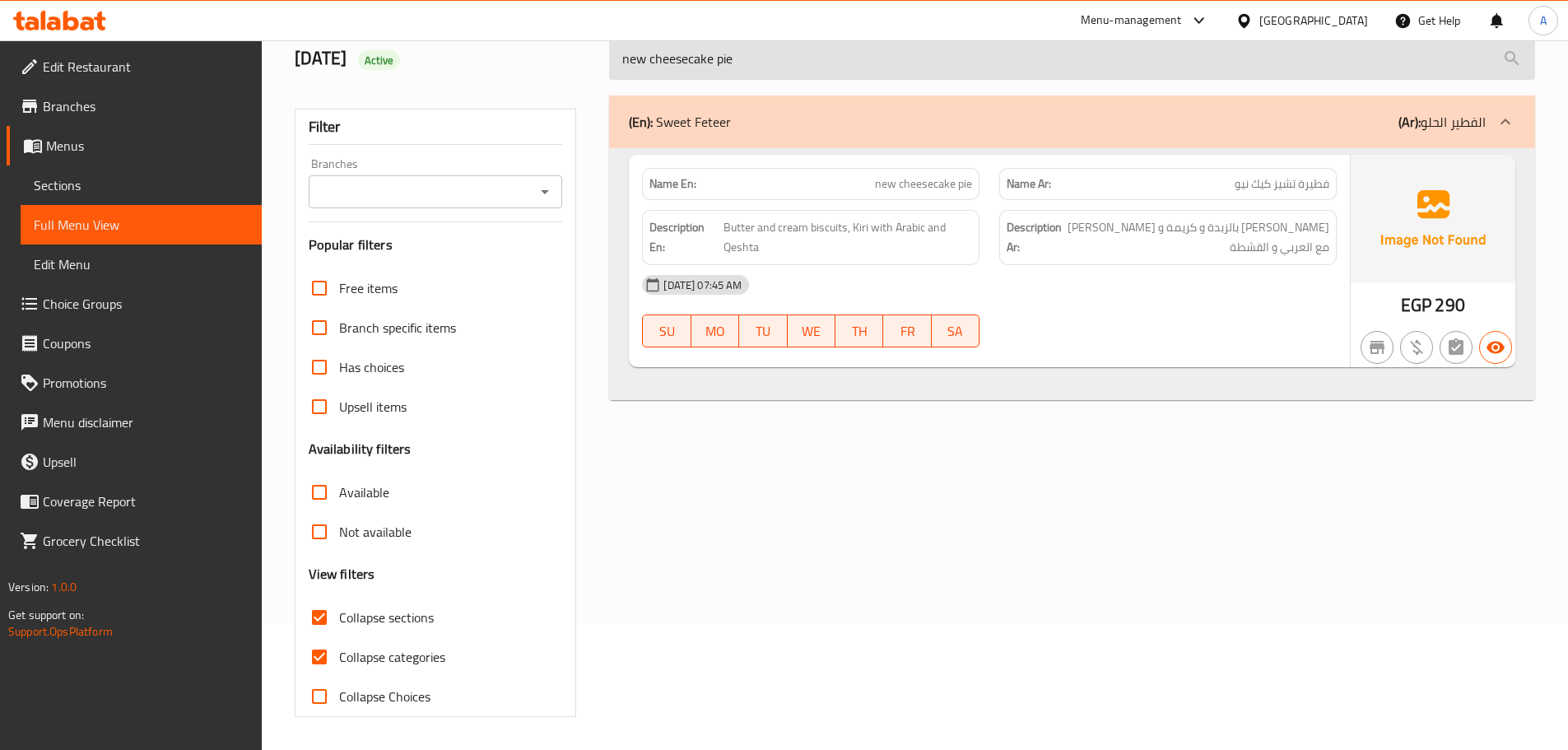
click at [863, 52] on input "new cheesecake pie" at bounding box center [1072, 58] width 926 height 42
drag, startPoint x: 646, startPoint y: 56, endPoint x: 874, endPoint y: 58, distance: 228.0
click at [874, 58] on input "new cheesecake pie" at bounding box center [1072, 58] width 926 height 42
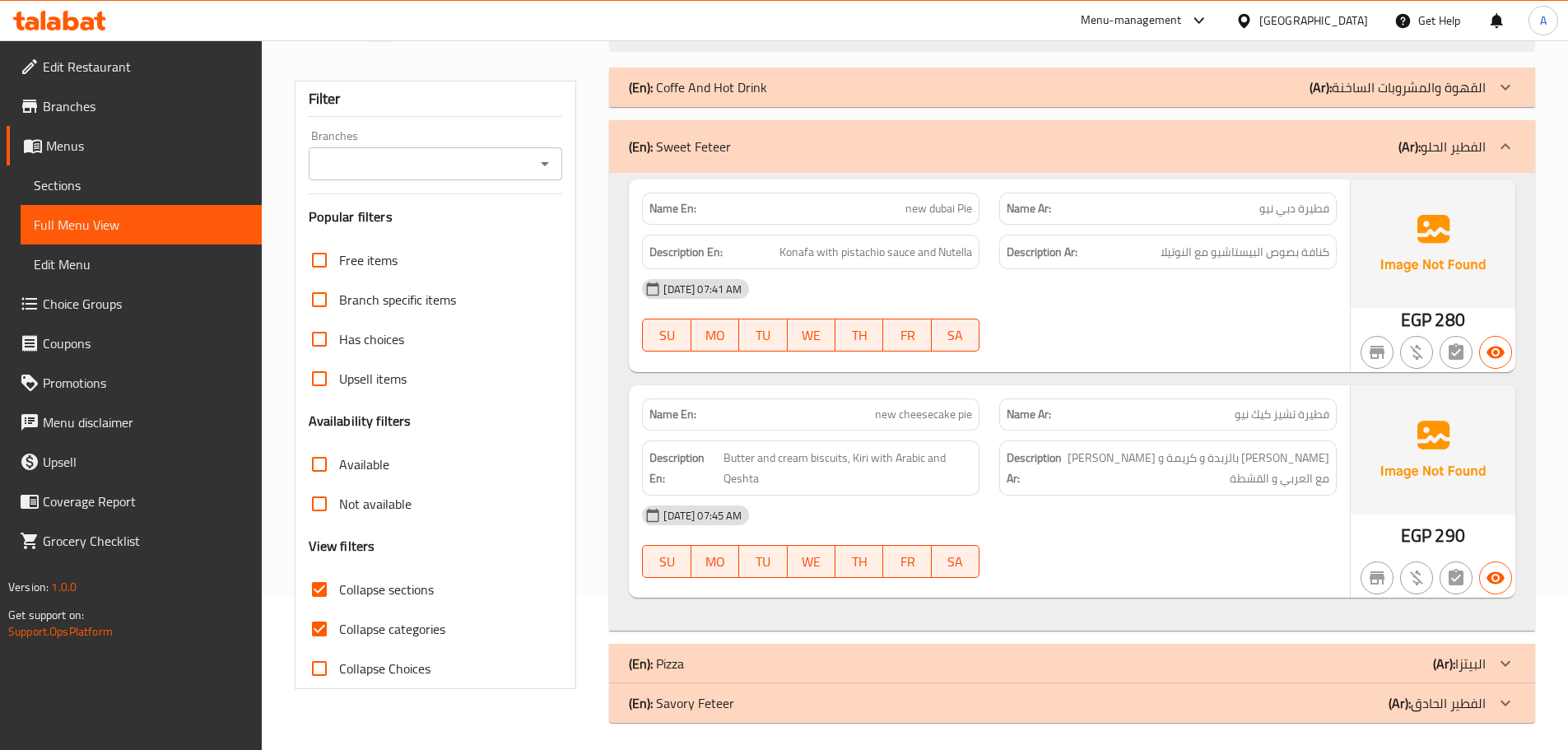
scroll to position [159, 0]
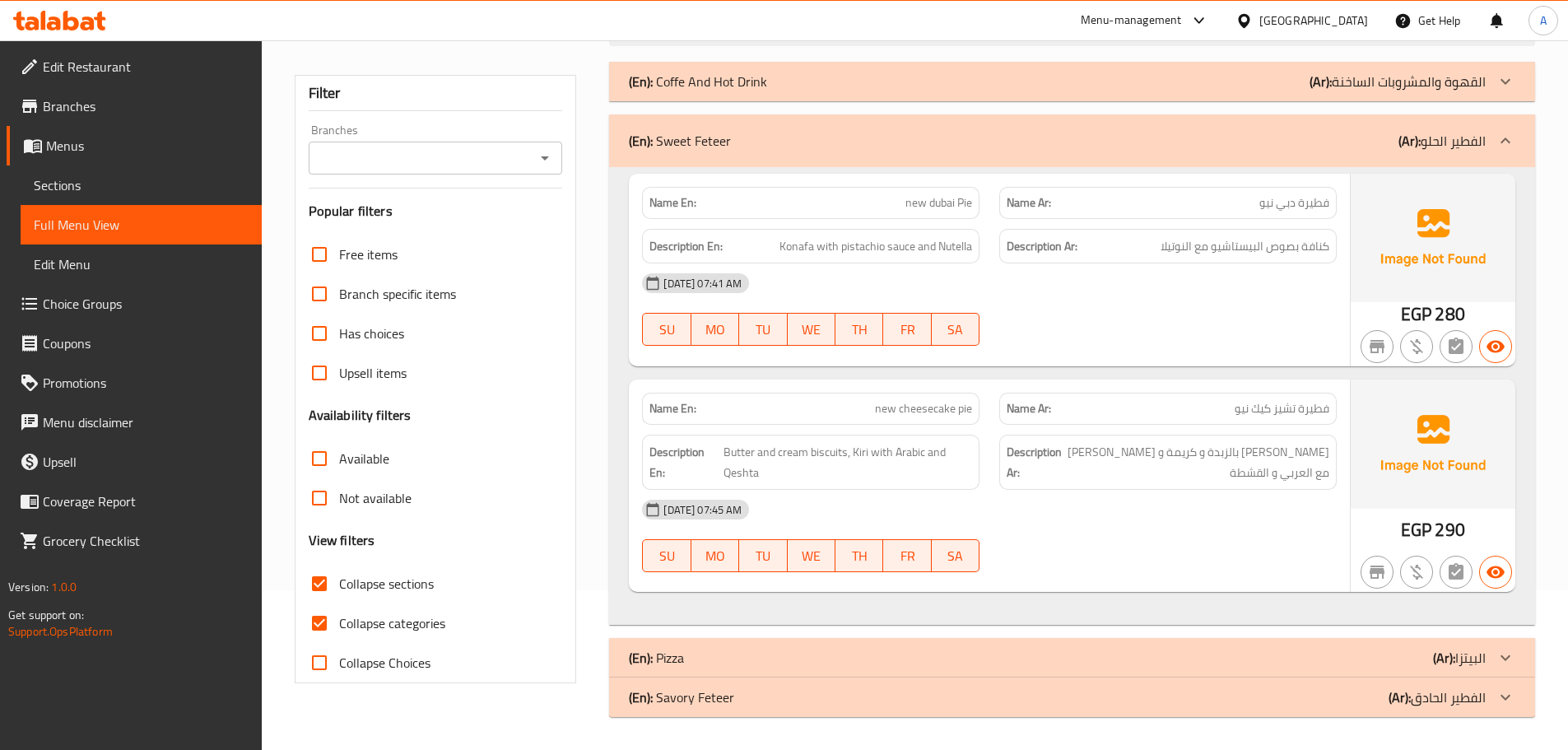
type input "new"
click at [939, 261] on div "Description En: Konafa with pistachio sauce and Nutella" at bounding box center [811, 246] width 338 height 35
drag, startPoint x: 906, startPoint y: 204, endPoint x: 1056, endPoint y: 200, distance: 150.1
click at [995, 204] on div "Name En: new dubai Pie Name Ar: فطيرة دبي نيو" at bounding box center [988, 202] width 714 height 51
click at [1265, 199] on span "فطيرة دبي نيو" at bounding box center [1295, 203] width 70 height 17
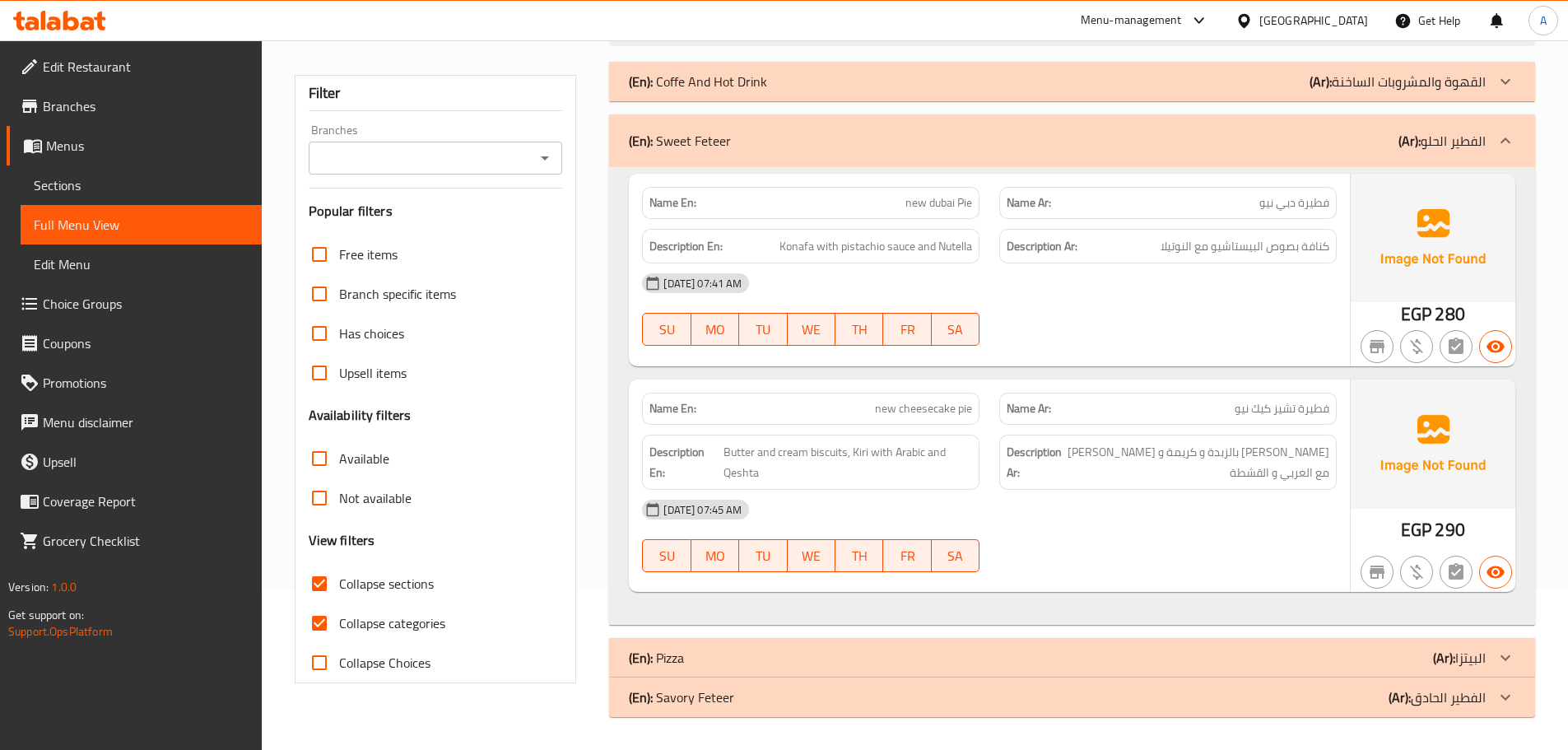
click at [673, 128] on div "(En): Sweet Feteer (Ar): الفطير الحلو" at bounding box center [1072, 140] width 926 height 52
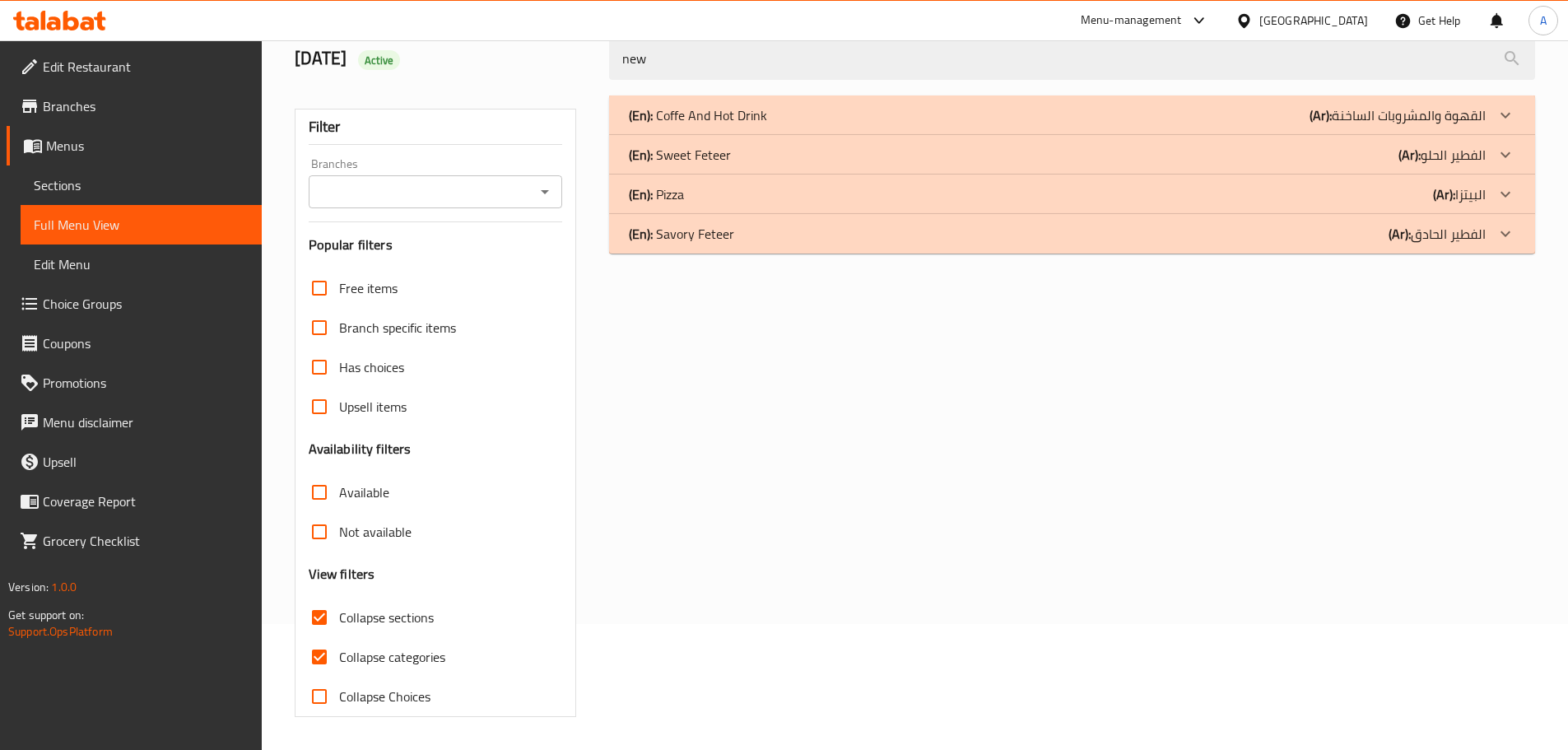
scroll to position [126, 0]
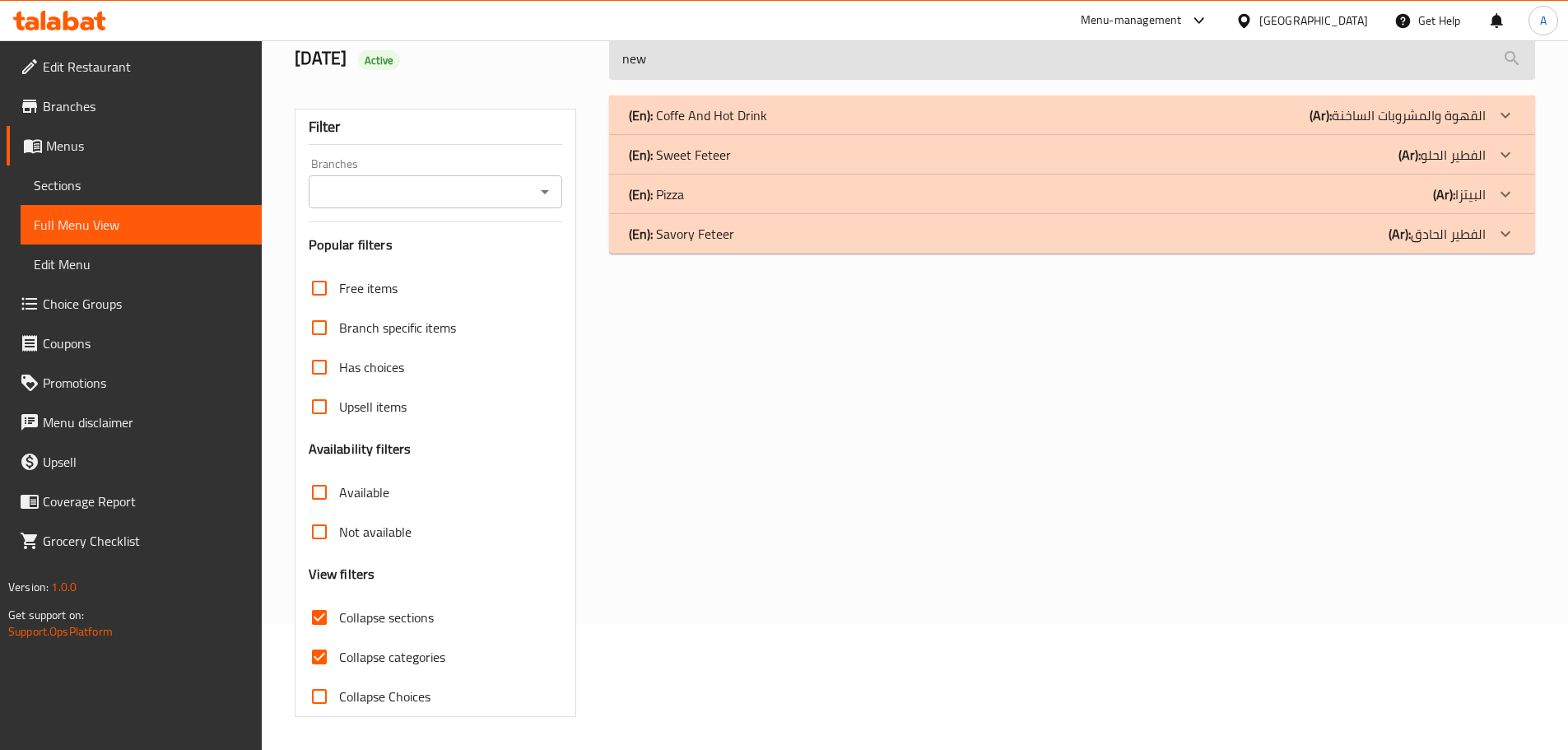
click at [658, 69] on input "new" at bounding box center [1072, 58] width 926 height 42
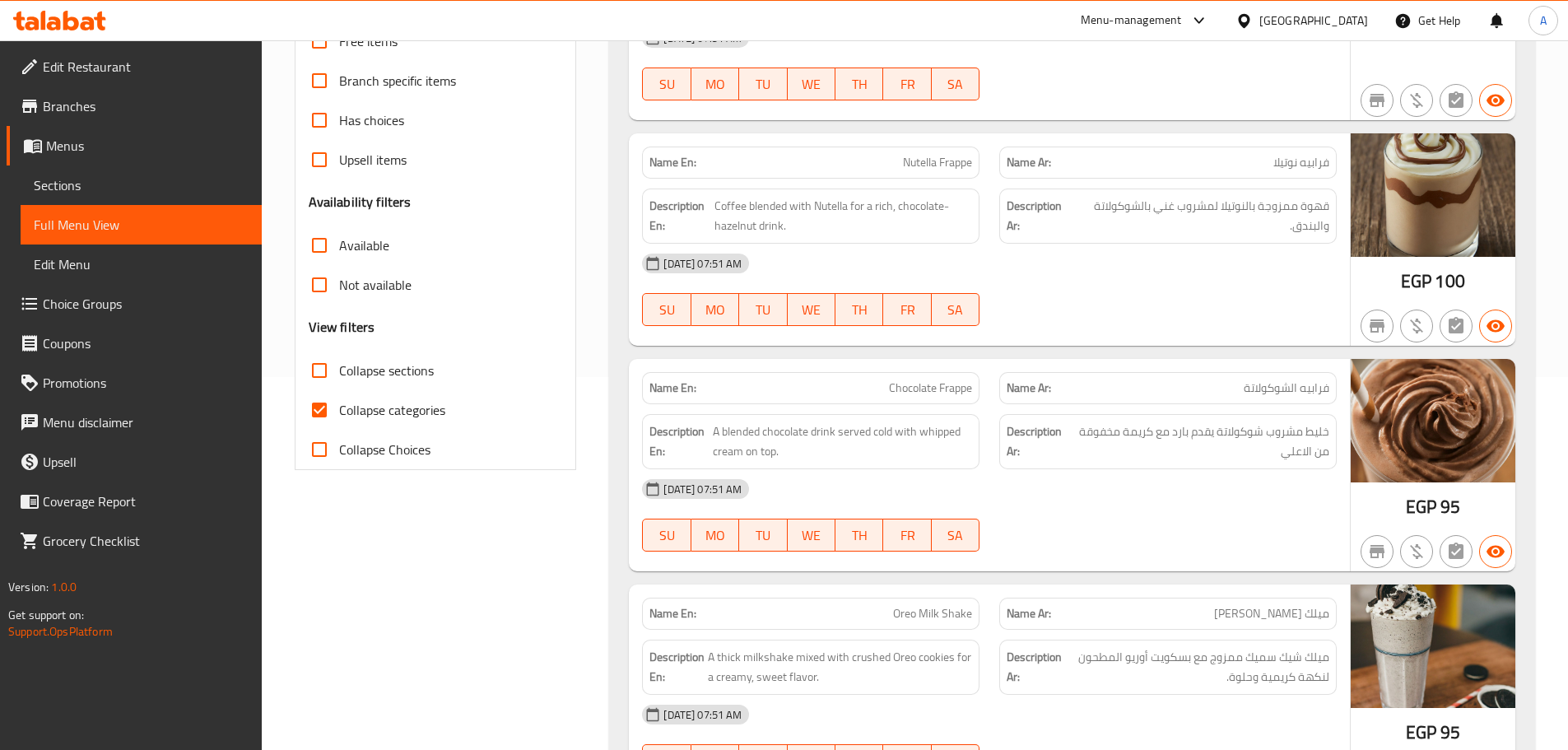
scroll to position [373, 0]
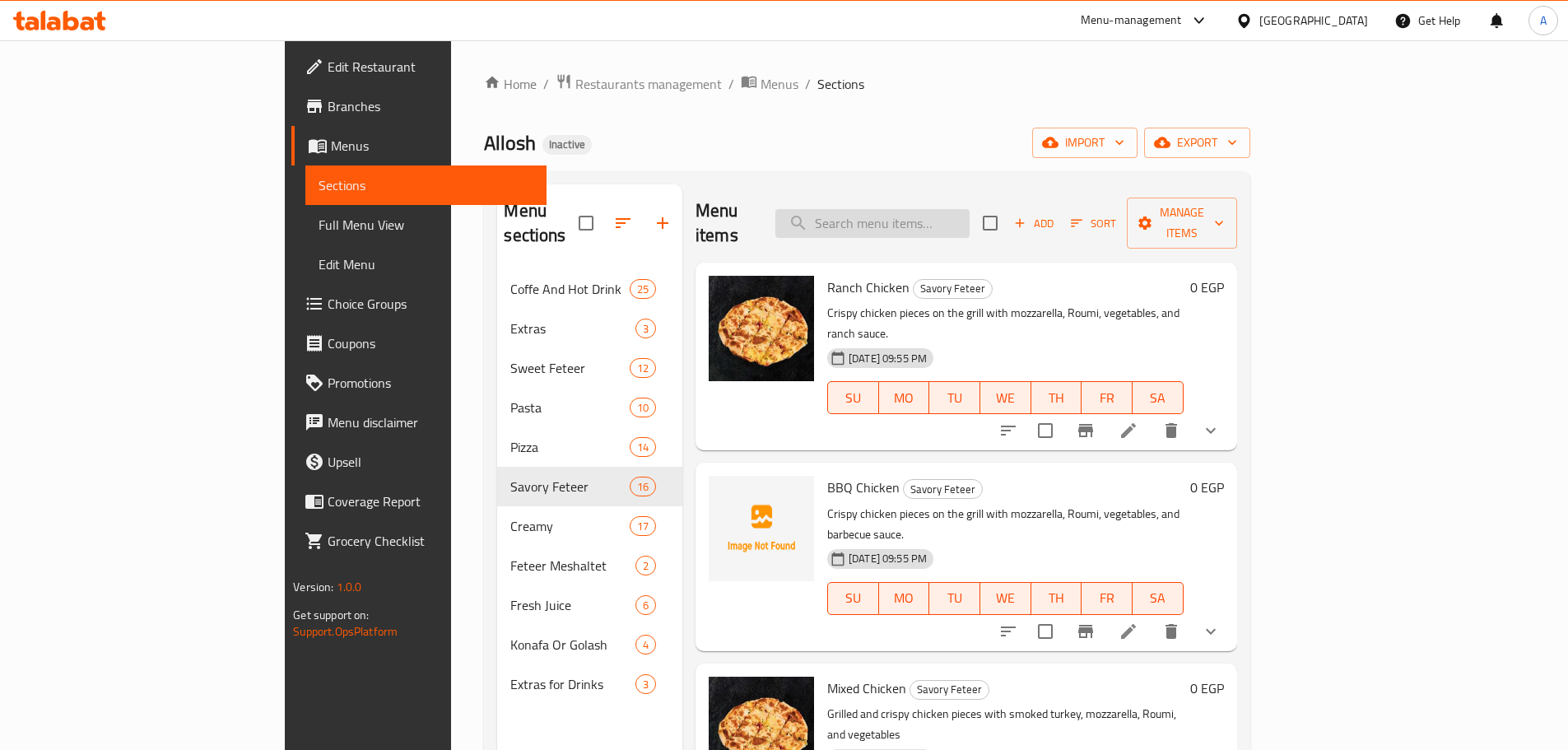
click at [962, 214] on input "search" at bounding box center [872, 224] width 195 height 29
paste input "Vegetables Arbiyata Regular"
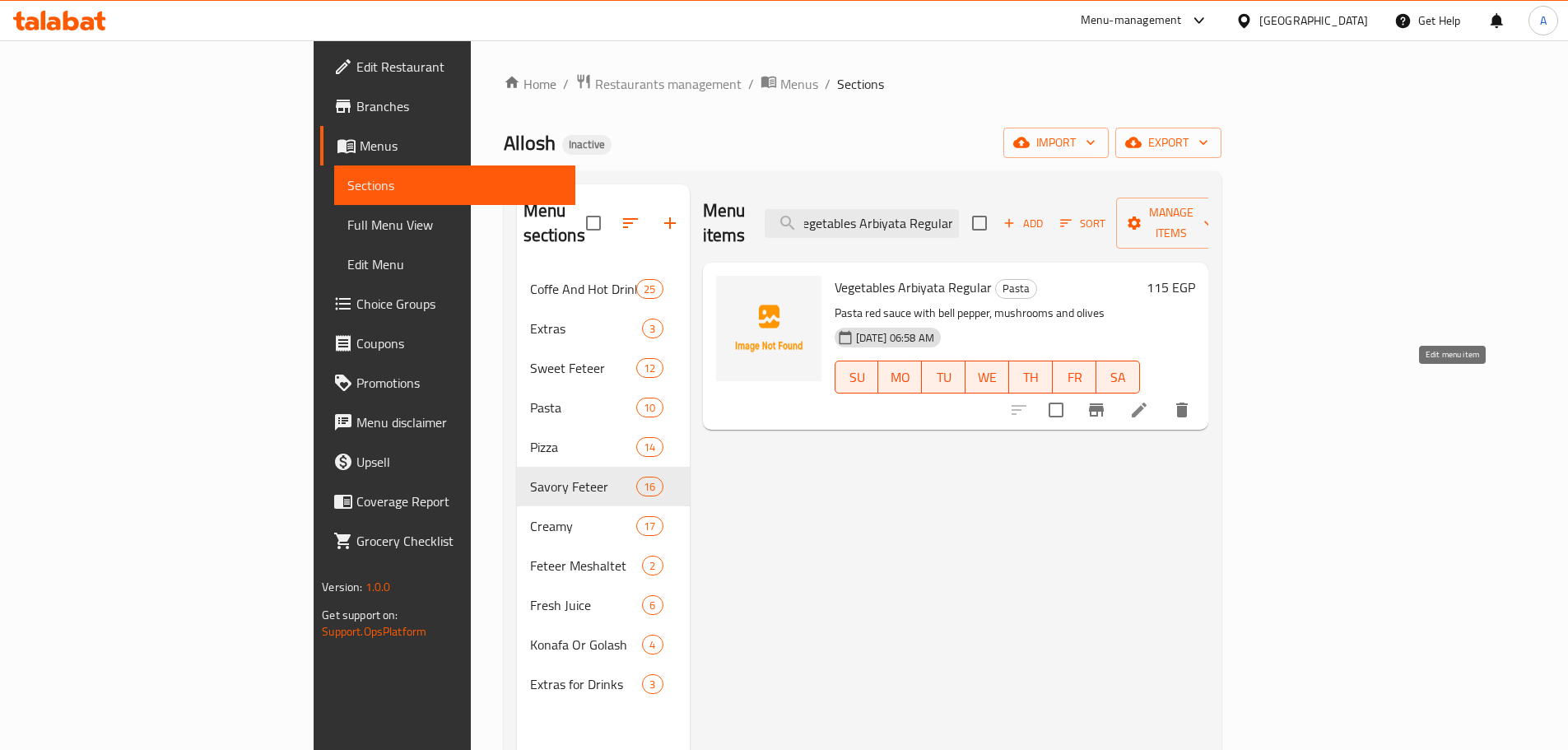
type input "Vegetables Arbiyata Regular"
click at [1149, 400] on icon at bounding box center [1138, 410] width 20 height 20
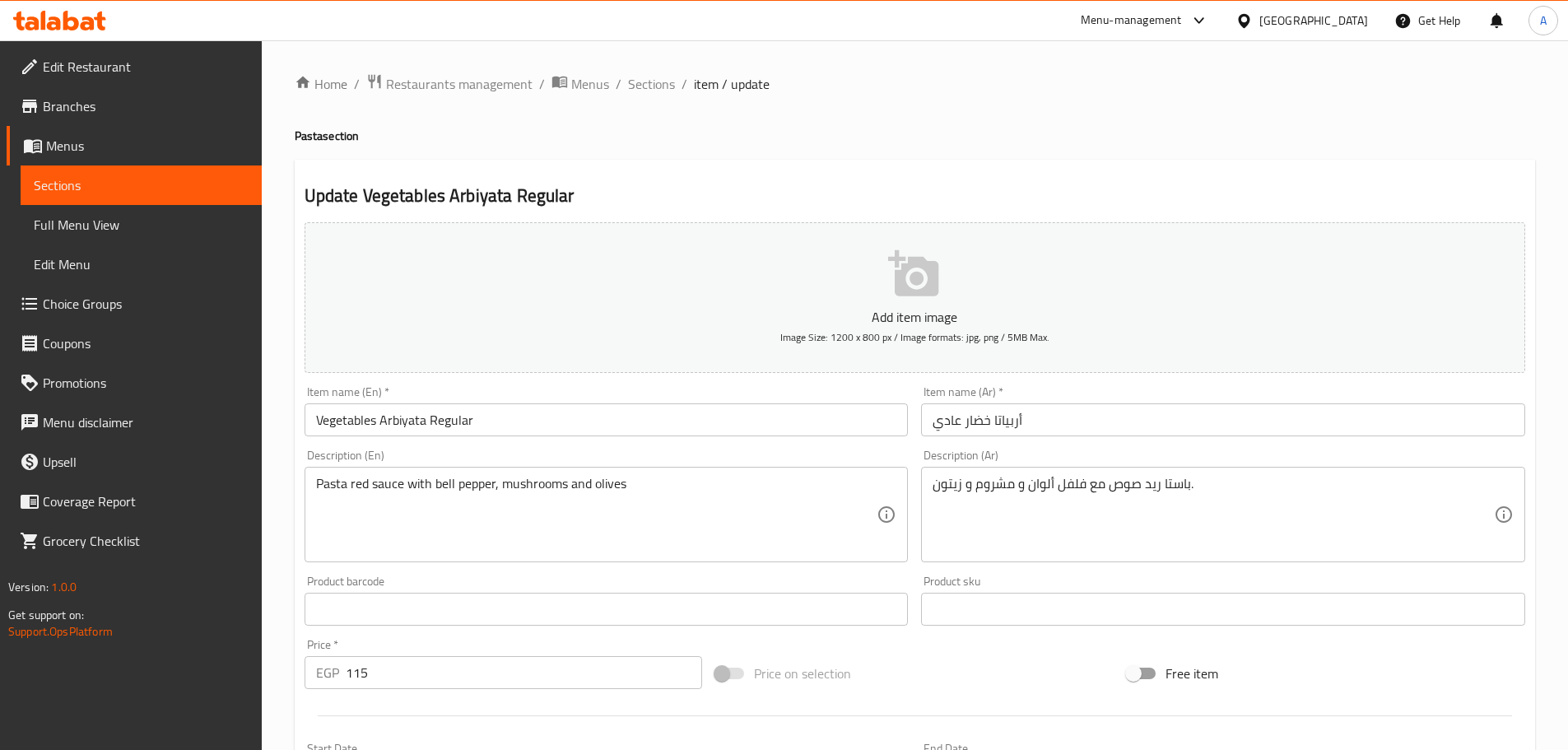
click at [395, 419] on input "Vegetables Arbiyata Regular" at bounding box center [606, 419] width 604 height 33
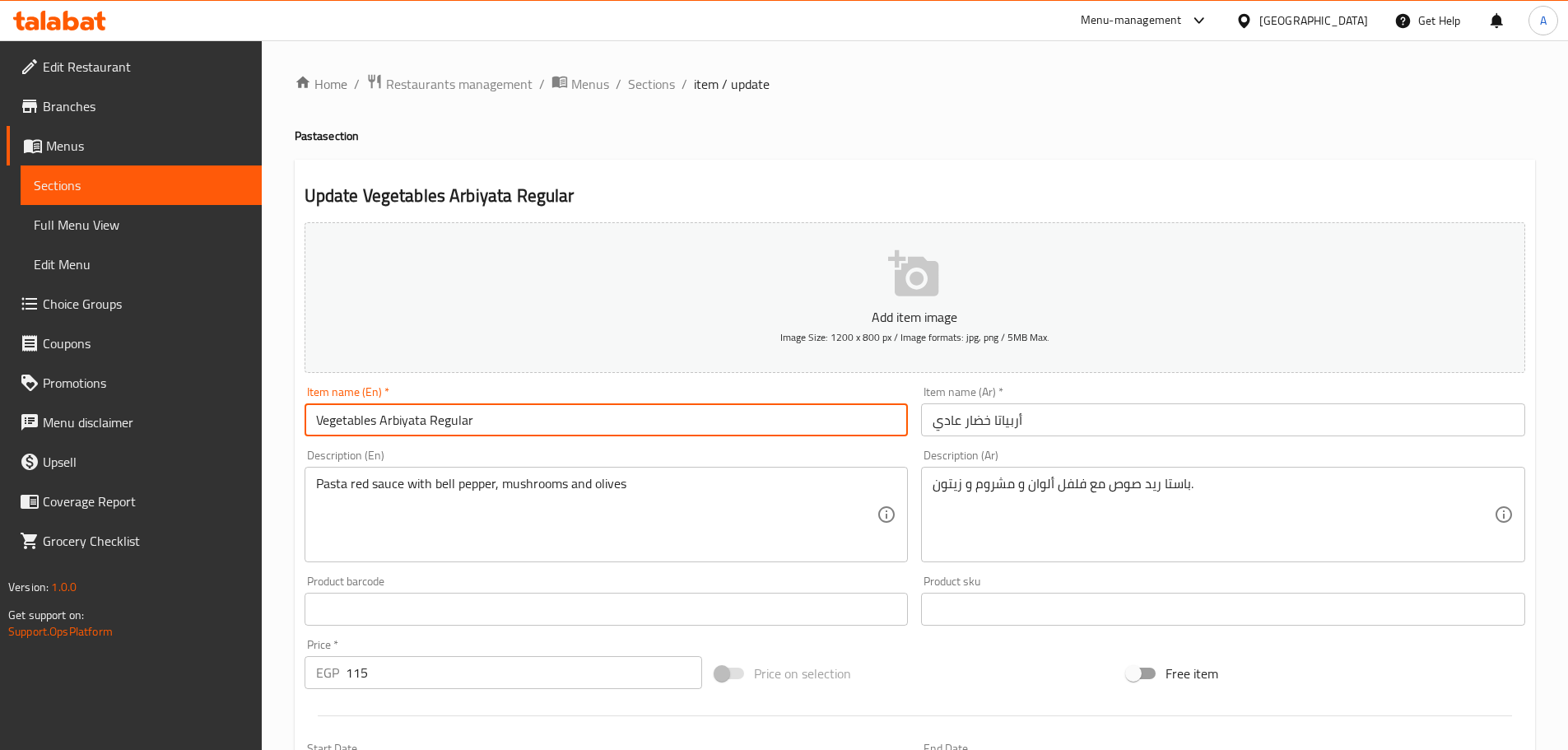
click at [395, 419] on input "Vegetables Arbiyata Regular" at bounding box center [606, 419] width 604 height 33
paste input "abiata"
type input "Vegetables Arabiata Regular"
click at [669, 81] on span "Sections" at bounding box center [651, 83] width 47 height 20
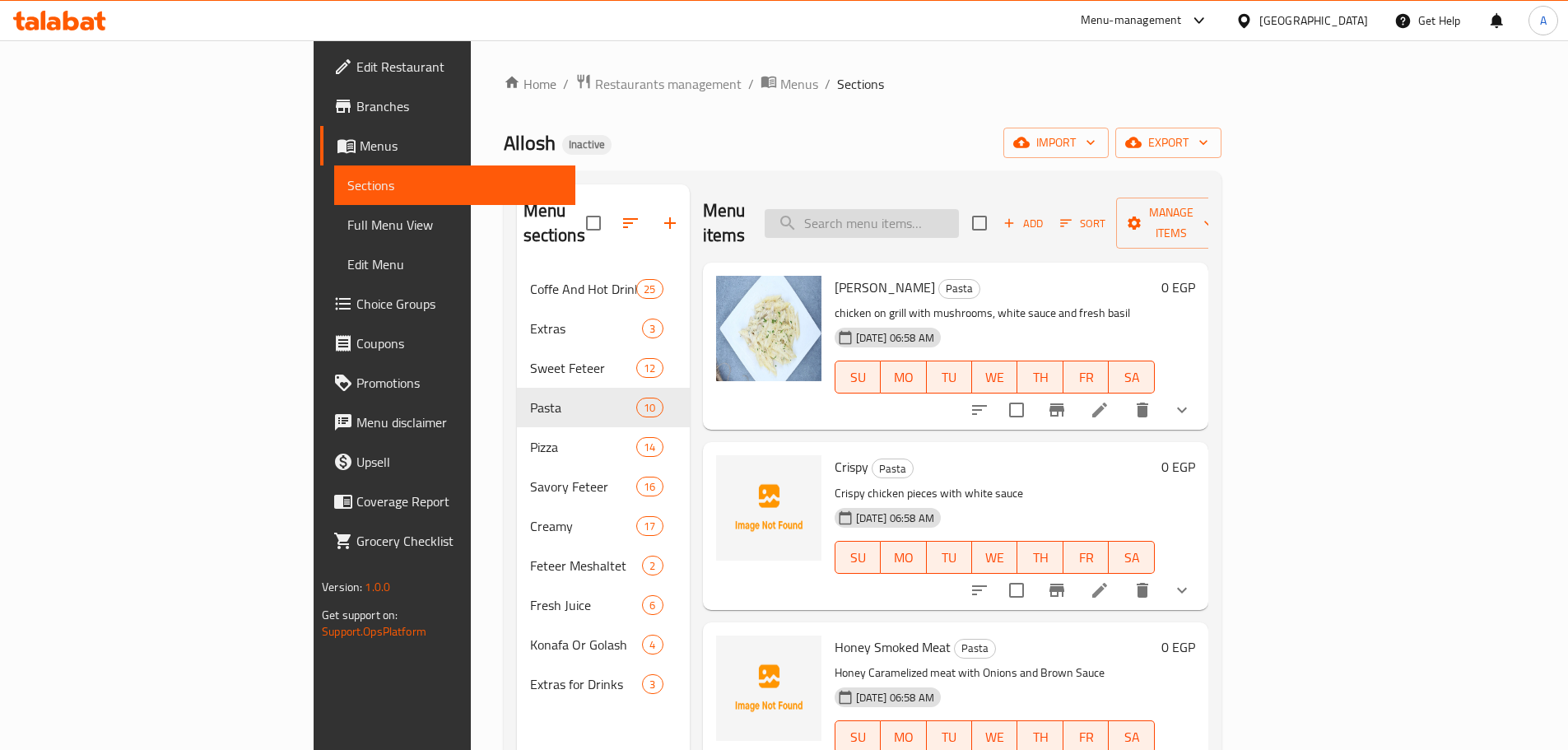
click at [950, 214] on input "search" at bounding box center [862, 224] width 195 height 29
paste input "Honey Smoked Meat"
type input "Honey Smoked Meat"
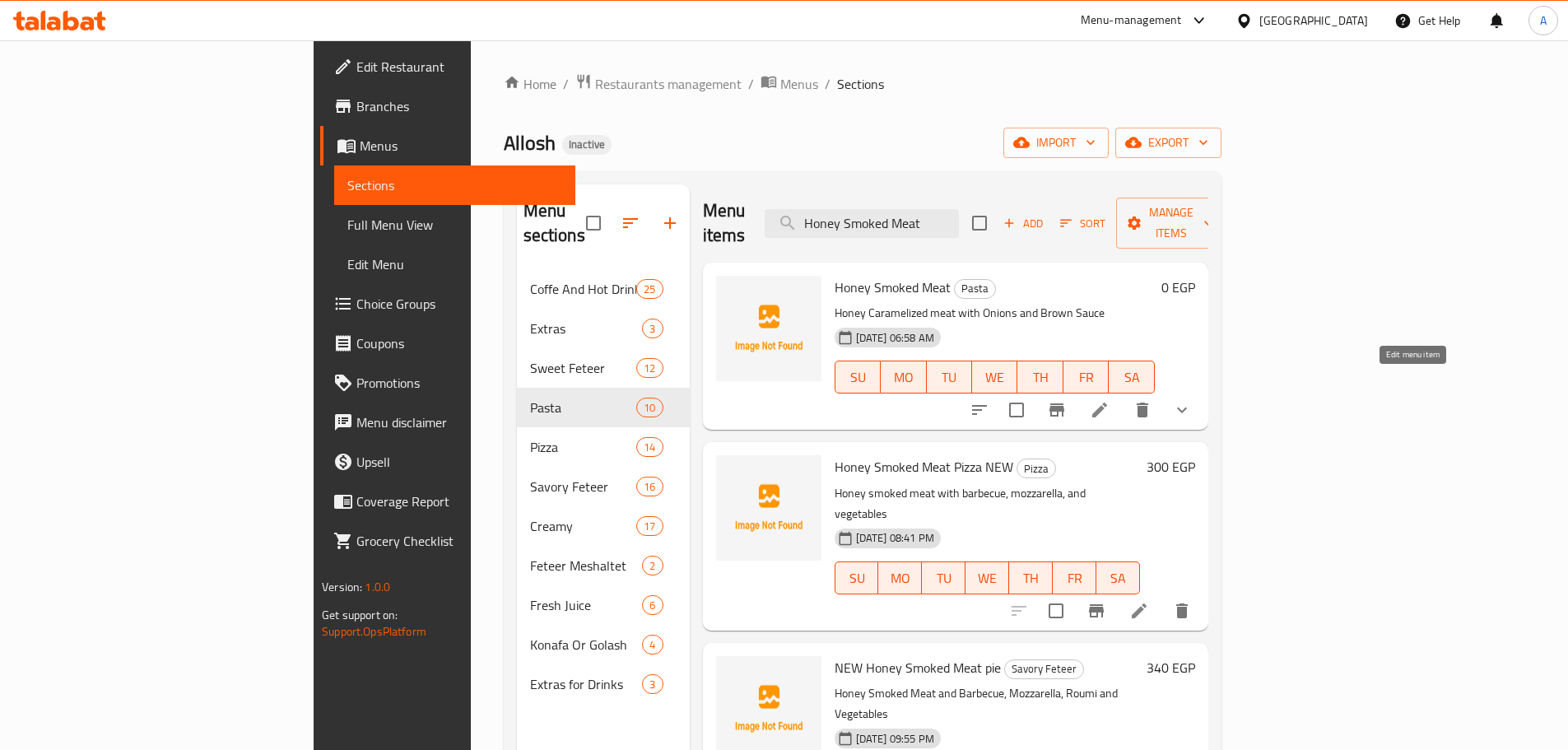
click at [1109, 400] on icon at bounding box center [1099, 410] width 20 height 20
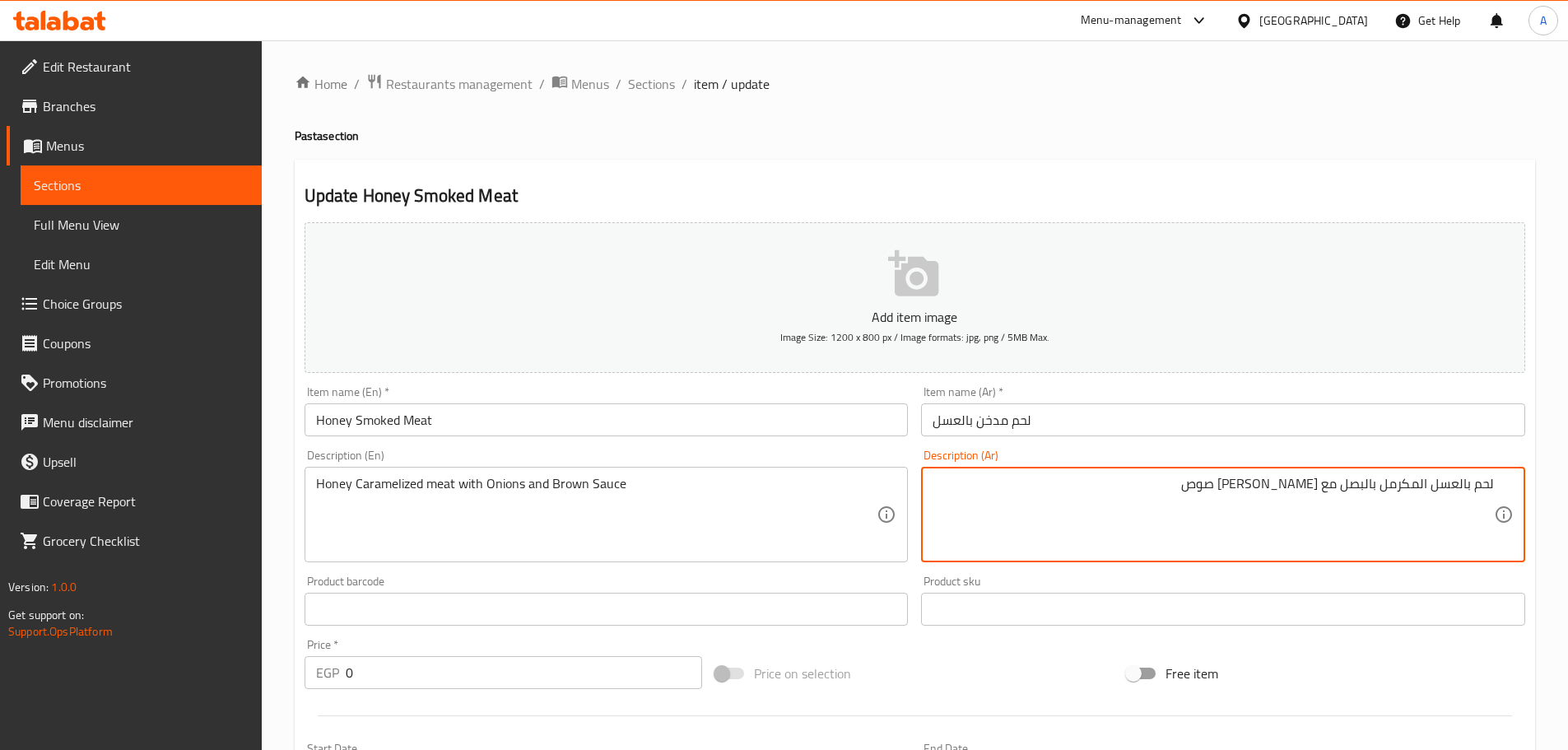
click at [1408, 479] on textarea "لحم بالعسل المكرمل بالبصل مع براون صوص" at bounding box center [1213, 514] width 562 height 78
click at [1470, 483] on textarea "لحم بالعسل بالبصل مع براون صوص" at bounding box center [1213, 514] width 562 height 78
paste textarea "لمكرمل"
click at [1462, 484] on textarea "لحم المكرمل بالعسل بالبصل مع براون صوص" at bounding box center [1213, 514] width 562 height 78
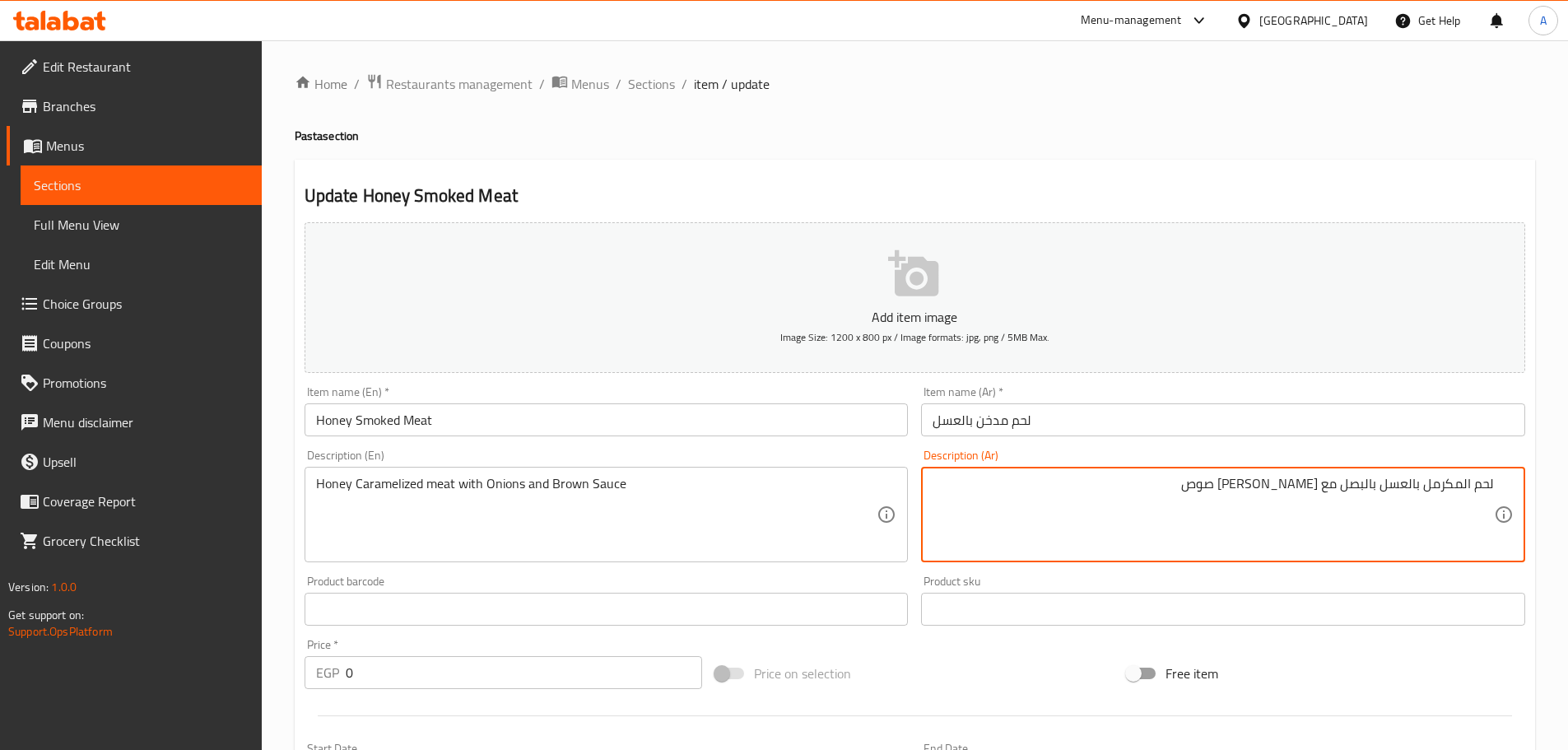
click at [1463, 483] on textarea "لحم المكرمل بالعسل بالبصل مع براون صوص" at bounding box center [1213, 514] width 562 height 78
drag, startPoint x: 1491, startPoint y: 481, endPoint x: 1393, endPoint y: 481, distance: 98.0
click at [1393, 481] on textarea "لحم مكرمل بالعسل بالبصل مع براون صوص" at bounding box center [1213, 514] width 562 height 78
click at [1383, 482] on textarea "لحم مكرمل بالعسل بالبصل مع براون صوص" at bounding box center [1213, 514] width 562 height 78
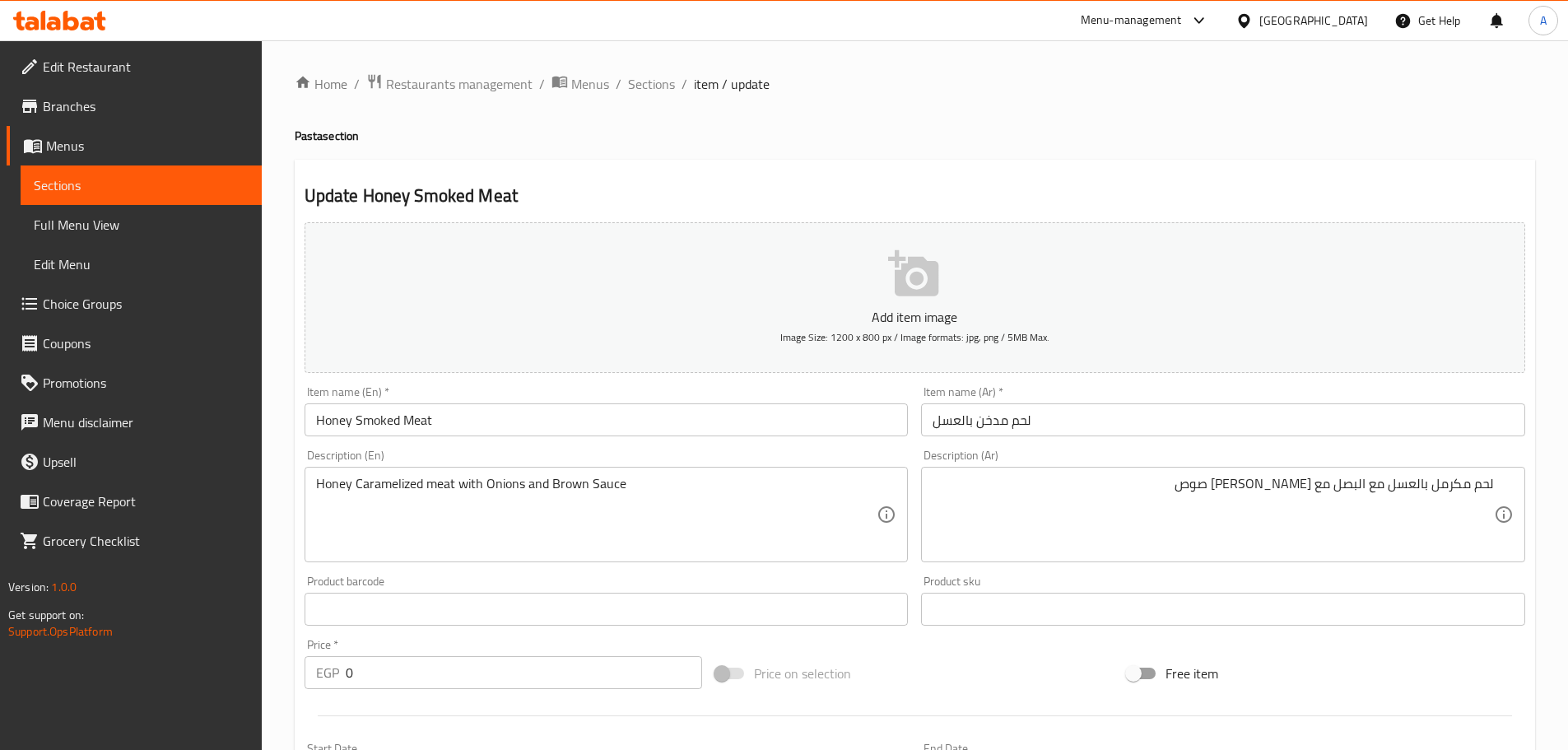
drag, startPoint x: 1496, startPoint y: 482, endPoint x: 1475, endPoint y: 483, distance: 21.0
click at [1475, 483] on div "لحم مكرمل بالعسل مع البصل مع براون صوص Description (Ar)" at bounding box center [1223, 513] width 604 height 95
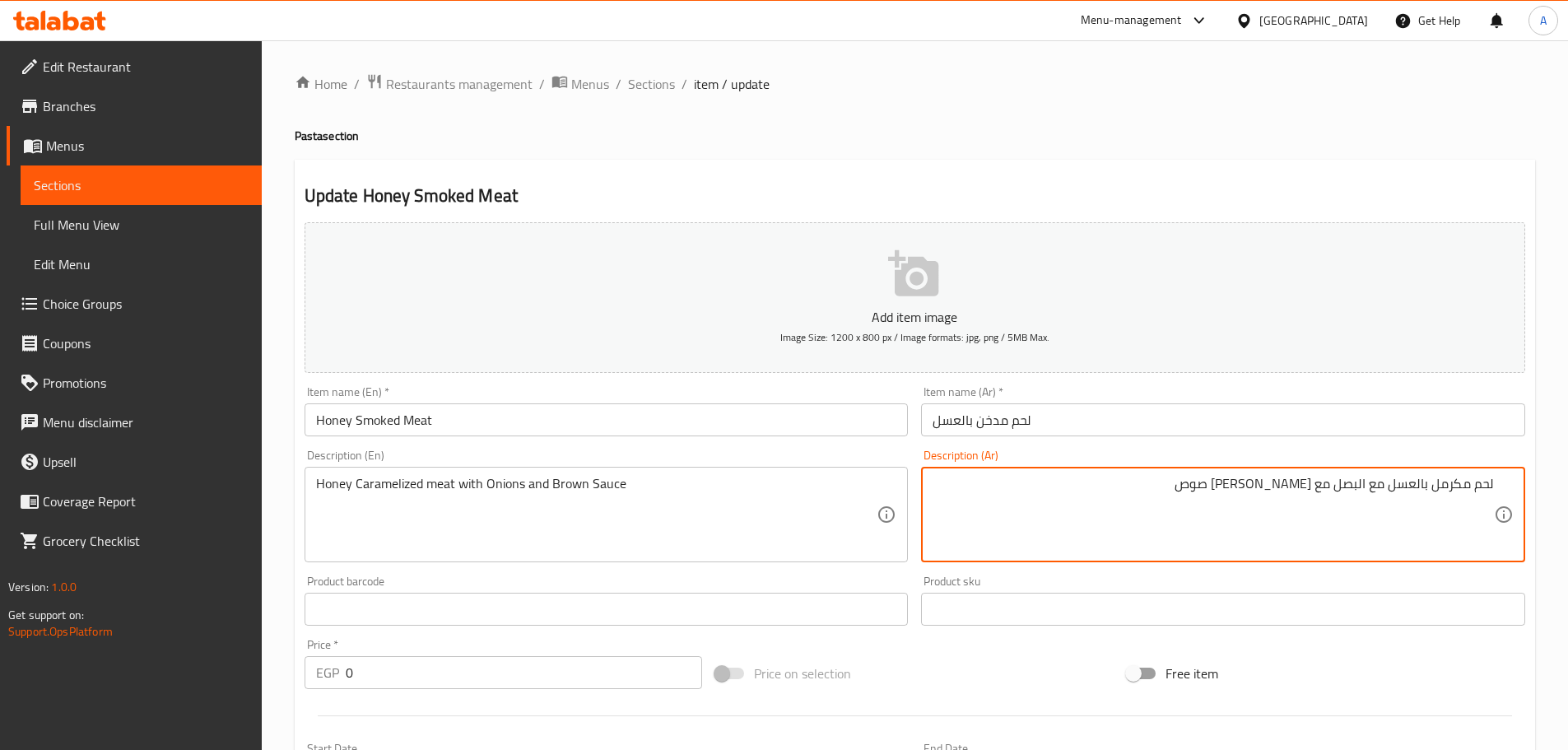
drag, startPoint x: 1493, startPoint y: 483, endPoint x: 1389, endPoint y: 484, distance: 104.0
click at [1389, 484] on textarea "لحم مكرمل بالعسل مع البصل مع براون صوص" at bounding box center [1213, 514] width 562 height 78
click at [1385, 506] on textarea "لحم مكرمل بالعسل مع البصل مع براون صوص" at bounding box center [1213, 514] width 562 height 78
type textarea "لحم بالعسل المكرمل بالبصل مع براون صوص"
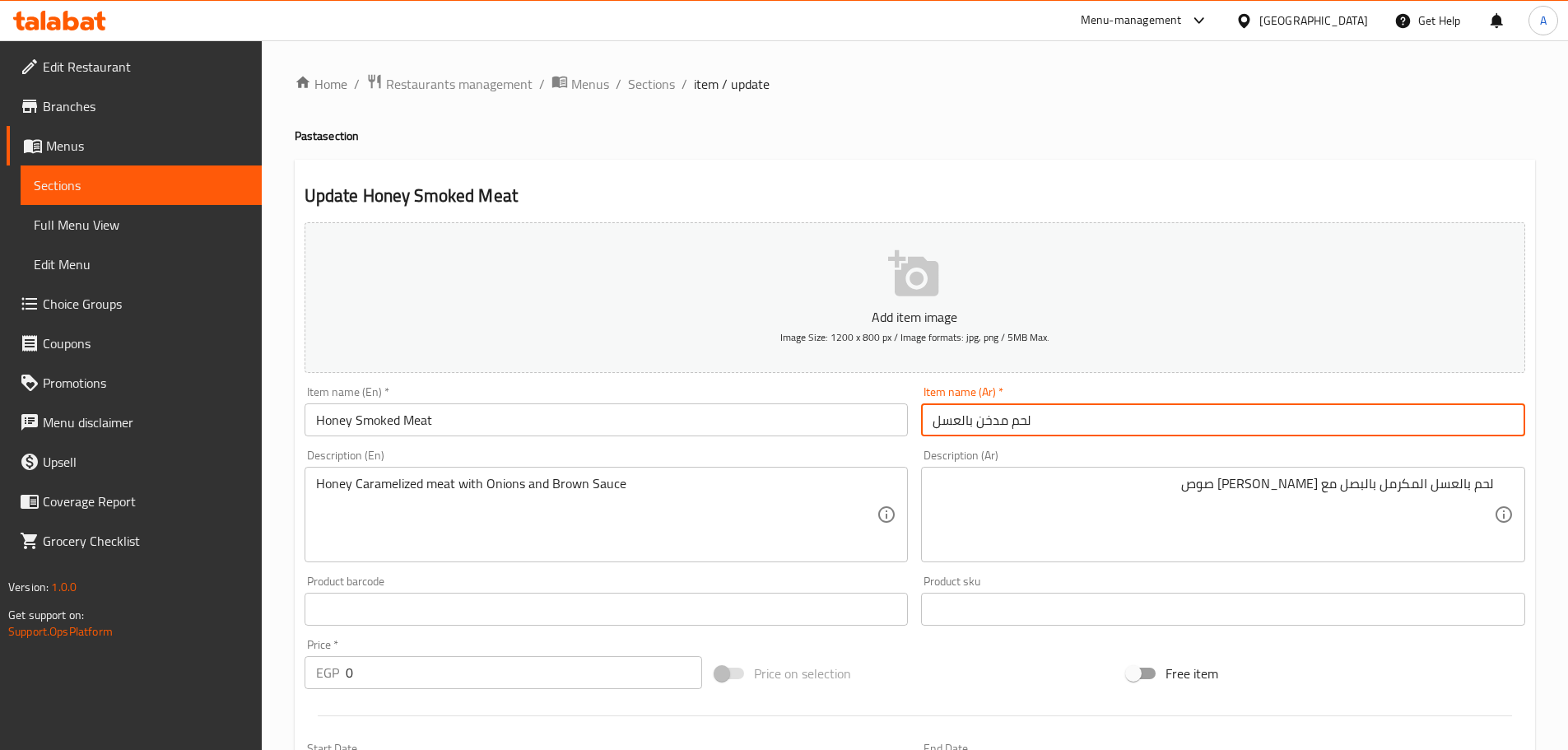
click at [1013, 417] on input "لحم مدخن بالعسل" at bounding box center [1223, 419] width 604 height 33
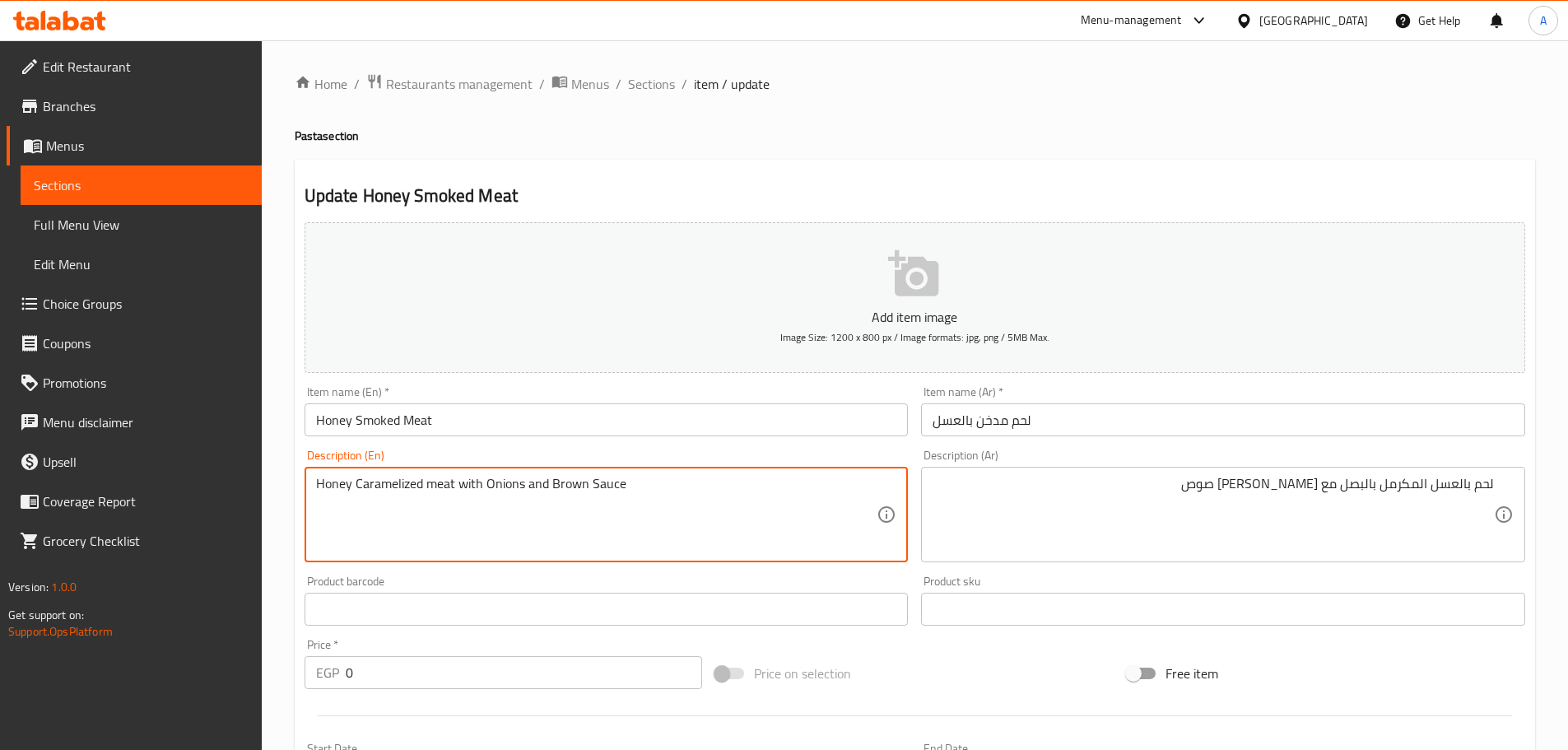
click at [386, 492] on textarea "Honey Caramelized meat with Onions and Brown Sauce" at bounding box center [597, 514] width 562 height 78
click at [320, 483] on textarea "Honey meat with Onions and Brown Sauce" at bounding box center [597, 514] width 562 height 78
click at [317, 483] on textarea "Honey meat with Onions and Brown Sauce" at bounding box center [597, 514] width 562 height 78
paste textarea "Caramelized"
type textarea "Caramelized Honey meat with Onions and Brown Sauce"
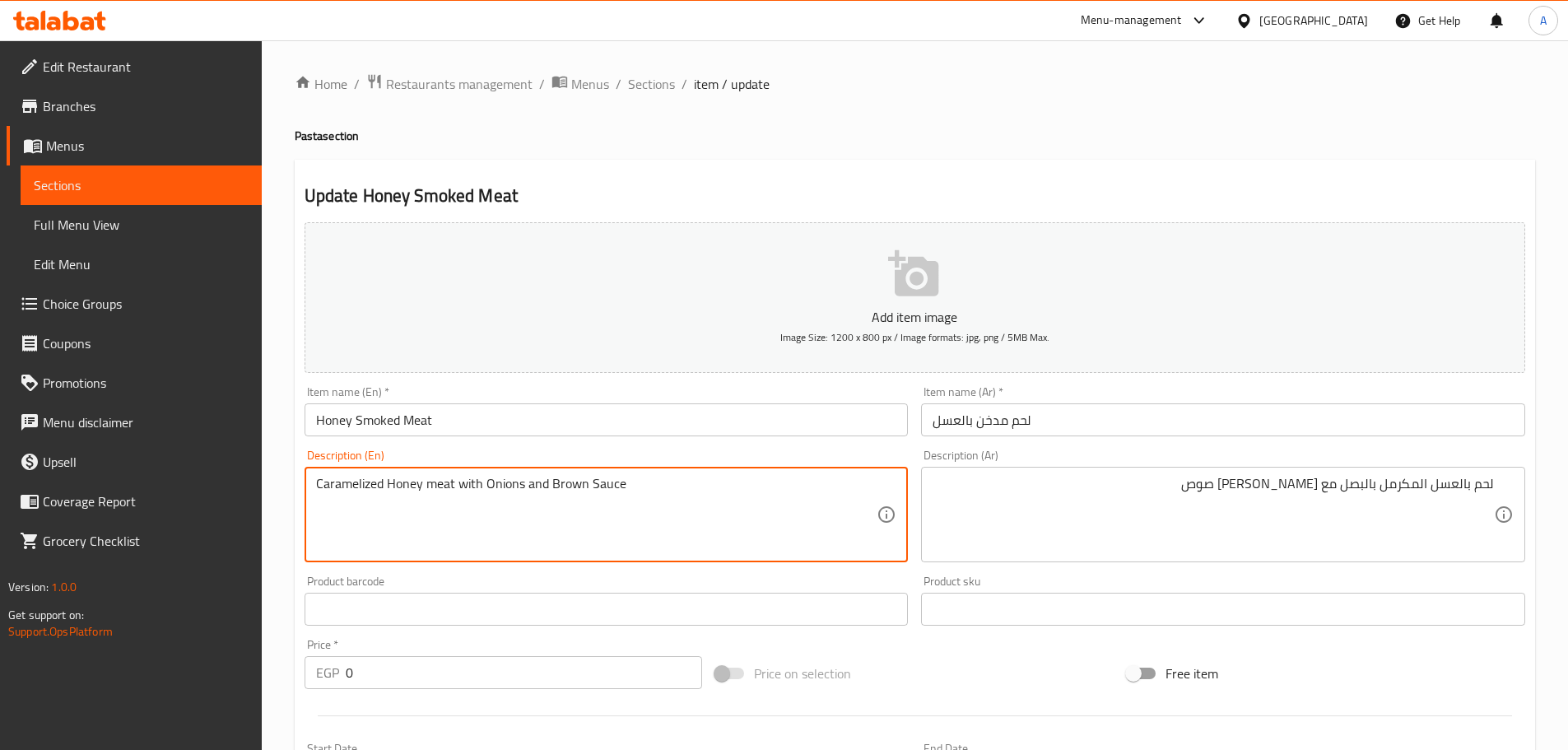
click at [467, 419] on input "Honey Smoked Meat" at bounding box center [606, 419] width 604 height 33
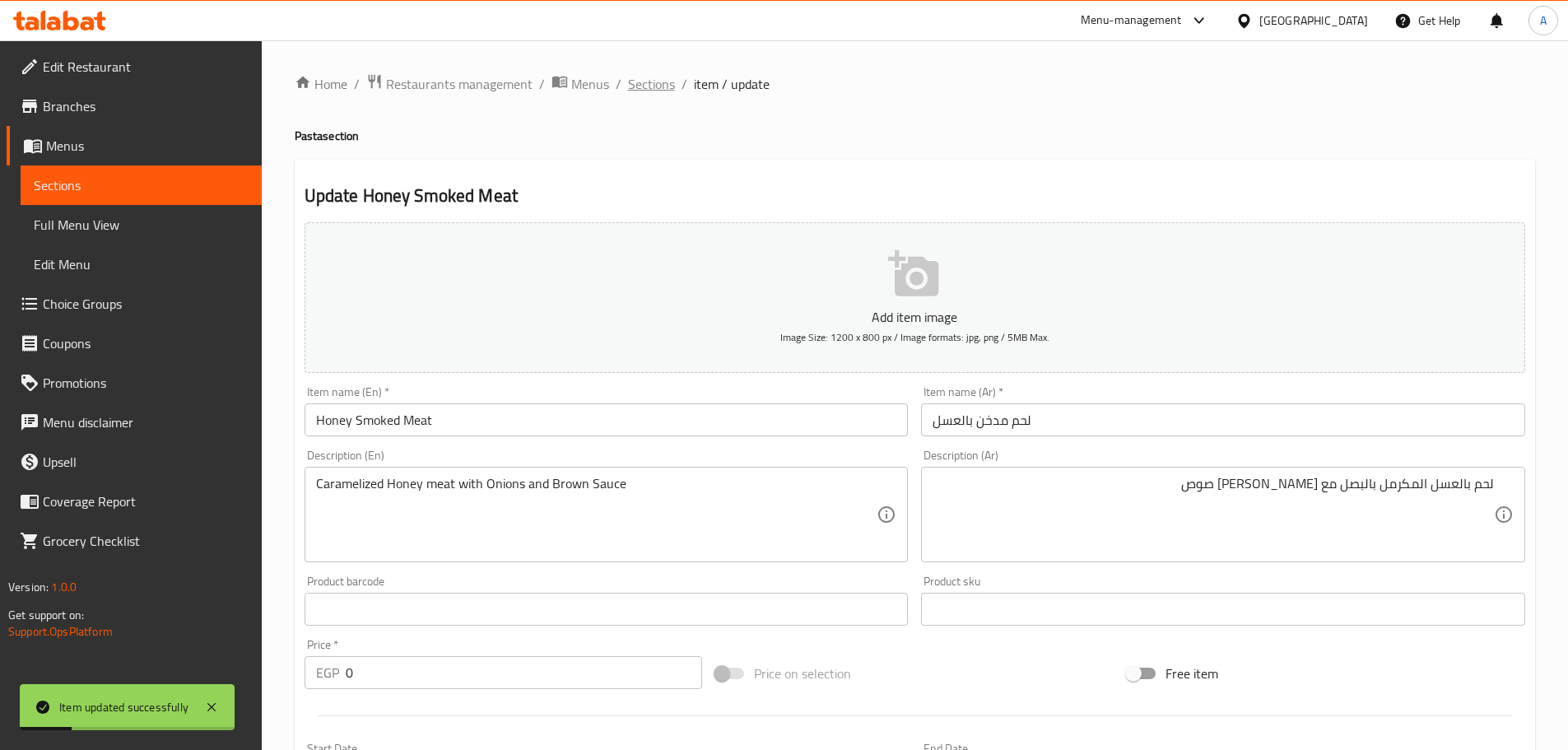
click at [652, 89] on span "Sections" at bounding box center [651, 83] width 47 height 20
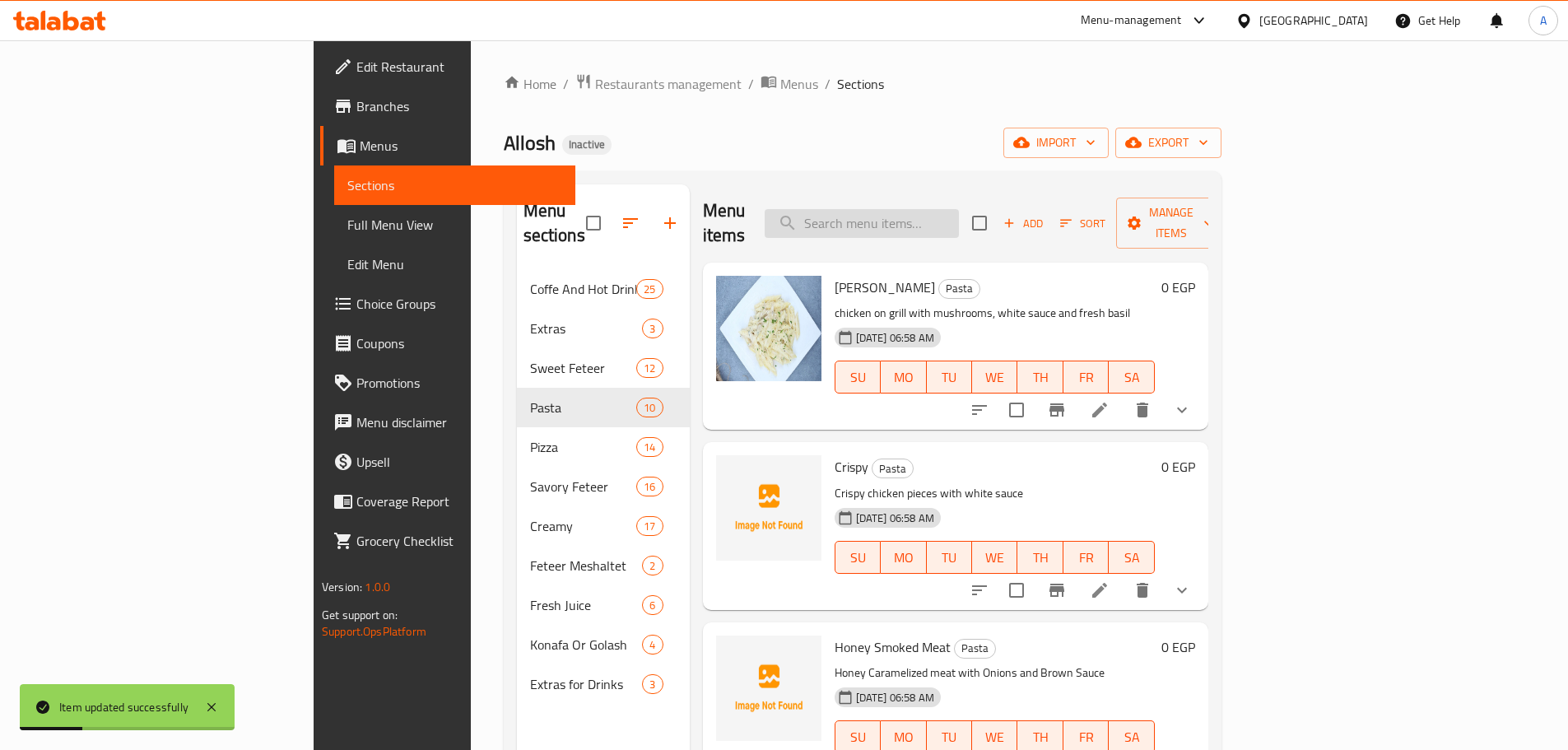
click at [958, 209] on input "search" at bounding box center [862, 224] width 195 height 29
paste input "Ostrich Steak"
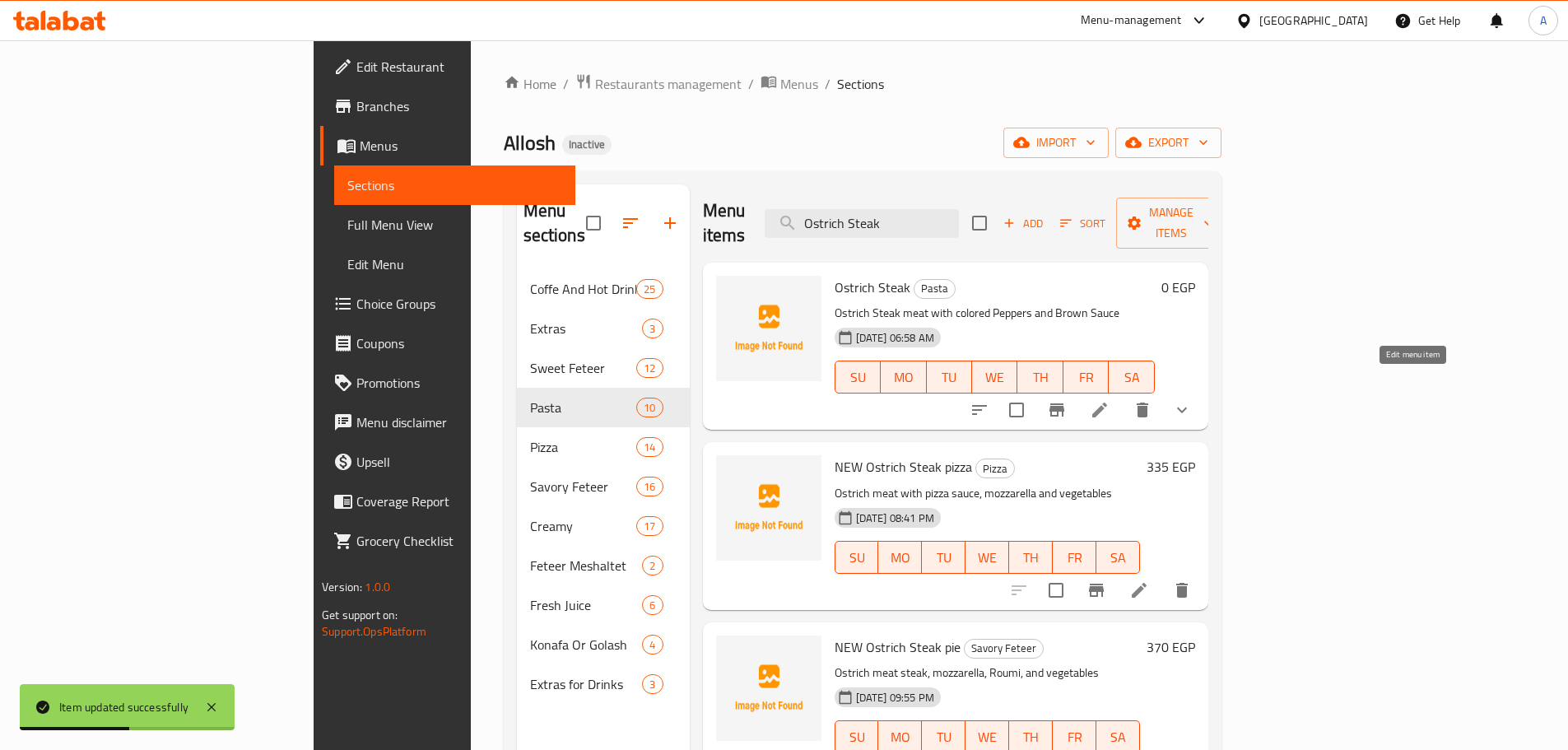
type input "Ostrich Steak"
click at [1109, 400] on icon at bounding box center [1099, 410] width 20 height 20
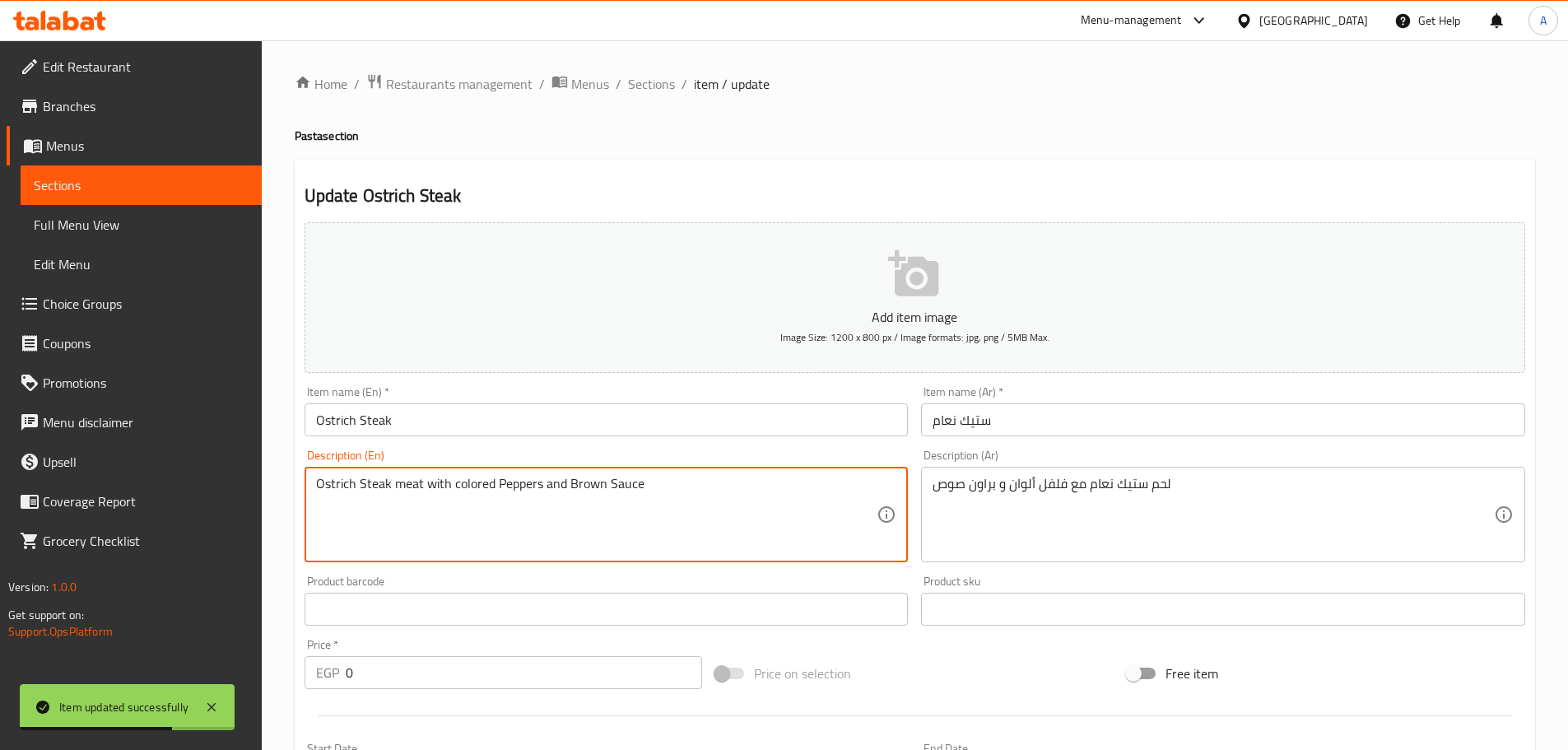
click at [481, 479] on textarea "Ostrich Steak meat with colored Peppers and Brown Sauce" at bounding box center [597, 514] width 562 height 78
type textarea "Ostrich Steak meat with bell Peppers and Brown Sauce"
click at [544, 433] on input "Ostrich Steak" at bounding box center [606, 419] width 604 height 33
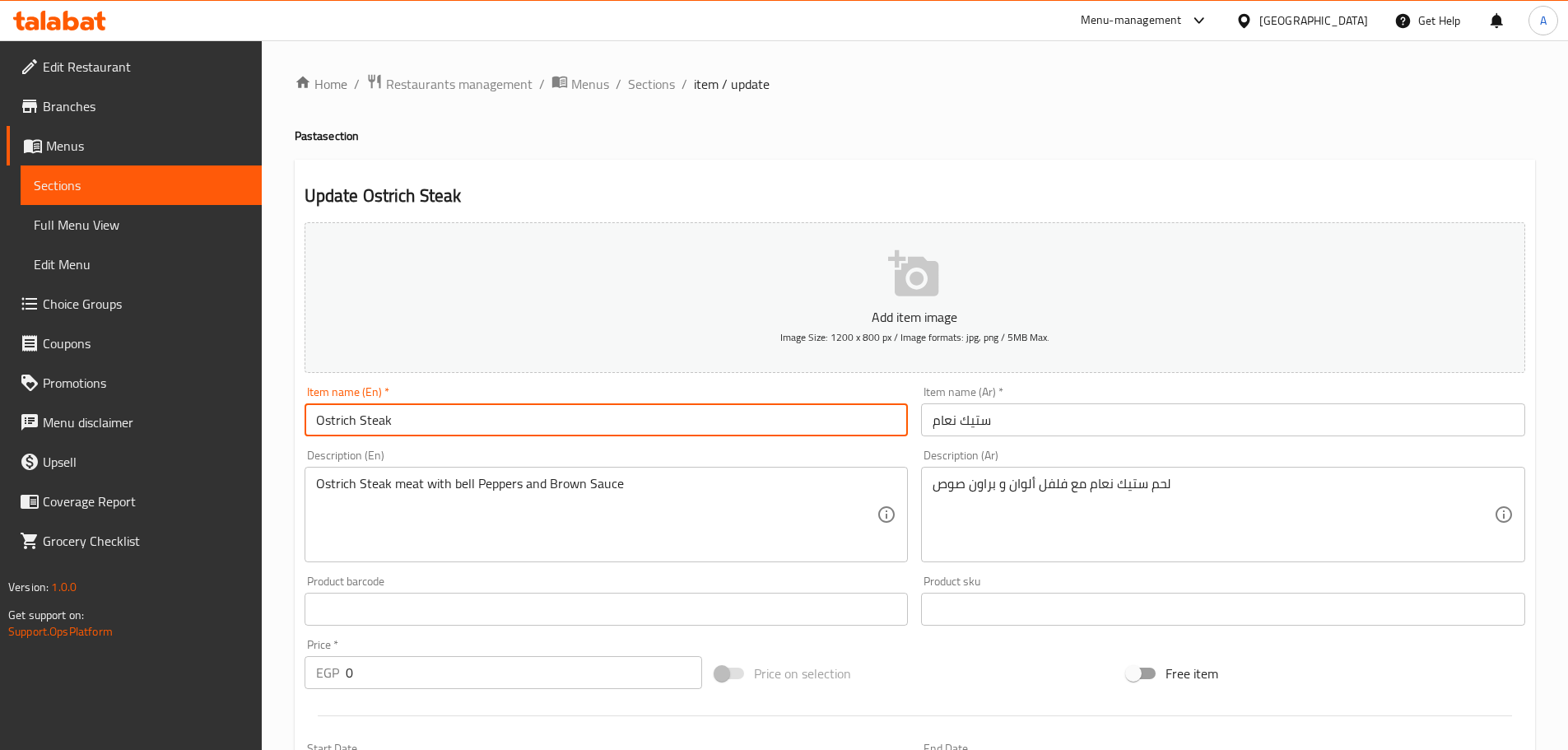
click at [642, 89] on span "Sections" at bounding box center [651, 83] width 47 height 20
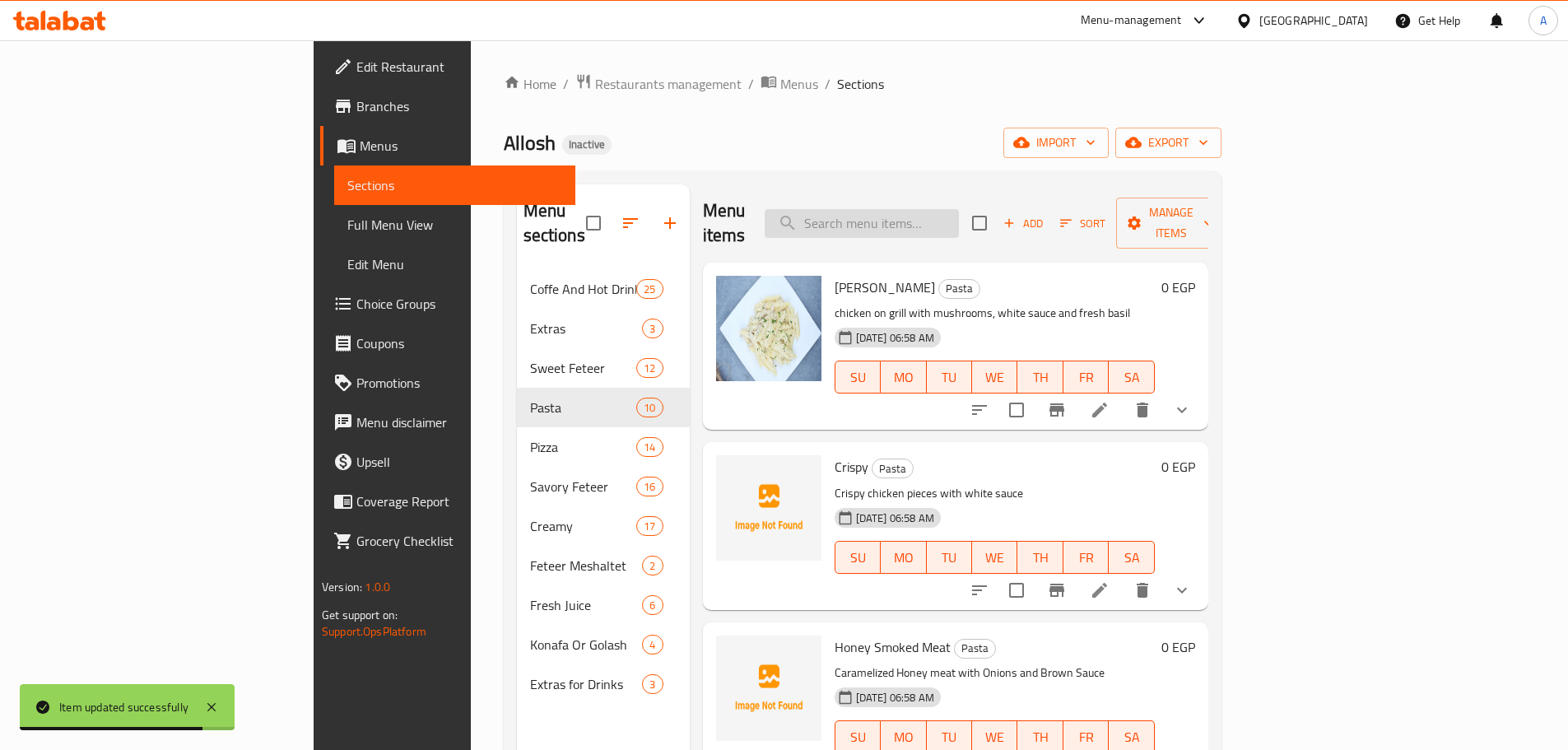
click at [944, 209] on input "search" at bounding box center [862, 224] width 195 height 29
paste input "NEW فطيرة دبي"
type input "NEW فطيرة دبي"
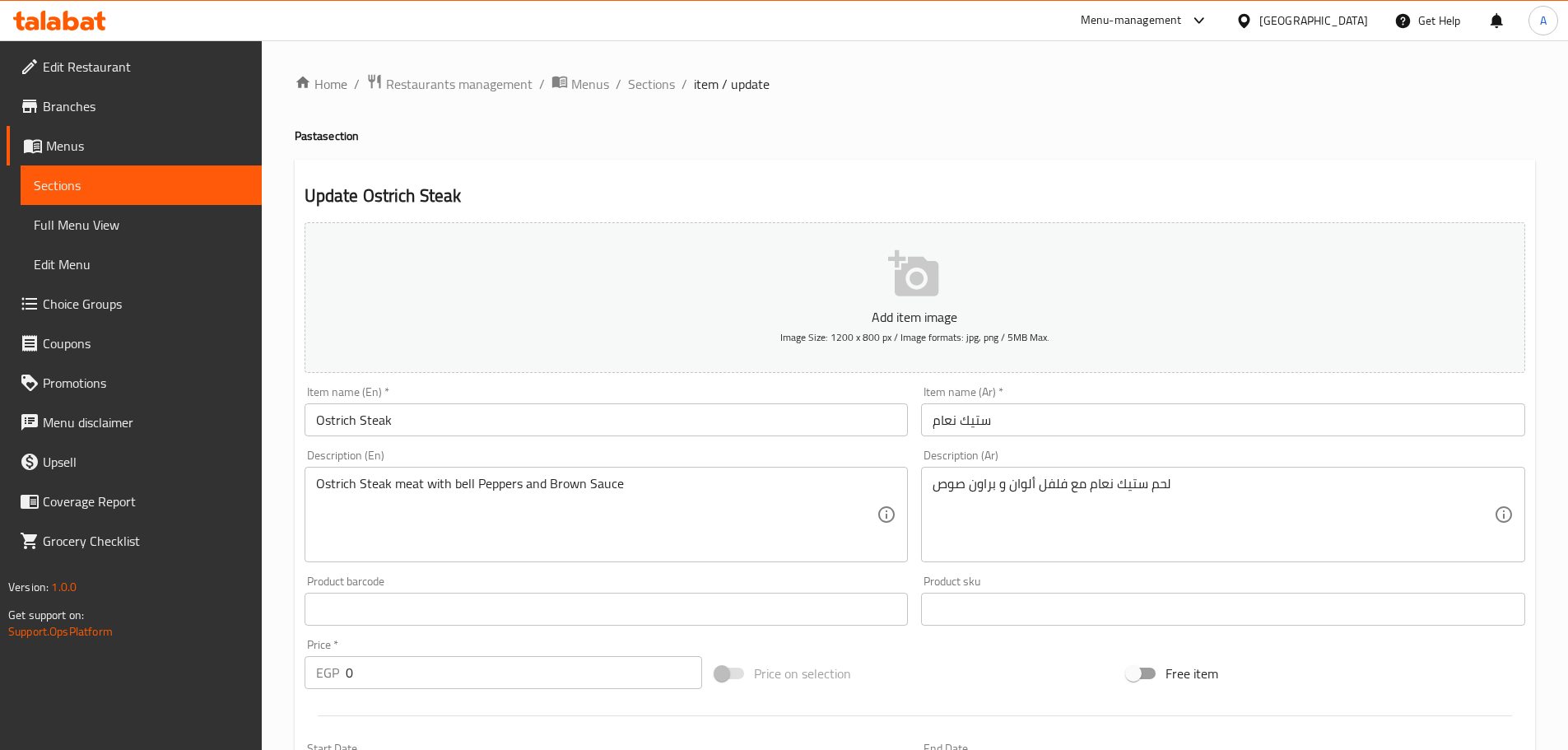
click at [618, 81] on li "/" at bounding box center [618, 83] width 6 height 20
click at [640, 77] on span "Sections" at bounding box center [651, 83] width 47 height 20
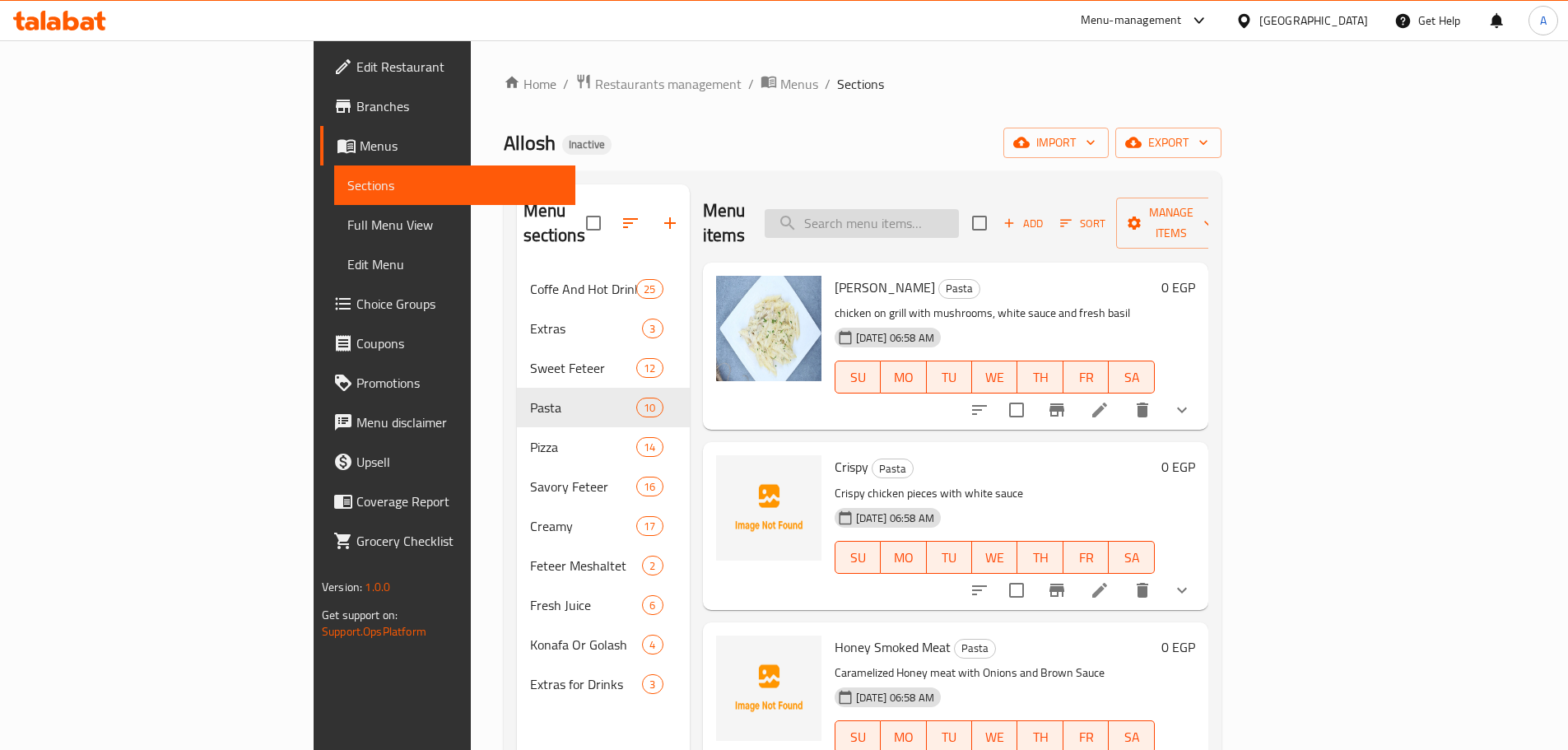
click at [958, 209] on input "search" at bounding box center [862, 224] width 195 height 29
paste input "NEW فطيرة [GEOGRAPHIC_DATA]"
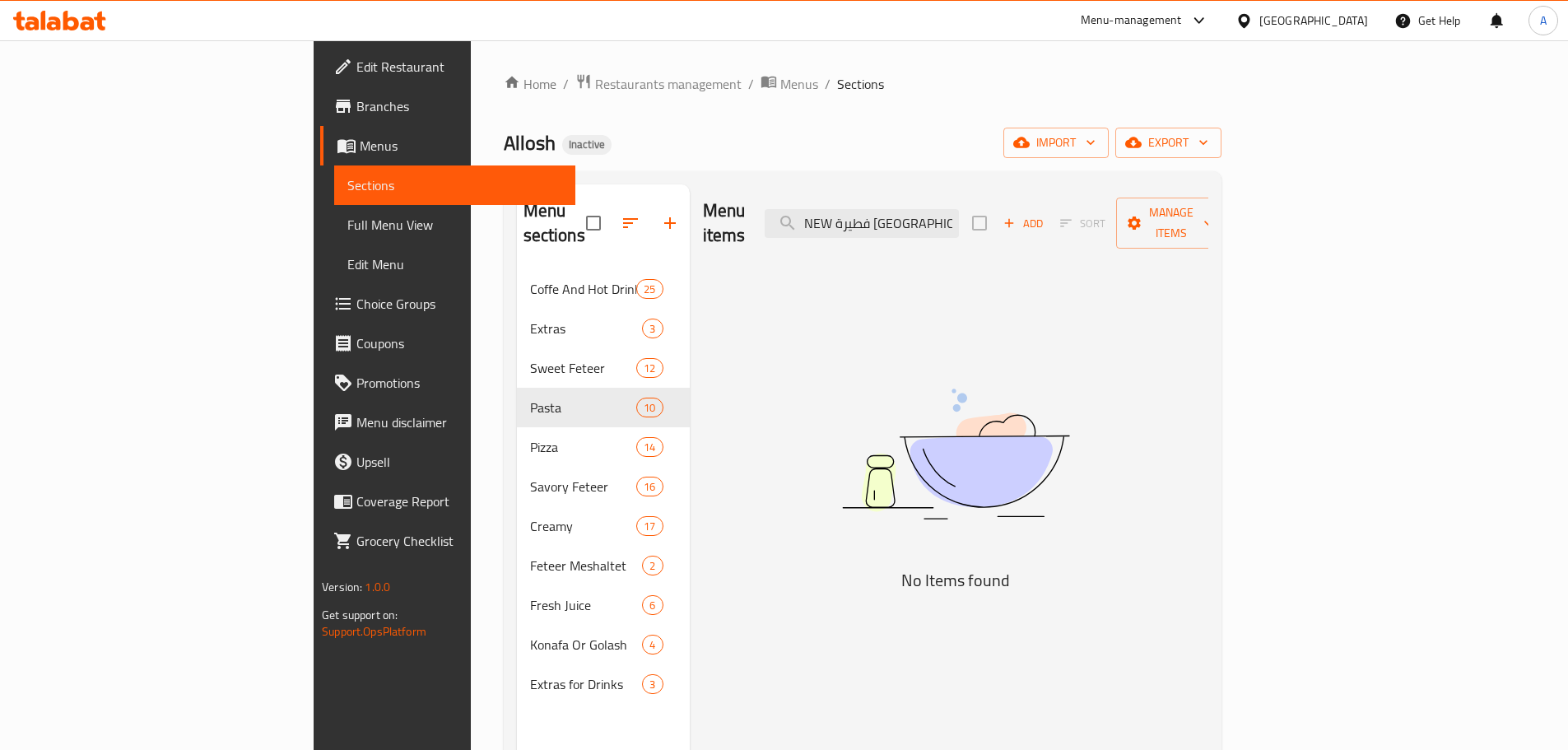
drag, startPoint x: 952, startPoint y: 212, endPoint x: 814, endPoint y: 211, distance: 138.0
click at [814, 211] on div "Menu items NEW فطيرة دبي Add Sort Manage items" at bounding box center [955, 223] width 505 height 78
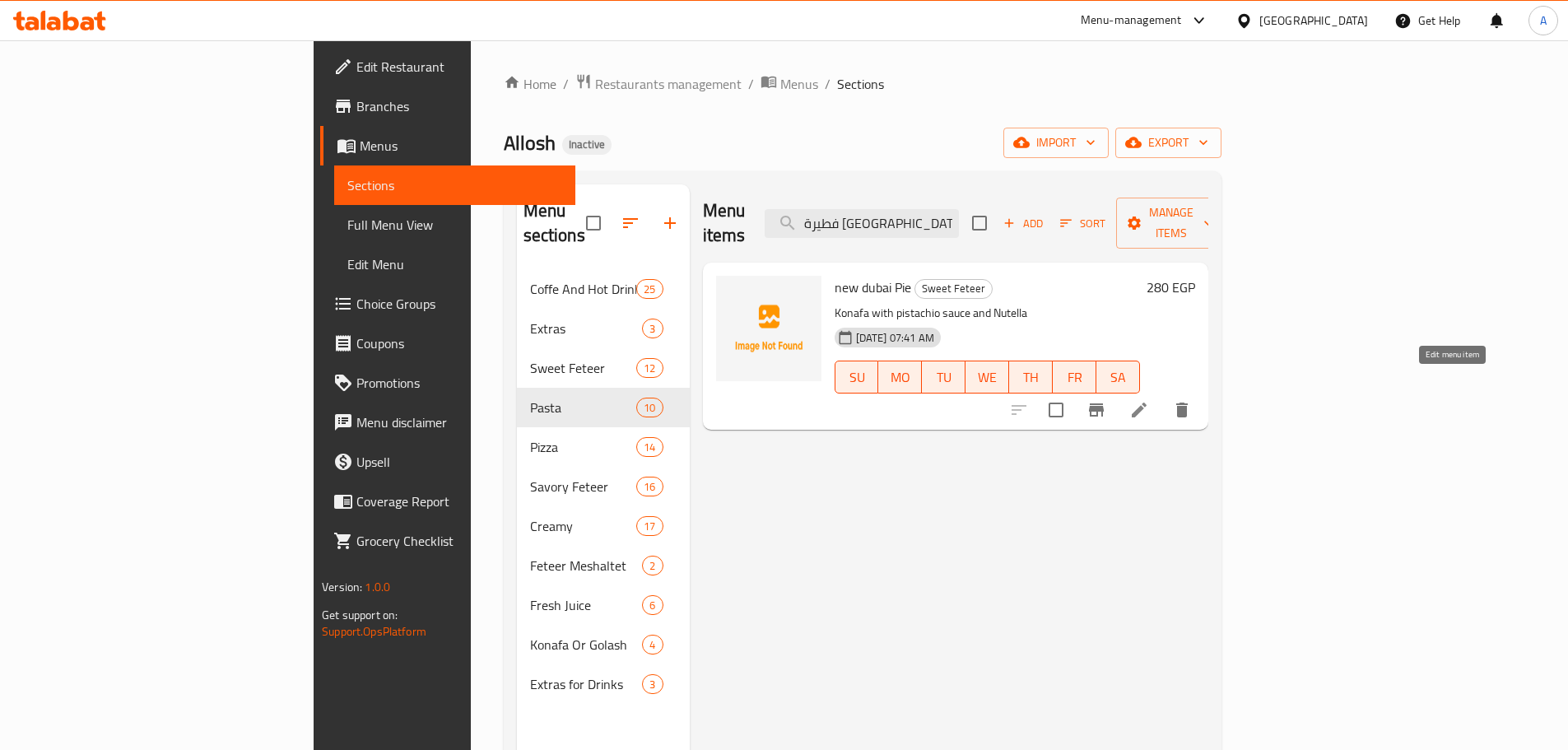
type input "فطيرة [GEOGRAPHIC_DATA]"
click at [1149, 400] on icon at bounding box center [1138, 410] width 20 height 20
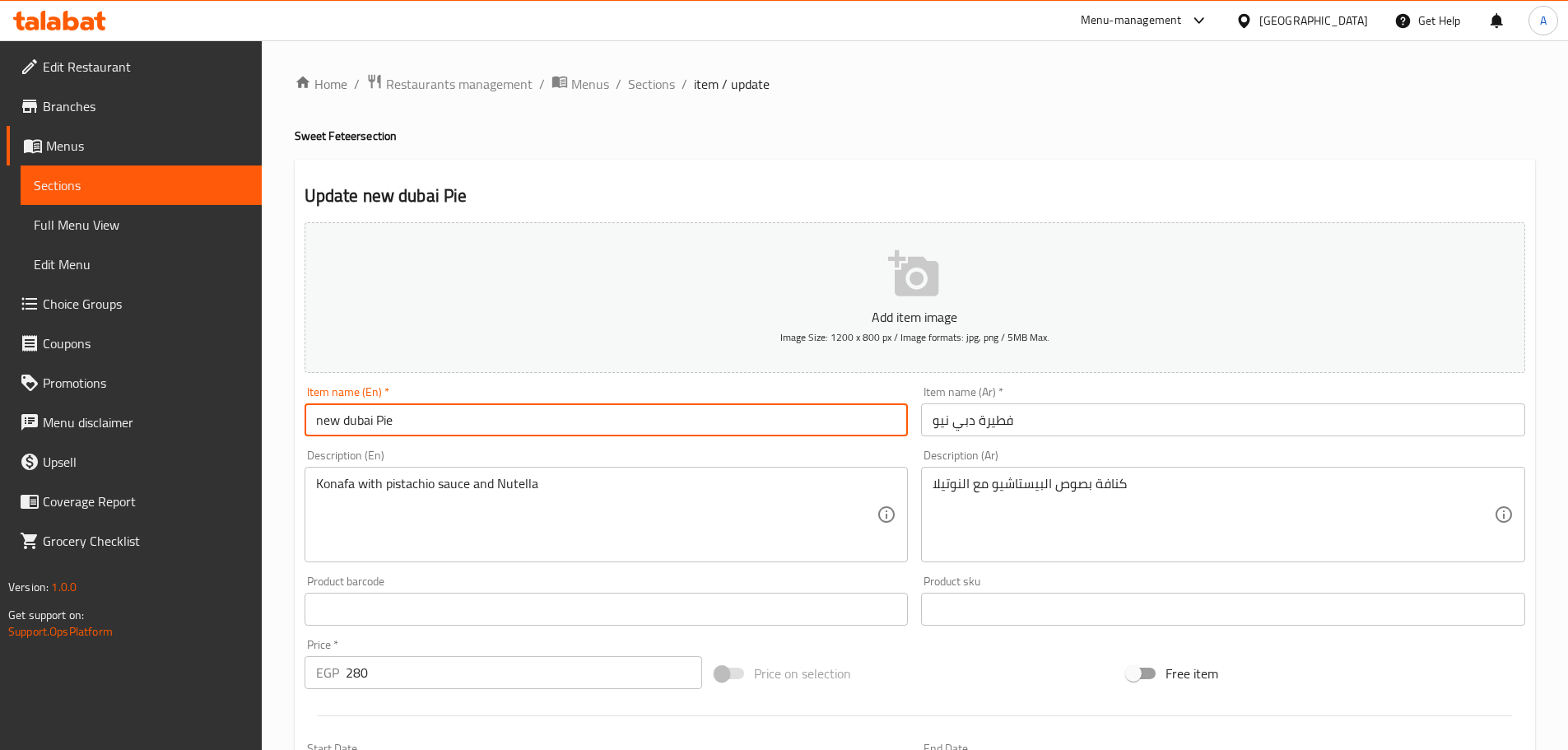
click at [544, 421] on input "new dubai Pie" at bounding box center [606, 419] width 604 height 33
click at [357, 420] on input "new dubai Pie" at bounding box center [606, 419] width 604 height 33
drag, startPoint x: 322, startPoint y: 421, endPoint x: 288, endPoint y: 422, distance: 34.0
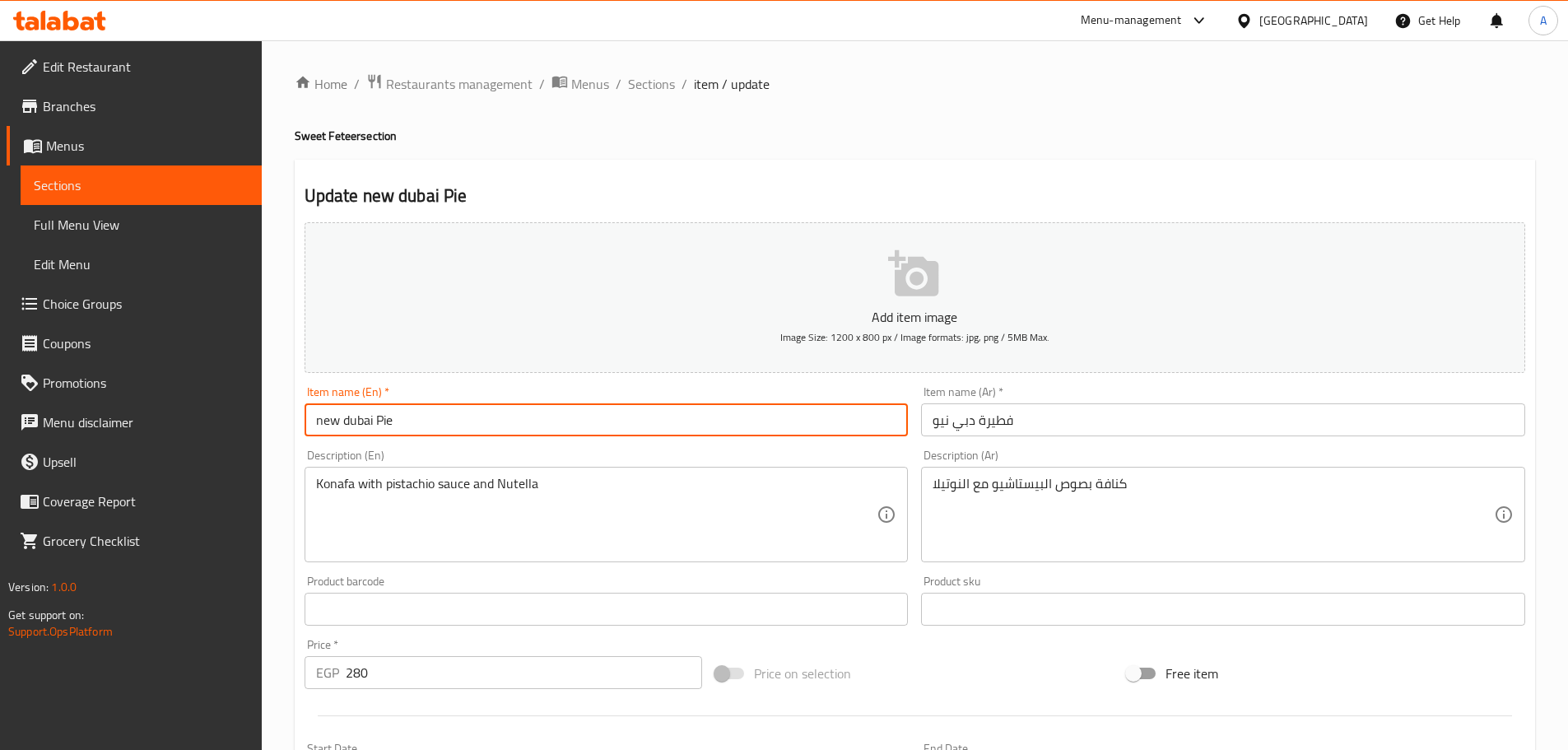
click at [288, 422] on div "Home / Restaurants management / Menus / Sections / item / update Sweet Feteer s…" at bounding box center [915, 601] width 1307 height 1122
drag, startPoint x: 319, startPoint y: 417, endPoint x: 266, endPoint y: 417, distance: 53.0
click at [266, 417] on div "Home / Restaurants management / Menus / Sections / item / update Sweet Feteer s…" at bounding box center [915, 601] width 1307 height 1122
drag, startPoint x: 394, startPoint y: 423, endPoint x: 279, endPoint y: 411, distance: 115.6
click at [279, 411] on div "Home / Restaurants management / Menus / Sections / item / update Sweet Feteer s…" at bounding box center [915, 601] width 1307 height 1122
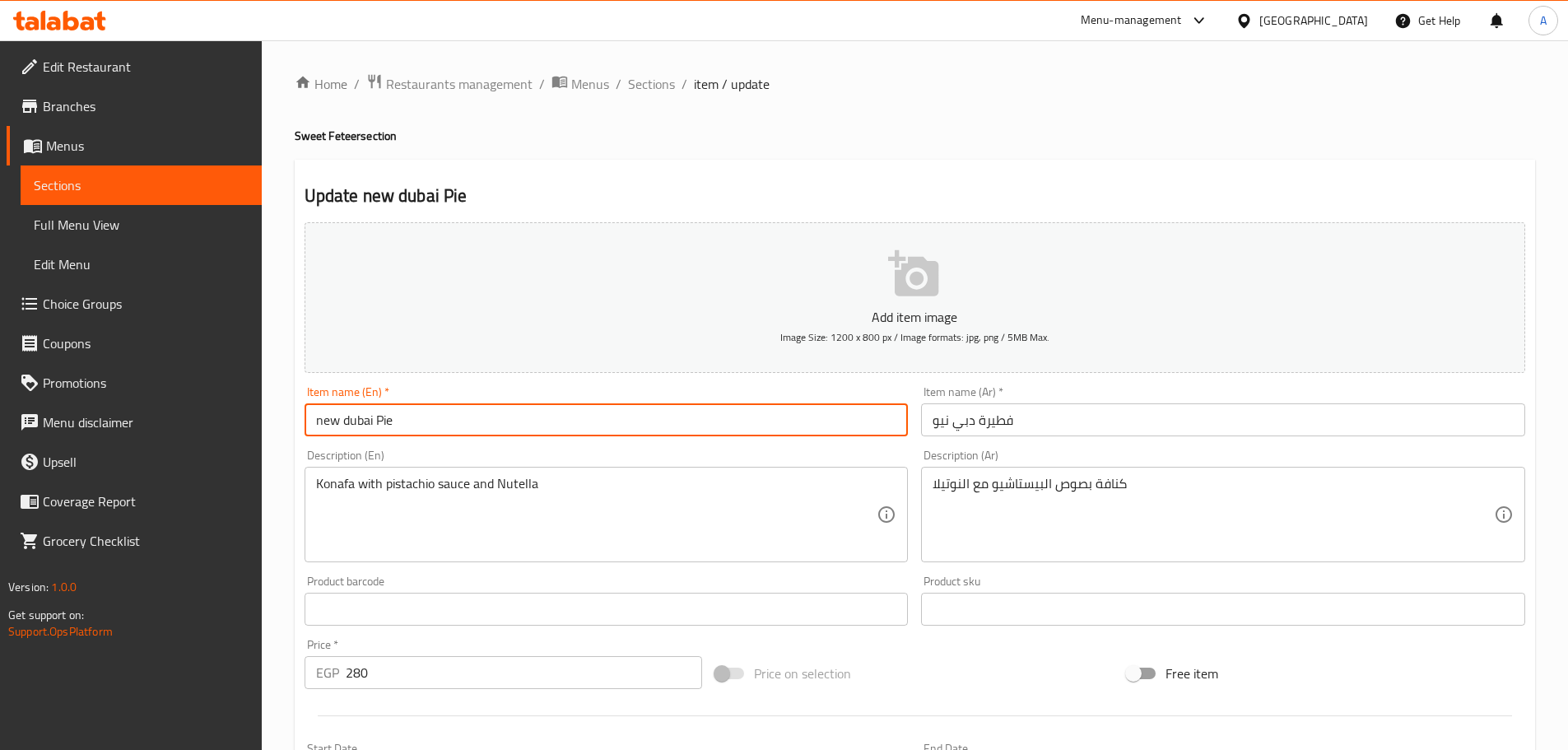
type input "new dubai Pie"
click at [636, 82] on span "Sections" at bounding box center [651, 83] width 47 height 20
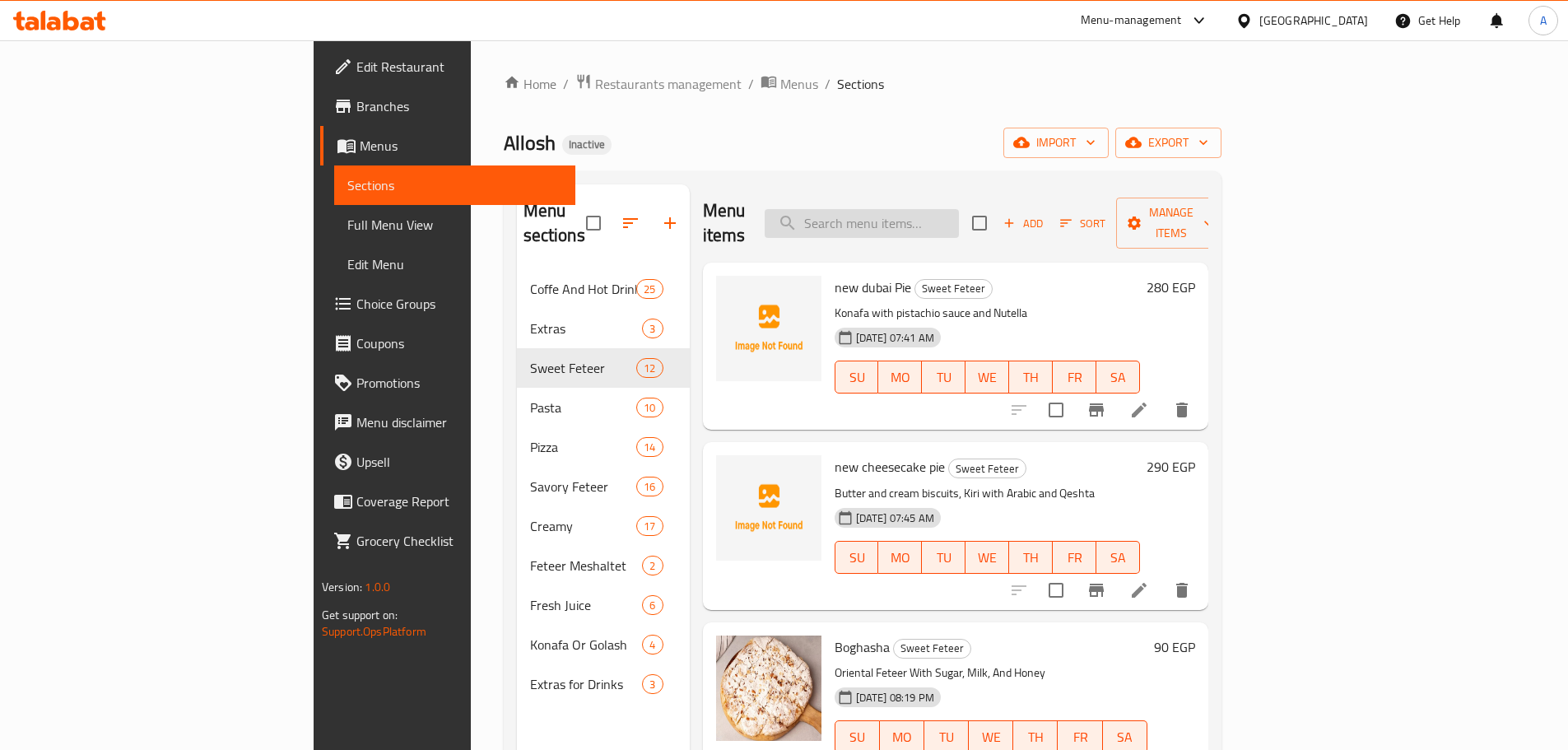
click at [945, 217] on input "search" at bounding box center [862, 224] width 195 height 29
paste input "فطيرة تشيز كيك"
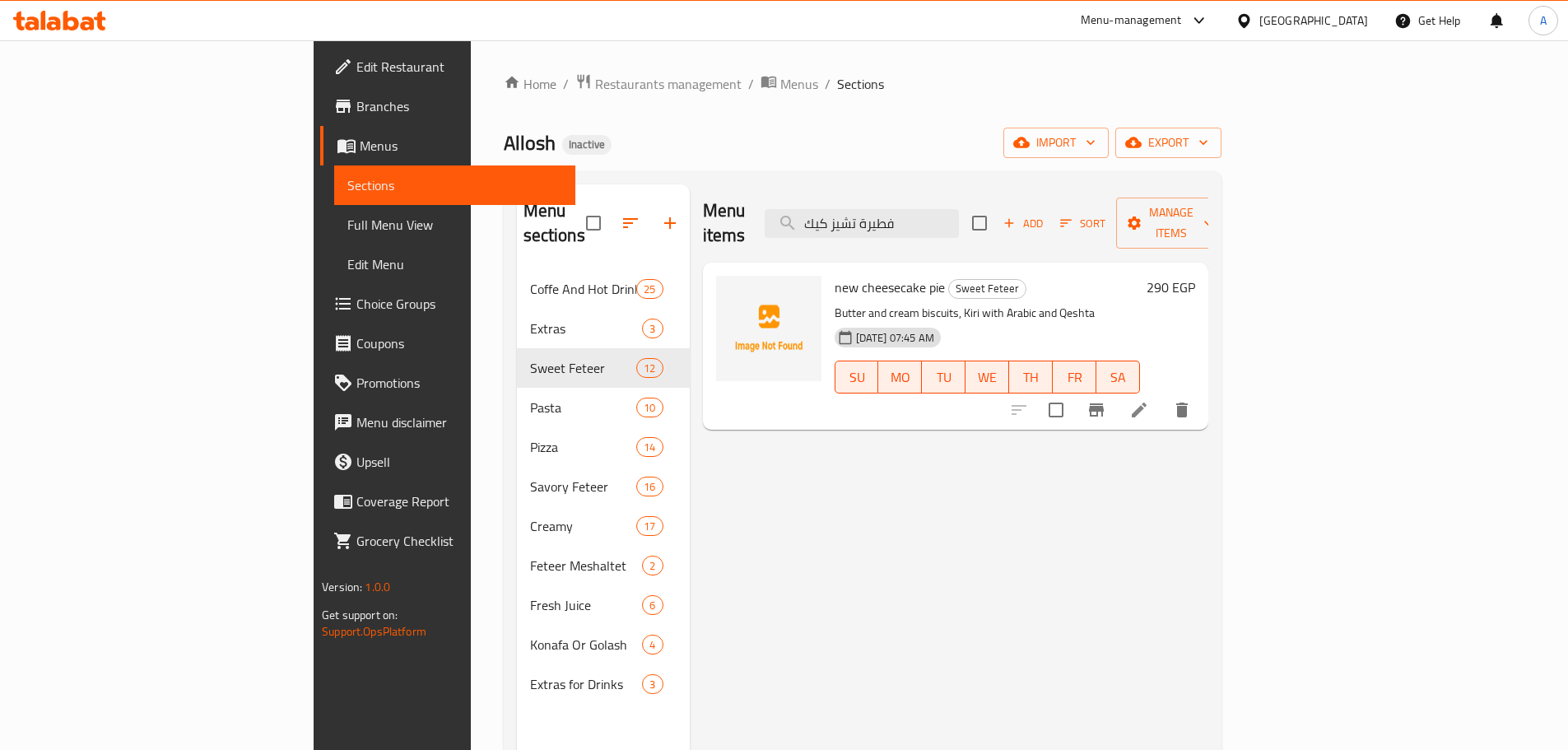
type input "فطيرة تشيز كيك"
click at [1149, 400] on icon at bounding box center [1138, 410] width 20 height 20
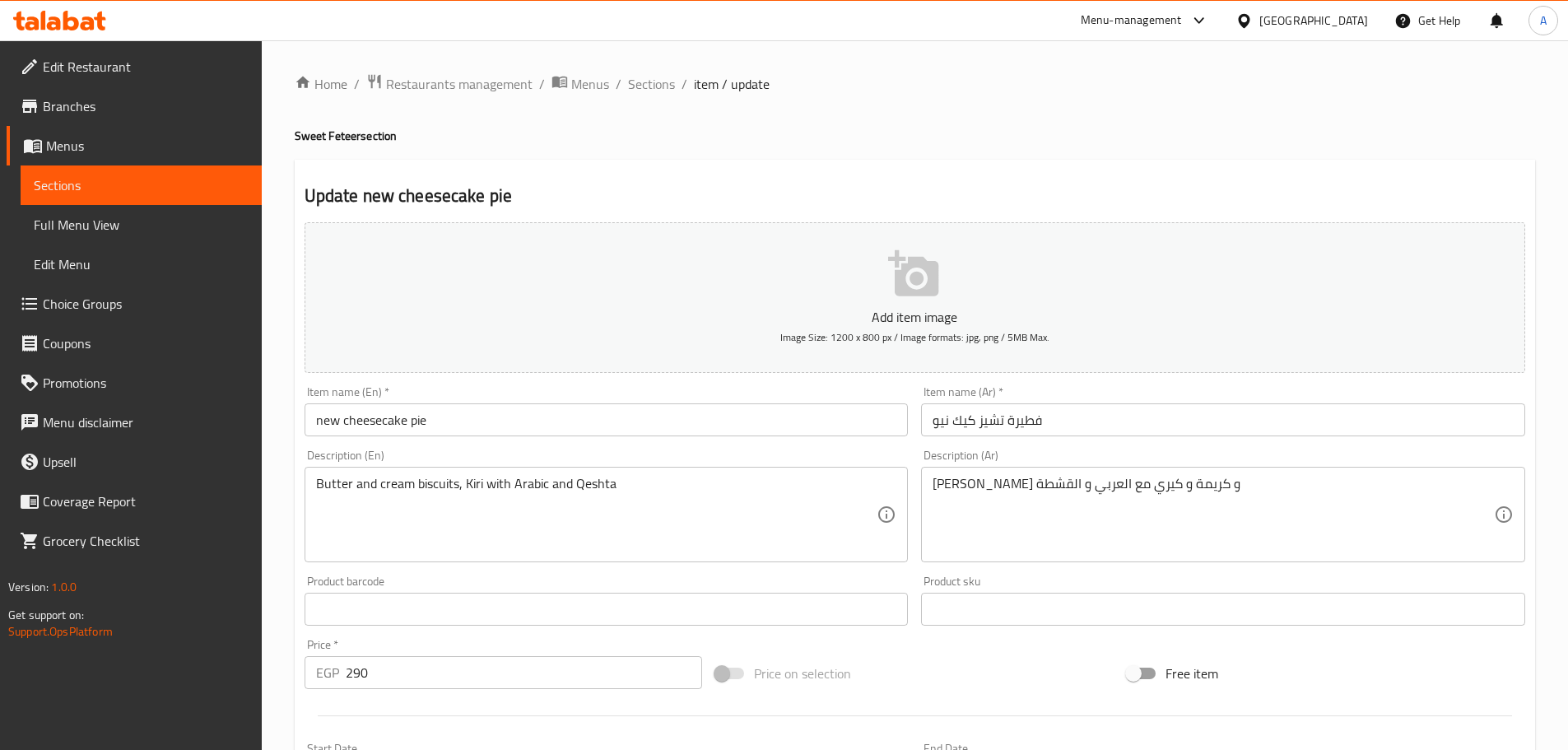
click at [520, 432] on input "new cheesecake pie" at bounding box center [606, 419] width 604 height 33
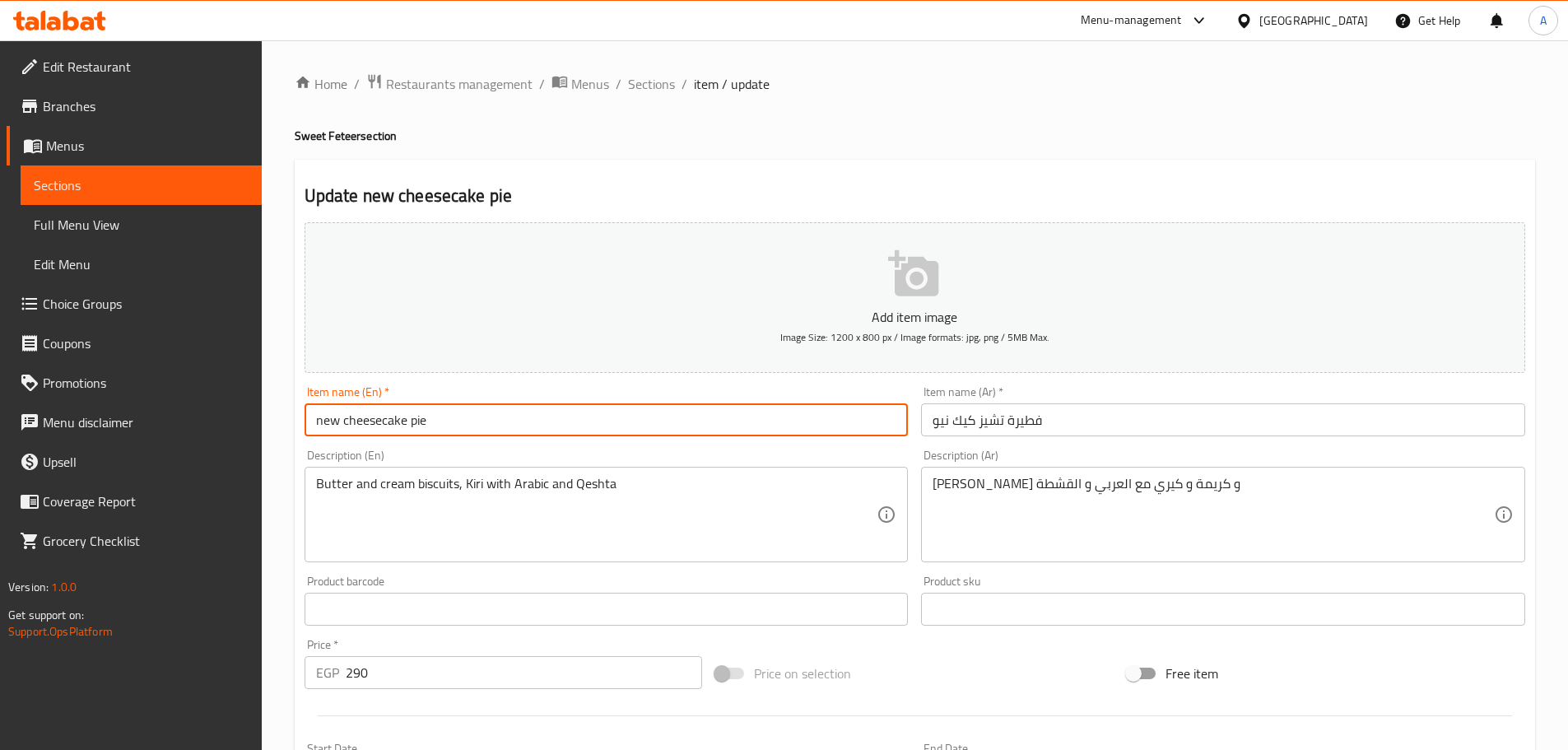
click at [520, 432] on input "new cheesecake pie" at bounding box center [606, 419] width 604 height 33
click at [633, 83] on span "Sections" at bounding box center [651, 83] width 47 height 20
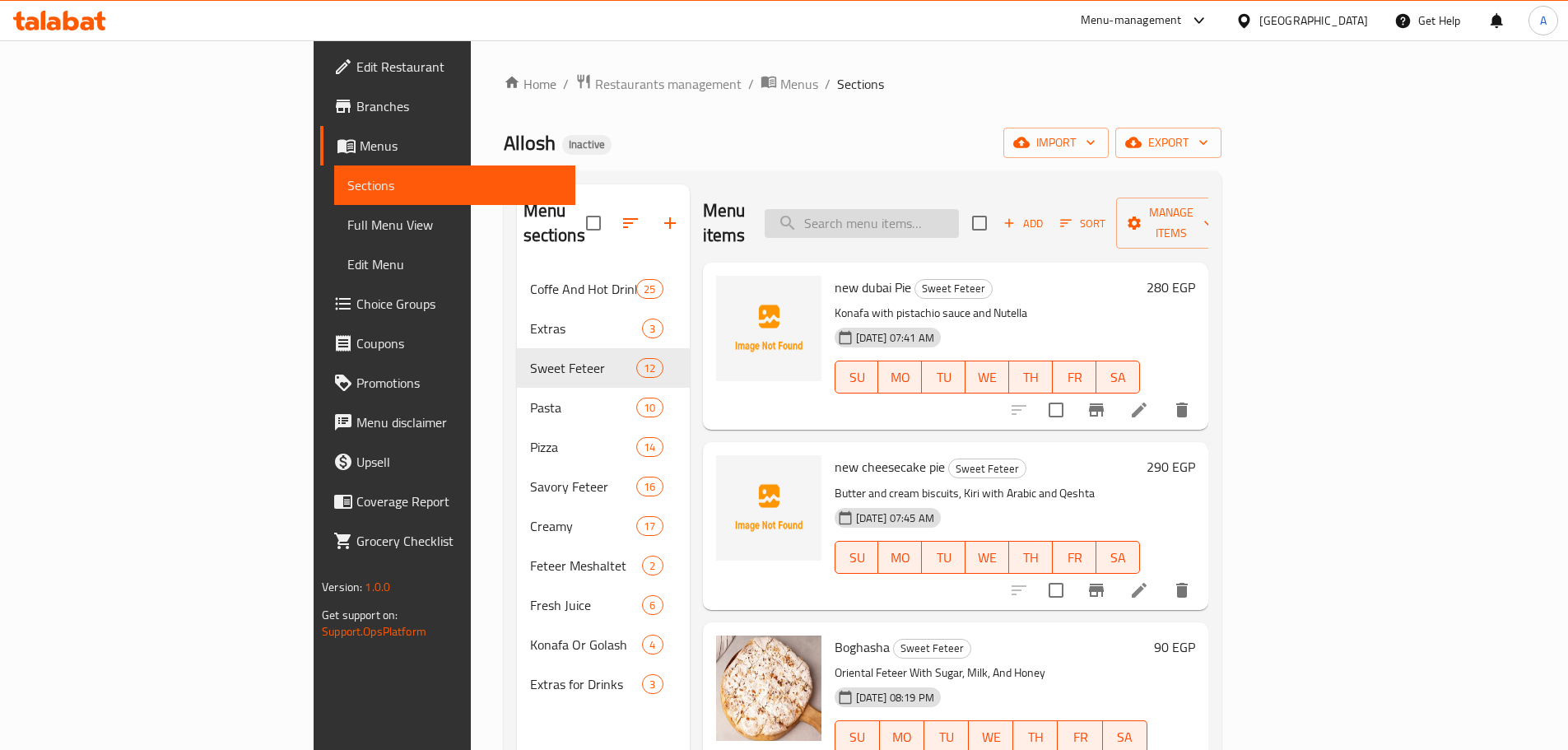
drag, startPoint x: 997, startPoint y: 222, endPoint x: 990, endPoint y: 212, distance: 12.2
click at [958, 222] on input "search" at bounding box center [862, 224] width 195 height 29
click at [958, 212] on input "search" at bounding box center [862, 224] width 195 height 29
paste input "new cheesecake pie"
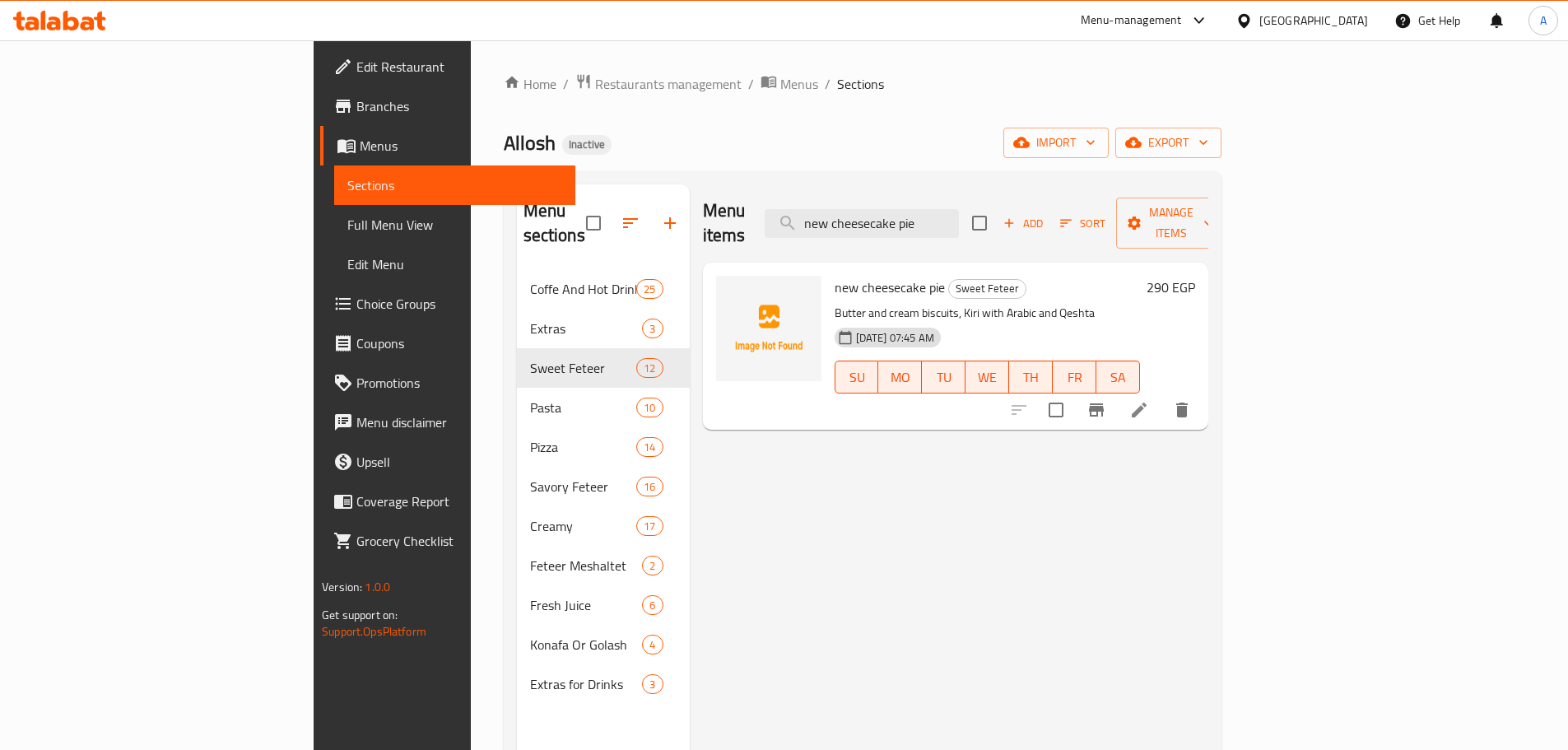
type input "new cheesecake pie"
click at [1162, 395] on li at bounding box center [1139, 410] width 46 height 30
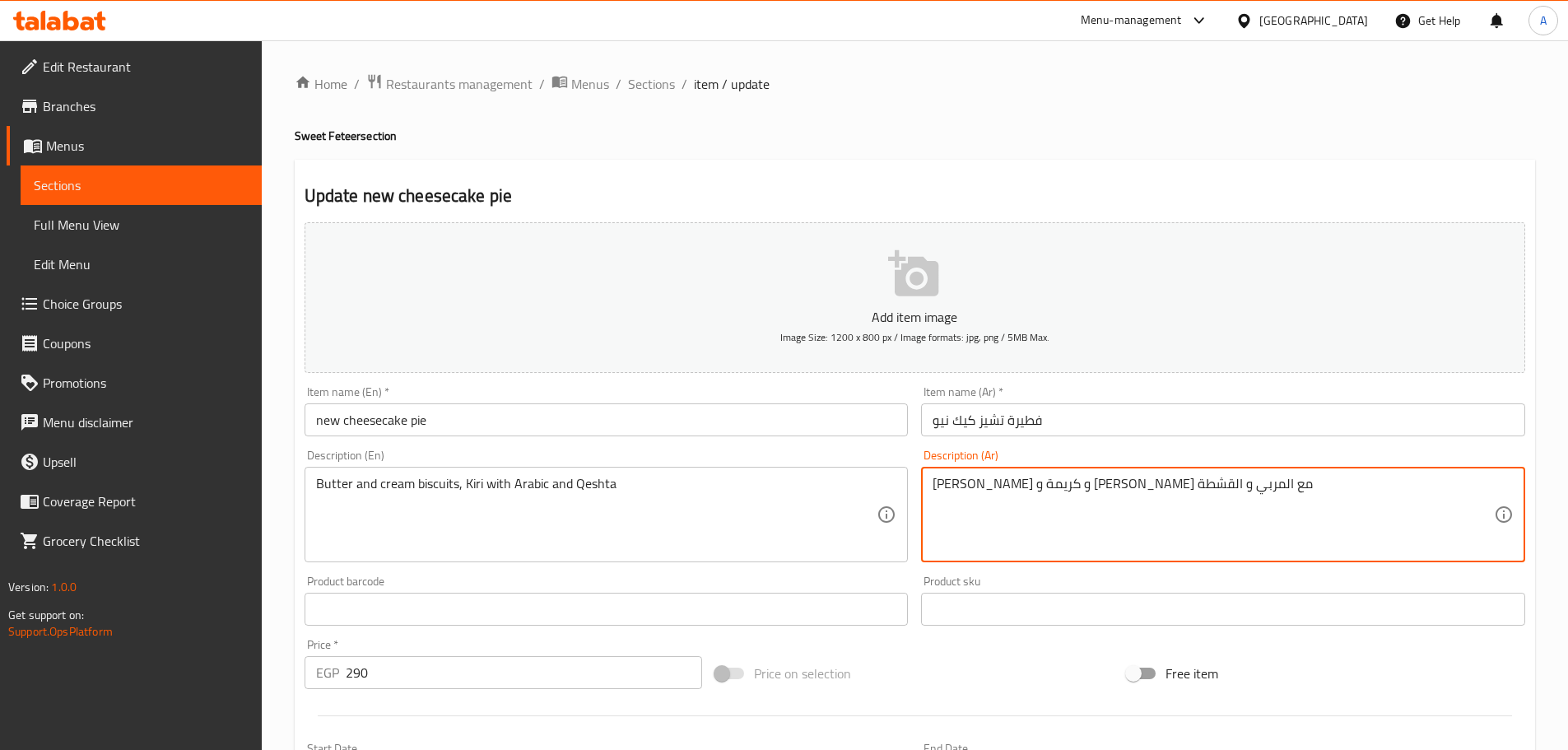
type textarea "[PERSON_NAME] و كريمة و [PERSON_NAME] مع المربي و القشطة"
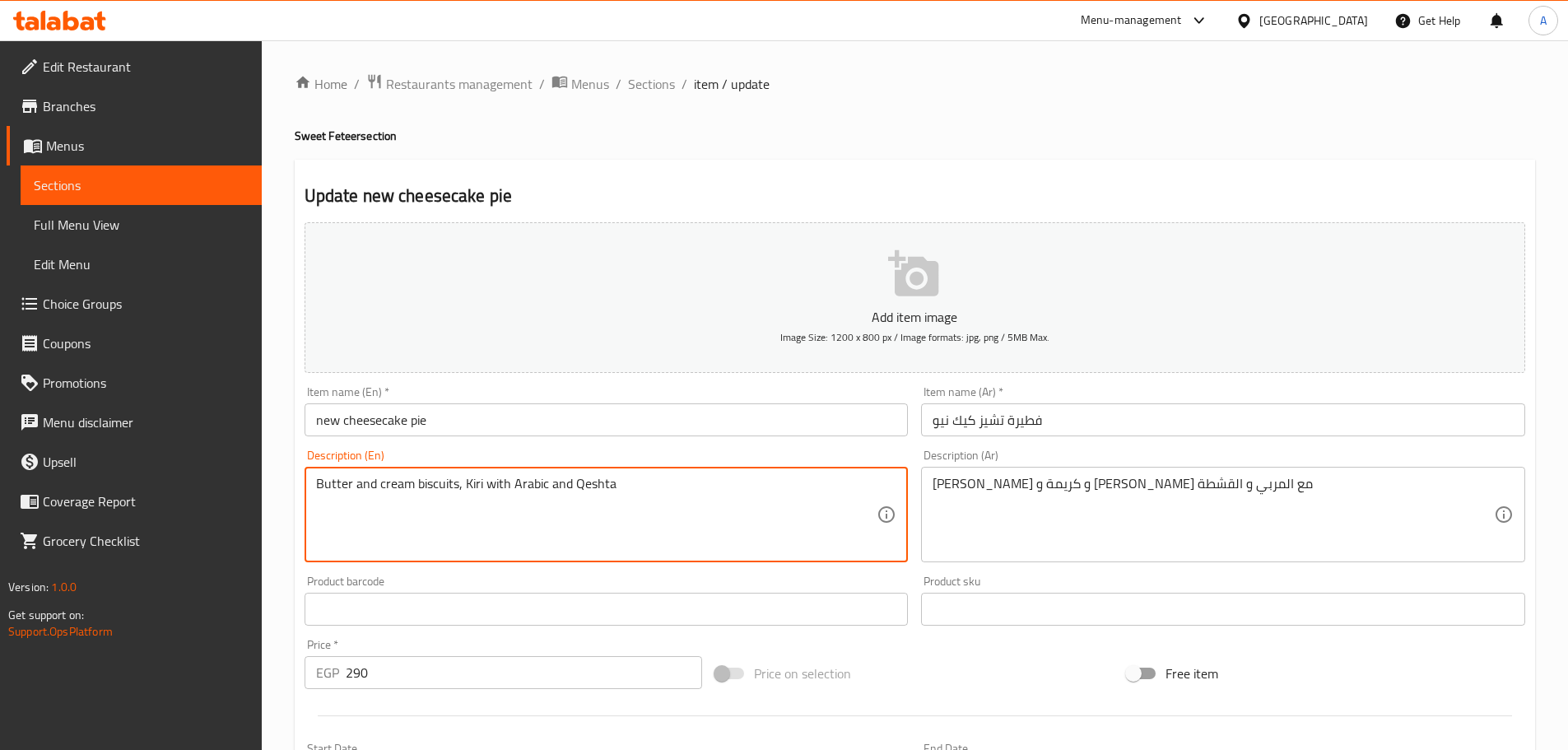
click at [512, 485] on textarea "Butter and cream biscuits, Kiri with Arabic and Qeshta" at bounding box center [597, 514] width 562 height 78
type textarea "Butter and cream biscuits, Kiri with jam and Qeshta"
click at [582, 422] on input "new cheesecake pie" at bounding box center [606, 419] width 604 height 33
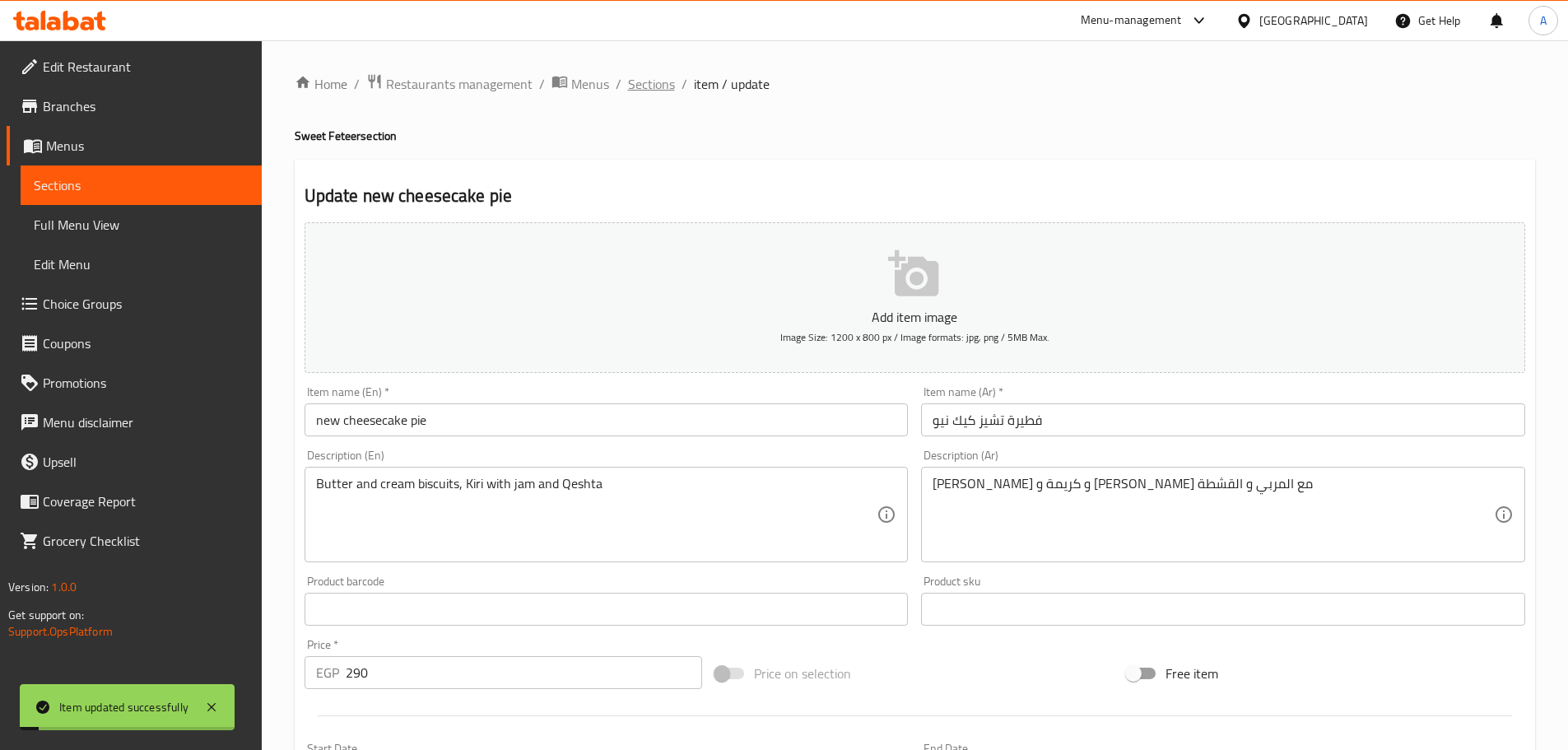
click at [644, 88] on span "Sections" at bounding box center [651, 83] width 47 height 20
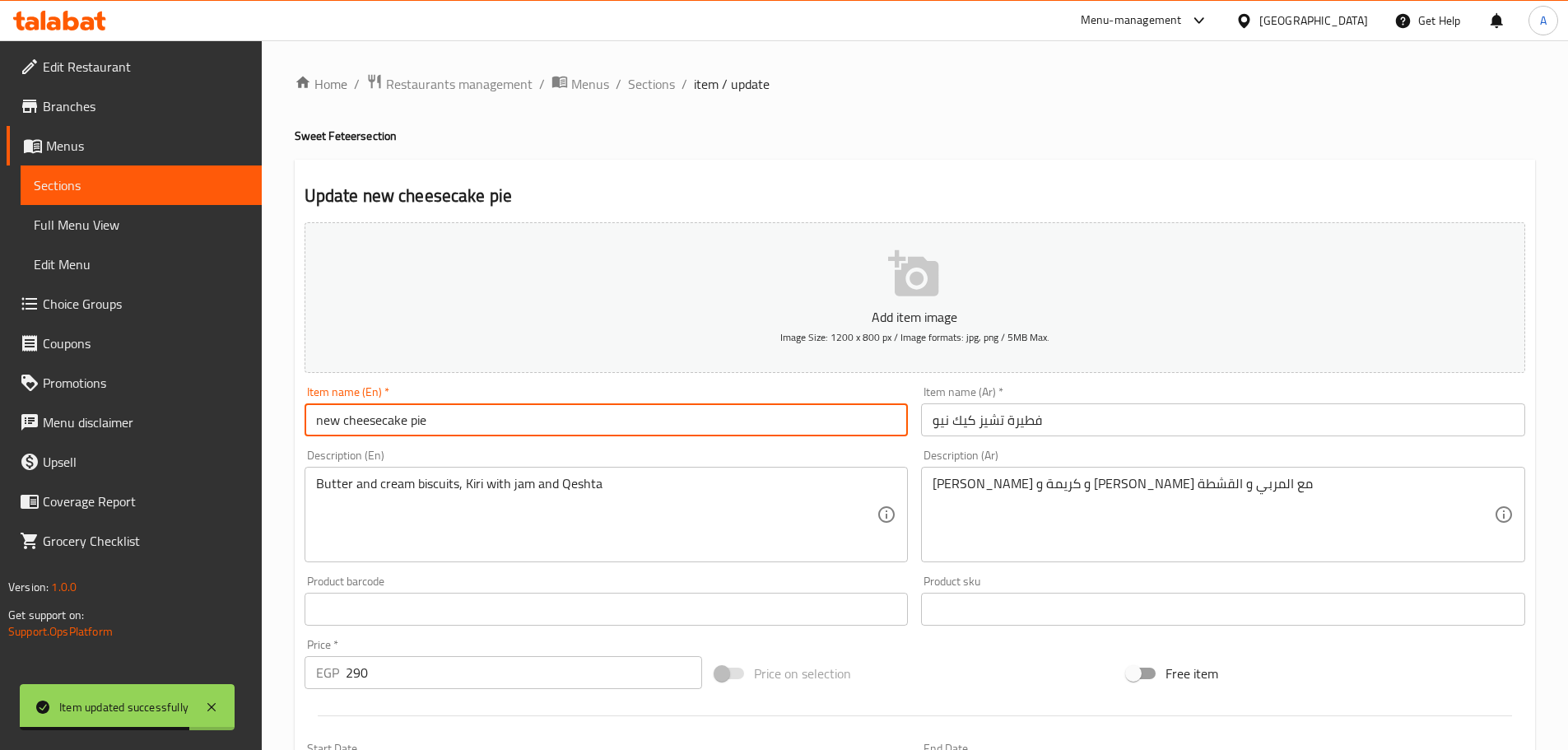
click at [515, 424] on input "new cheesecake pie" at bounding box center [606, 419] width 604 height 33
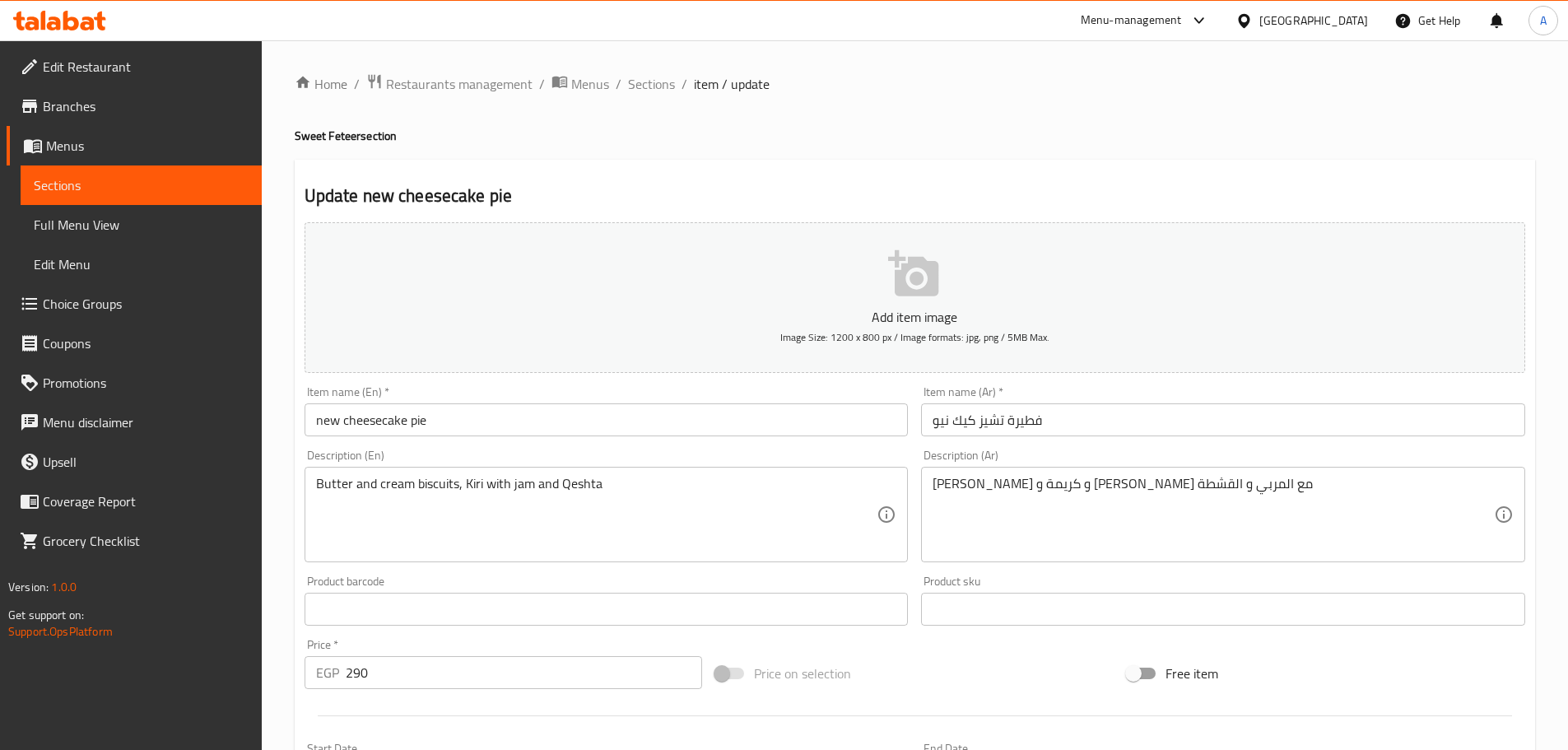
click at [546, 408] on input "new cheesecake pie" at bounding box center [606, 419] width 604 height 33
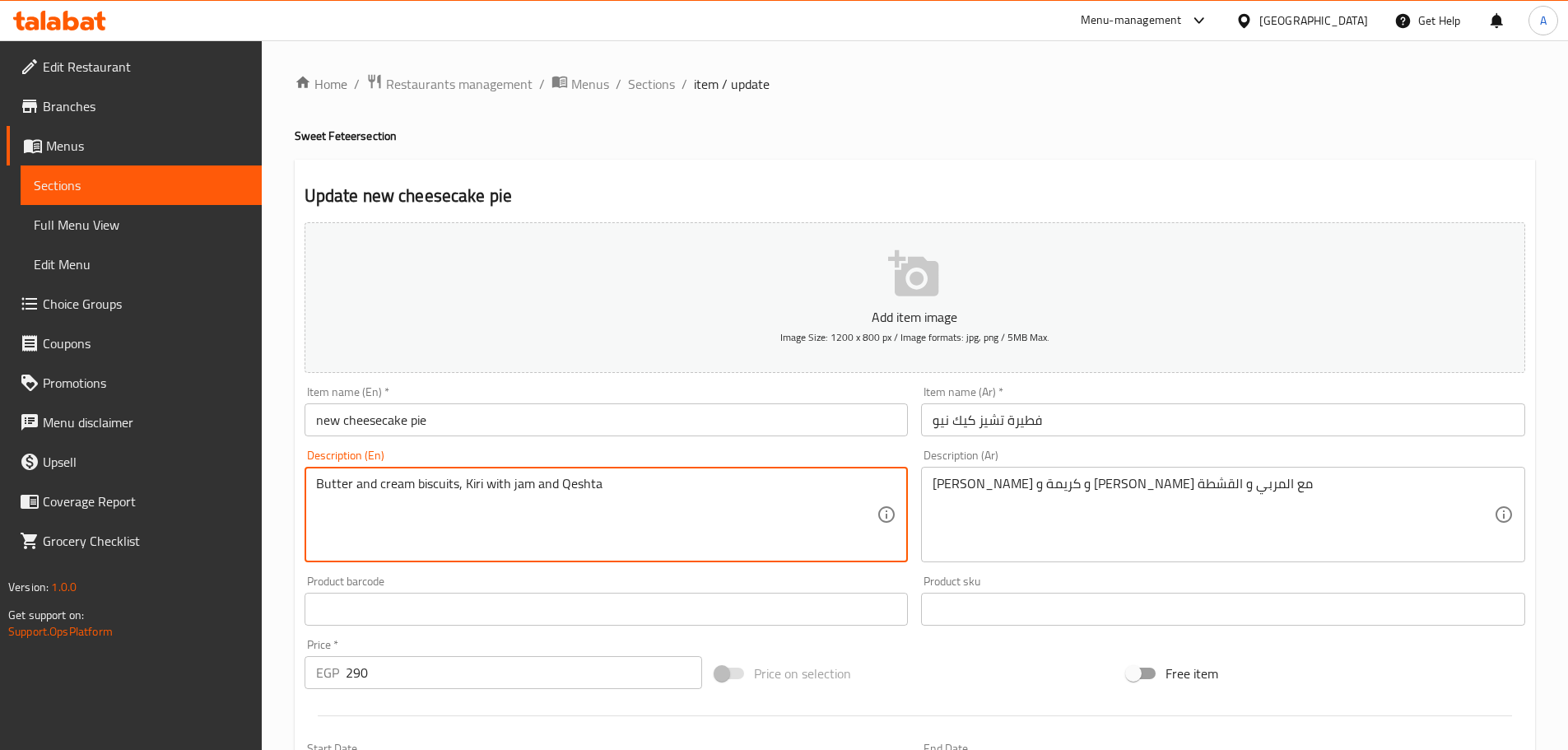
drag, startPoint x: 457, startPoint y: 483, endPoint x: 411, endPoint y: 483, distance: 46.0
click at [311, 483] on div "Butter and cream, Kiri with jam and Qeshta Description (En)" at bounding box center [606, 513] width 604 height 95
paste textarea "biscuits"
click at [319, 482] on textarea "Butter and cream, Kiri with jam and Qeshta" at bounding box center [597, 514] width 562 height 78
paste textarea "biscuits"
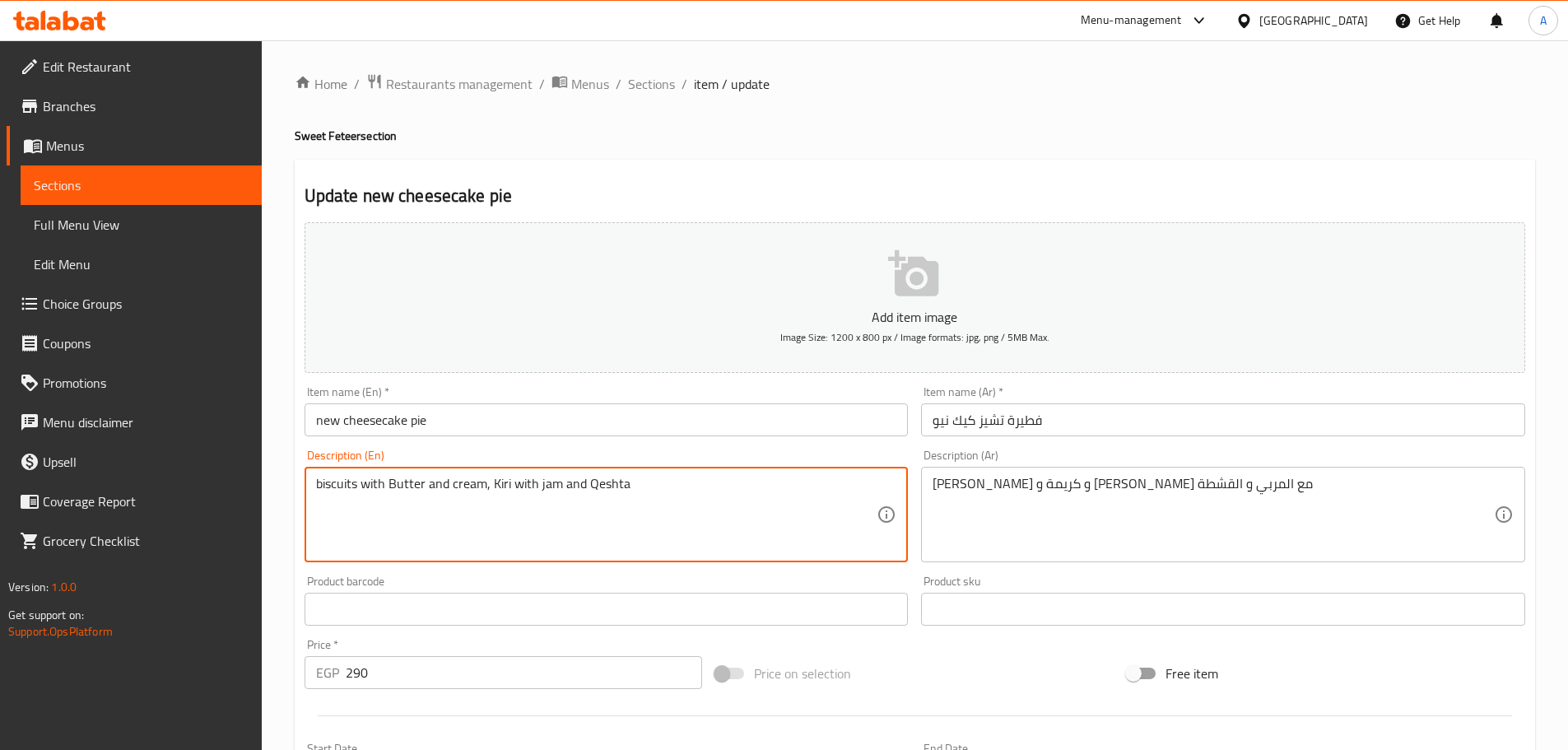
drag, startPoint x: 319, startPoint y: 483, endPoint x: 307, endPoint y: 483, distance: 12.0
click at [307, 483] on div "biscuits with Butter and cream, Kiri with jam and Qeshta Description (En)" at bounding box center [606, 513] width 604 height 95
drag, startPoint x: 316, startPoint y: 485, endPoint x: 629, endPoint y: 488, distance: 313.0
click at [629, 488] on textarea "biscuits with Butter and cream, Kiri with jam and Qeshta" at bounding box center [597, 514] width 562 height 78
type textarea "biscuits with Butter and cream, Kiri with jam and Qeshta"
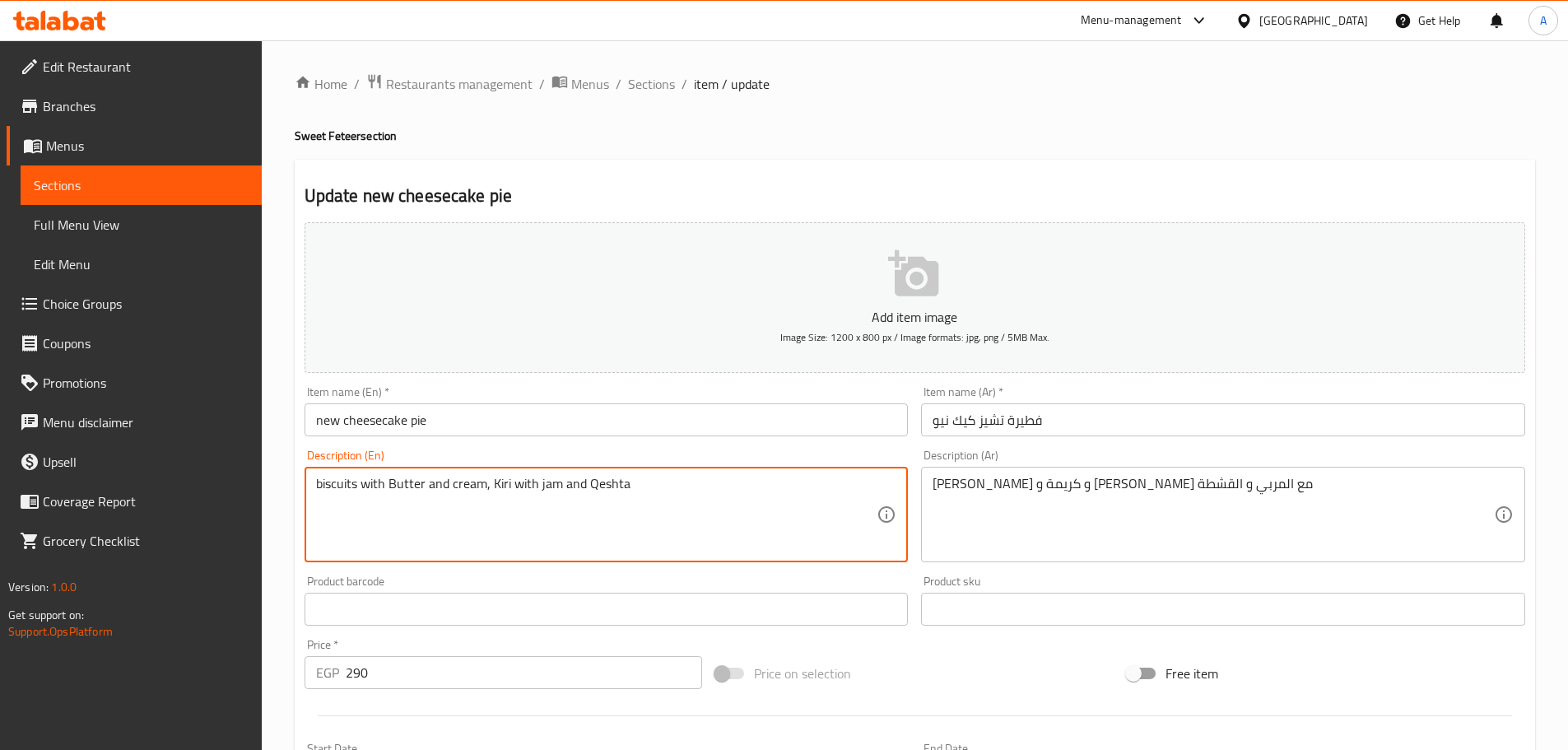
click at [628, 428] on input "new cheesecake pie" at bounding box center [606, 419] width 604 height 33
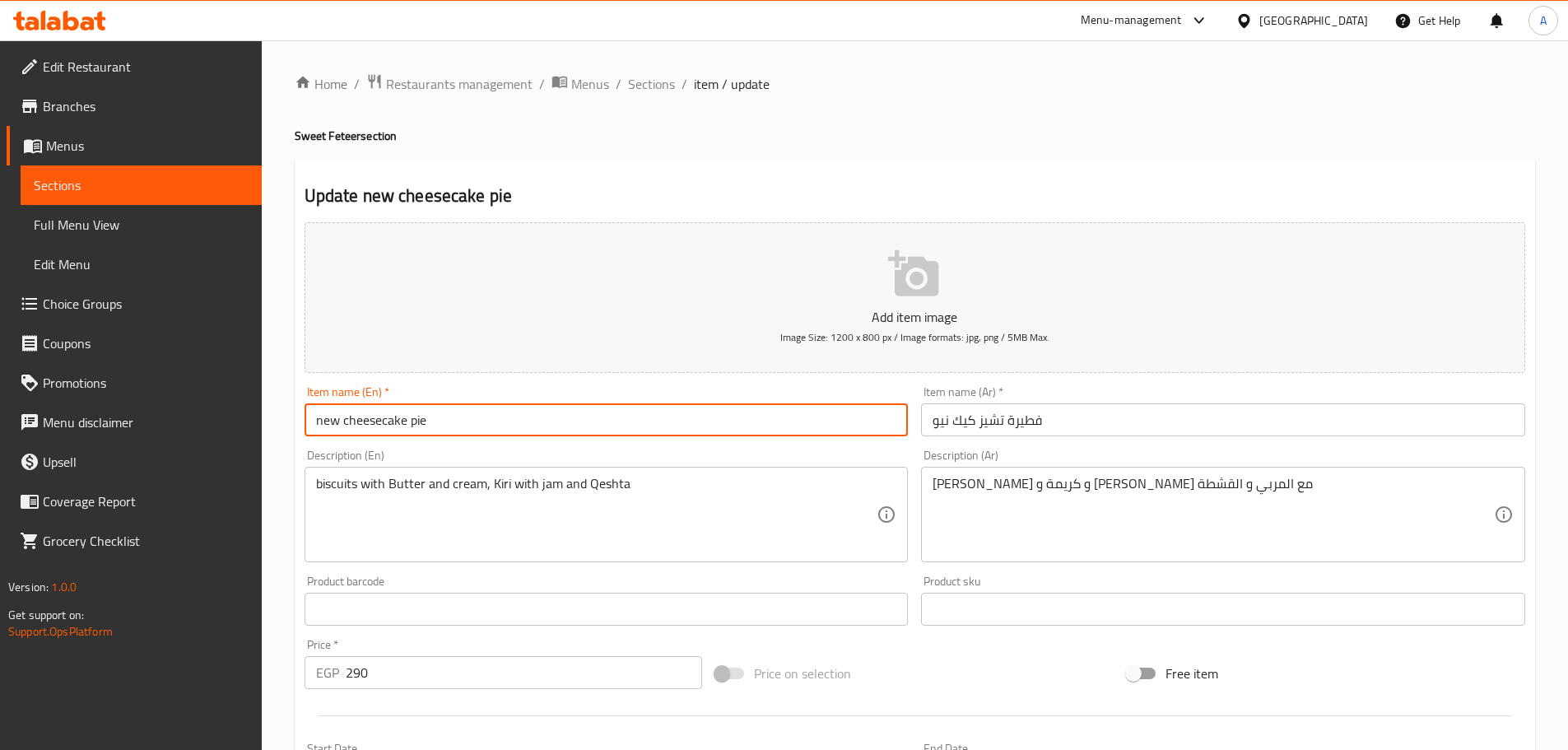
click at [668, 84] on span "Sections" at bounding box center [651, 83] width 47 height 20
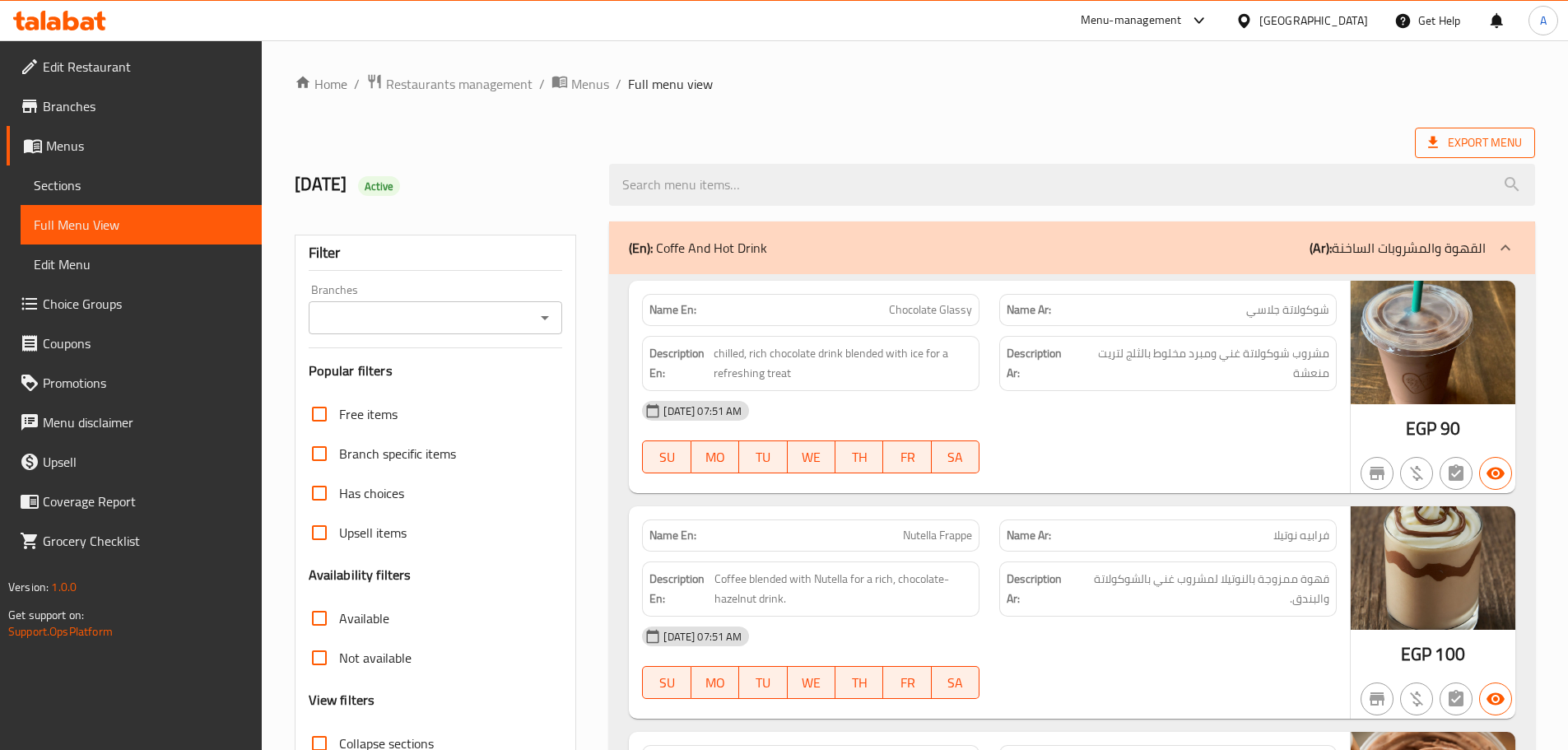
click at [1430, 156] on span "Export Menu" at bounding box center [1475, 143] width 120 height 31
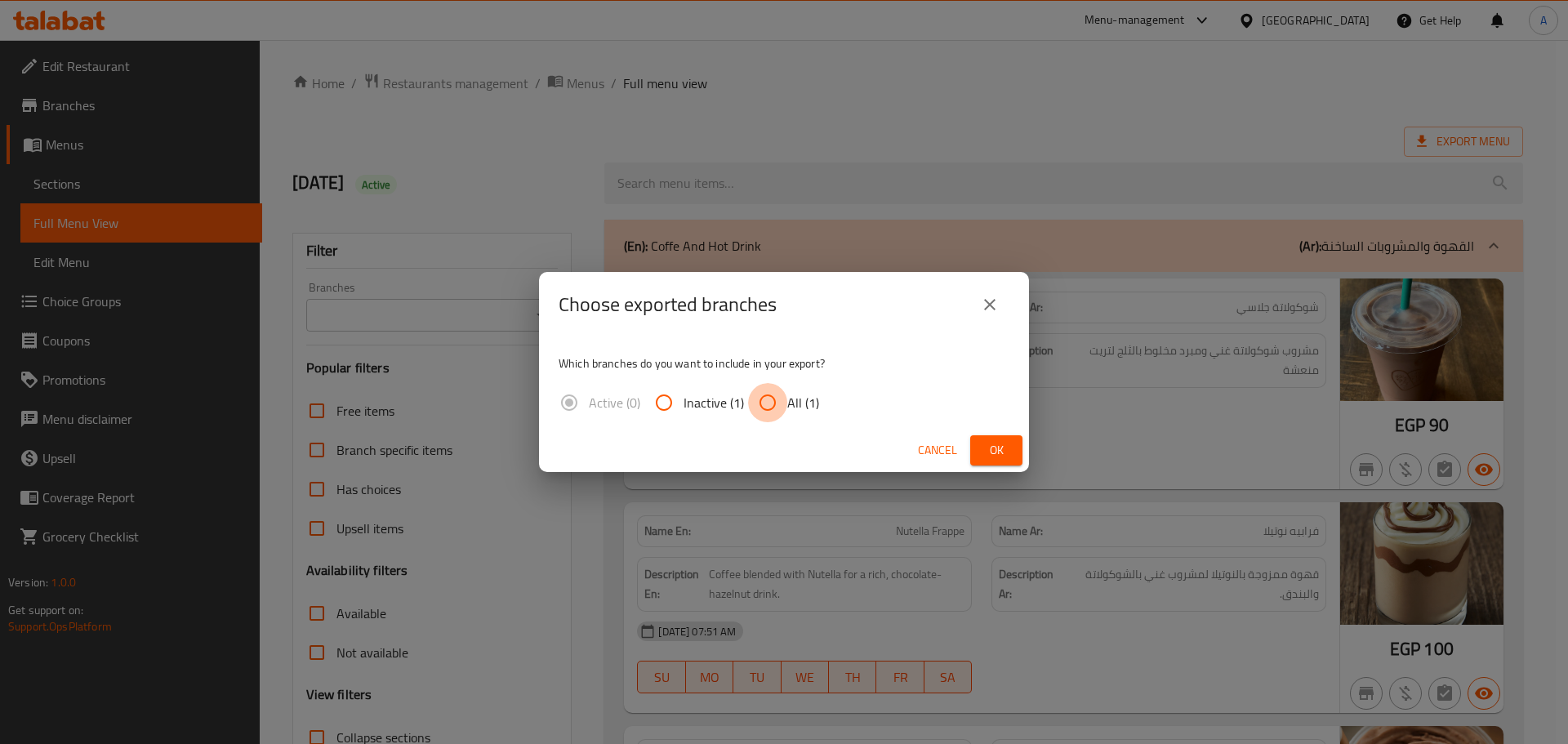
drag, startPoint x: 780, startPoint y: 414, endPoint x: 789, endPoint y: 407, distance: 11.4
click at [782, 413] on input "All (1)" at bounding box center [767, 402] width 39 height 39
radio input "true"
click at [1003, 457] on span "Ok" at bounding box center [996, 450] width 26 height 20
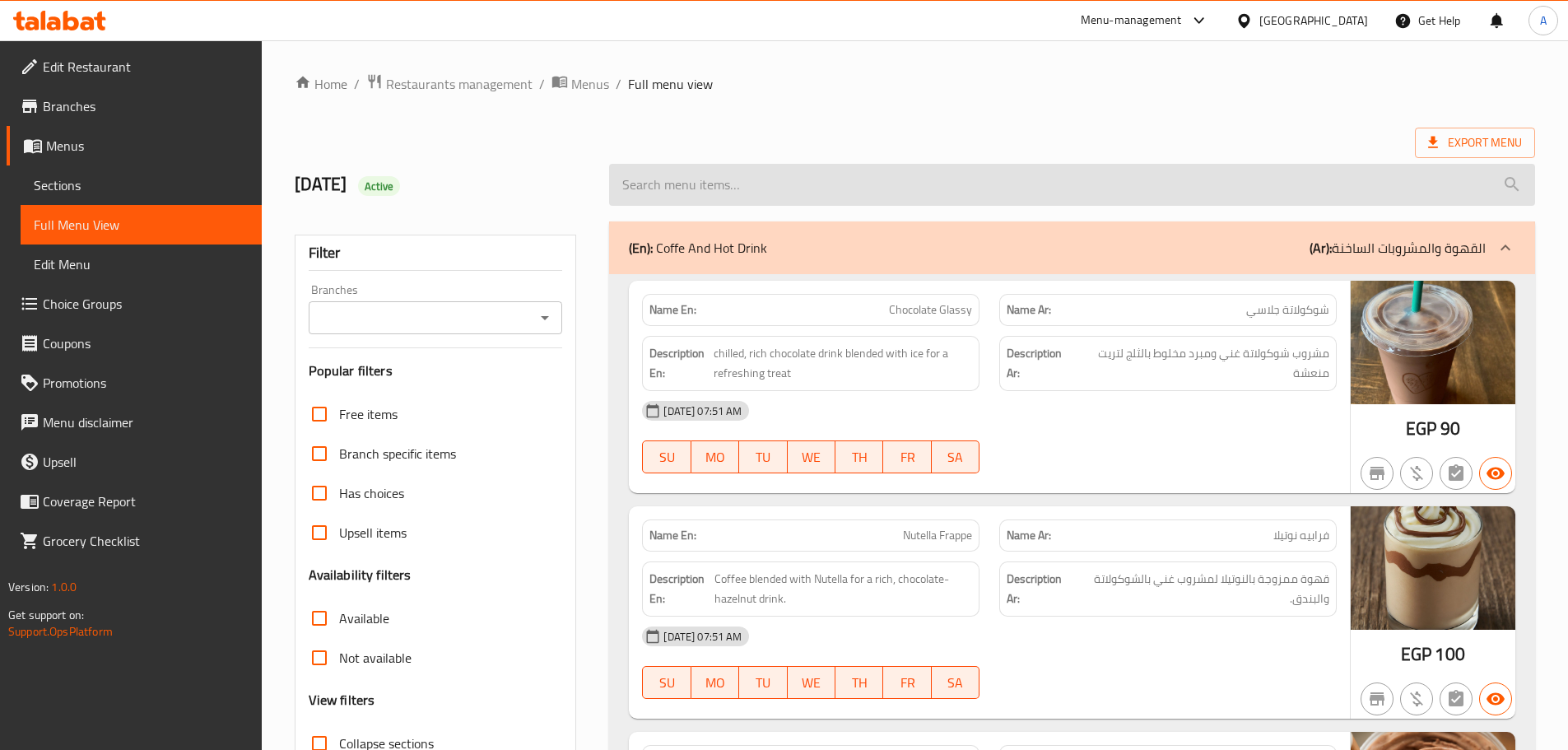
click at [793, 201] on input "search" at bounding box center [1072, 184] width 926 height 42
paste input "Cappucino - Latte"
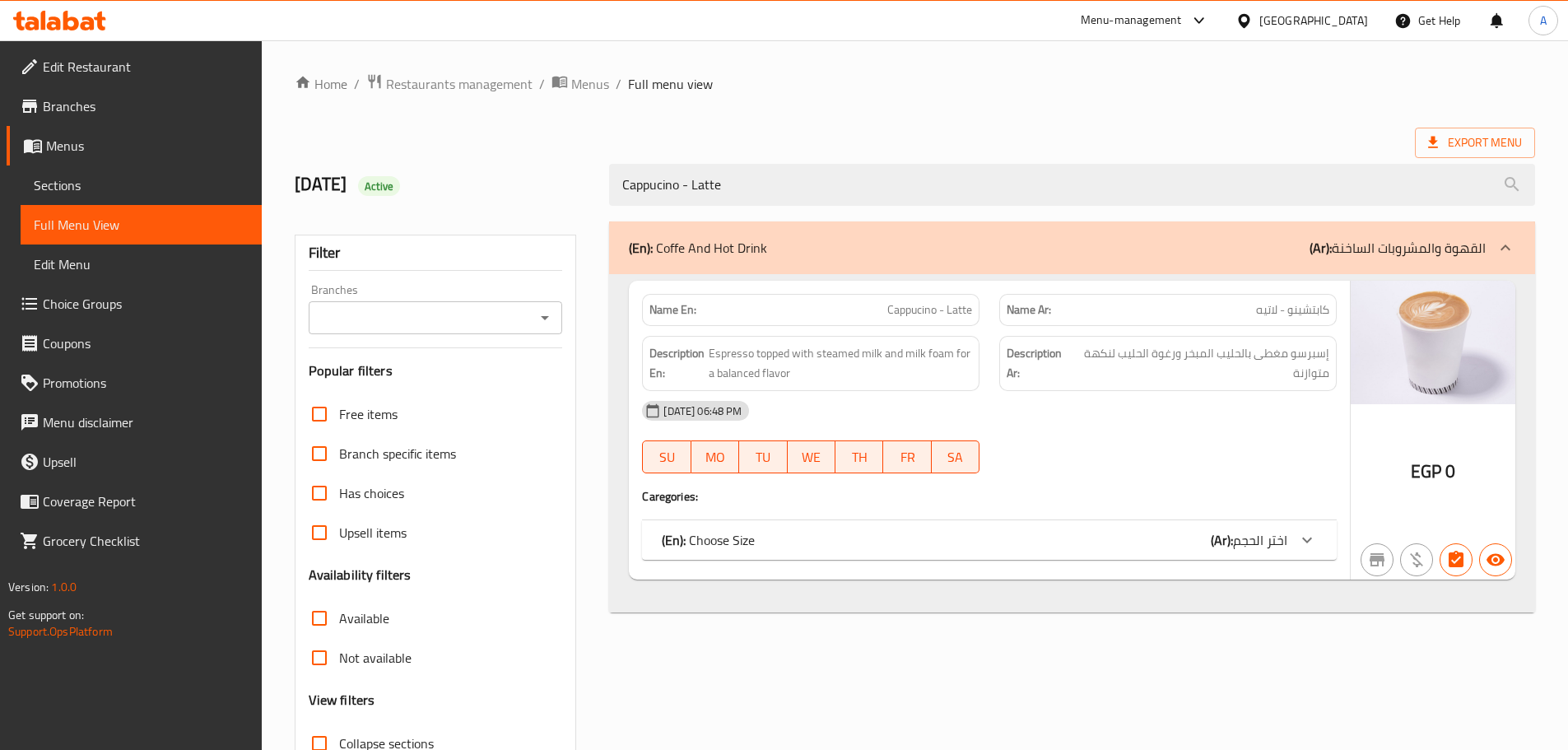
click at [736, 559] on div "(En): Choose Size (Ar): اختر الحجم" at bounding box center [989, 540] width 694 height 39
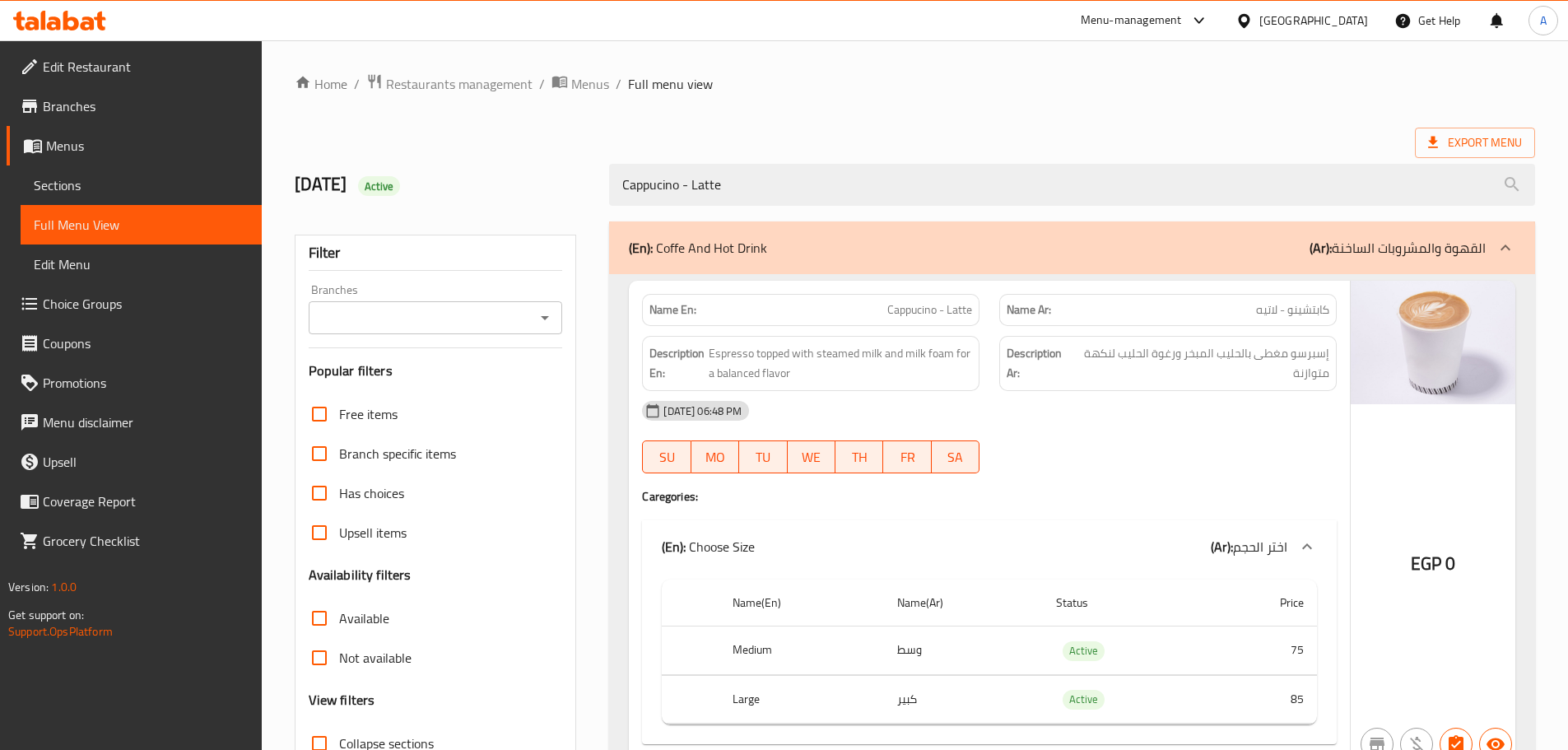
click at [736, 550] on p "(En): Choose Size" at bounding box center [708, 546] width 93 height 20
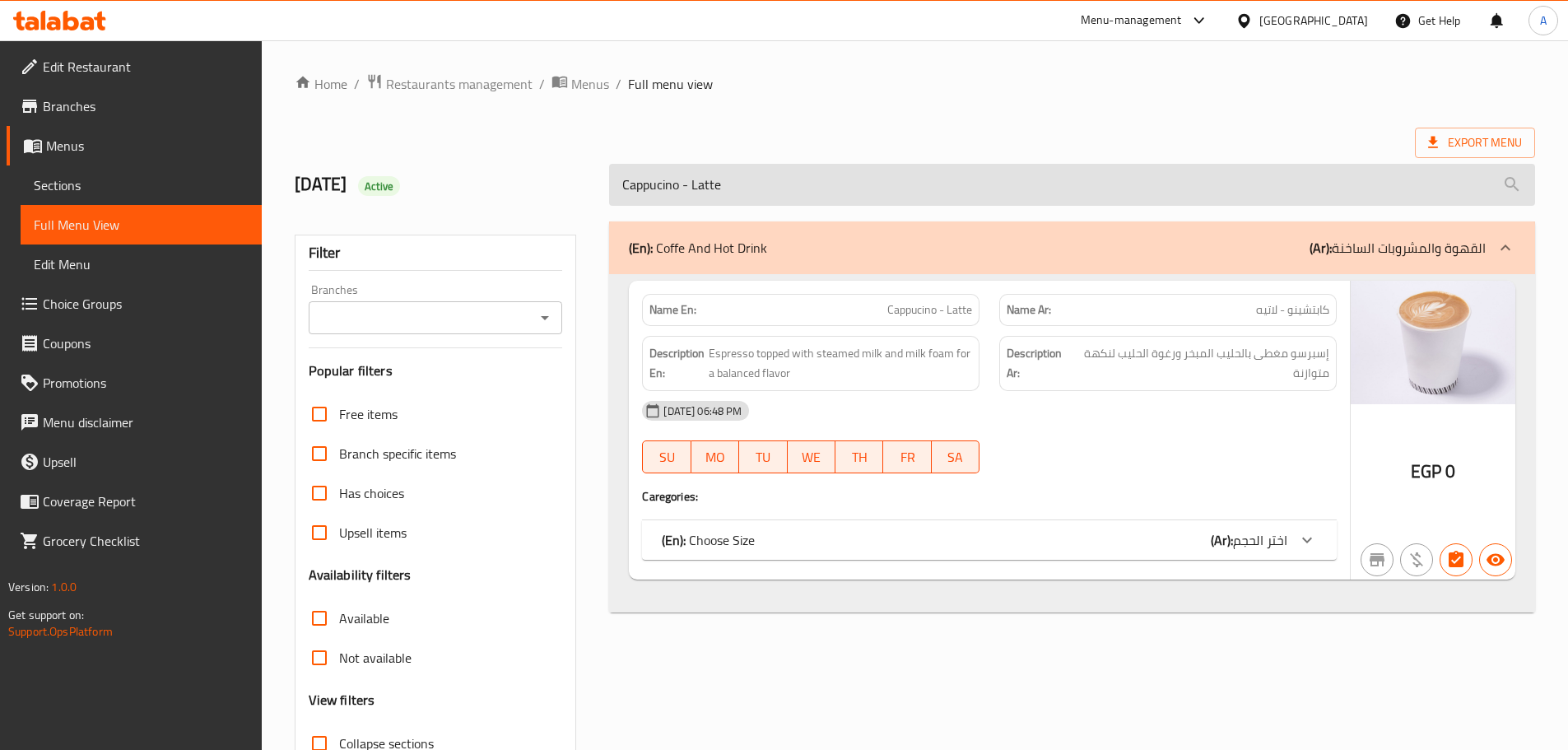
click at [728, 176] on input "Cappucino - Latte" at bounding box center [1072, 184] width 926 height 42
paste input "Orange Smoothi"
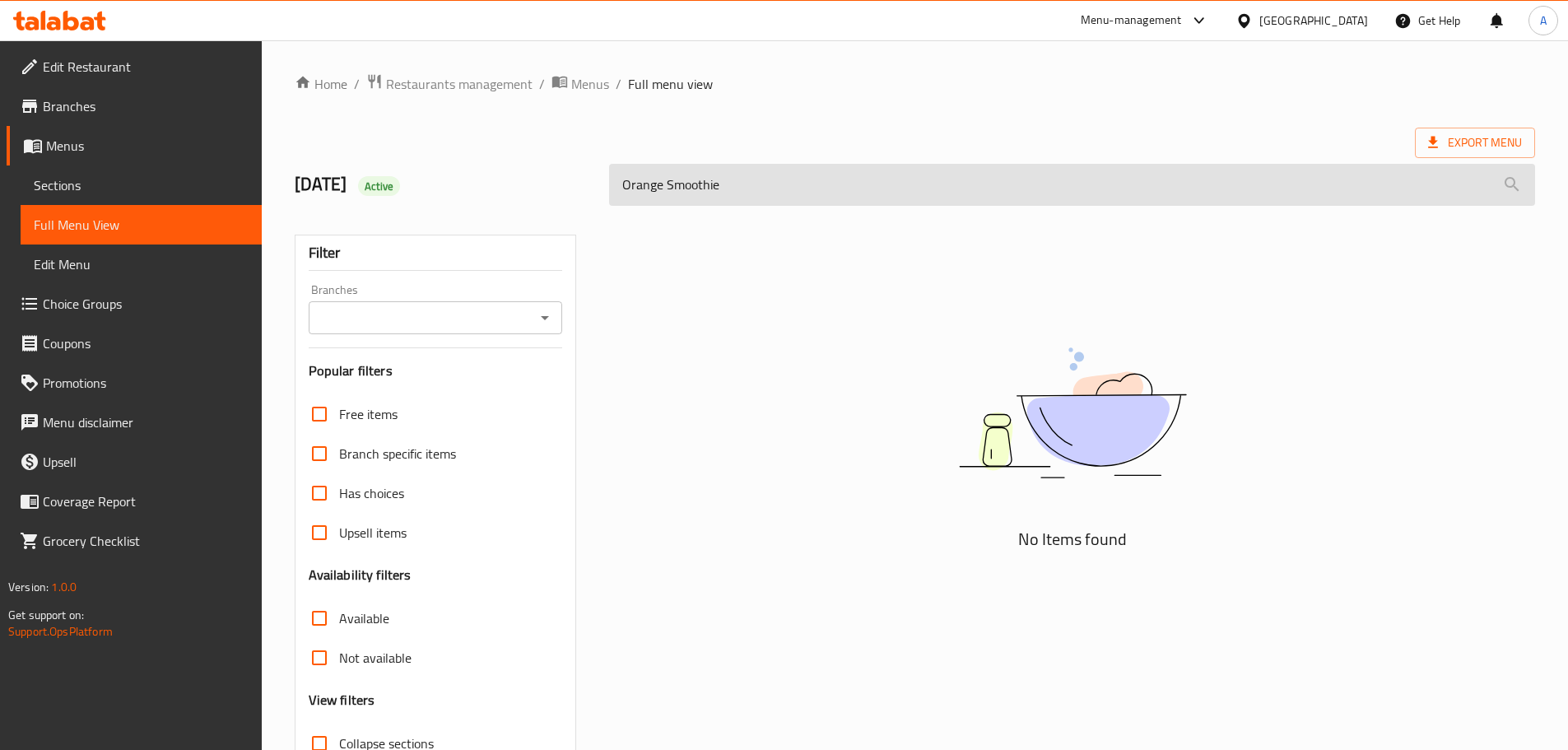
click at [693, 184] on input "Orange Smoothie" at bounding box center [1072, 184] width 926 height 42
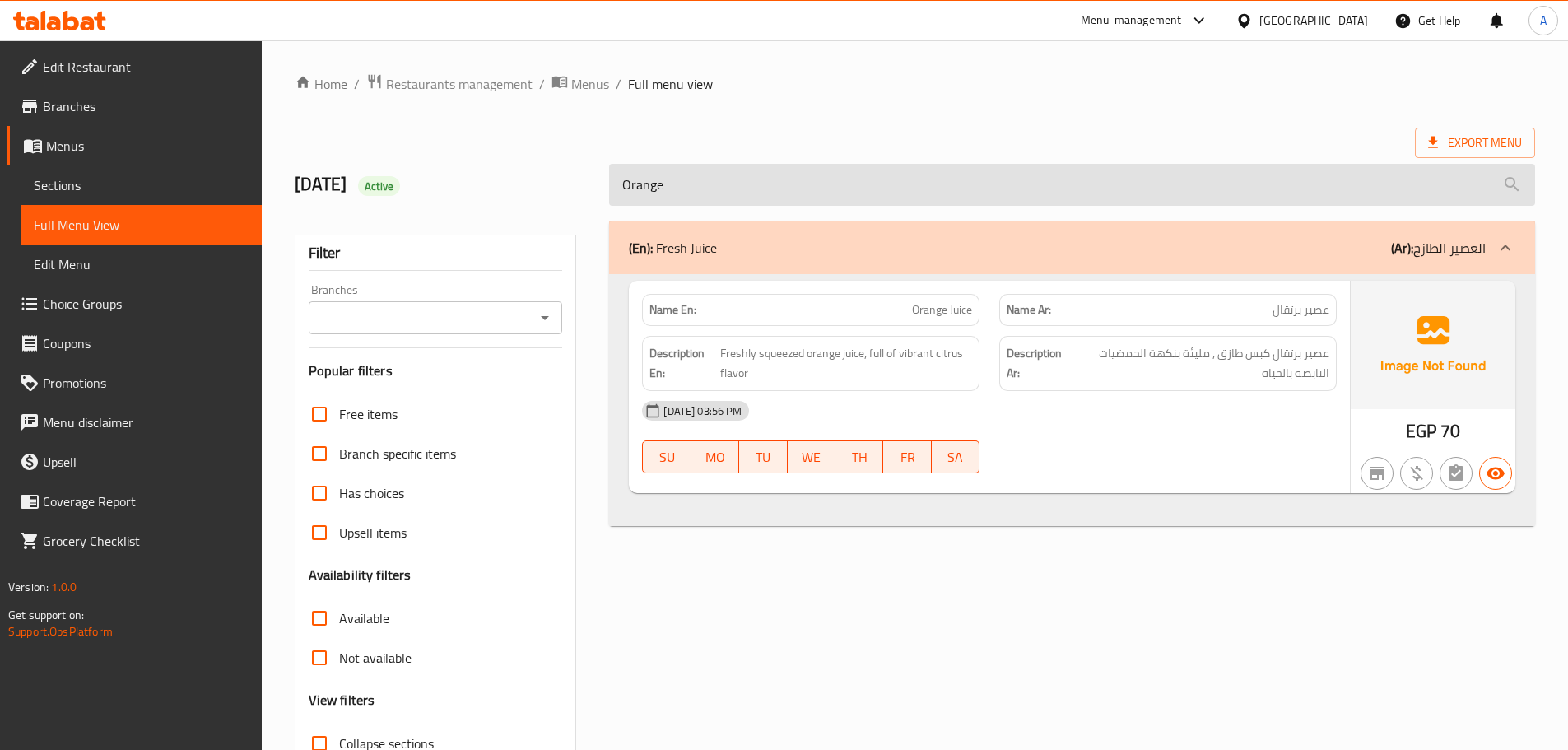
click at [764, 165] on input "Orange" at bounding box center [1072, 184] width 926 height 42
paste input "Floride"
type input "Floride"
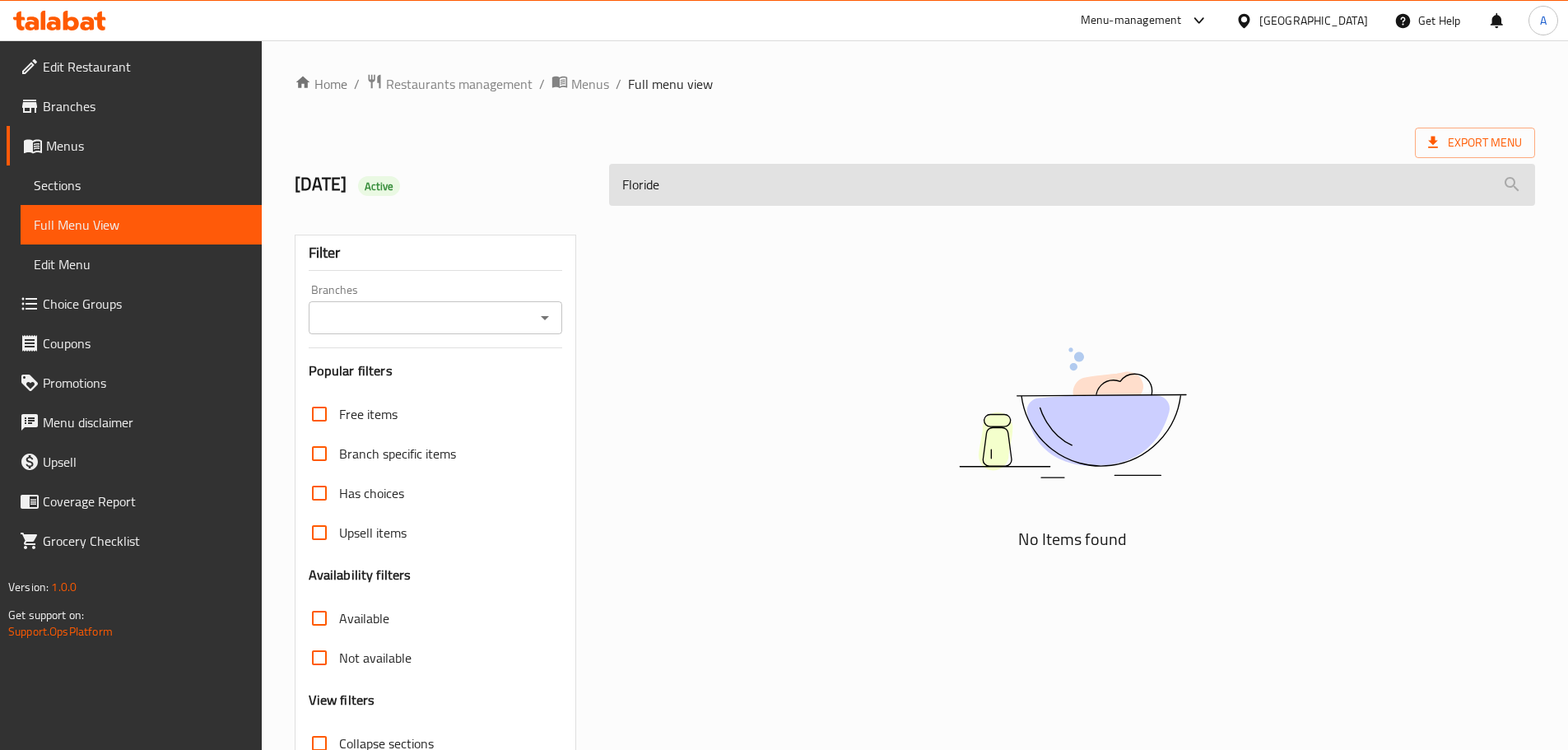
click at [755, 178] on input "Floride" at bounding box center [1072, 184] width 926 height 42
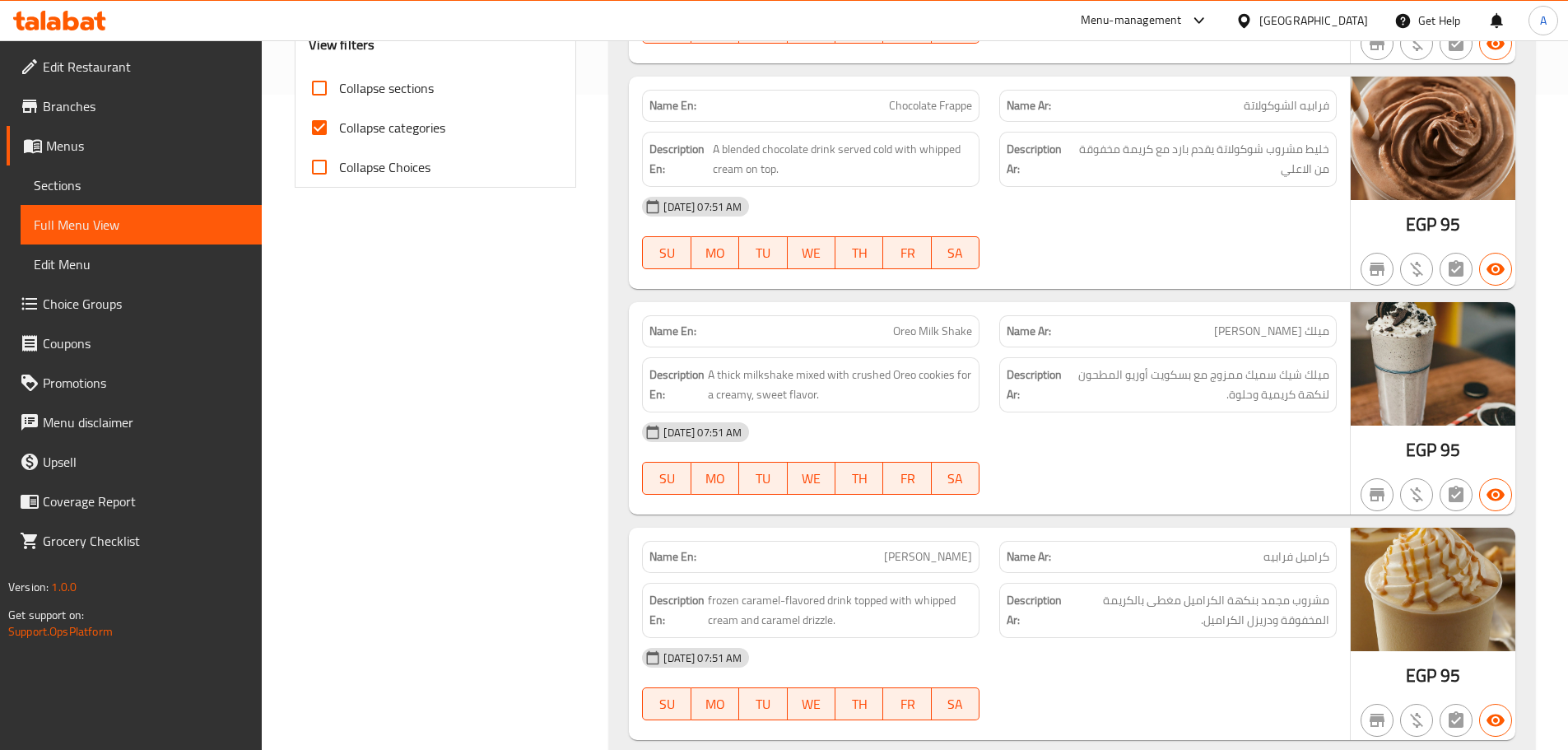
scroll to position [23035, 0]
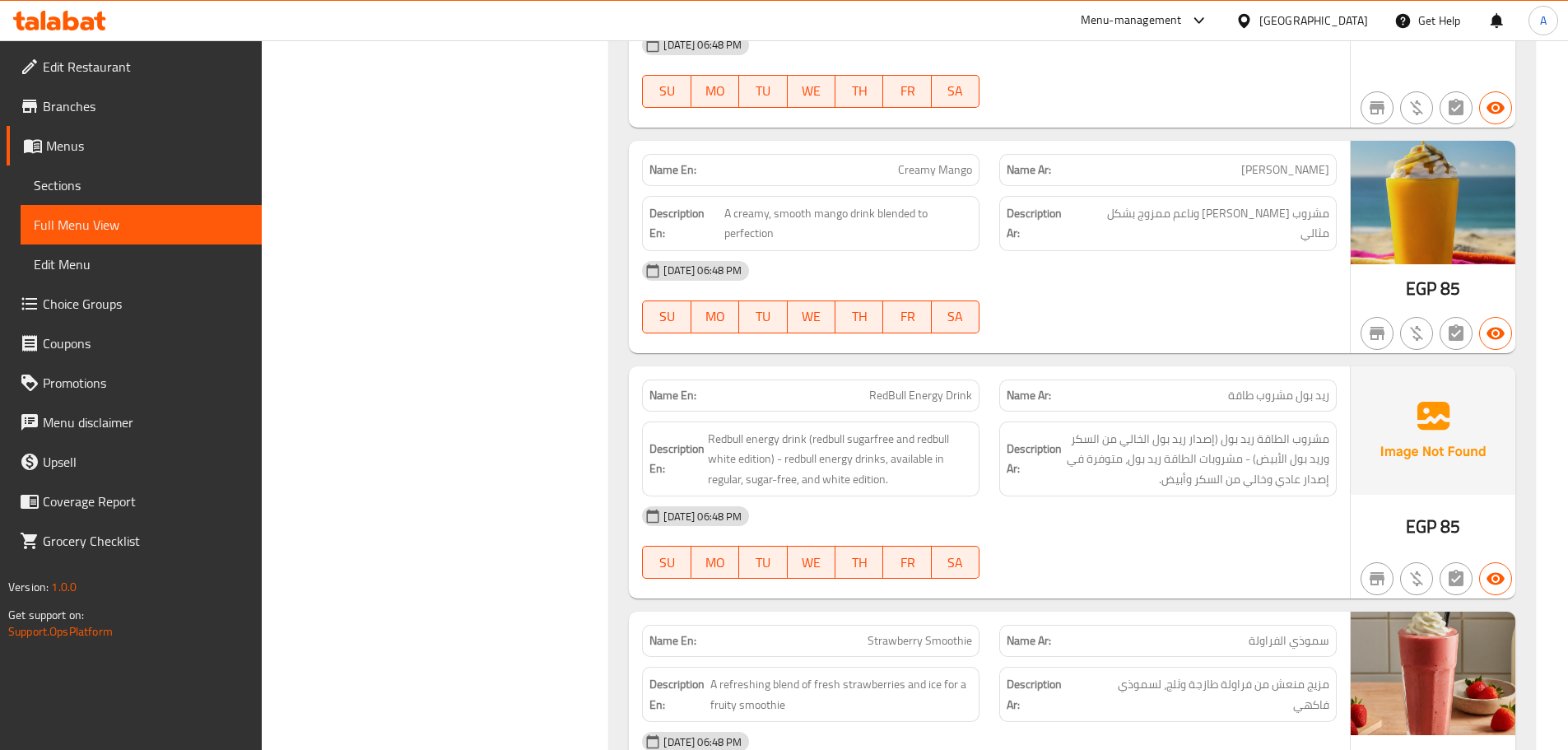
click at [916, 380] on div "Name En: RedBull Energy Drink" at bounding box center [811, 395] width 338 height 32
copy span "RedBull Energy Drink"
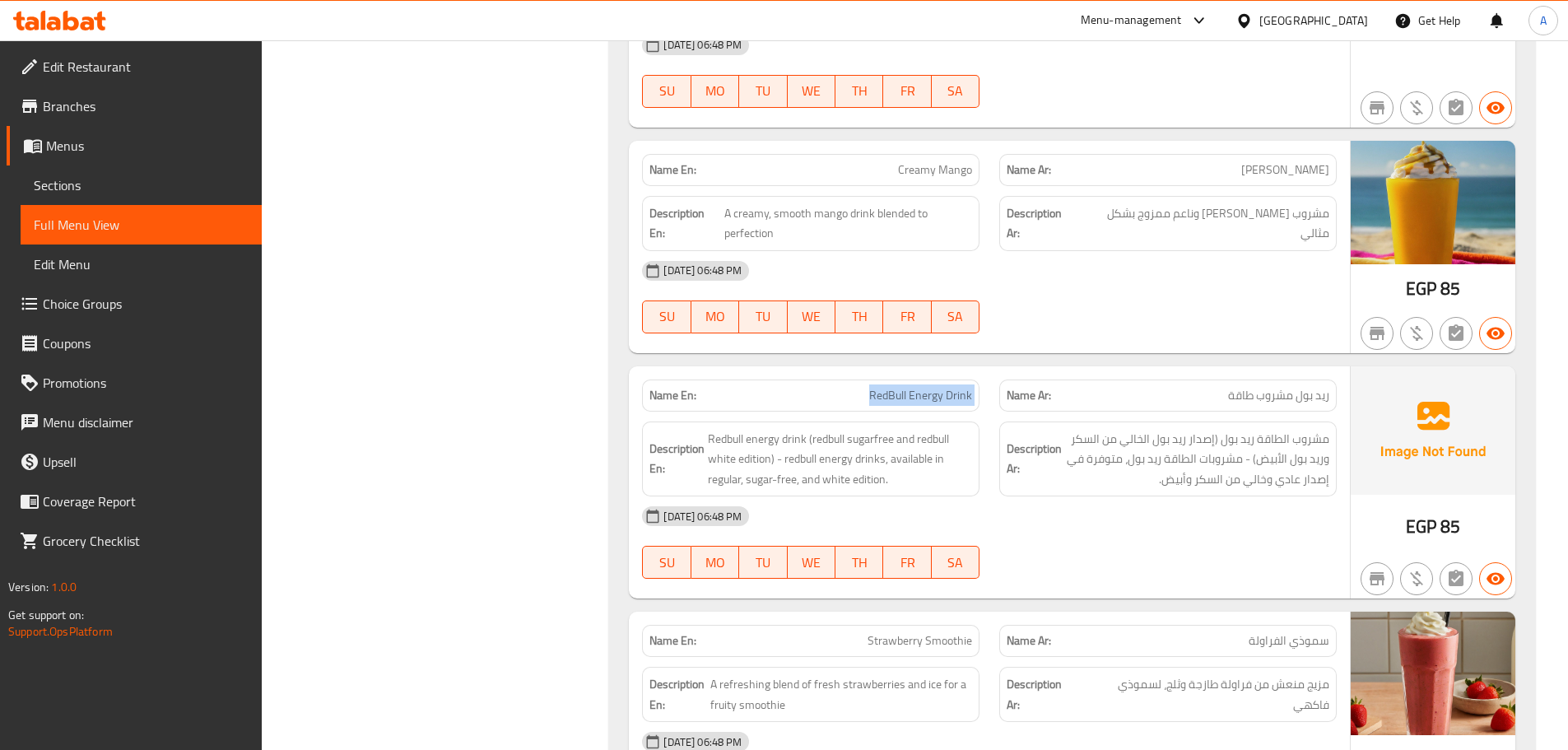
drag, startPoint x: 386, startPoint y: 311, endPoint x: 476, endPoint y: 312, distance: 90.0
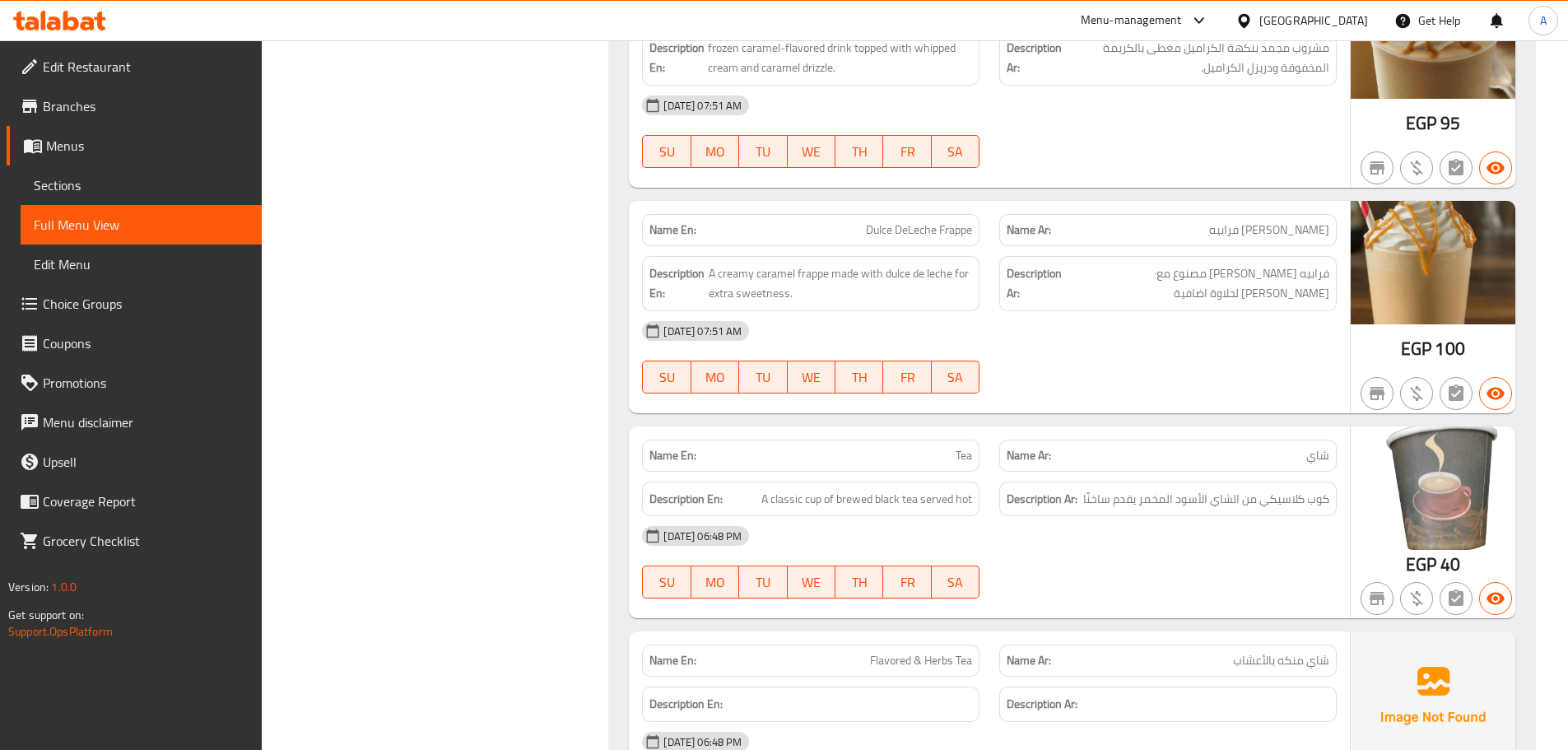
scroll to position [0, 0]
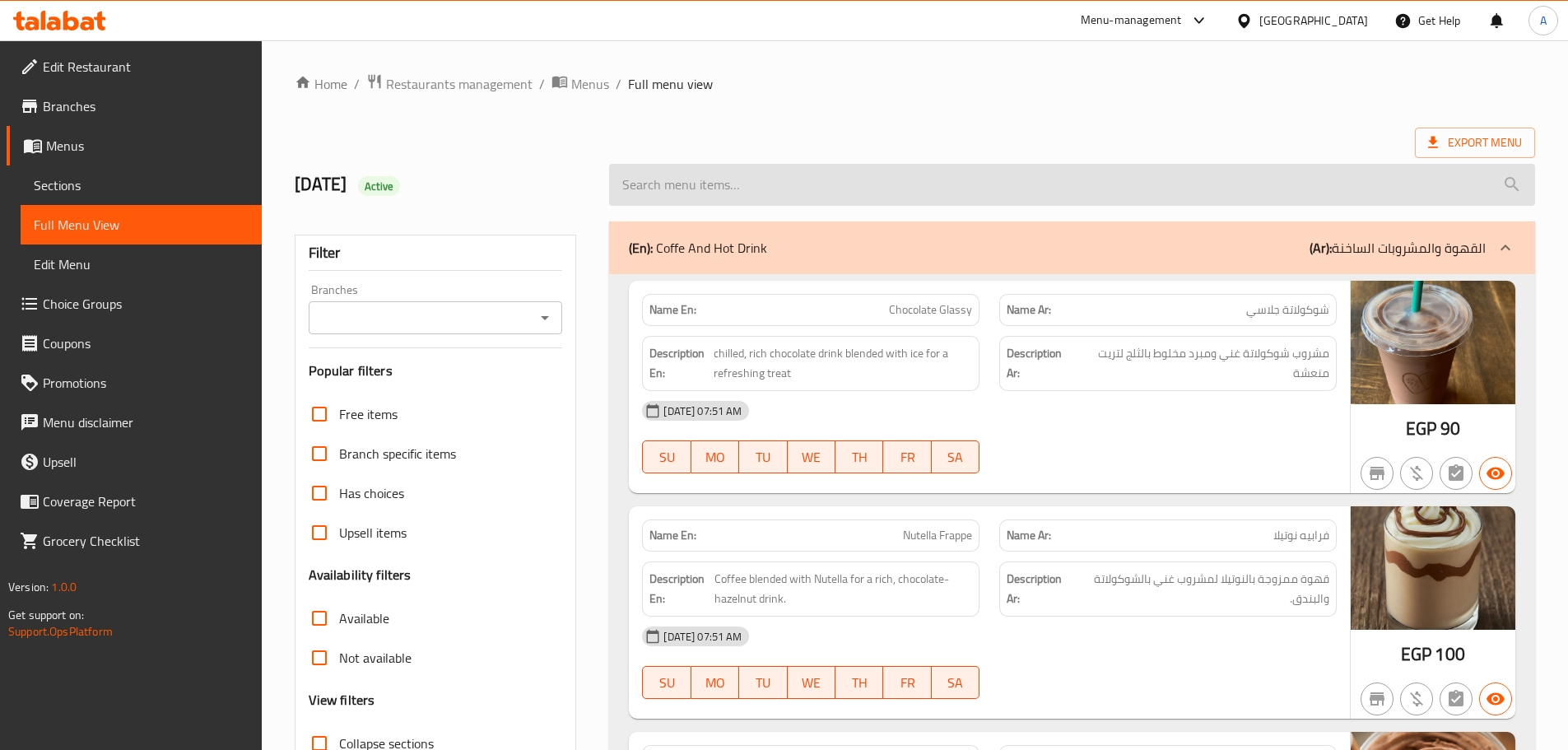
click at [1103, 169] on input "search" at bounding box center [1072, 184] width 926 height 42
paste input "Whipped Cream"
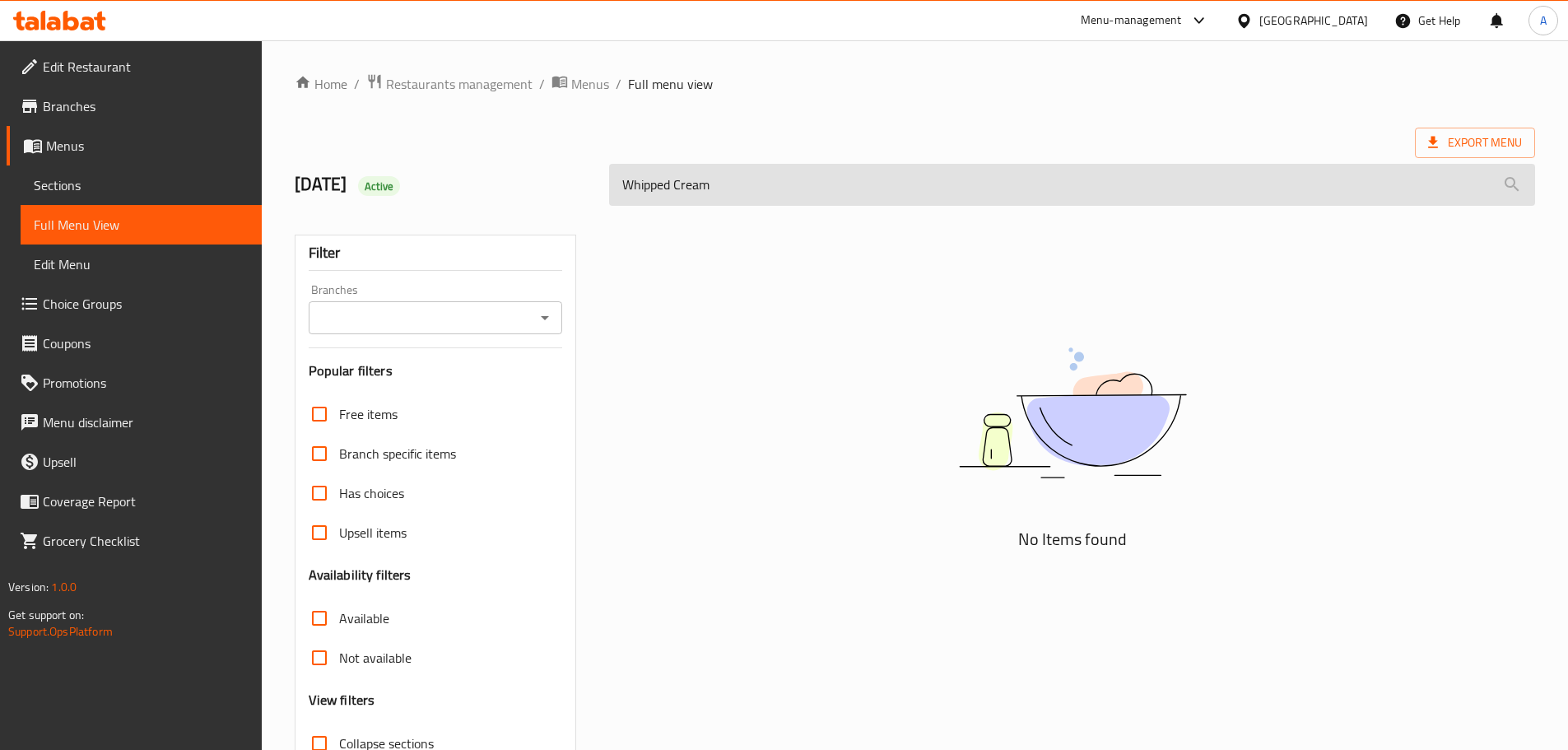
click at [714, 175] on input "Whipped Cream" at bounding box center [1072, 184] width 926 height 42
paste input "Flavor"
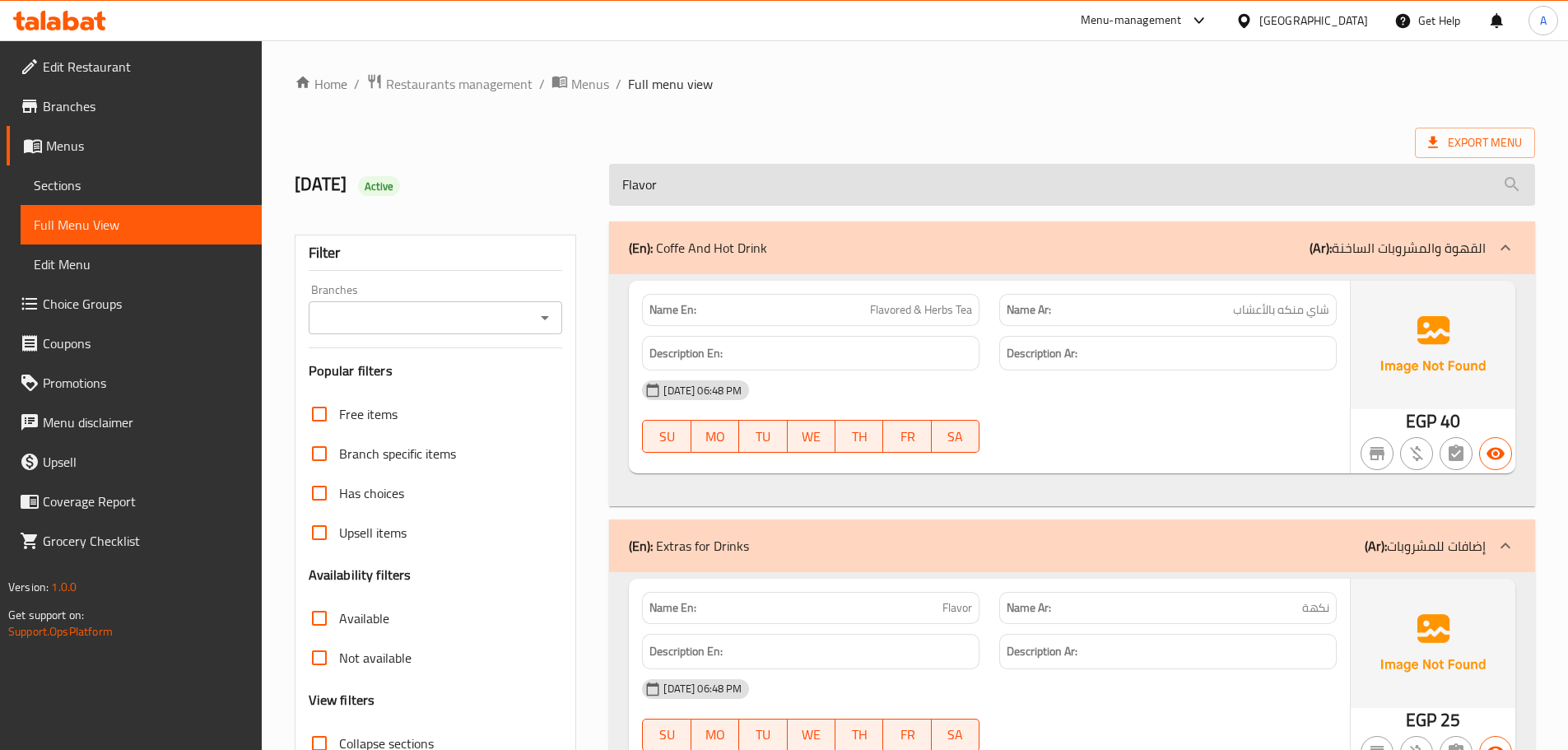
scroll to position [126, 0]
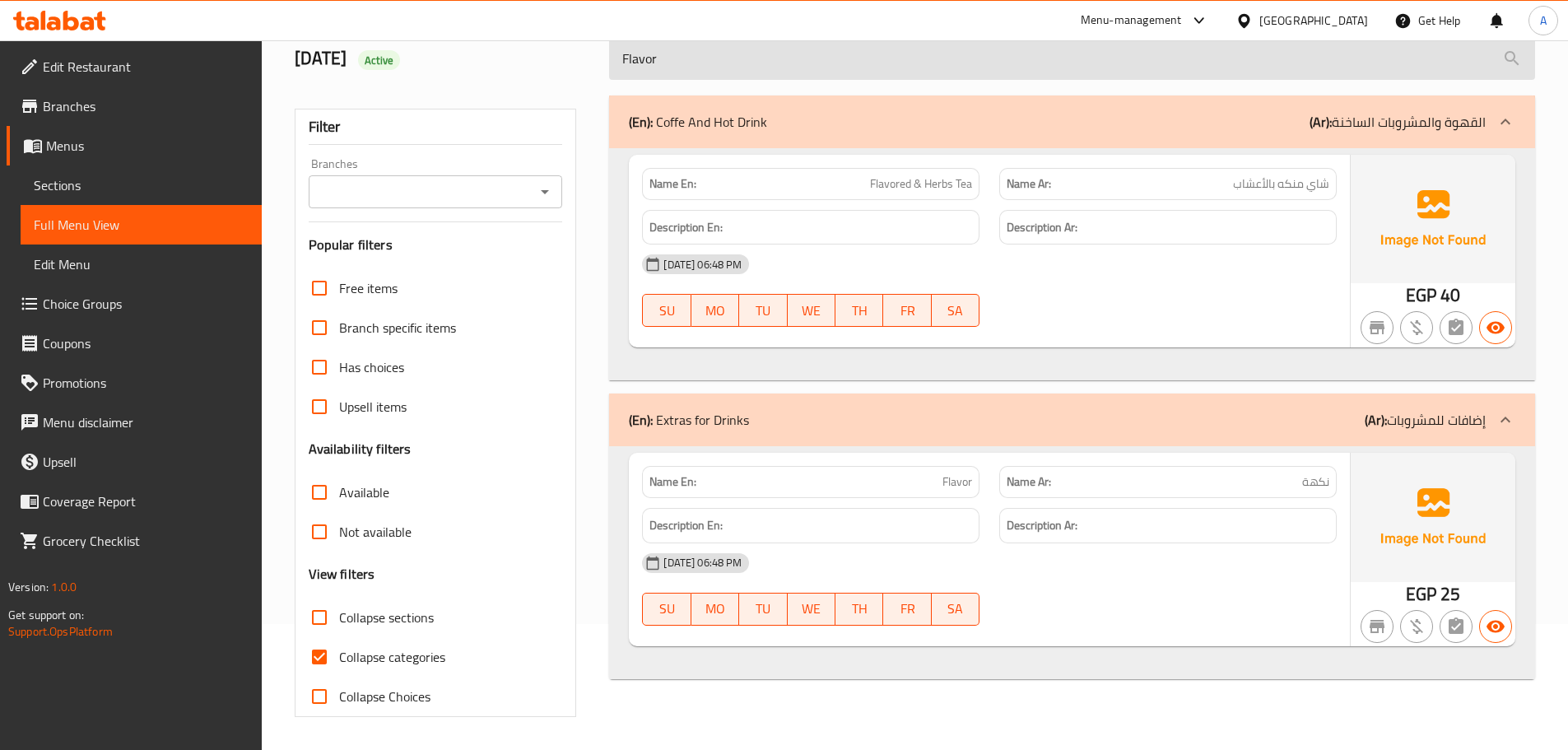
click at [725, 49] on input "Flavor" at bounding box center [1072, 58] width 926 height 42
paste input "Extra Shot Espresso"
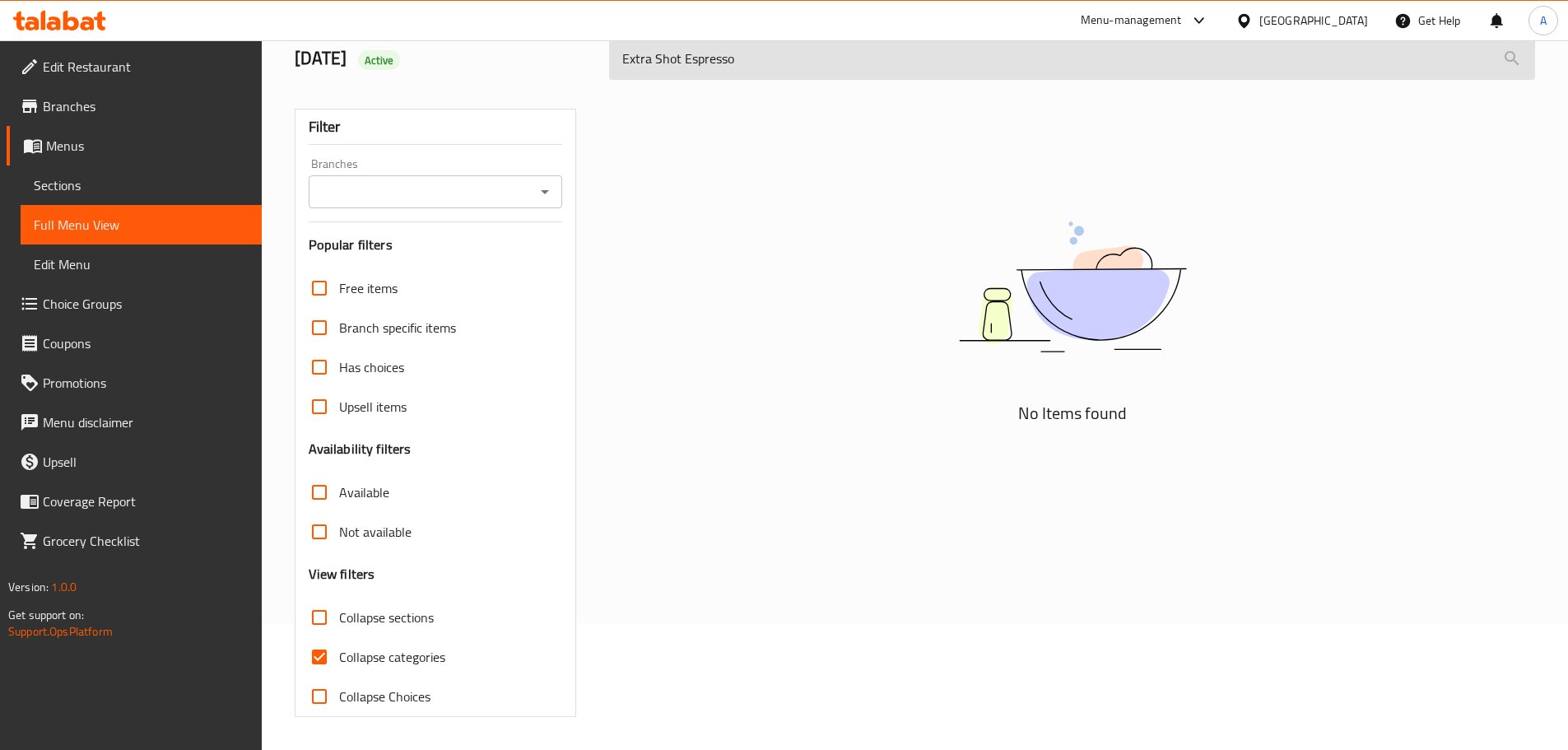
click at [646, 42] on input "Extra Shot Espresso" at bounding box center [1072, 58] width 926 height 42
paste input "RedBull Energy Drink"
click at [646, 50] on input "RedBull Energy DrinkShot Espresso" at bounding box center [1072, 58] width 926 height 42
paste input "search"
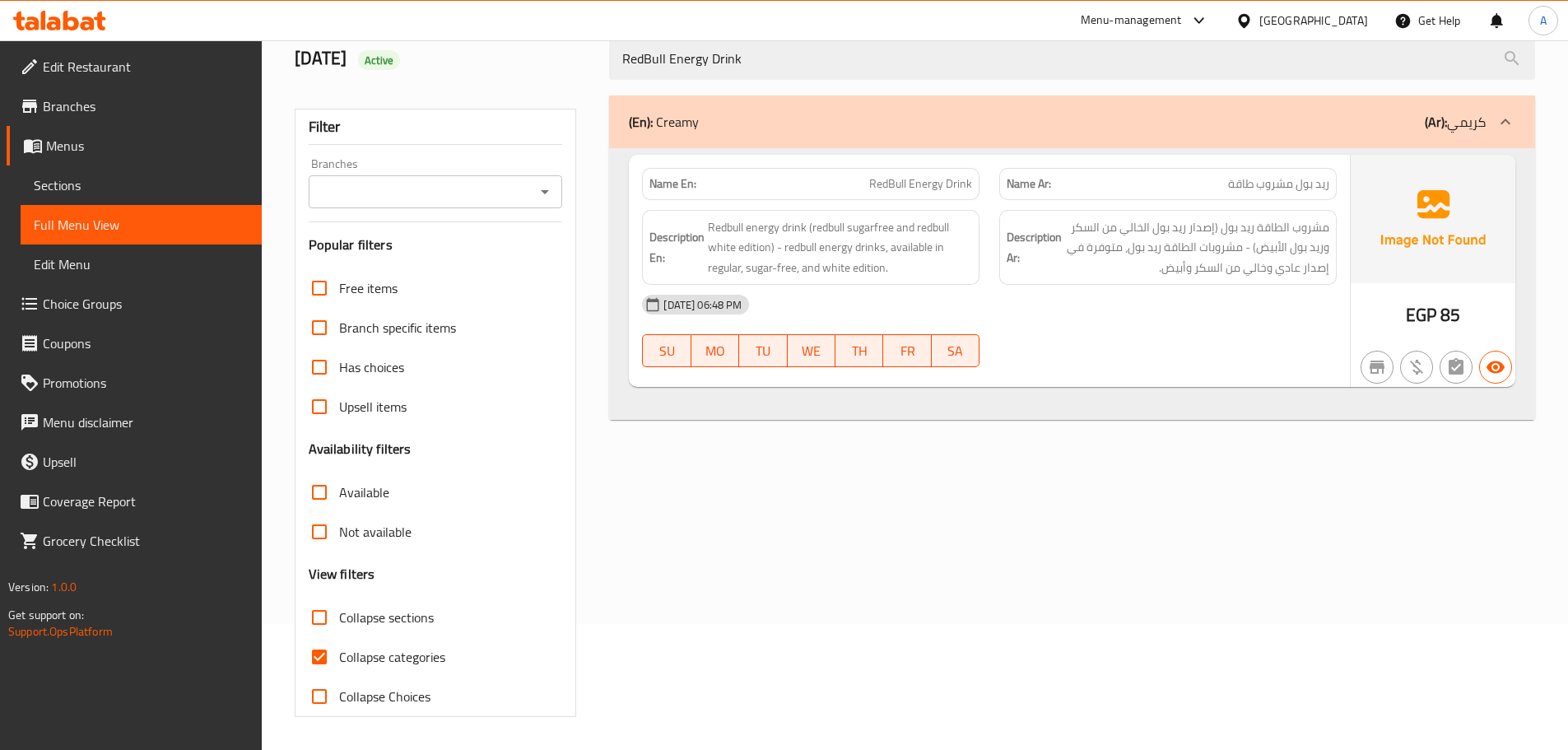
type input "RedBull Energy Drink"
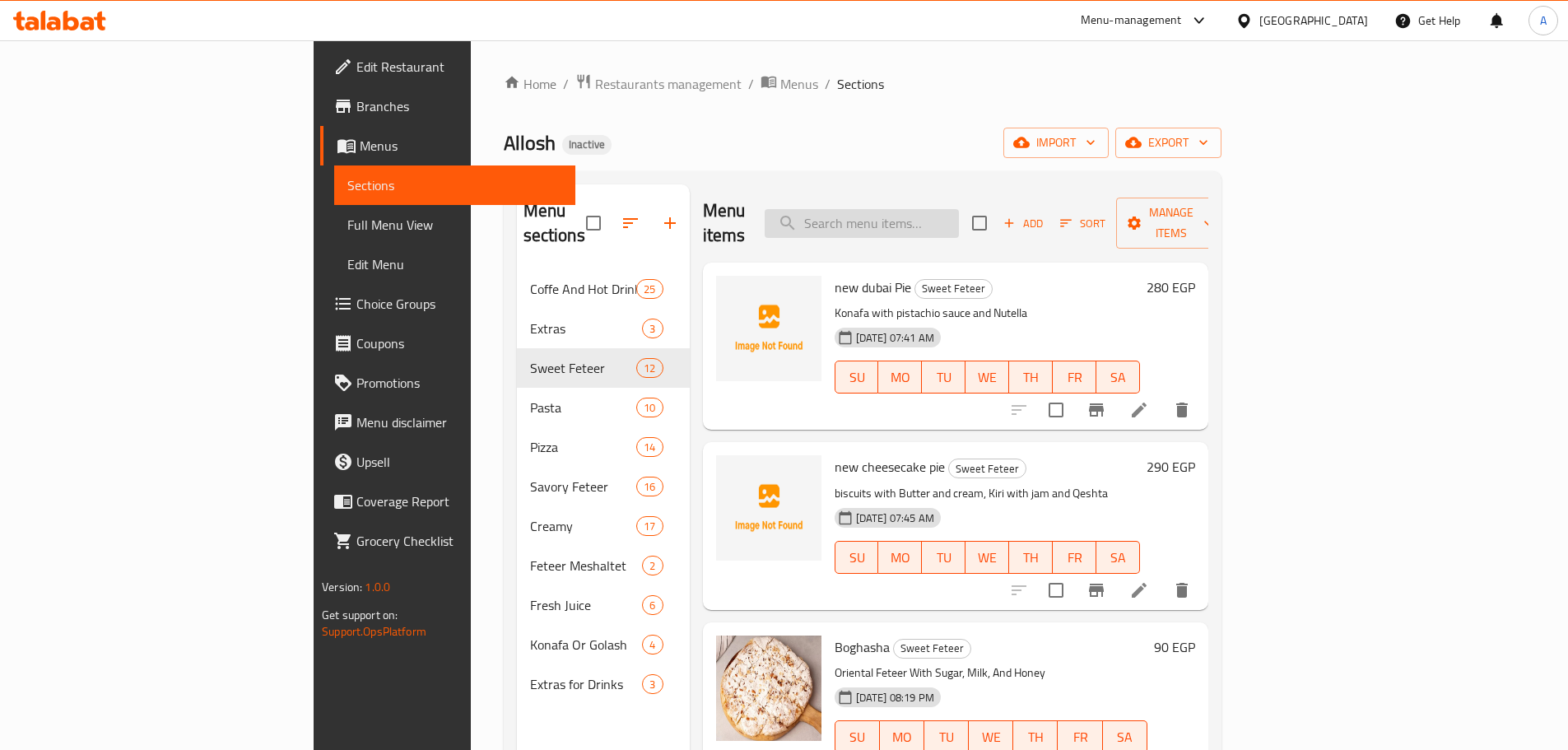
drag, startPoint x: 0, startPoint y: 0, endPoint x: 918, endPoint y: 216, distance: 943.1
click at [918, 216] on input "search" at bounding box center [862, 224] width 195 height 29
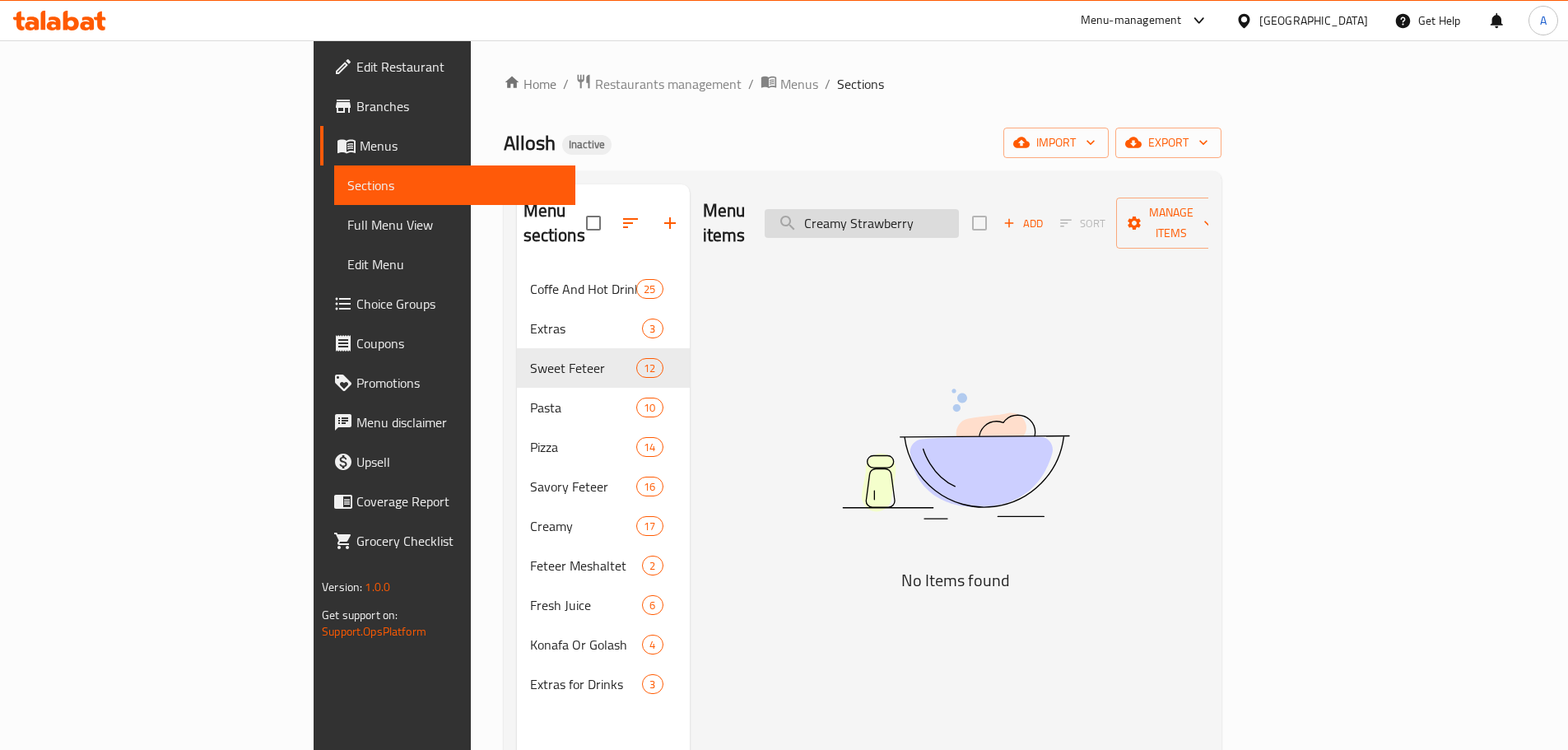
click at [934, 210] on input "Creamy Strawberry" at bounding box center [862, 224] width 195 height 29
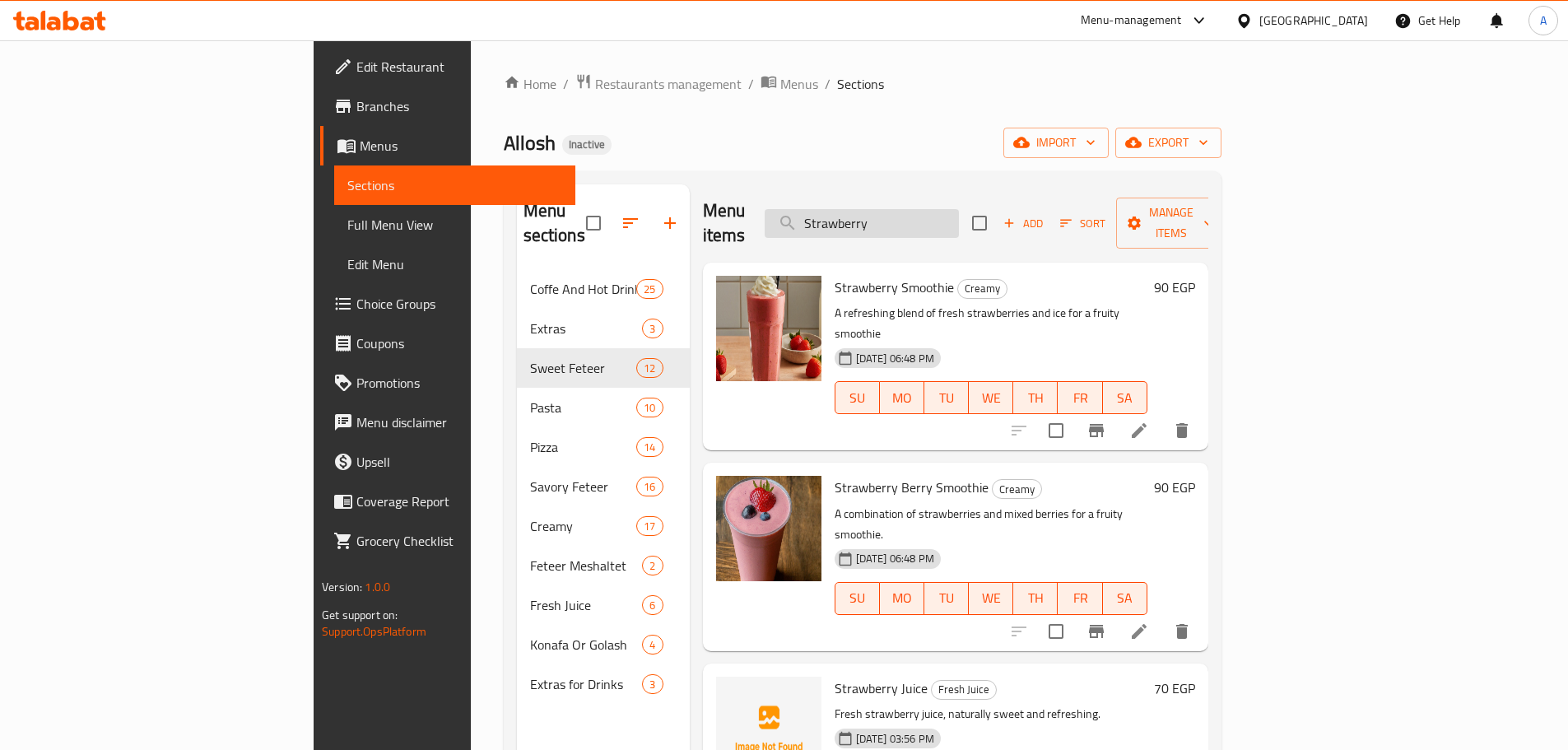
click at [958, 209] on input "Strawberry" at bounding box center [862, 224] width 195 height 29
paste input "RedBull Energy Drink"
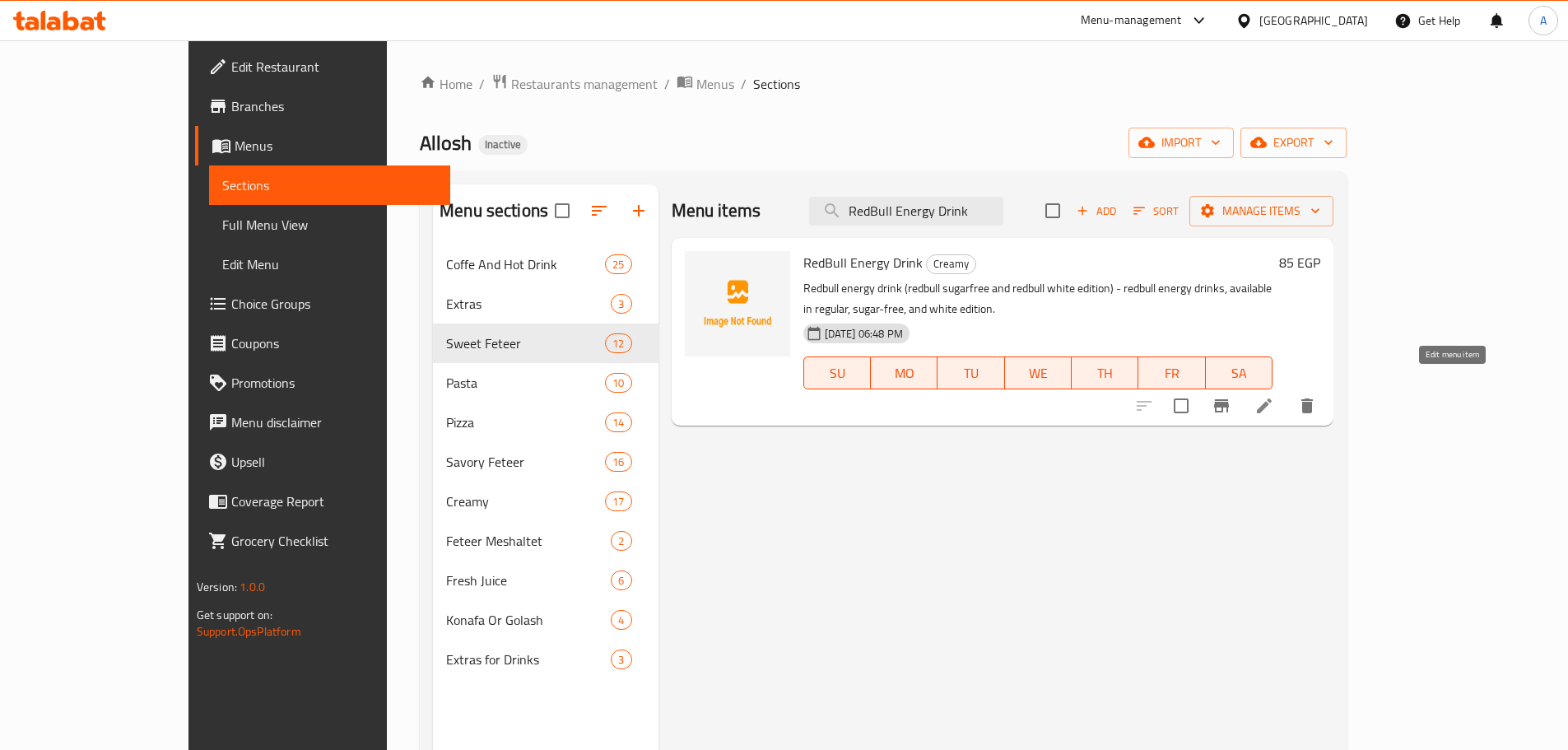
type input "RedBull Energy Drink"
click at [1274, 396] on icon at bounding box center [1264, 405] width 20 height 20
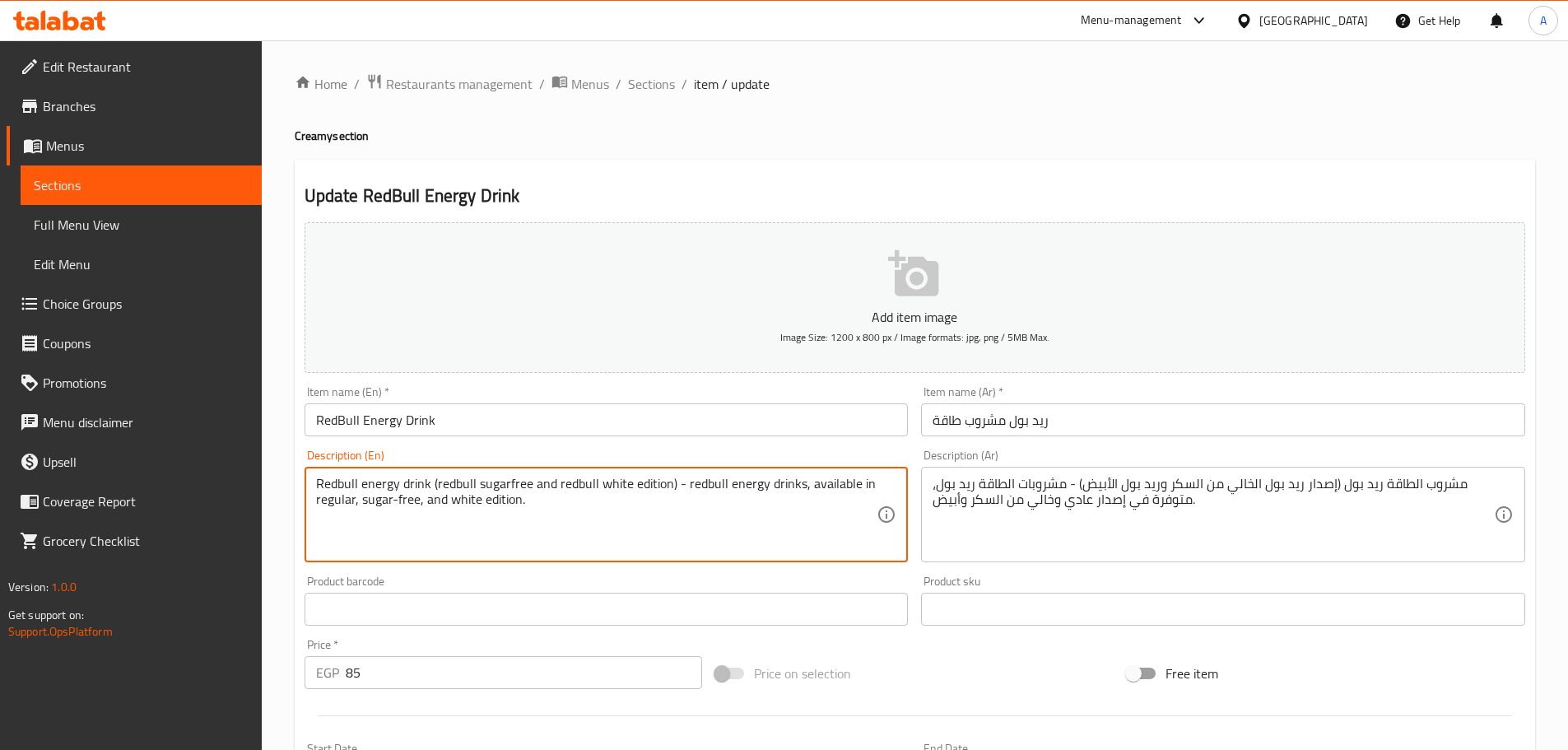
click at [386, 497] on textarea "Redbull energy drink (redbull sugarfree and redbull white edition) - redbull en…" at bounding box center [597, 514] width 562 height 78
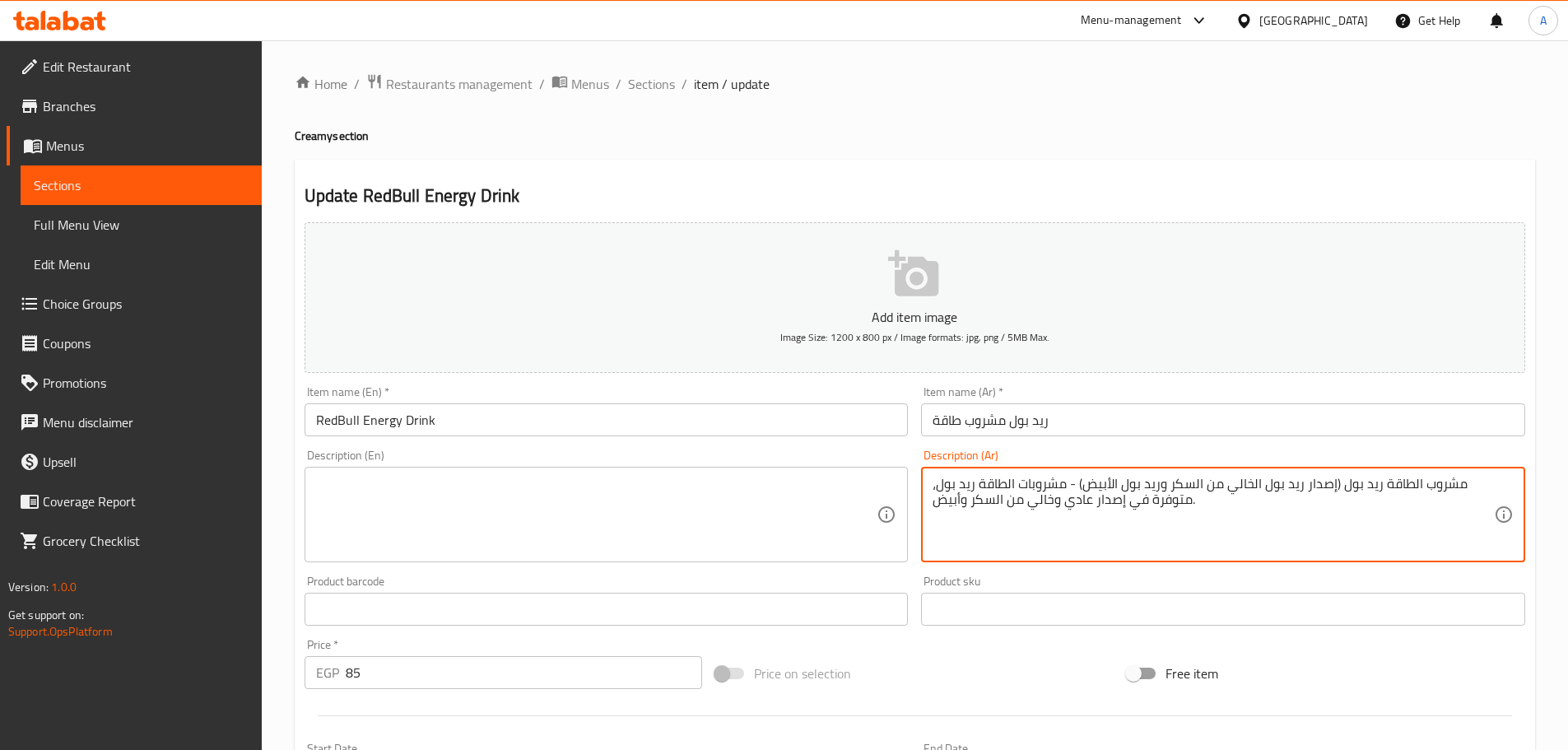
click at [1068, 481] on textarea "مشروب الطاقة ريد بول (إصدار ريد بول الخالي من السكر وريد بول الأبيض) - مشروبات …" at bounding box center [1213, 514] width 562 height 78
type textarea "مشروب الطاقة ريد بول (إصدار ريد بول الخالي من السكر وريد بول الأبيض) - مشروبات …"
click at [1066, 489] on textarea "مشروب الطاقة ريد بول (إصدار ريد بول الخالي من السكر وريد بول الأبيض) - مشروبات …" at bounding box center [1213, 514] width 562 height 78
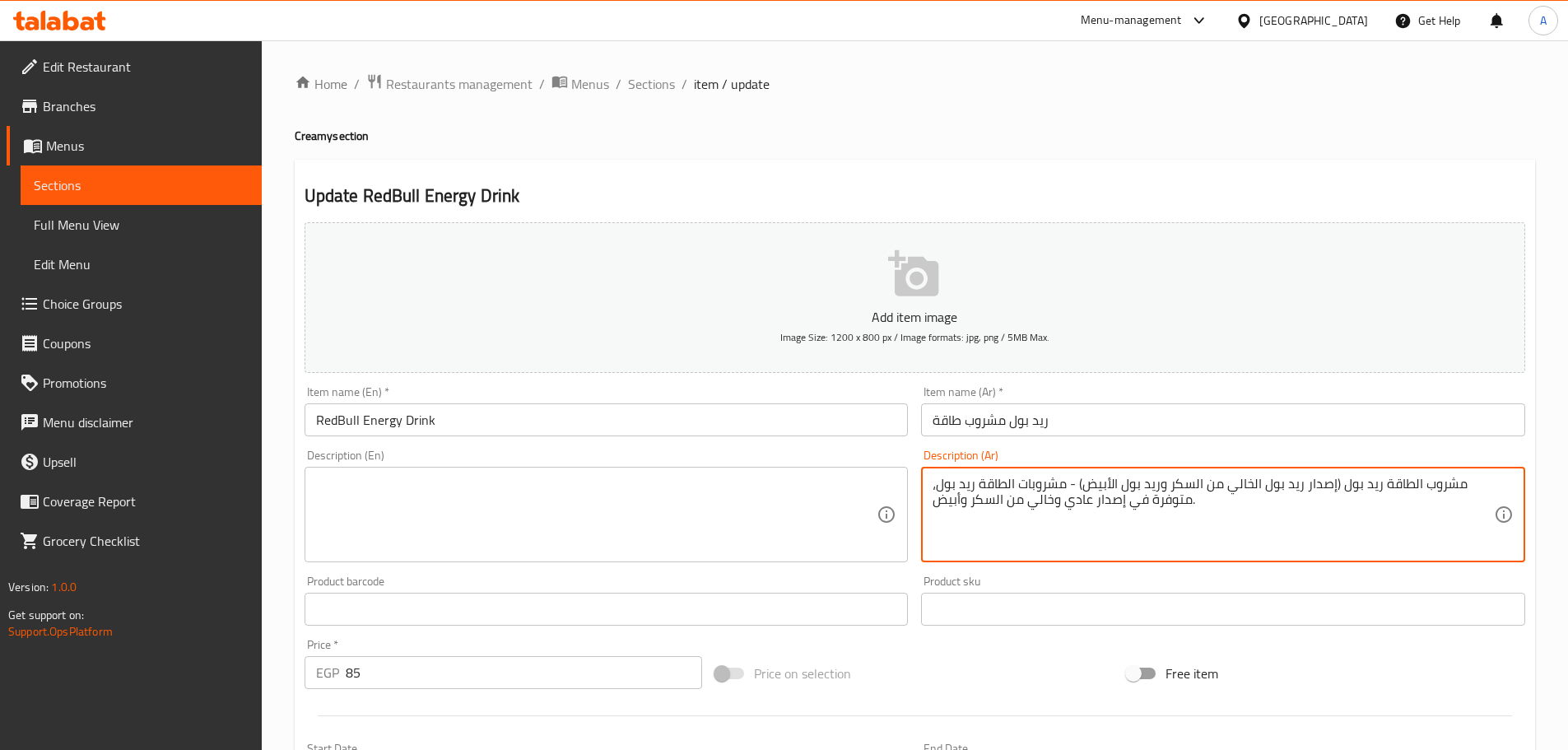
click at [1066, 489] on textarea "مشروب الطاقة ريد بول (إصدار ريد بول الخالي من السكر وريد بول الأبيض) - مشروبات …" at bounding box center [1213, 514] width 562 height 78
click at [1071, 426] on input "ريد بول مشروب طاقة" at bounding box center [1223, 419] width 604 height 33
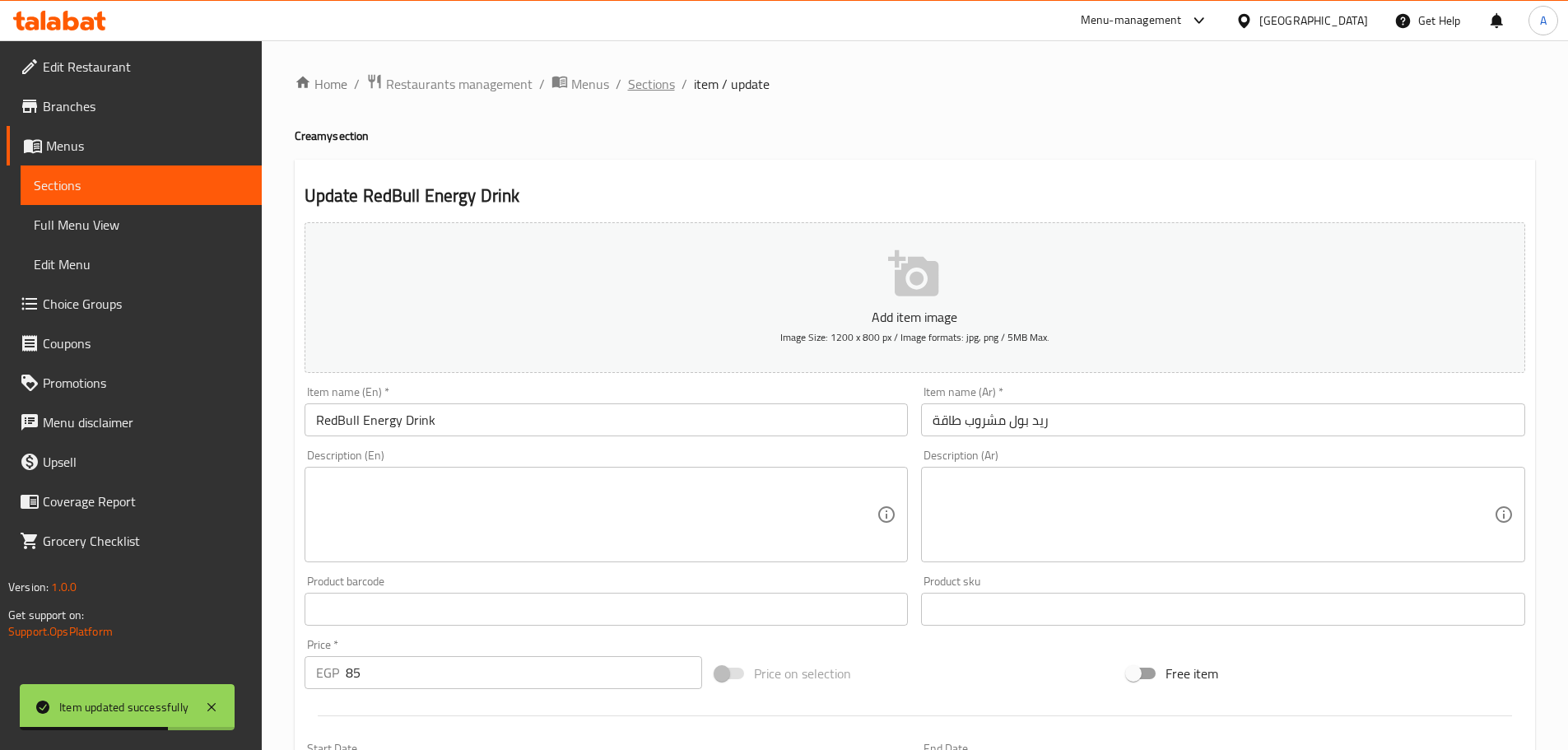
click at [635, 82] on span "Sections" at bounding box center [651, 83] width 47 height 20
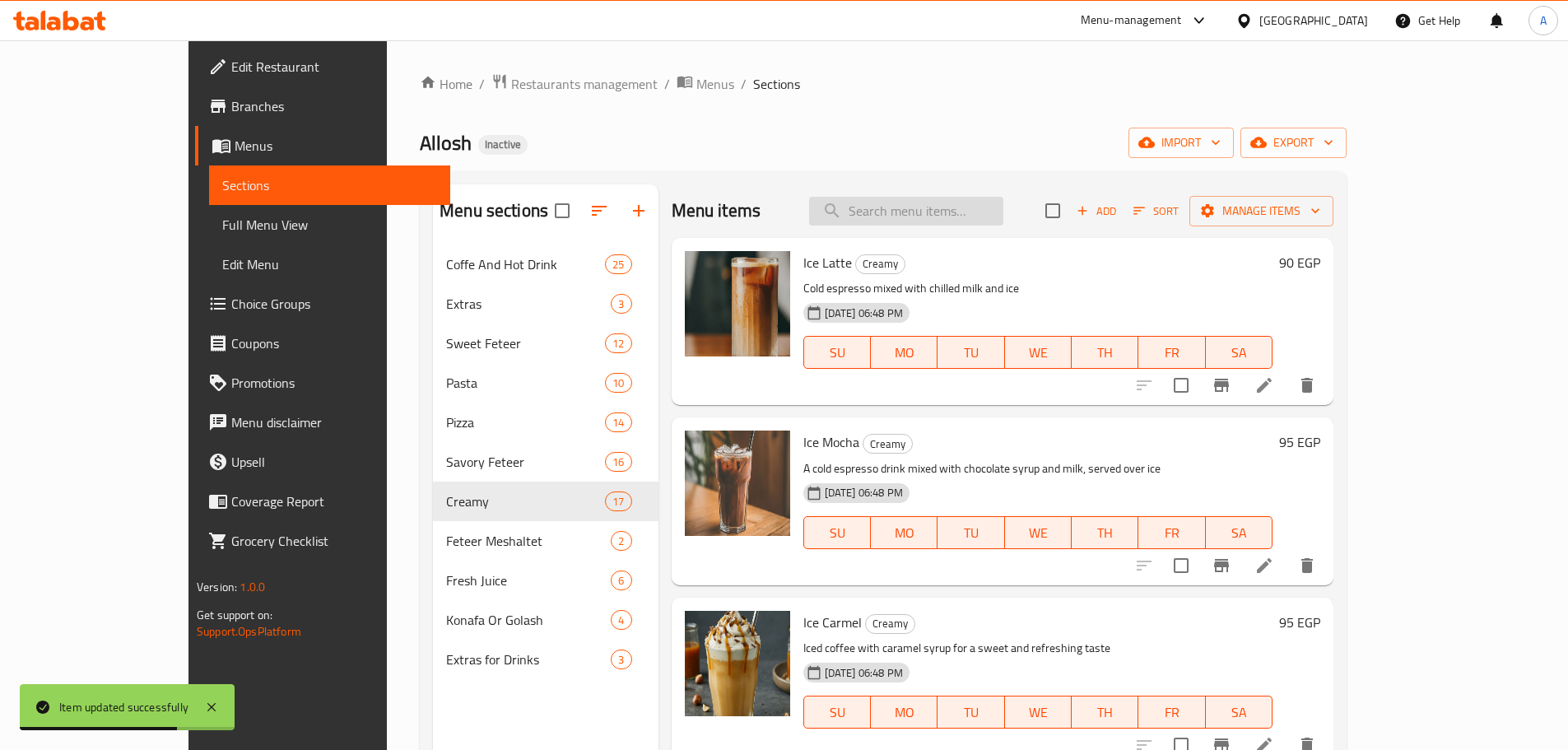
click at [928, 212] on input "search" at bounding box center [906, 211] width 195 height 29
click at [981, 216] on input "search" at bounding box center [906, 211] width 195 height 29
click at [982, 209] on input "search" at bounding box center [906, 211] width 195 height 29
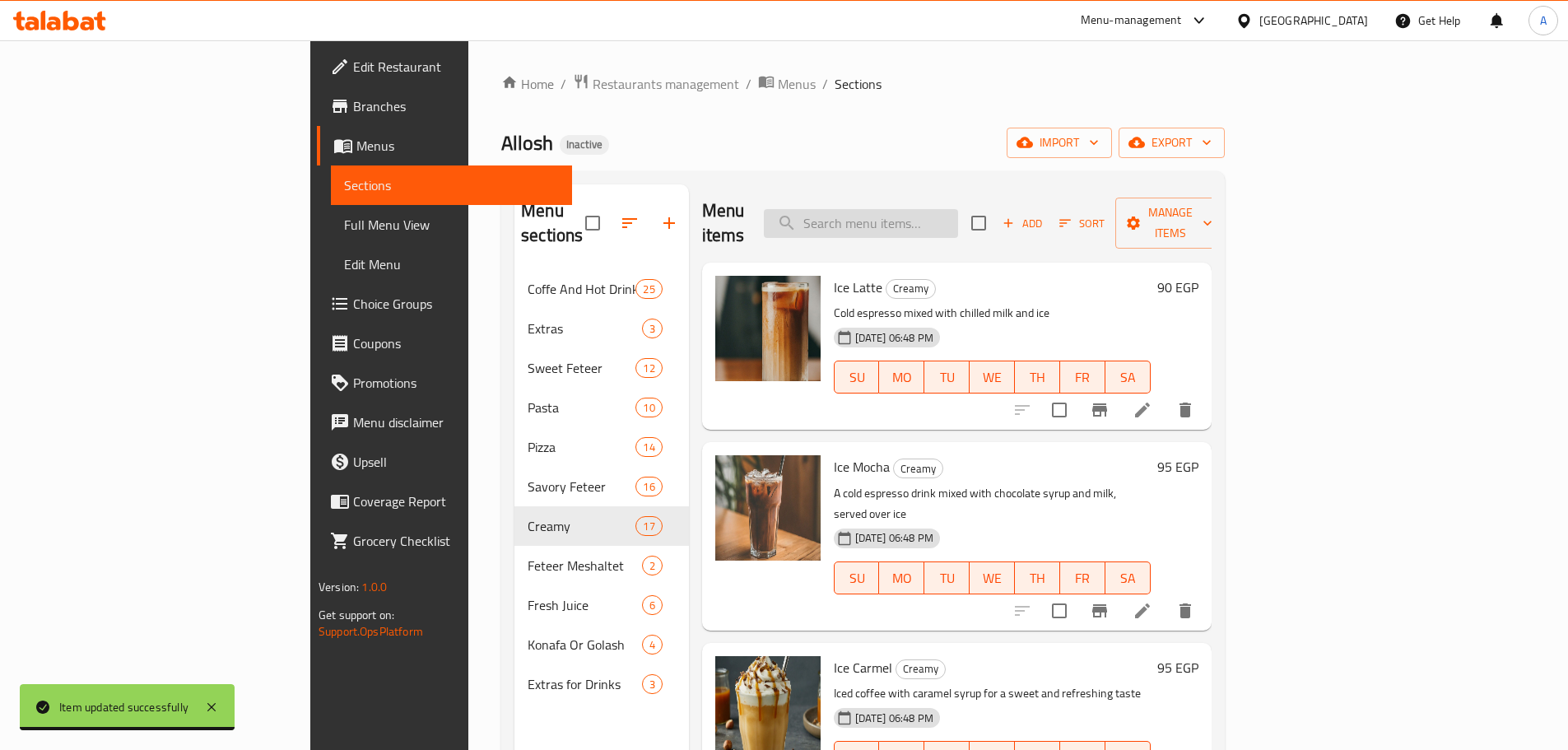
click at [958, 209] on input "search" at bounding box center [861, 224] width 195 height 29
paste input "Whipped Cream"
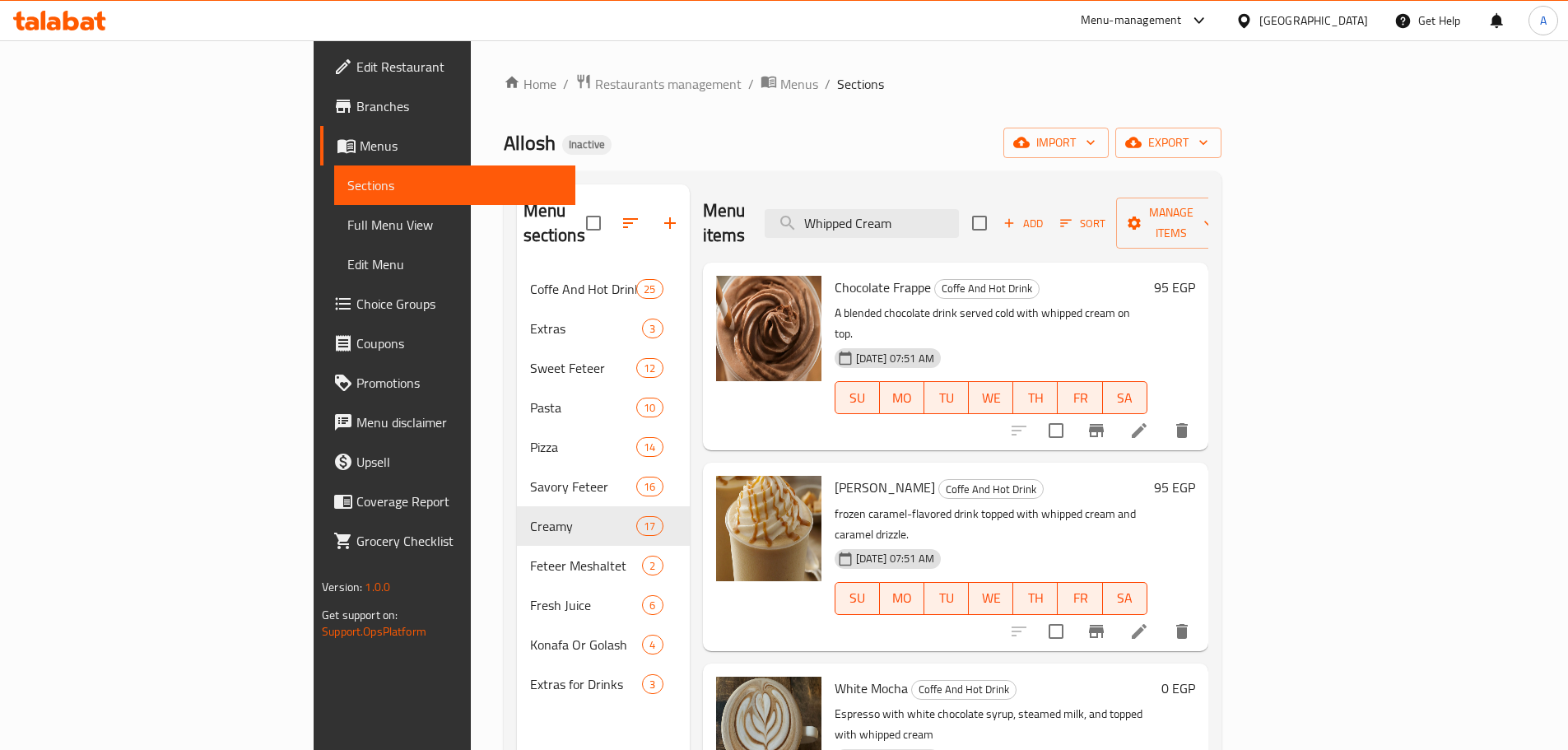
drag, startPoint x: 954, startPoint y: 212, endPoint x: 1139, endPoint y: 211, distance: 185.0
click at [1139, 211] on div "Menu items Whipped Cream Add Sort Manage items" at bounding box center [955, 223] width 505 height 78
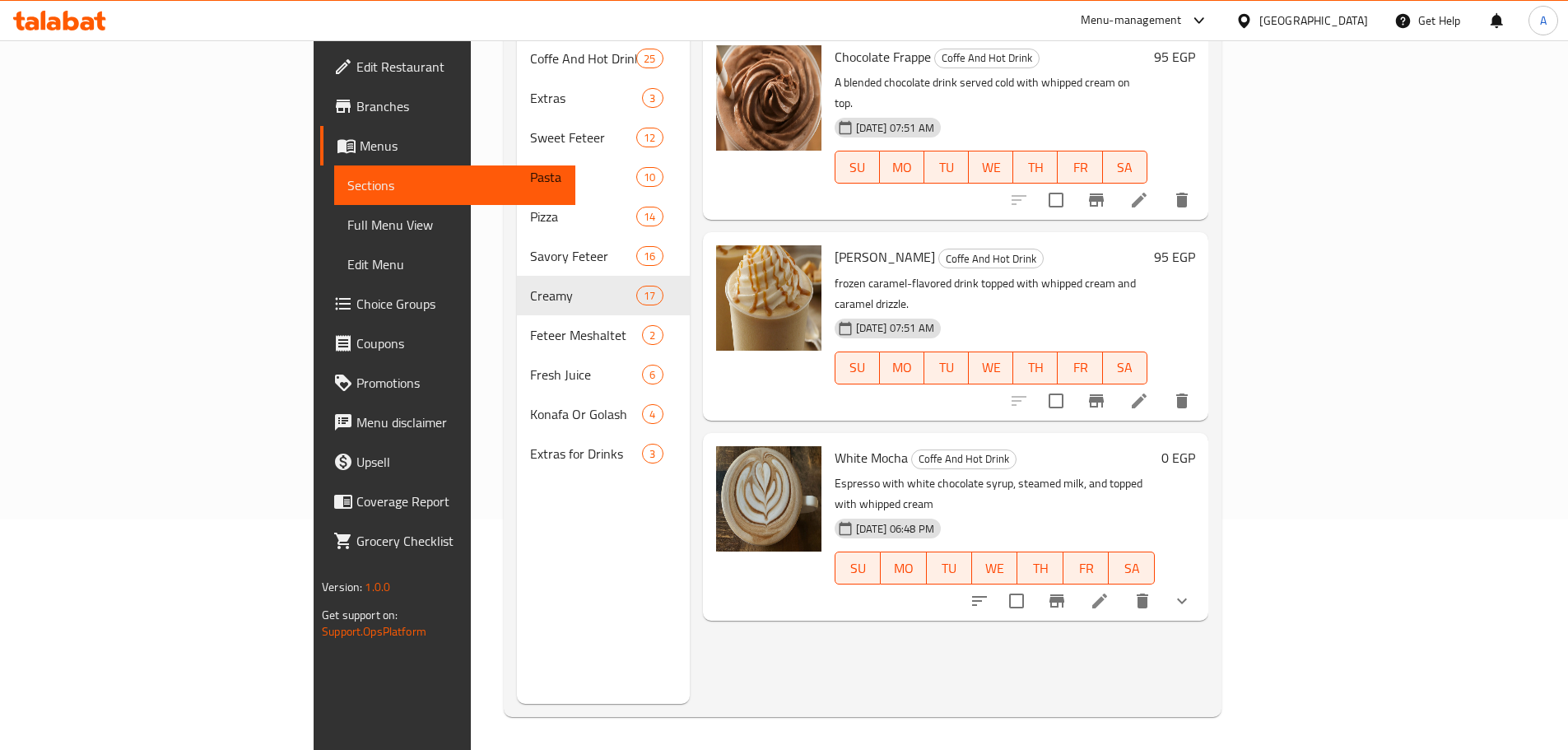
scroll to position [148, 0]
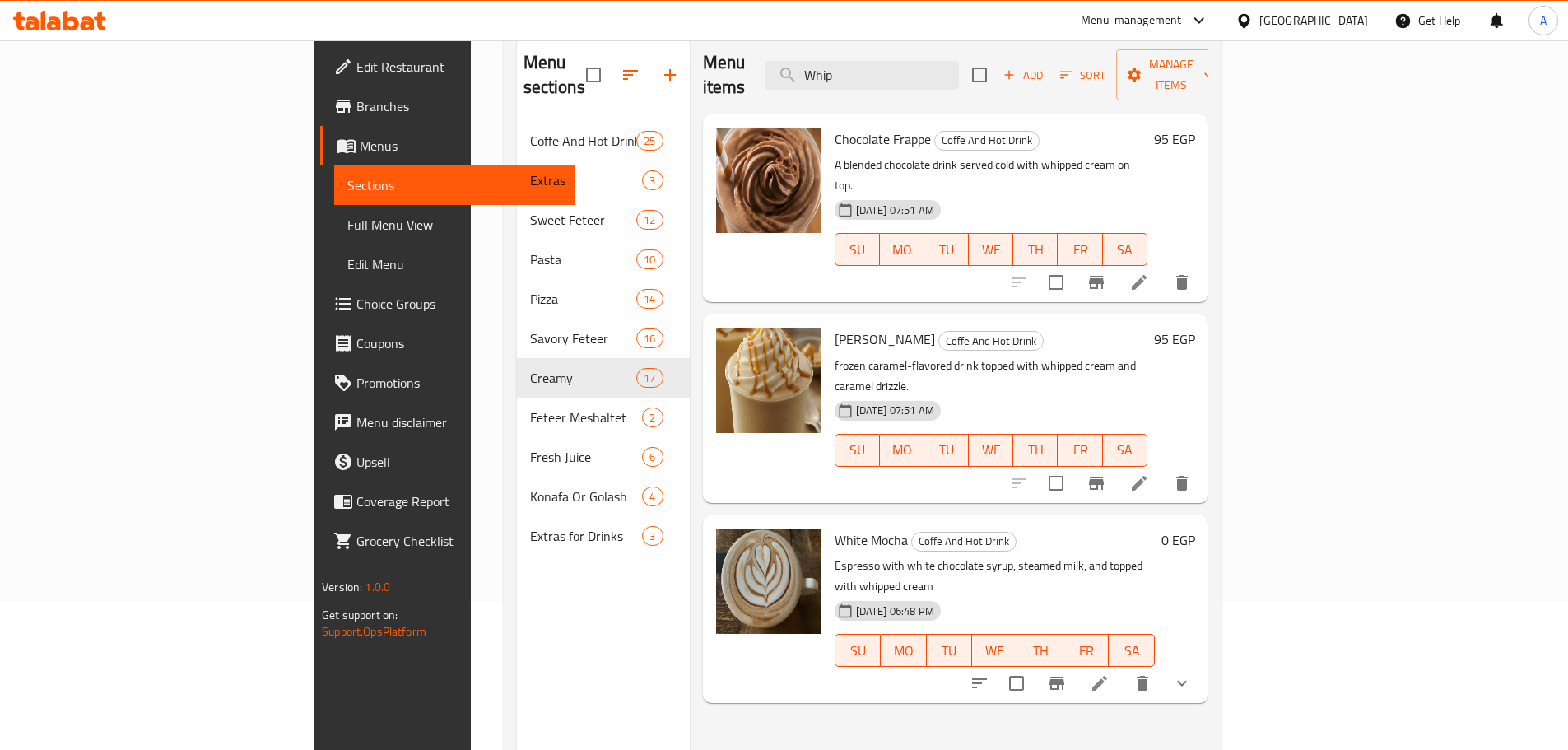
type input "Whip"
click at [576, 66] on input "checkbox" at bounding box center [593, 75] width 34 height 34
checkbox input "true"
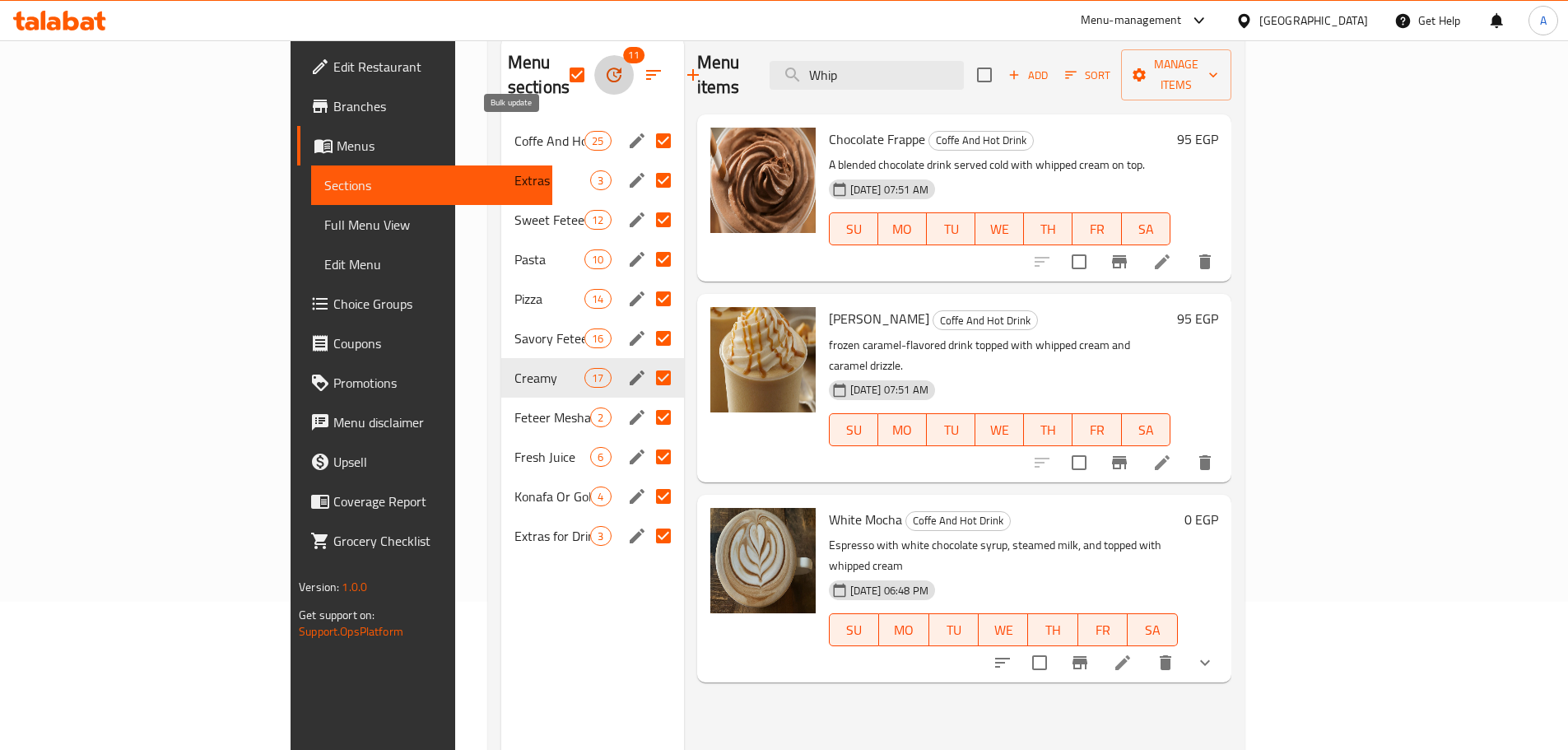
click at [604, 65] on icon "button" at bounding box center [614, 75] width 20 height 20
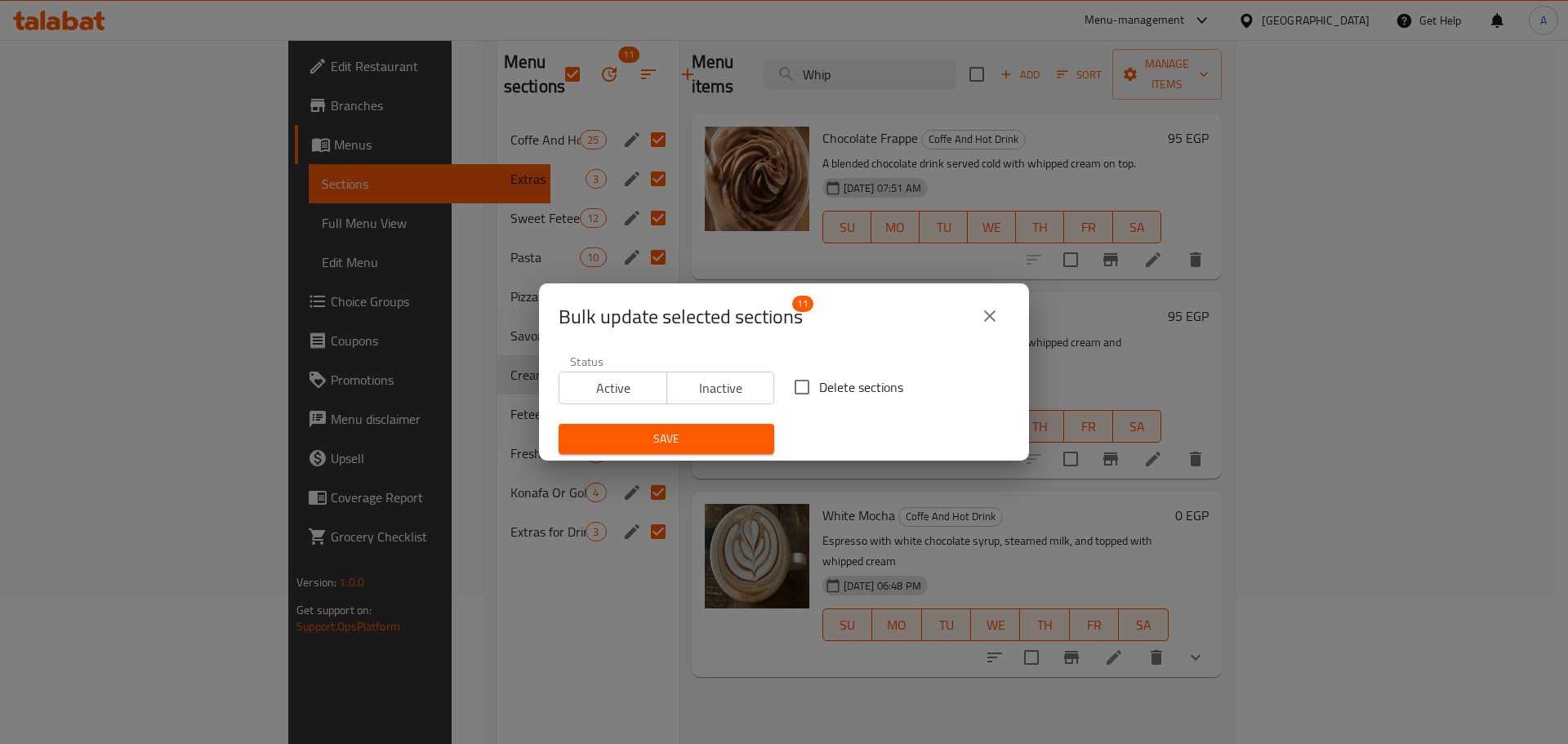
click at [831, 395] on span "Delete sections" at bounding box center [861, 387] width 84 height 20
click at [819, 395] on input "Delete sections" at bounding box center [802, 387] width 34 height 34
checkbox input "true"
click at [704, 439] on span "Save" at bounding box center [666, 439] width 190 height 20
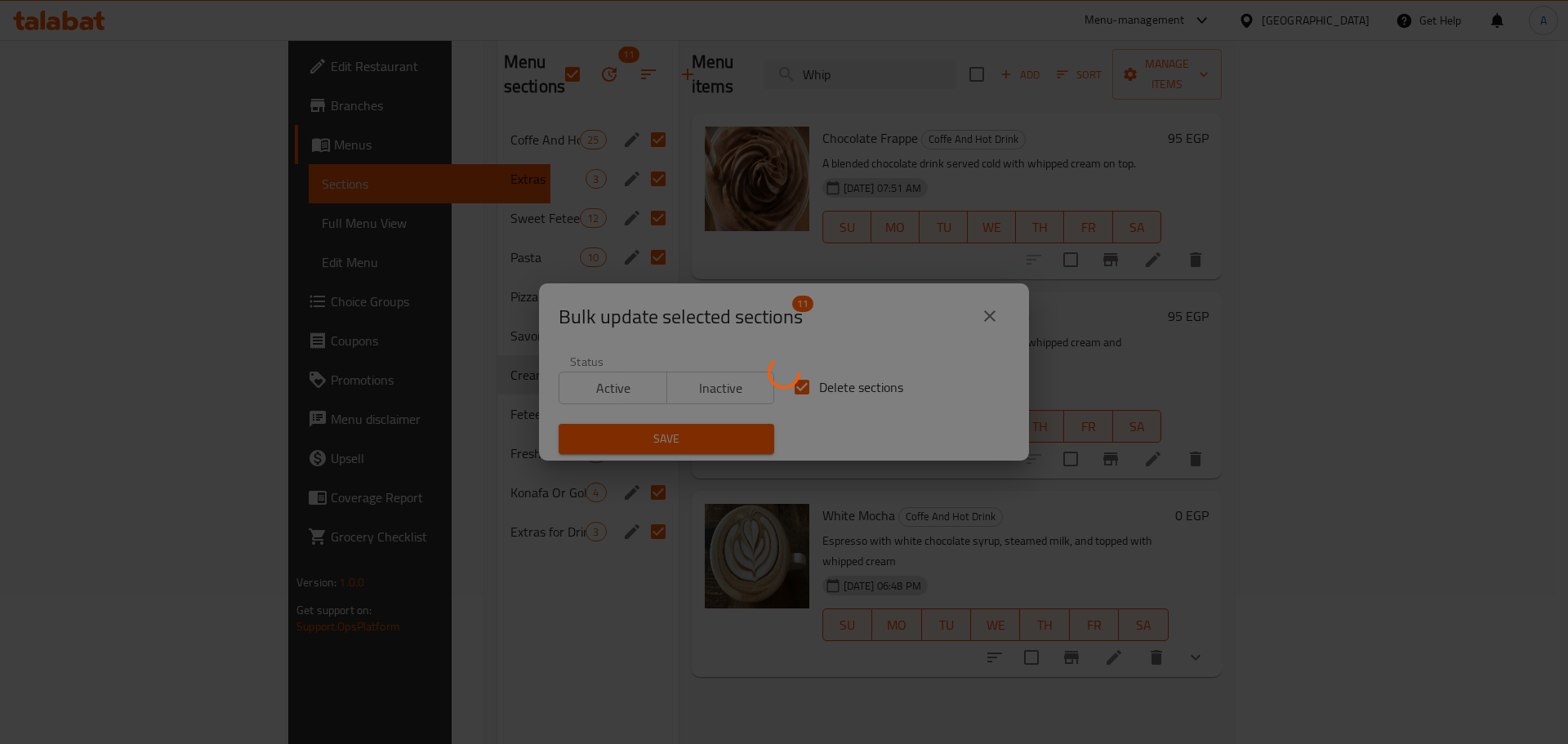
checkbox input "false"
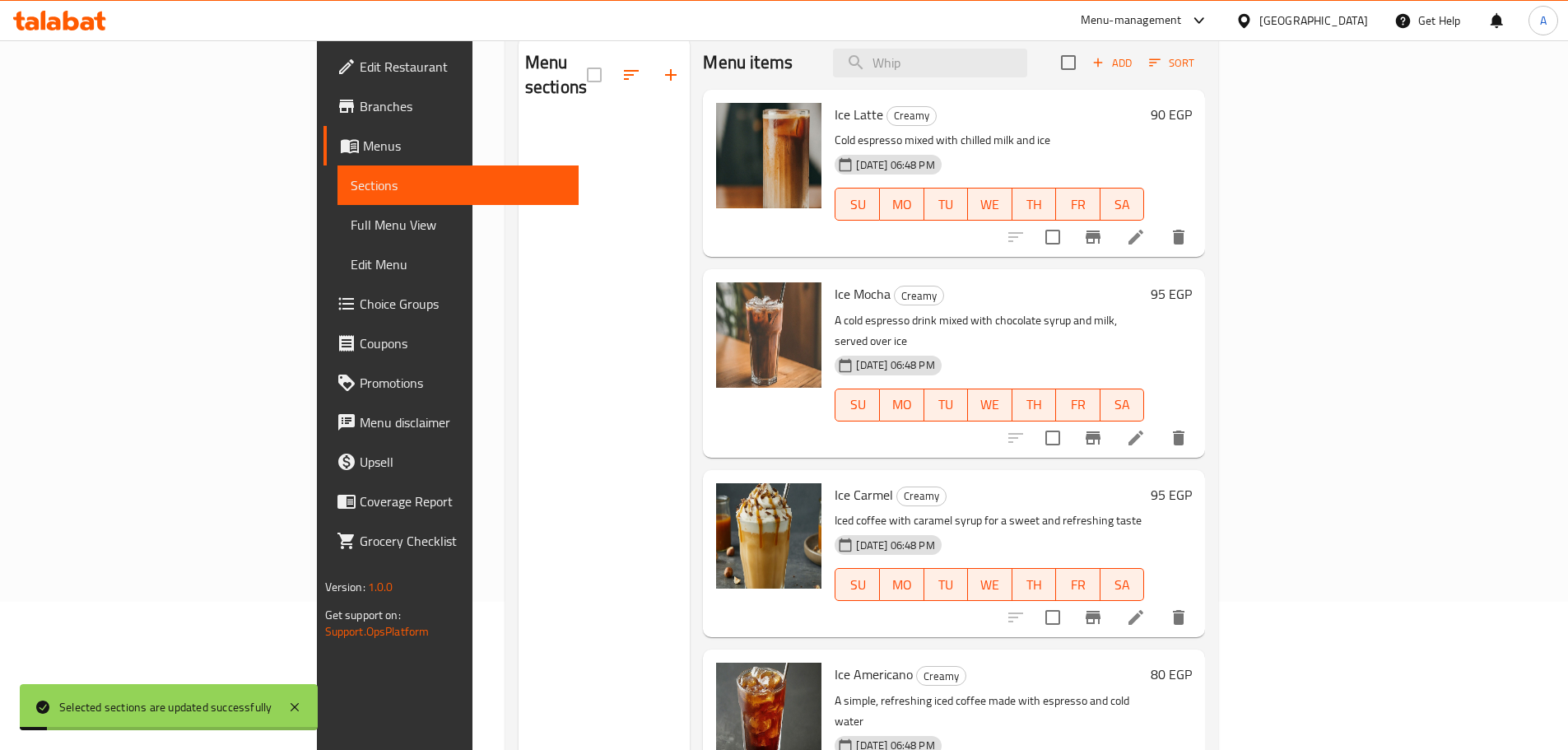
scroll to position [0, 0]
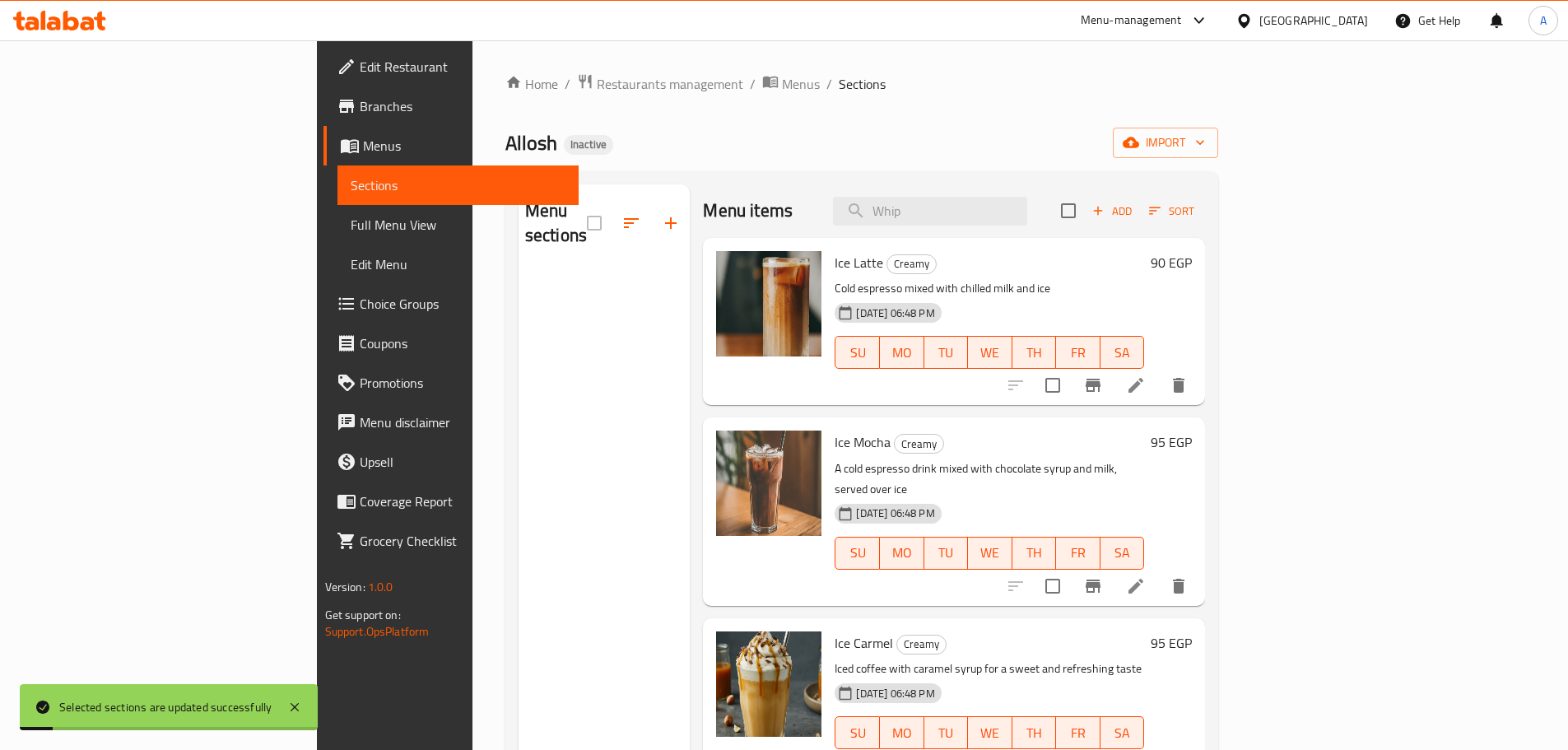
click at [1219, 118] on div "Home / Restaurants management / Menus / Sections Allosh Inactive import Menu se…" at bounding box center [862, 510] width 713 height 874
click at [1205, 134] on span "import" at bounding box center [1165, 143] width 79 height 21
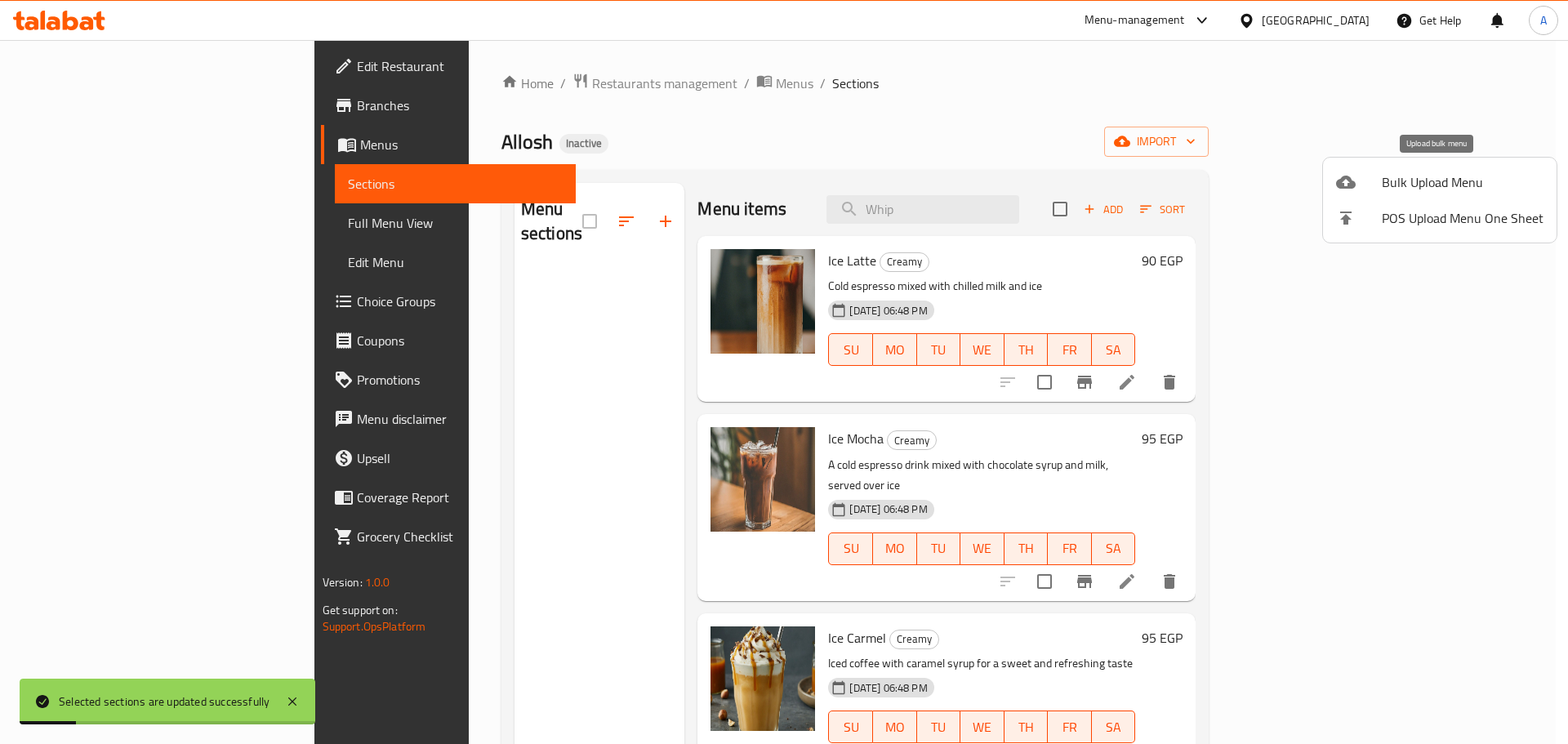
click at [1423, 173] on span "Bulk Upload Menu" at bounding box center [1463, 182] width 162 height 20
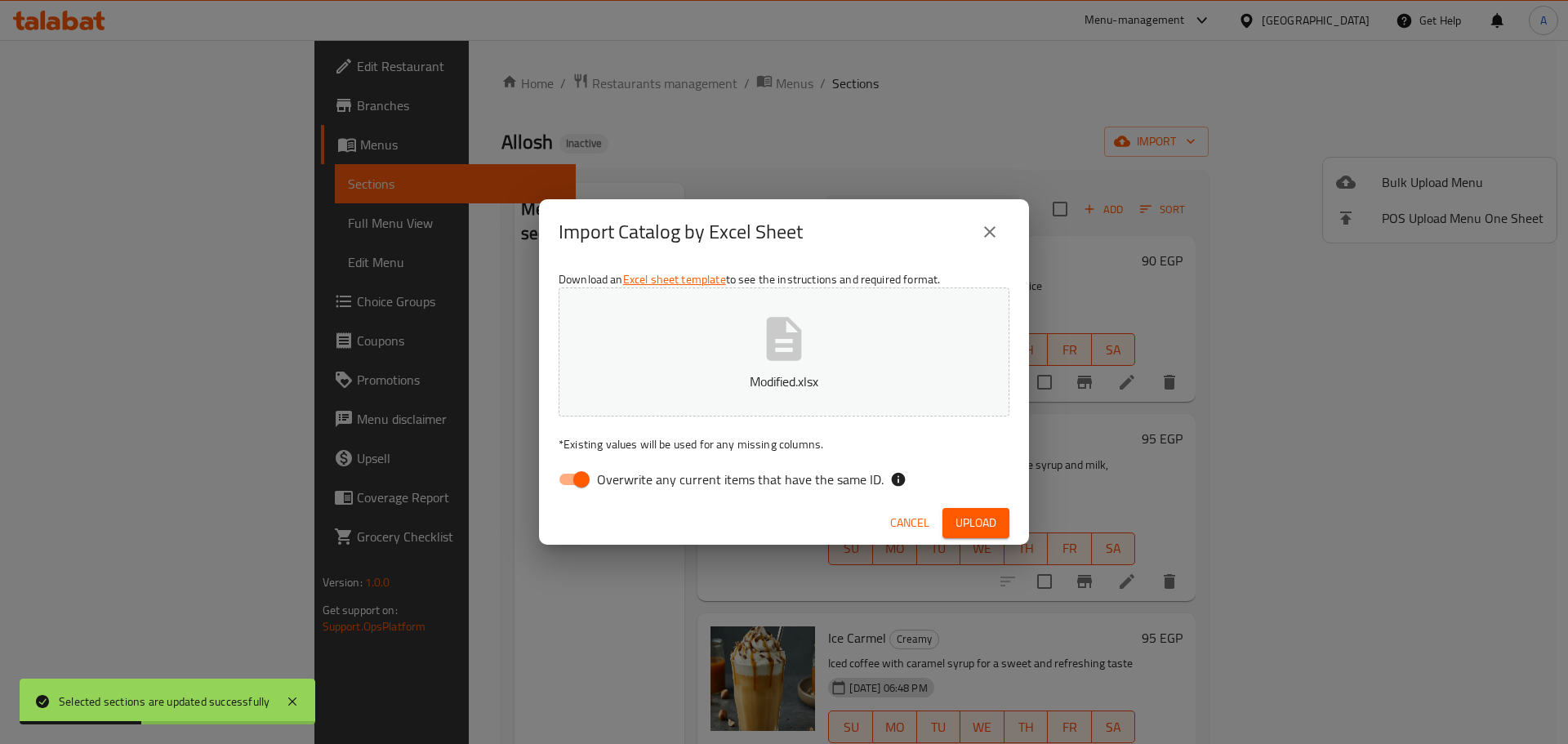
drag, startPoint x: 828, startPoint y: 484, endPoint x: 858, endPoint y: 486, distance: 30.1
click at [828, 484] on span "Overwrite any current items that have the same ID." at bounding box center [740, 479] width 287 height 20
click at [628, 484] on input "Overwrite any current items that have the same ID." at bounding box center [581, 479] width 93 height 31
checkbox input "false"
click at [992, 529] on span "Upload" at bounding box center [976, 523] width 41 height 20
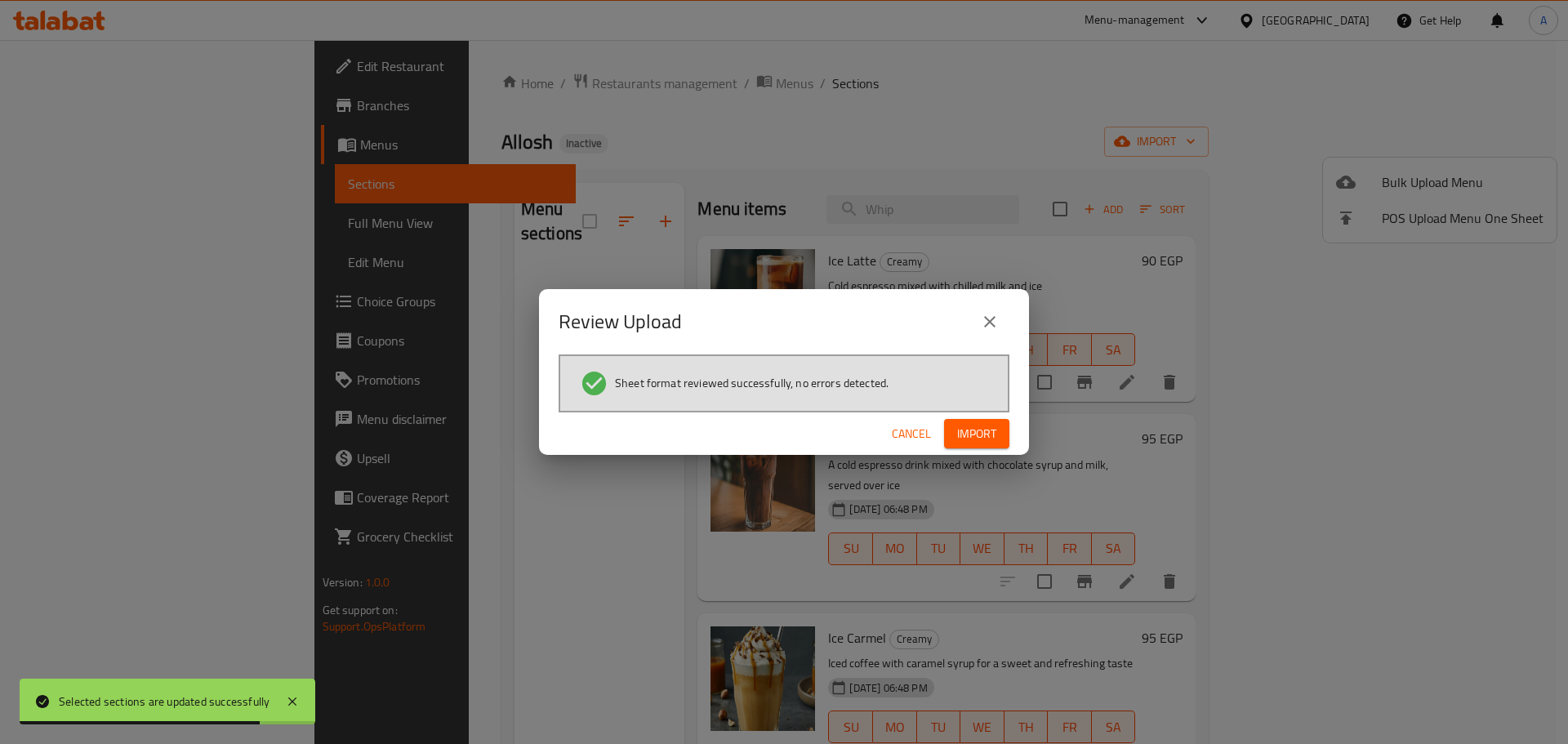
click at [990, 444] on button "Import" at bounding box center [977, 434] width 66 height 31
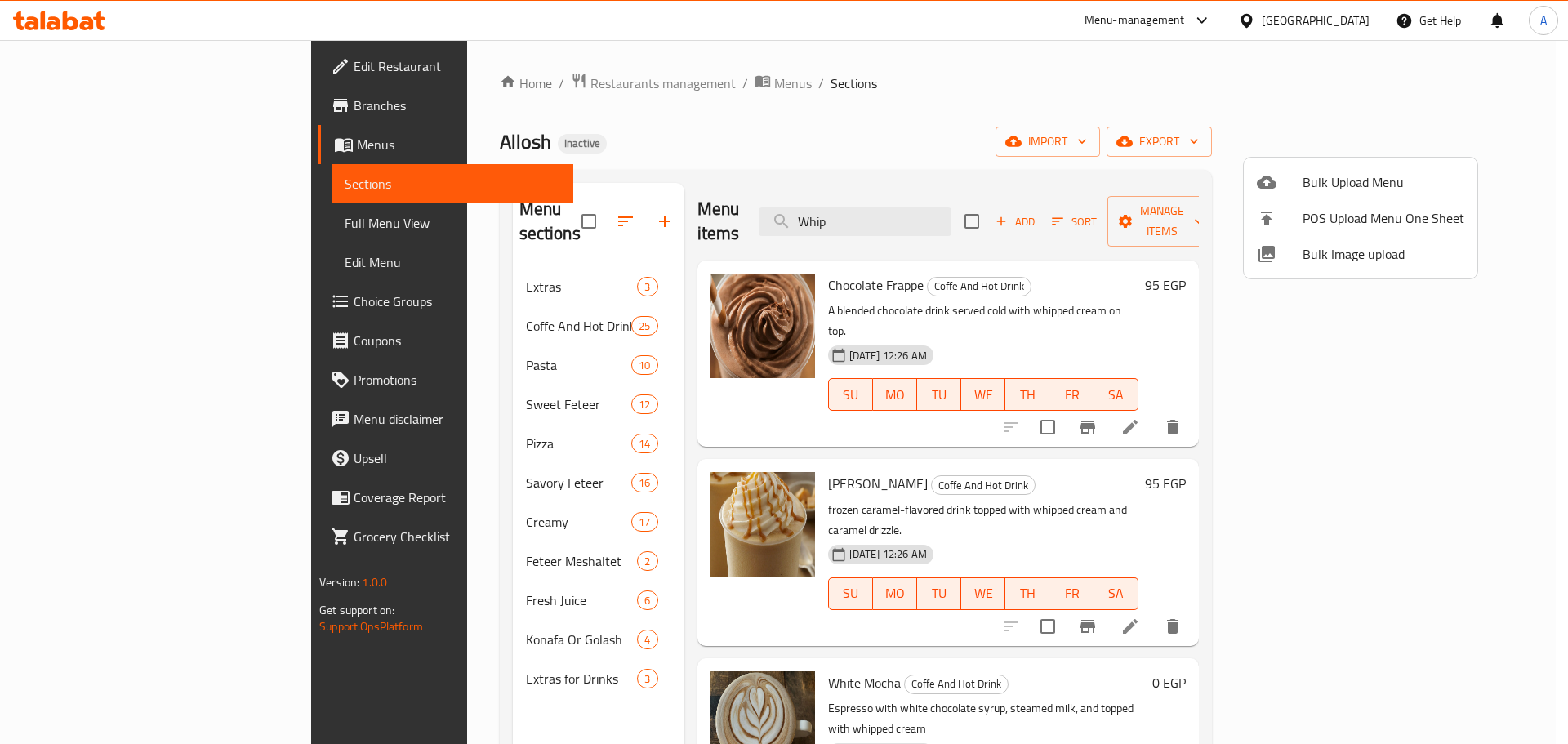
click at [990, 439] on div at bounding box center [784, 372] width 1568 height 744
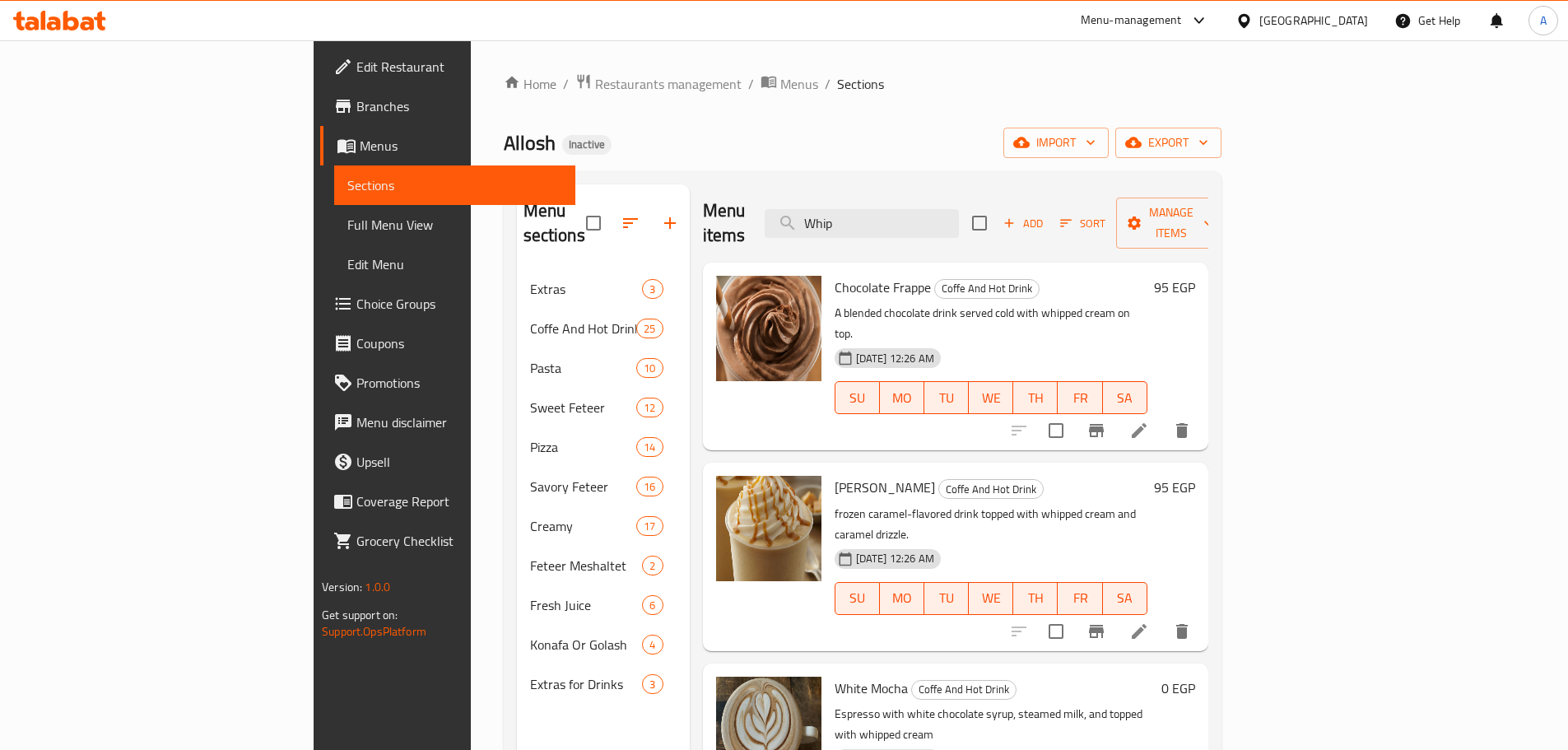
click at [849, 172] on div "Menu sections Extras 3 Coffe And Hot Drink 25 Pasta 10 Sweet Feteer 12 Pizza 14…" at bounding box center [862, 559] width 718 height 776
click at [347, 221] on span "Full Menu View" at bounding box center [454, 225] width 215 height 20
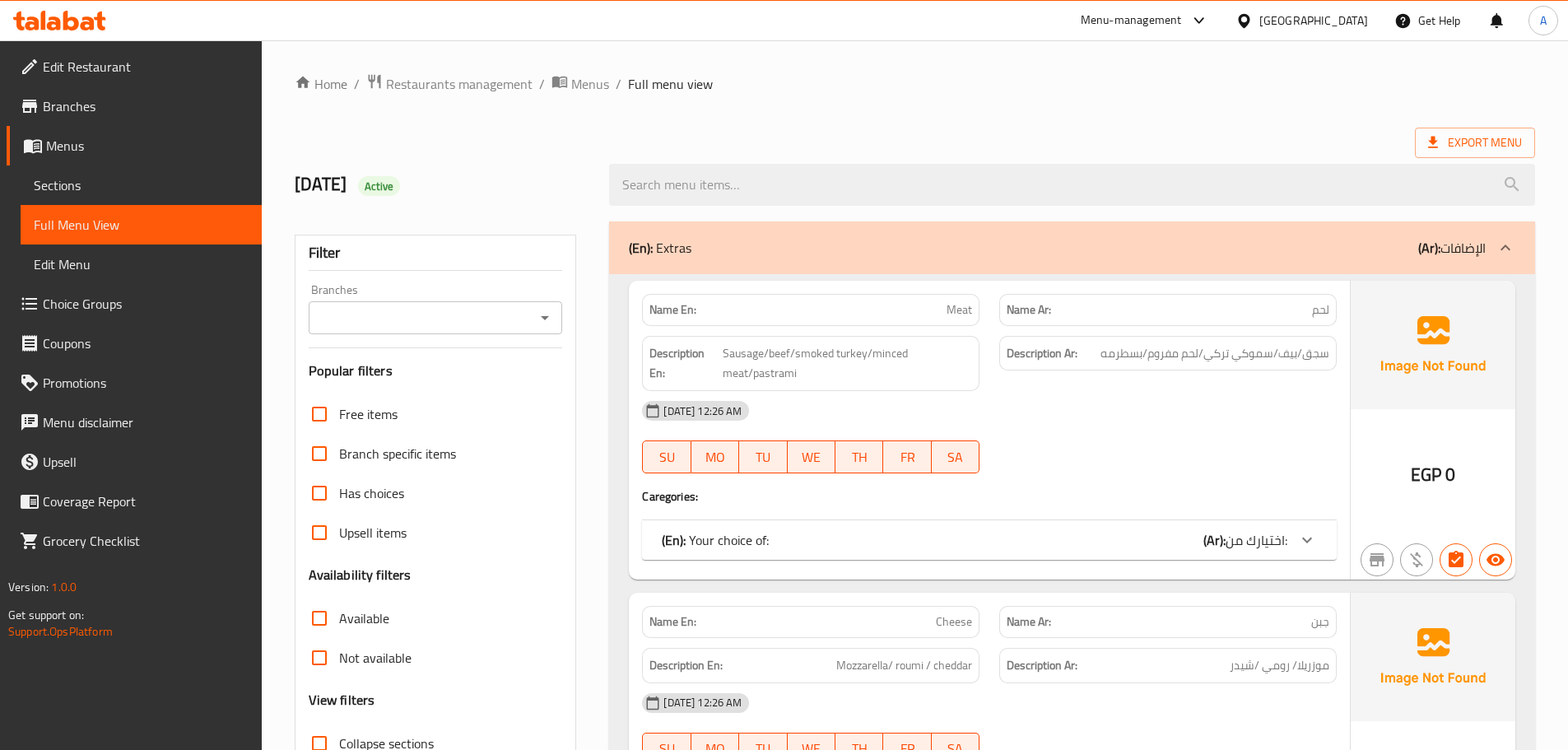
drag, startPoint x: 874, startPoint y: 627, endPoint x: 894, endPoint y: 735, distance: 109.8
click at [874, 627] on p "Name En: Cheese" at bounding box center [810, 621] width 322 height 17
click at [1203, 427] on div "07-09-2025 12:26 AM" at bounding box center [988, 411] width 714 height 39
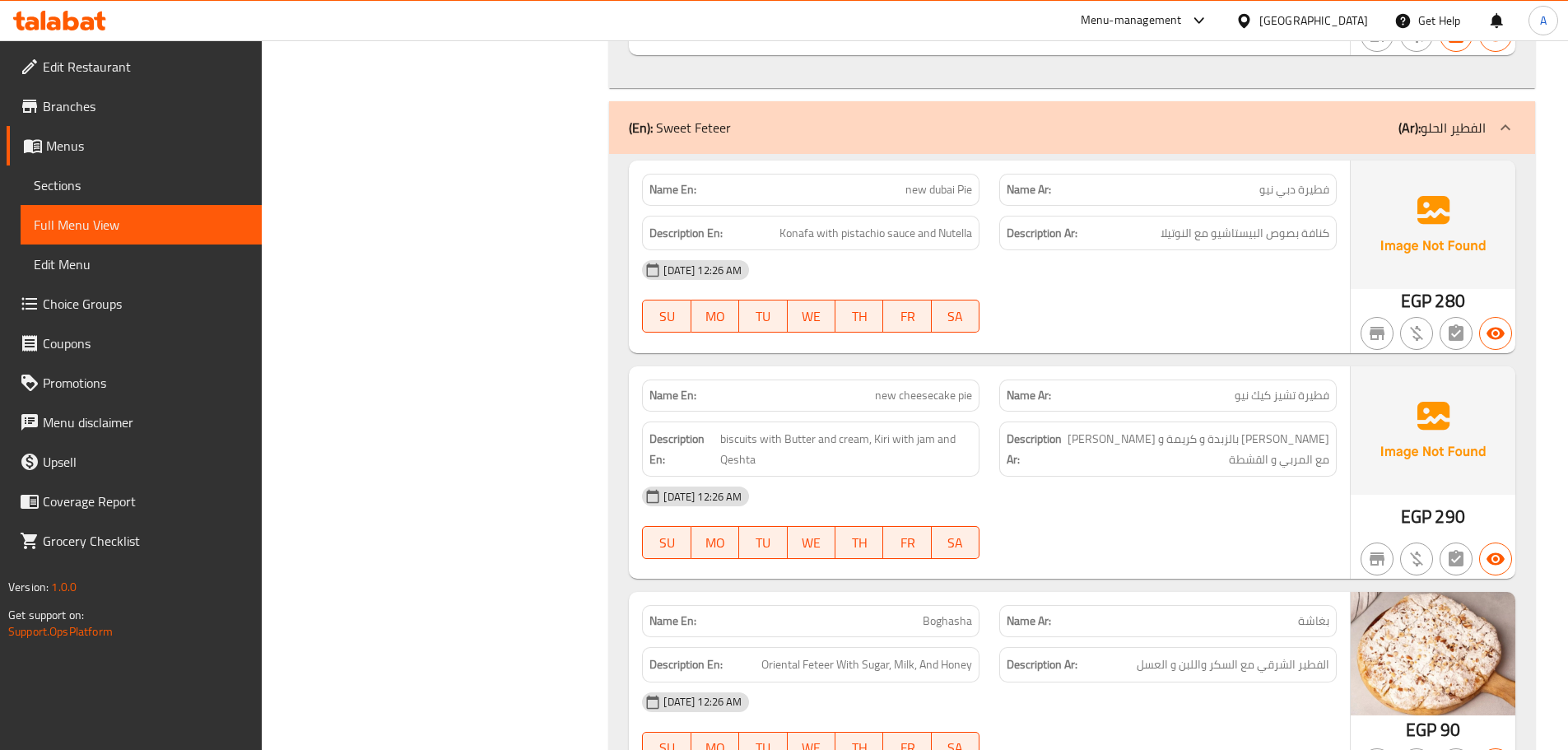
click at [1343, 299] on div "07-09-2025 12:26 AM SU MO TU WE TH FR SA" at bounding box center [988, 297] width 714 height 93
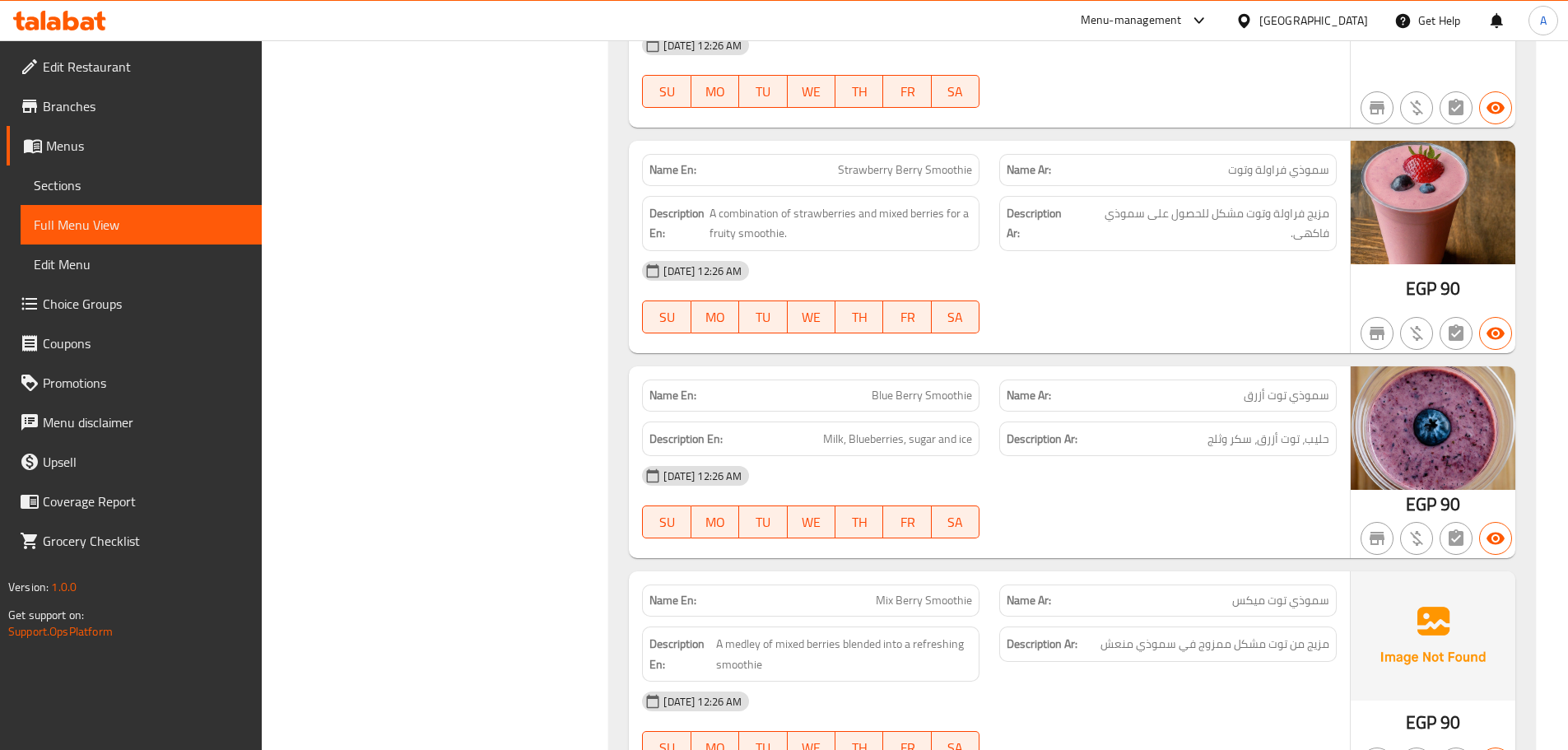
click at [1199, 251] on div "07-09-2025 12:26 AM" at bounding box center [988, 271] width 714 height 39
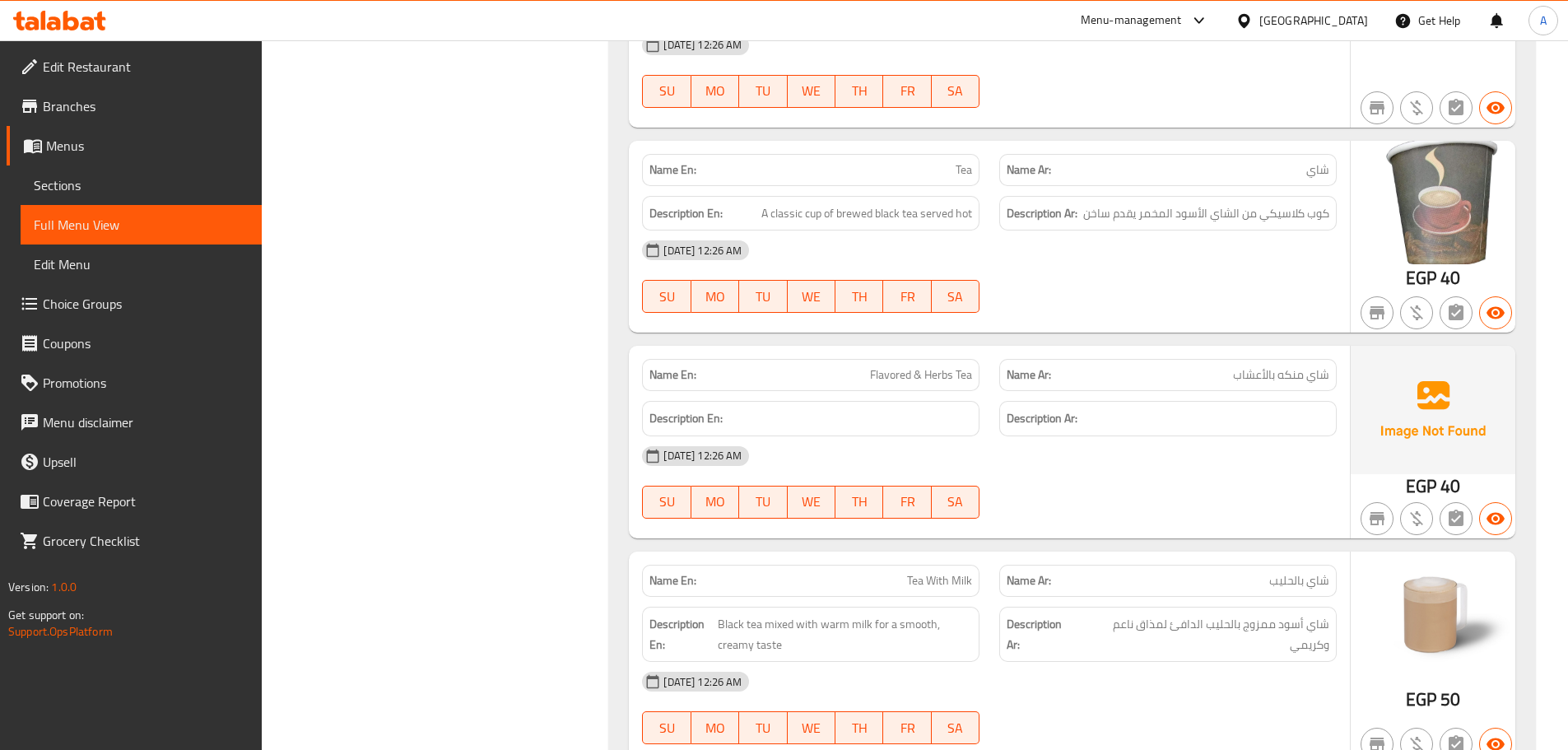
click at [1245, 281] on div "07-09-2025 12:26 AM SU MO TU WE TH FR SA" at bounding box center [988, 277] width 714 height 93
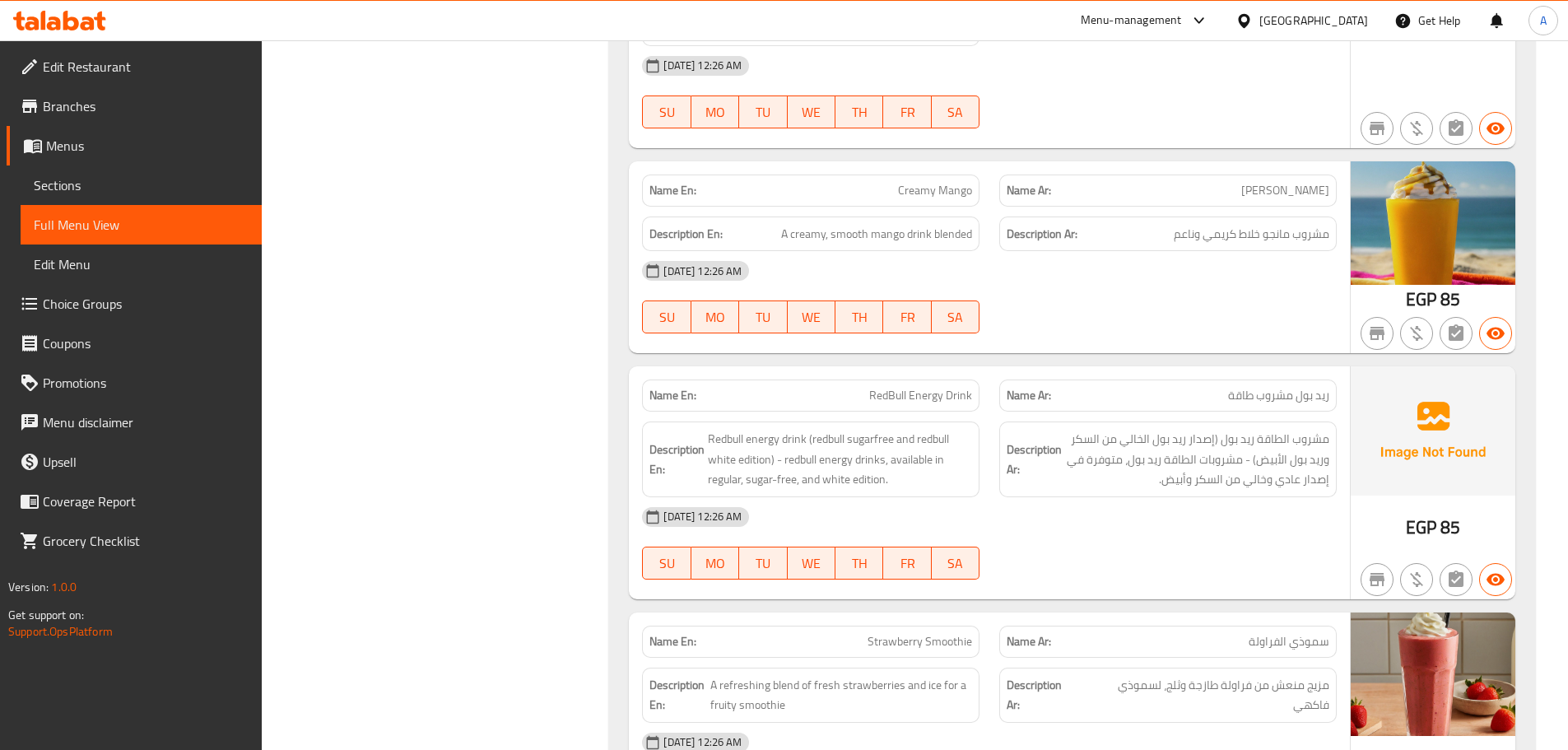
click at [1213, 251] on div "07-09-2025 12:26 AM" at bounding box center [988, 271] width 714 height 39
click at [966, 305] on span "SA" at bounding box center [955, 317] width 34 height 24
click at [183, 203] on link "Sections" at bounding box center [141, 185] width 241 height 39
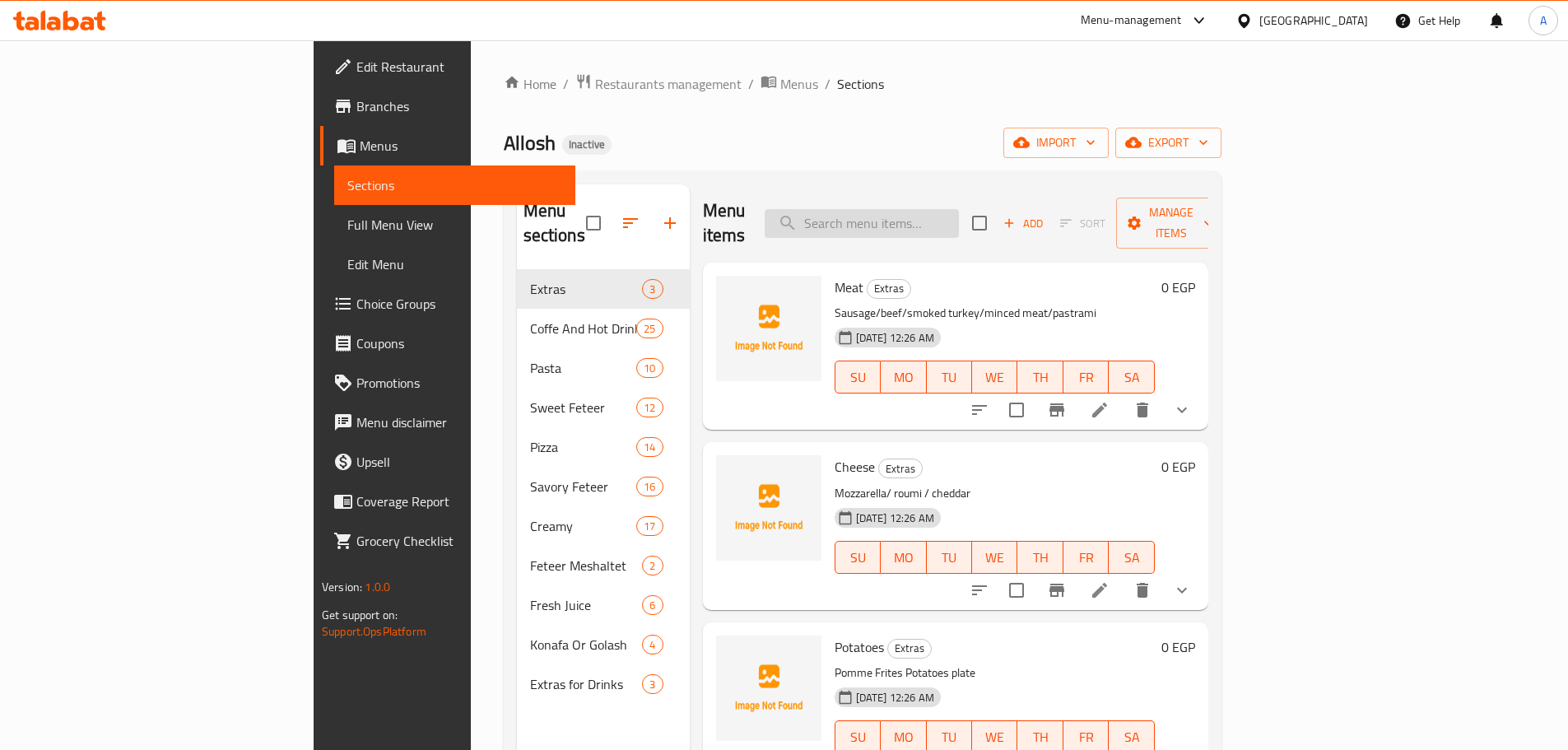
click at [958, 209] on input "search" at bounding box center [862, 224] width 195 height 29
paste input "RedBull Energy Drink"
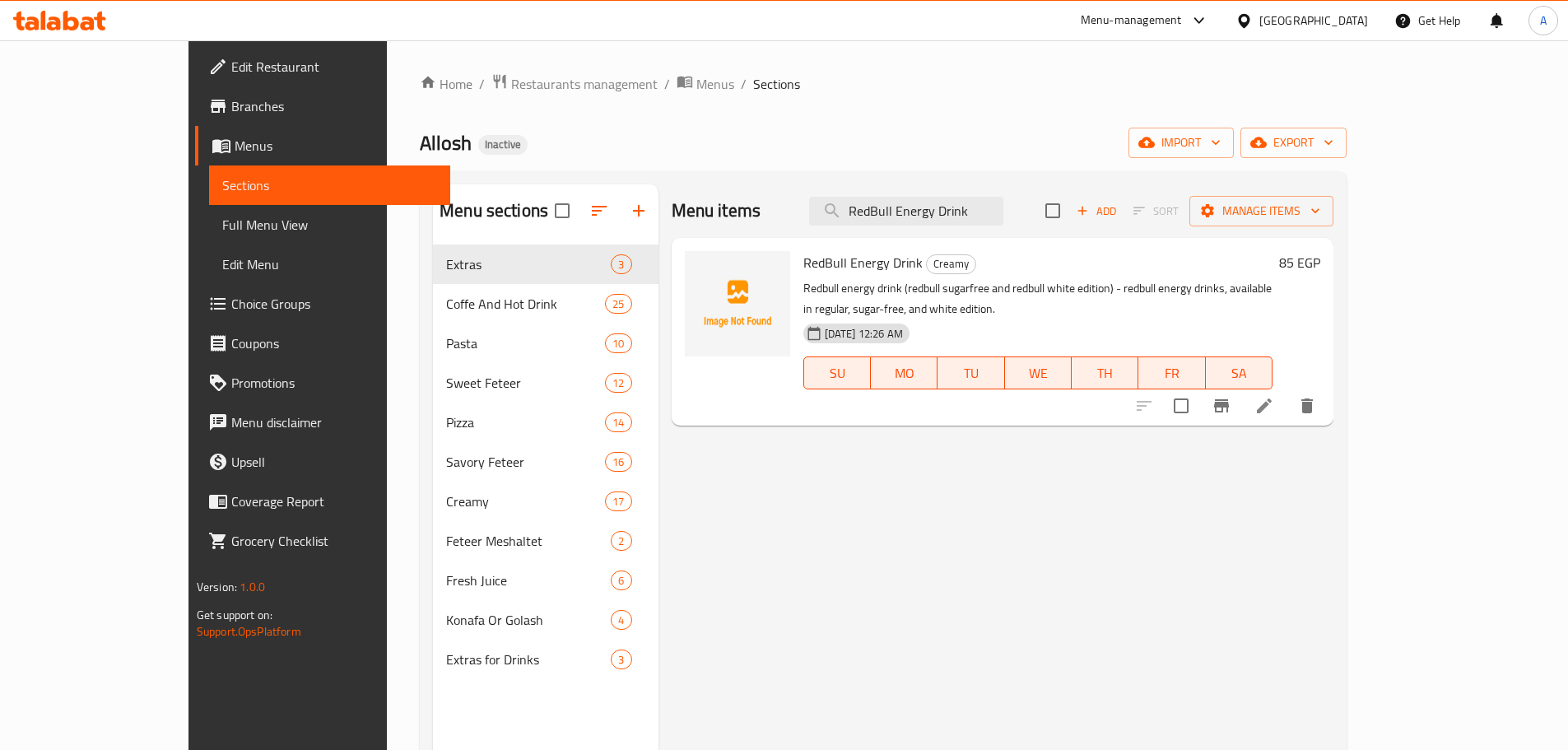
type input "RedBull Energy Drink"
click at [995, 440] on div "Menu items RedBull Energy Drink Add Sort Manage items RedBull Energy Drink Crea…" at bounding box center [996, 559] width 676 height 750
click at [947, 216] on input "RedBull Energy Drink" at bounding box center [906, 211] width 195 height 29
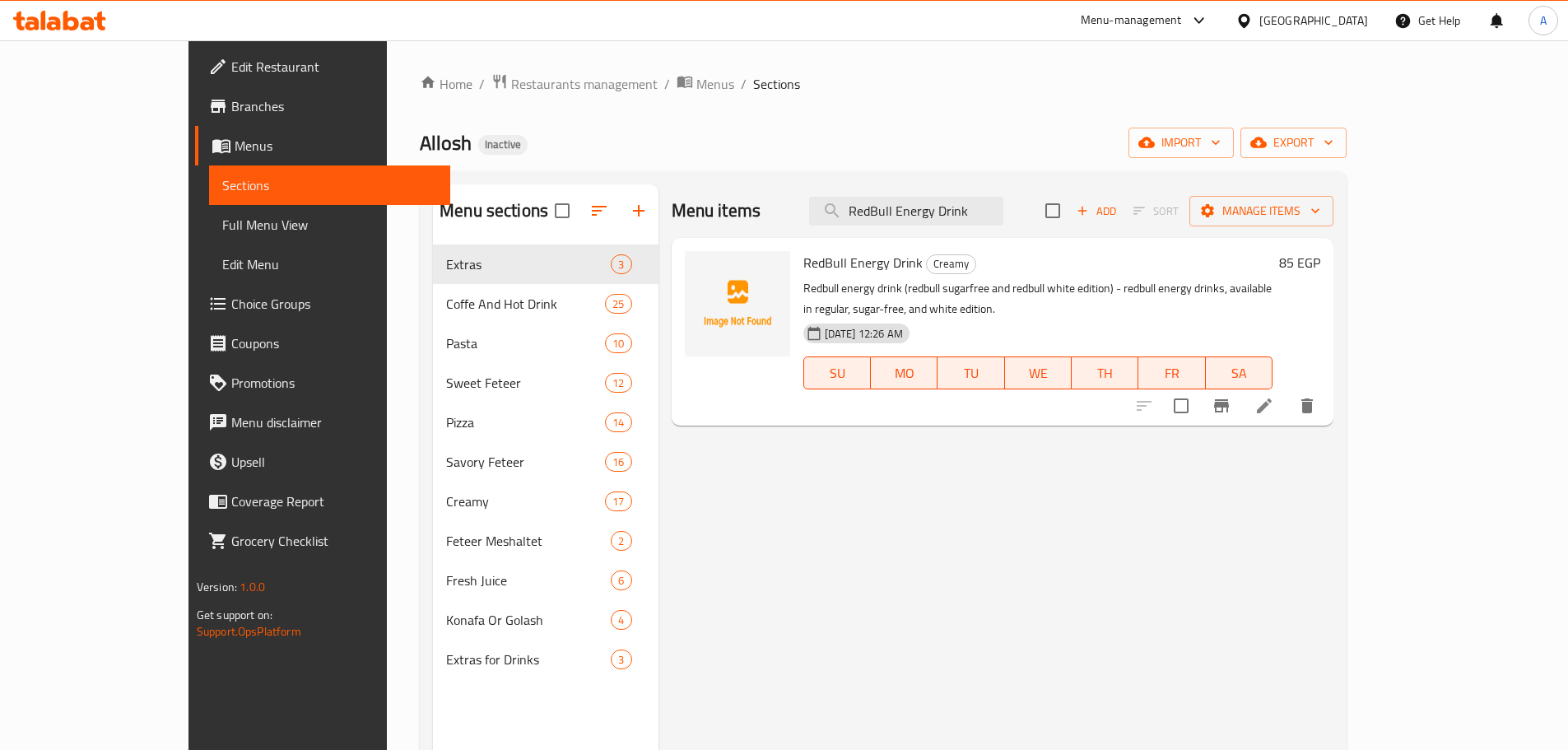
click at [1273, 253] on h6 "RedBull Energy Drink Creamy" at bounding box center [1038, 262] width 470 height 23
click at [545, 203] on input "checkbox" at bounding box center [562, 211] width 34 height 34
checkbox input "true"
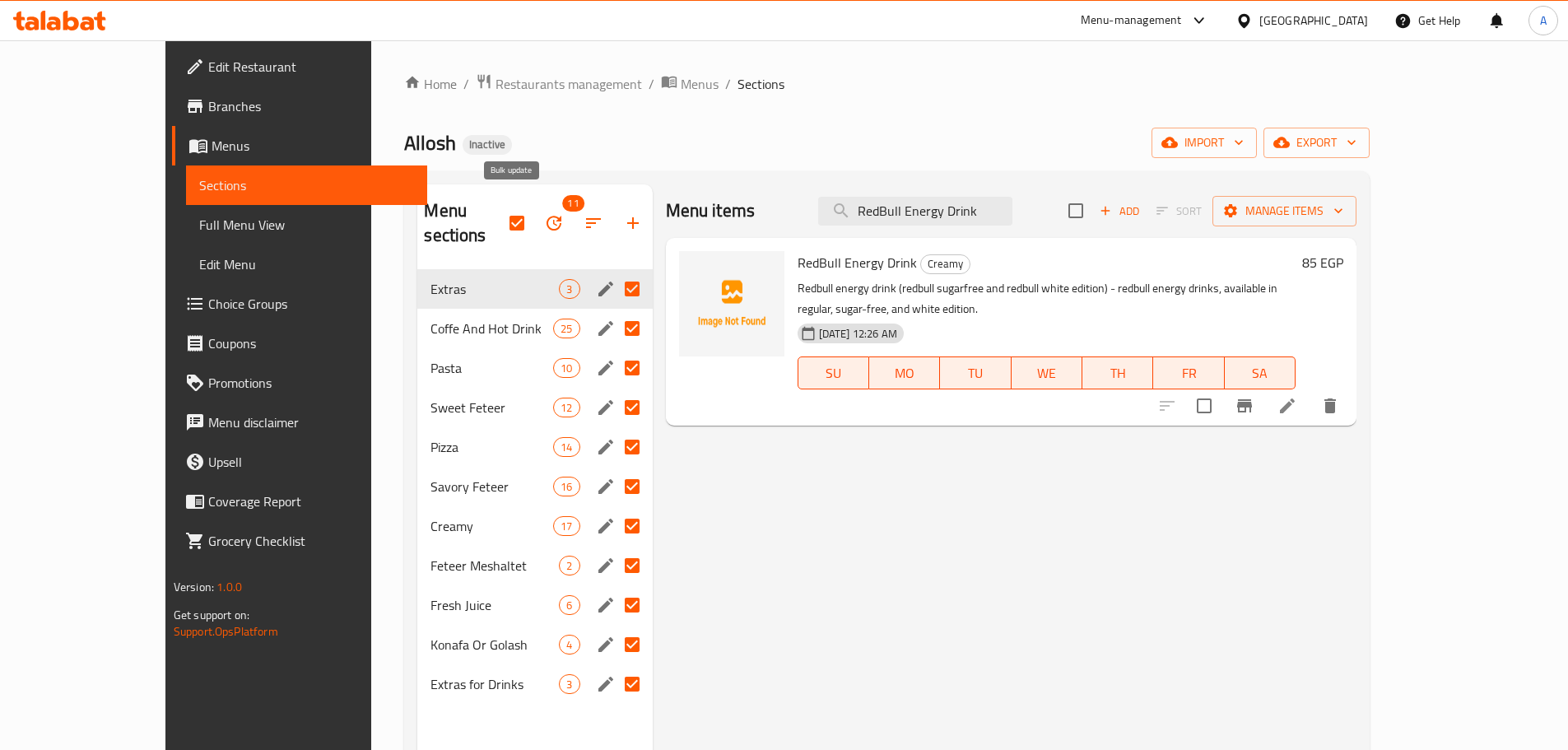
click at [534, 223] on button "button" at bounding box center [554, 223] width 39 height 39
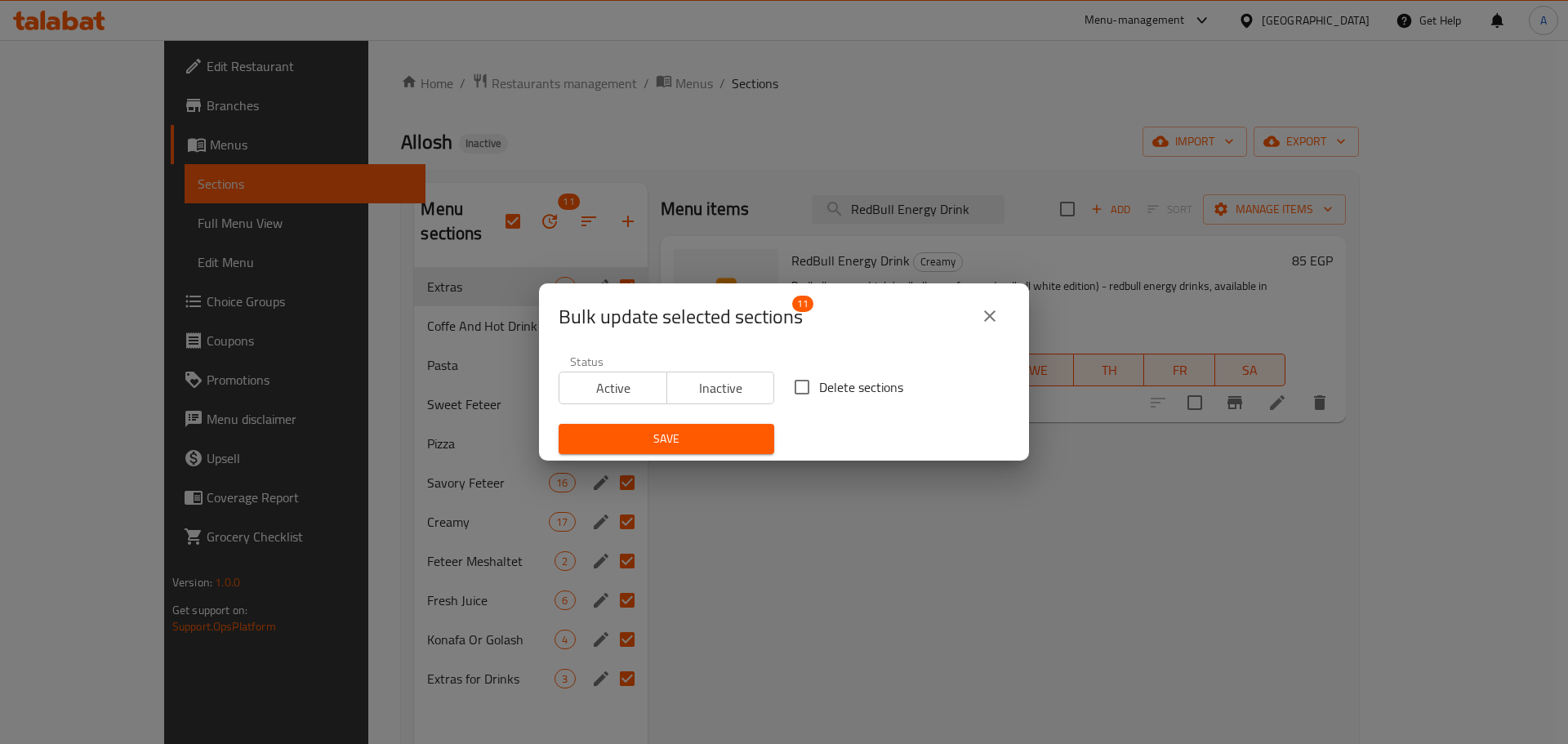
click at [823, 395] on span "Delete sections" at bounding box center [861, 387] width 84 height 20
click at [819, 395] on input "Delete sections" at bounding box center [802, 387] width 34 height 34
checkbox input "true"
click at [717, 450] on button "Save" at bounding box center [666, 439] width 215 height 31
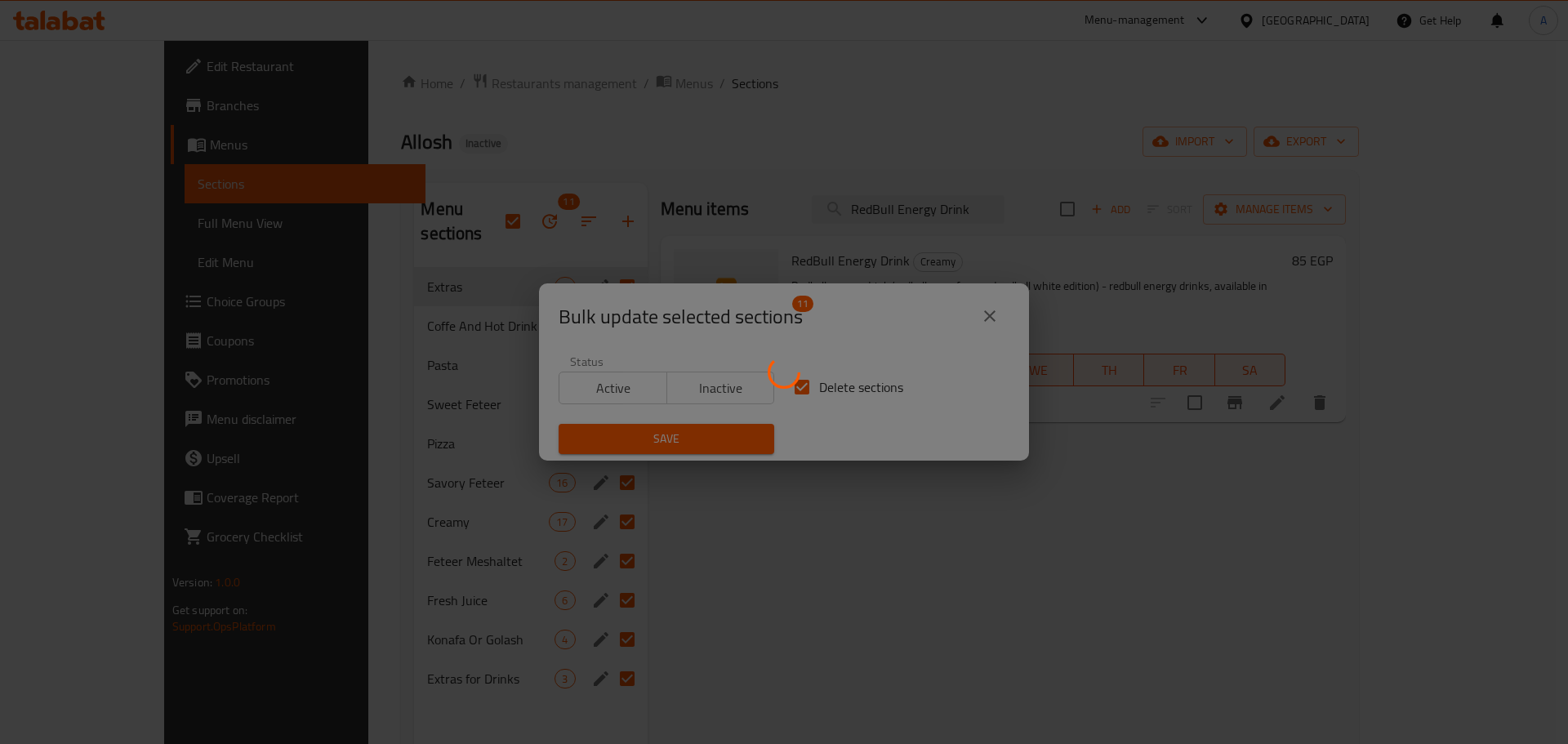
checkbox input "false"
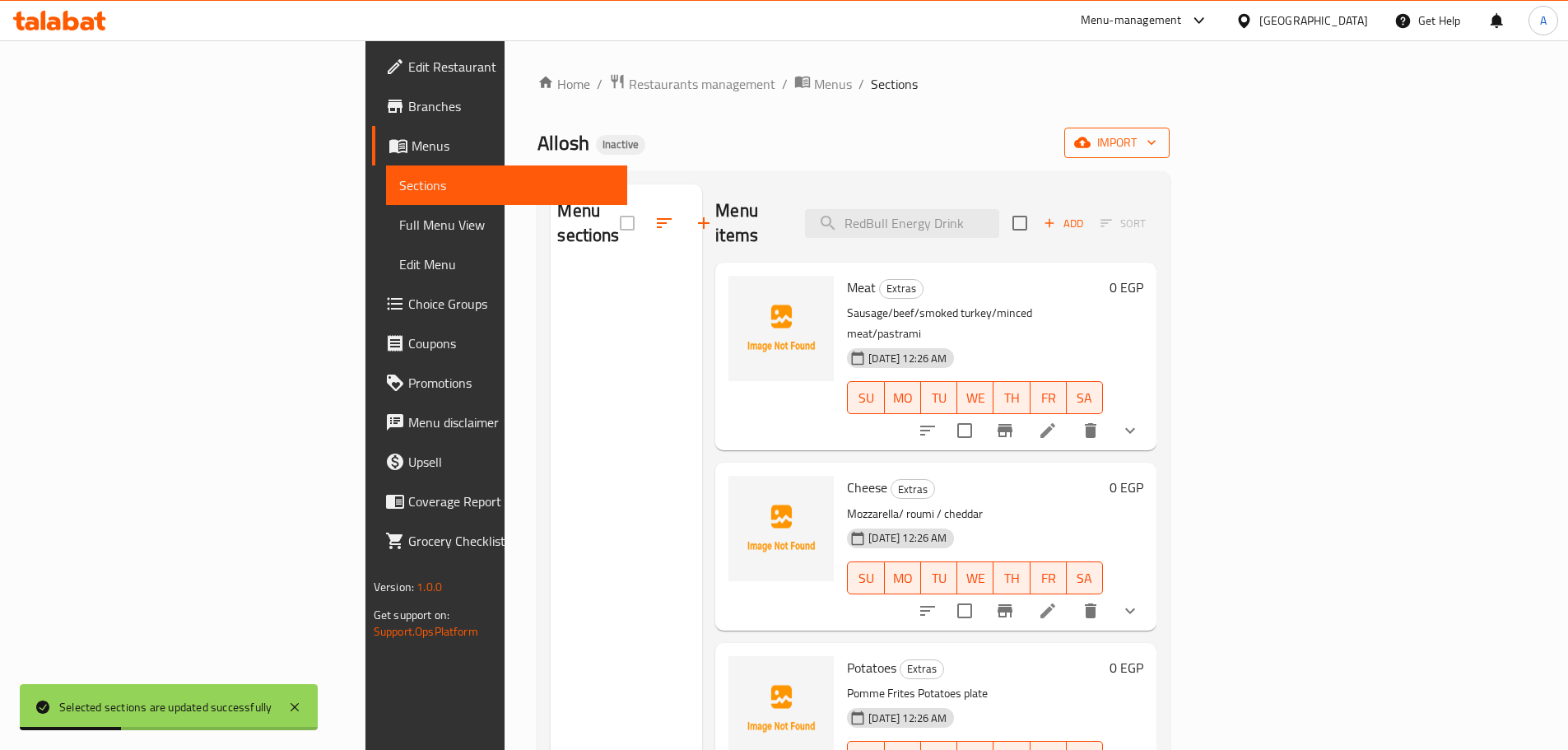
click at [1169, 147] on button "import" at bounding box center [1116, 143] width 105 height 31
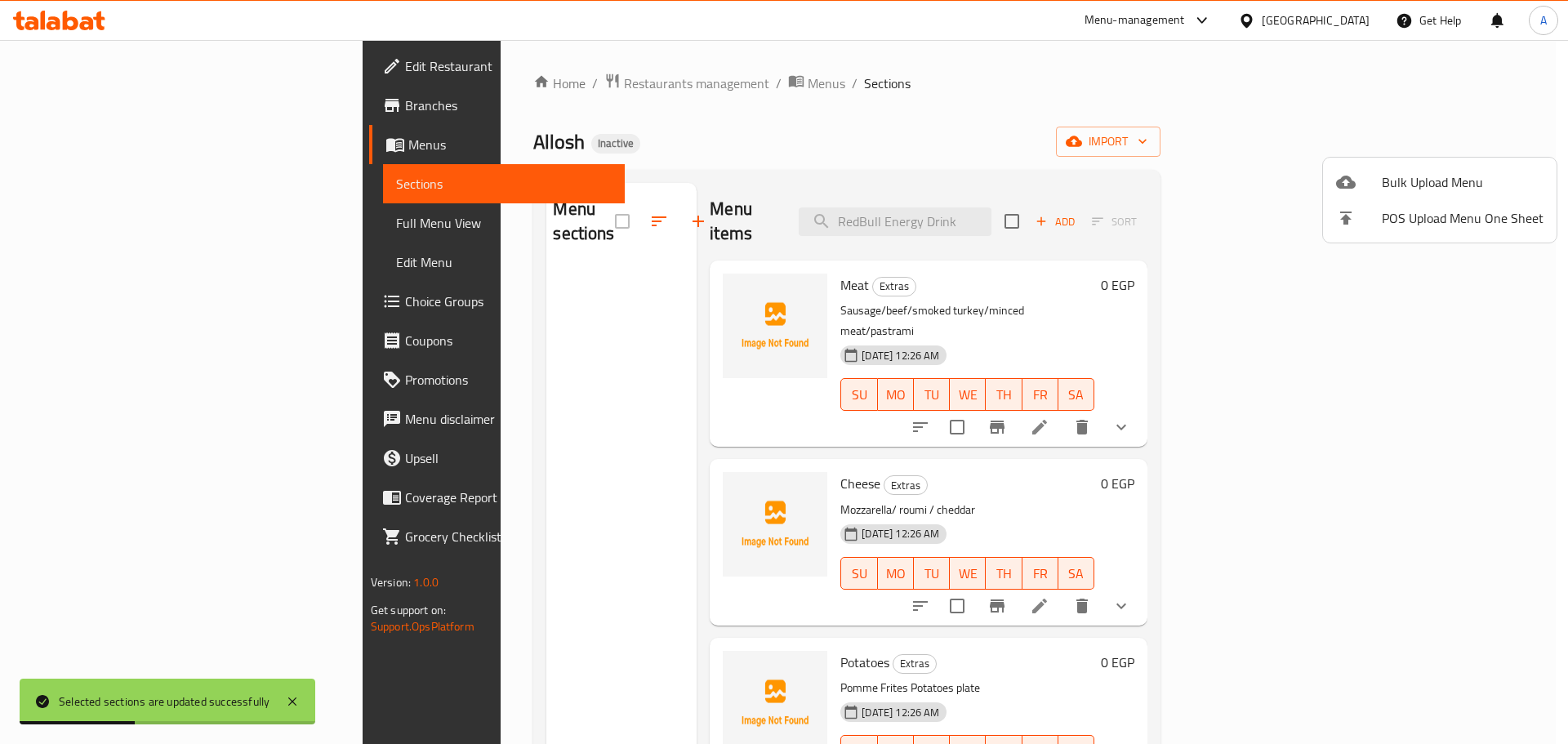
click at [1440, 173] on span "Bulk Upload Menu" at bounding box center [1463, 182] width 162 height 20
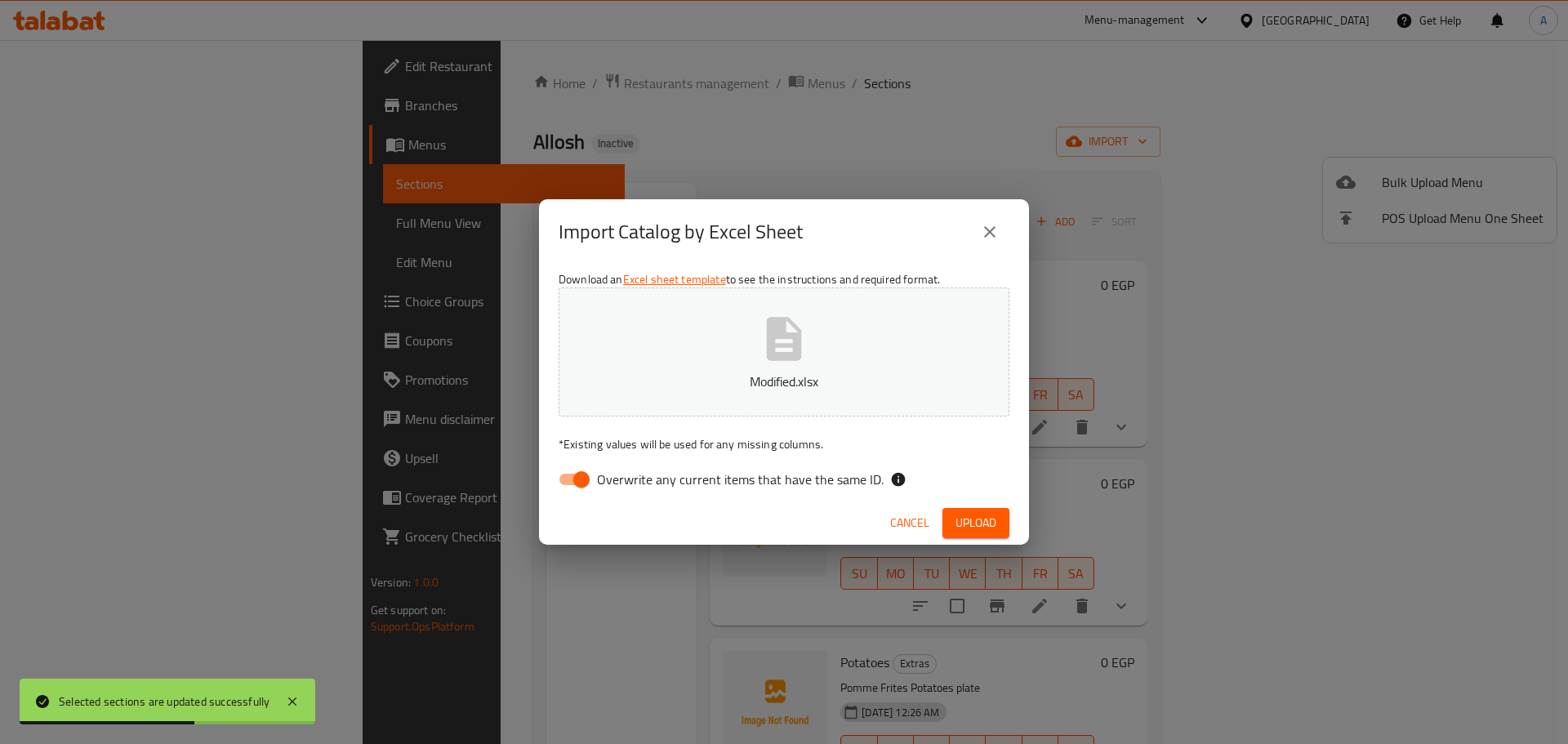
click at [833, 478] on span "Overwrite any current items that have the same ID." at bounding box center [740, 479] width 287 height 20
click at [628, 478] on input "Overwrite any current items that have the same ID." at bounding box center [581, 479] width 93 height 31
checkbox input "false"
click at [998, 523] on button "Upload" at bounding box center [976, 523] width 67 height 31
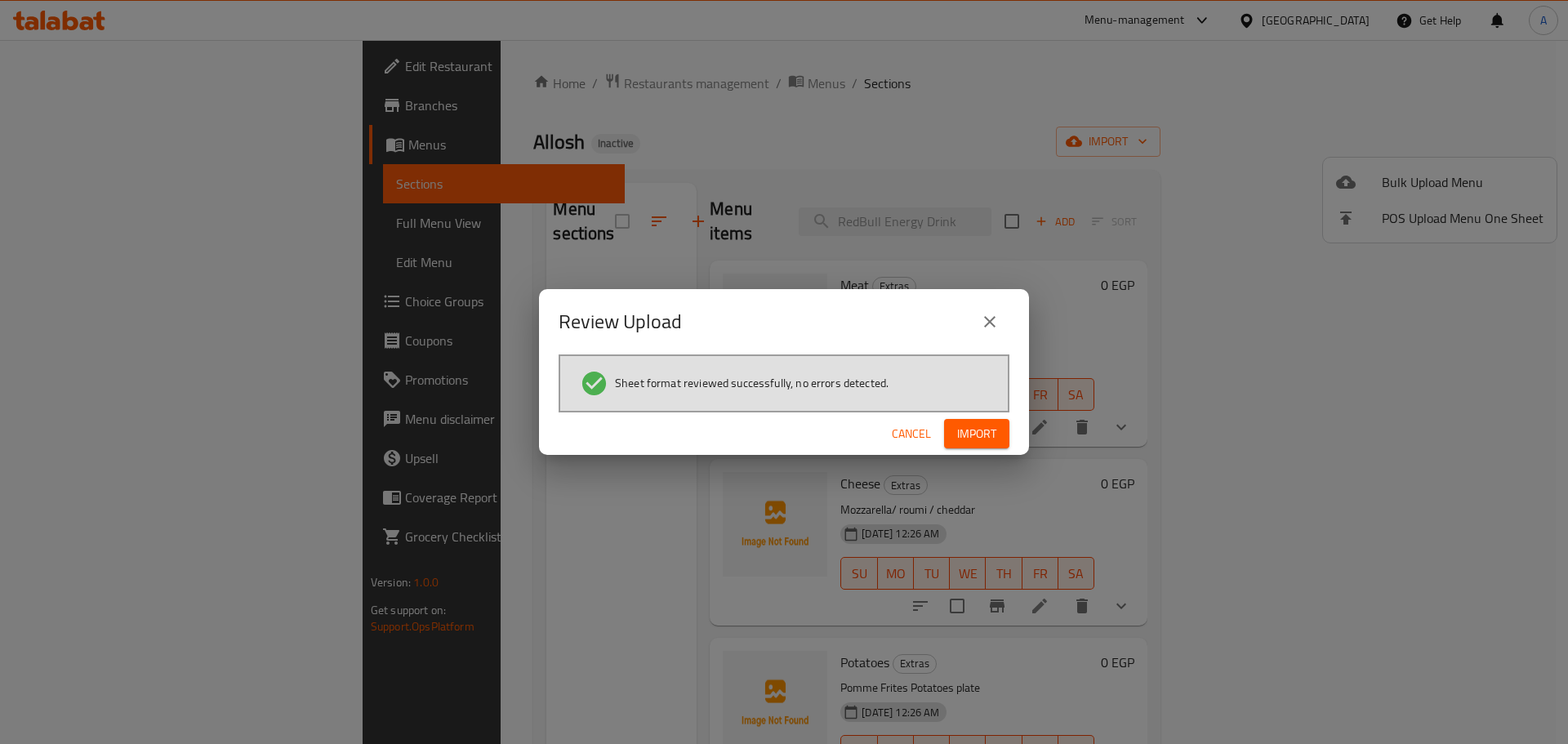
click at [980, 434] on span "Import" at bounding box center [977, 434] width 39 height 20
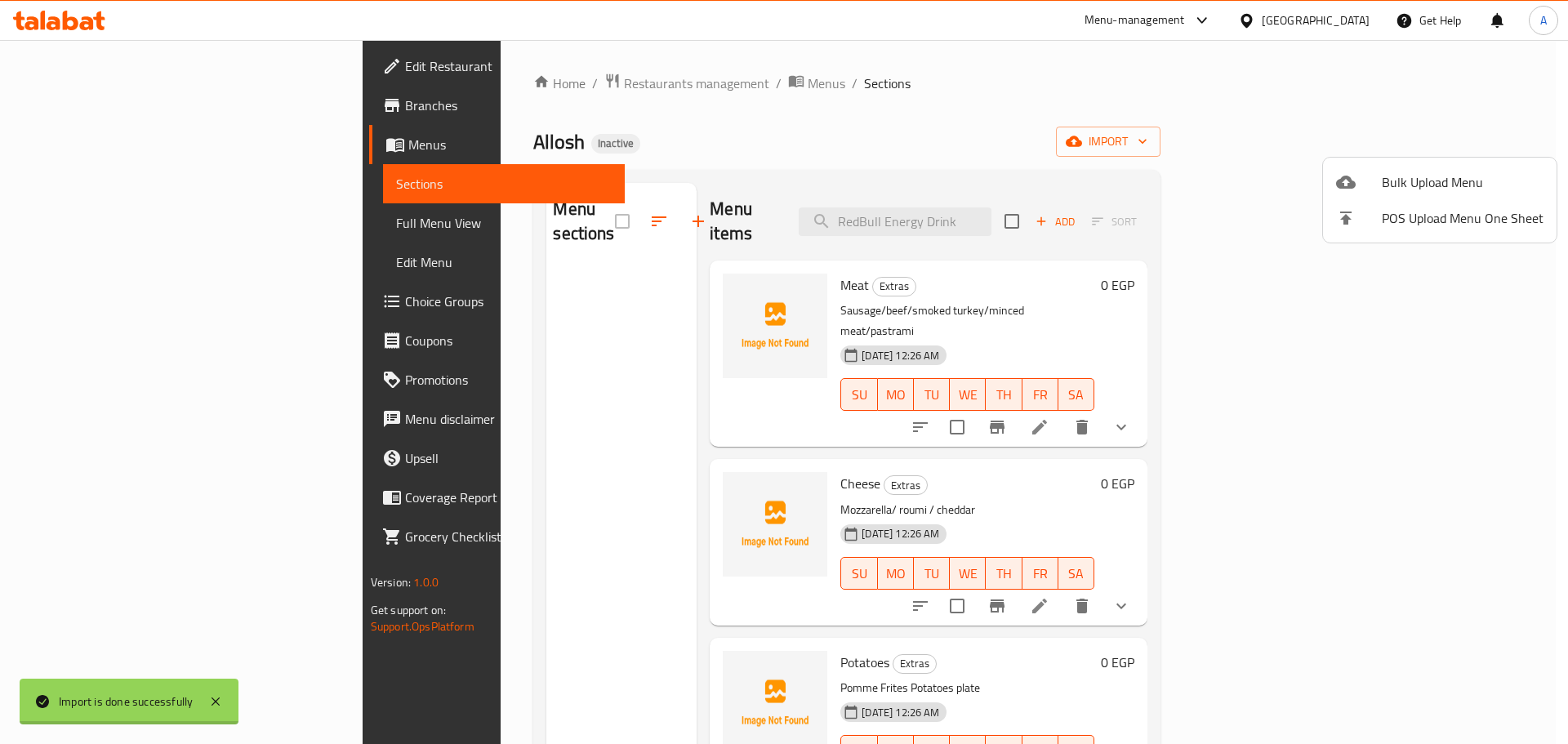
click at [568, 323] on div at bounding box center [784, 372] width 1568 height 744
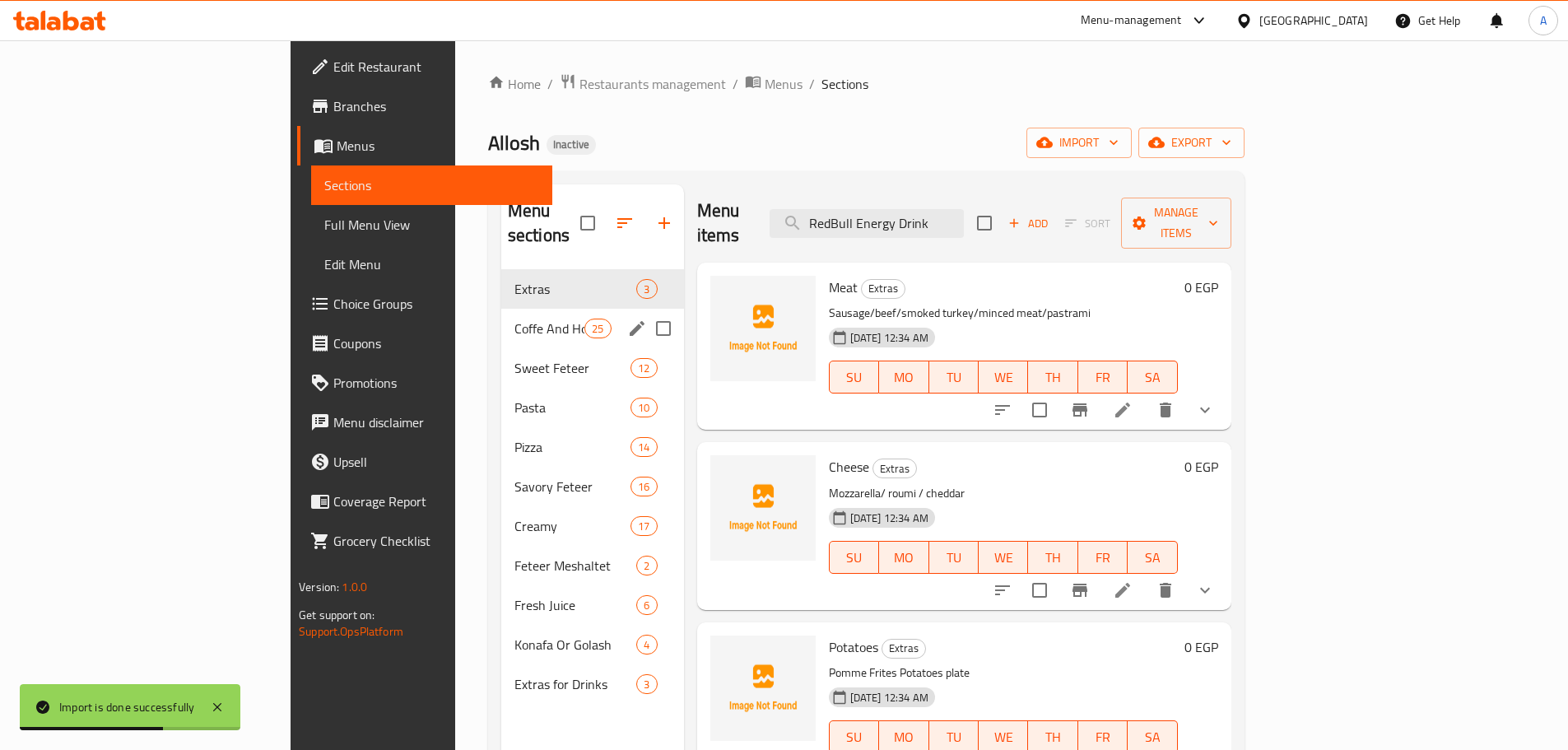
click at [502, 317] on div "Coffe And Hot Drink 25" at bounding box center [592, 328] width 183 height 39
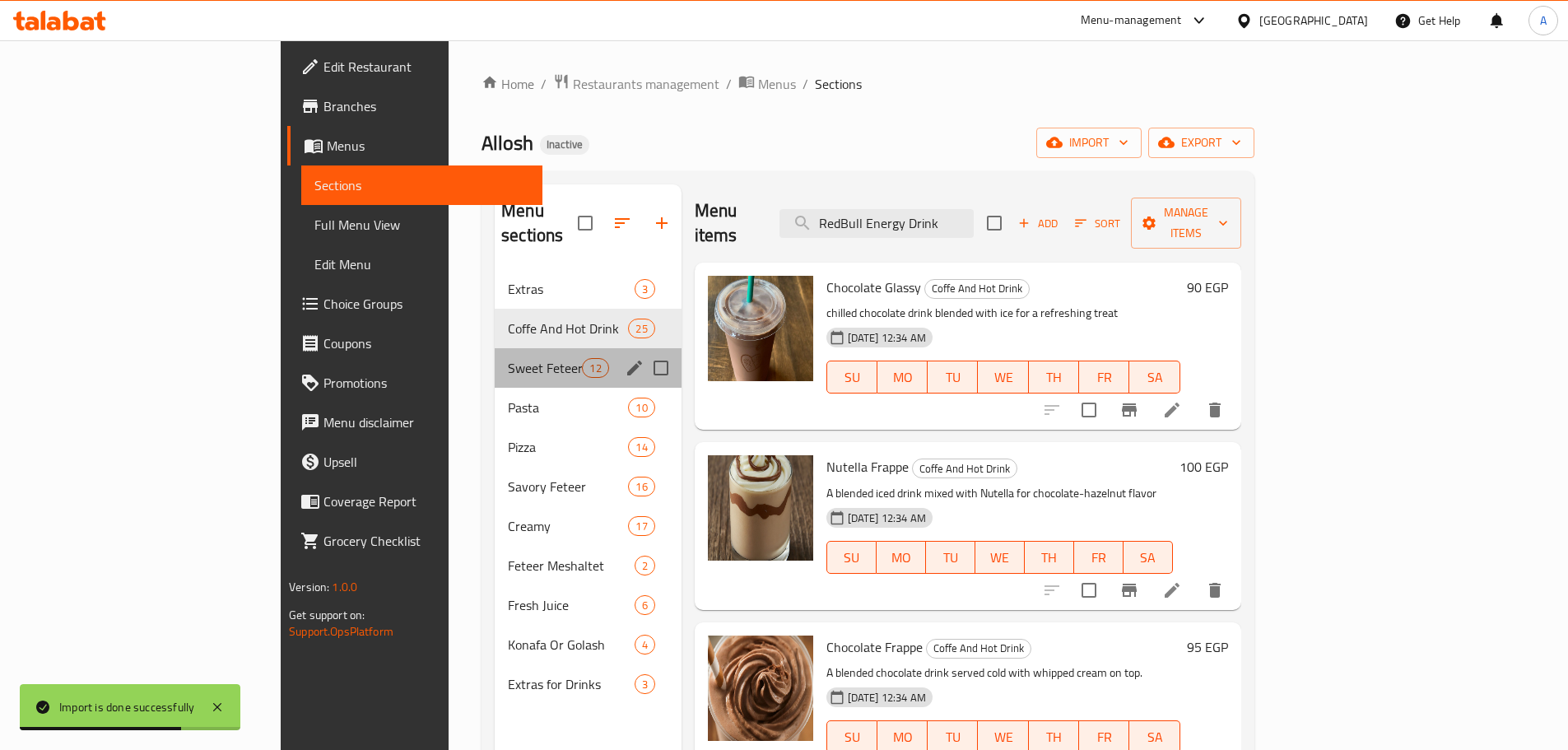
click at [495, 357] on div "Sweet Feteer 12" at bounding box center [588, 368] width 187 height 39
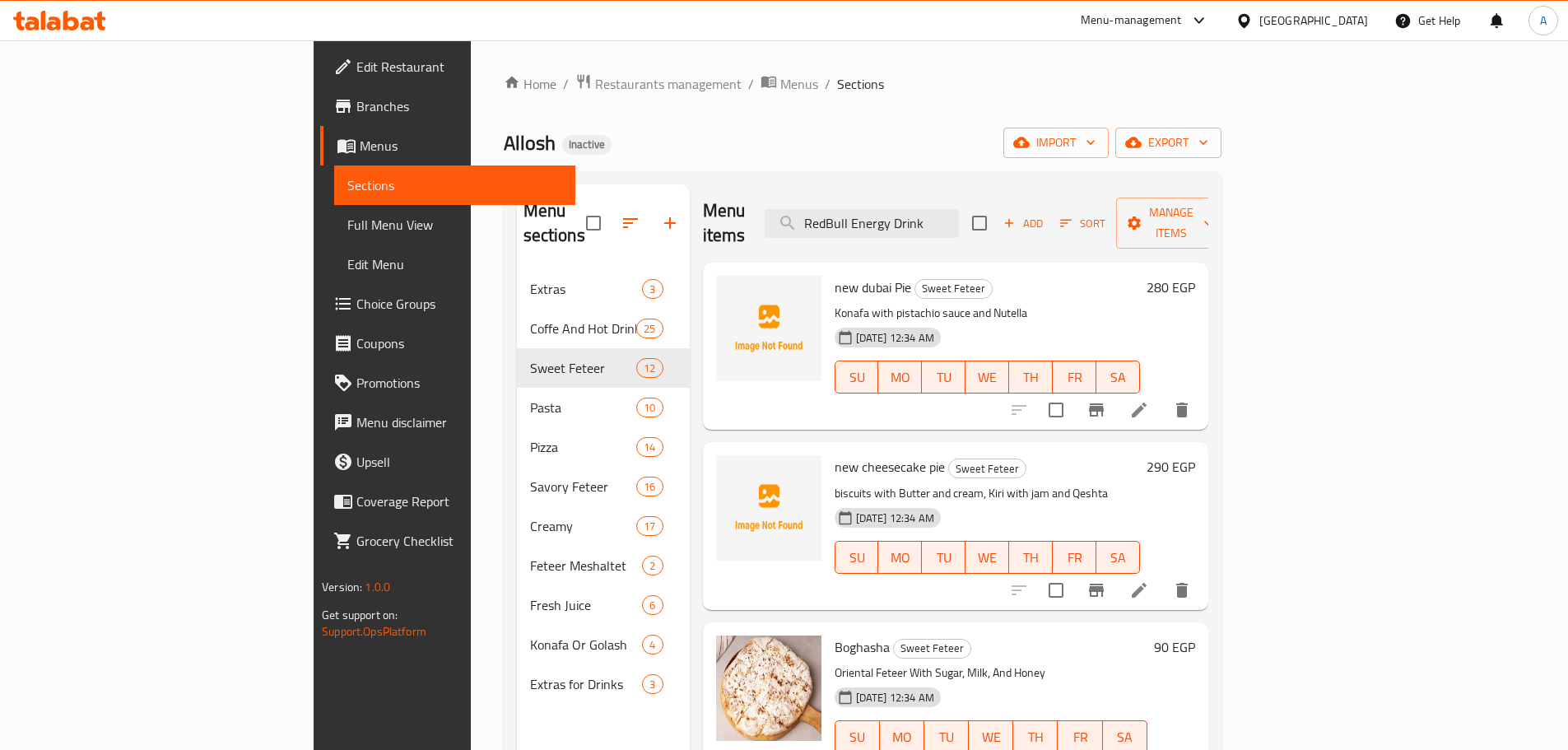
click at [1168, 166] on div "Home / Restaurants management / Menus / Sections Allosh Inactive import export …" at bounding box center [862, 510] width 718 height 874
click at [1208, 143] on span "export" at bounding box center [1168, 143] width 80 height 21
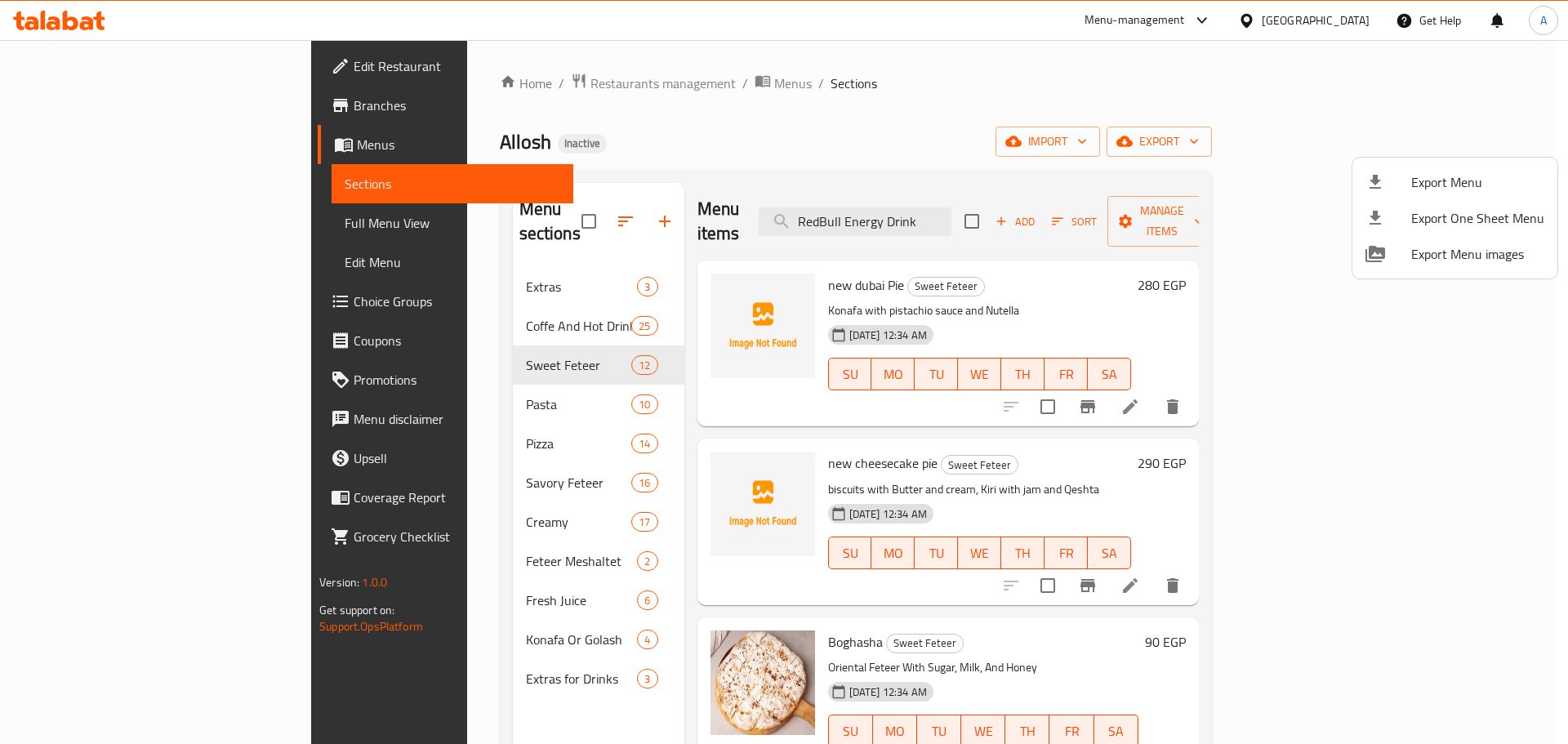
click at [1091, 174] on div at bounding box center [784, 372] width 1568 height 744
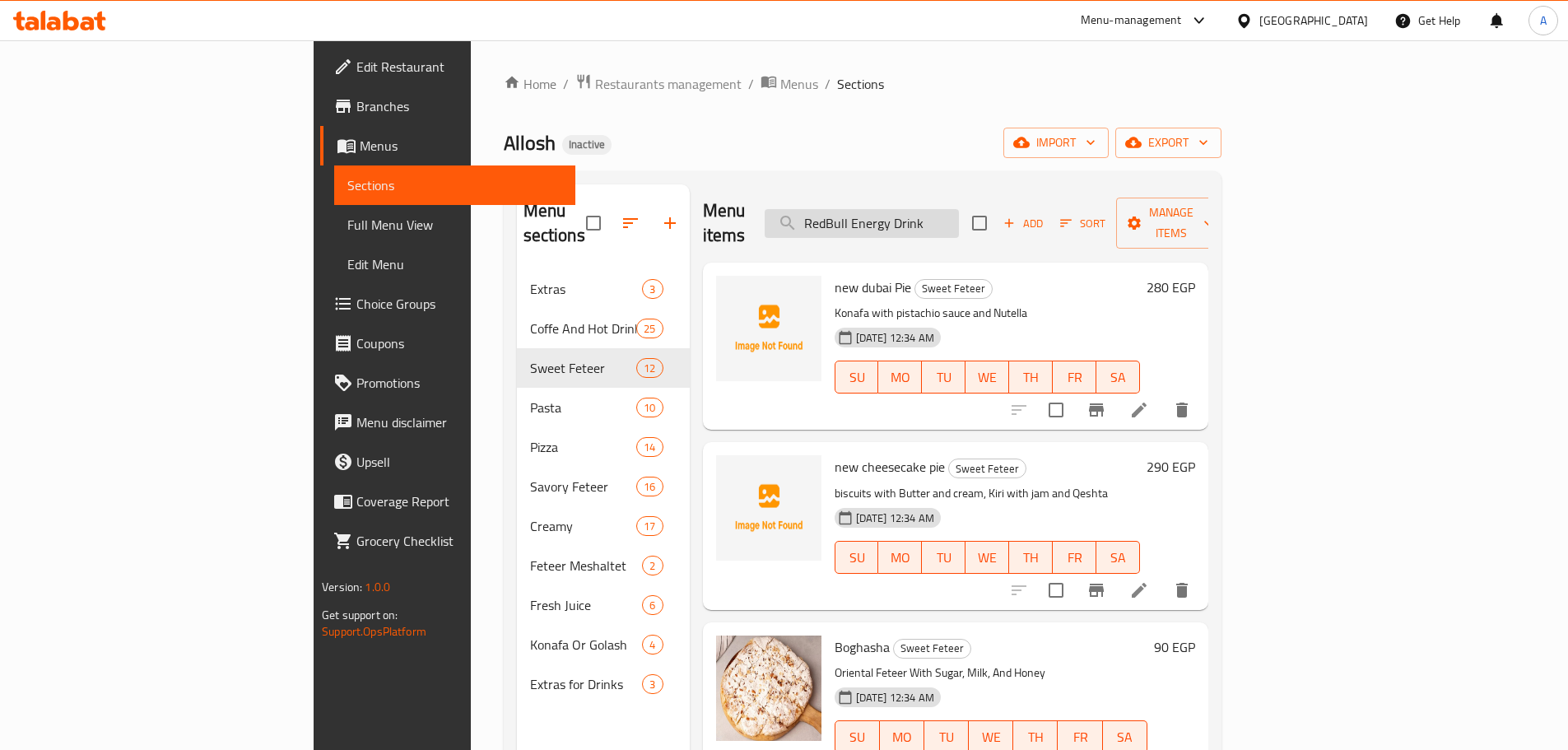
click at [958, 209] on input "RedBull Energy Drink" at bounding box center [862, 224] width 195 height 29
paste input "I added description for Blue Berry Smoothie"
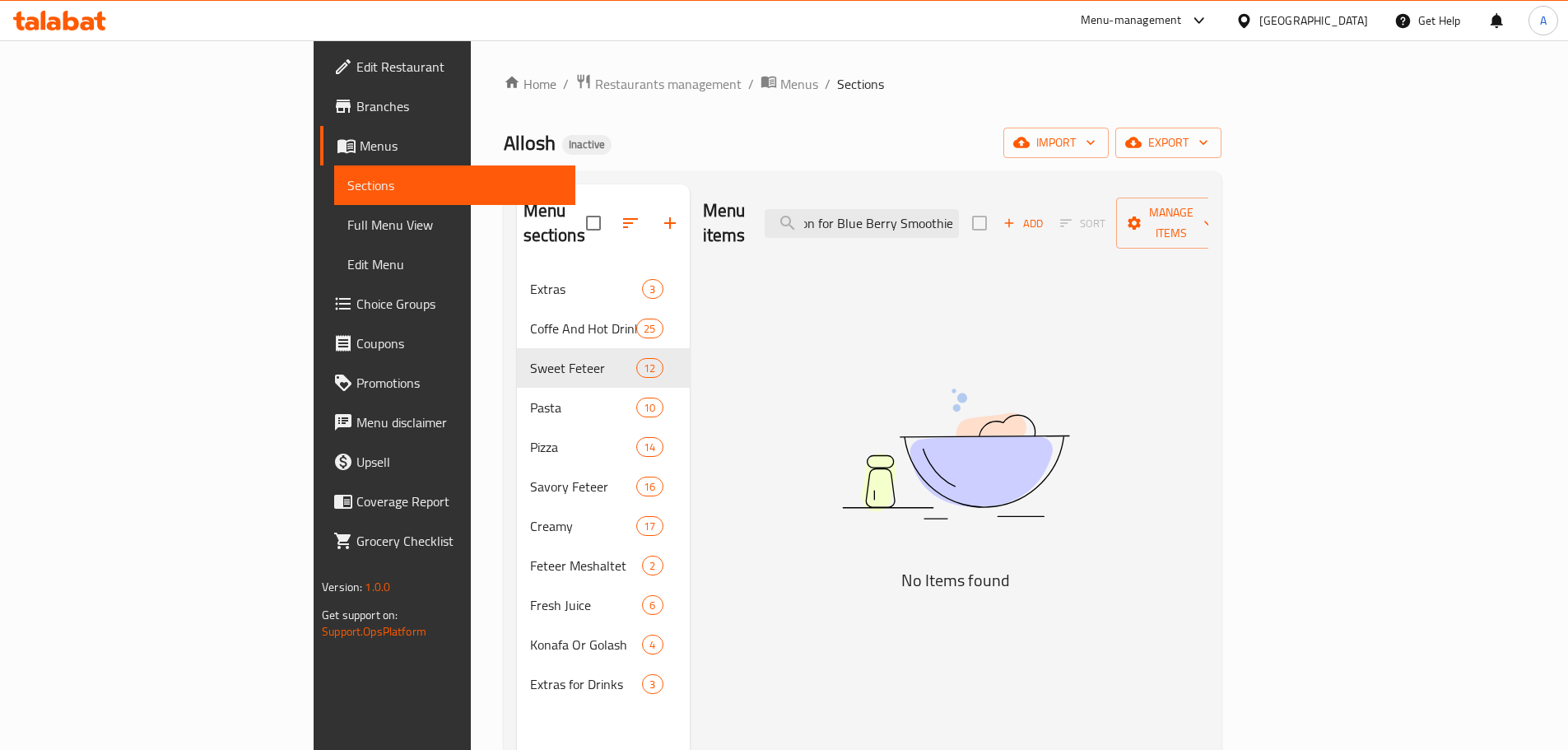
type input "RedBull Energy Drink"
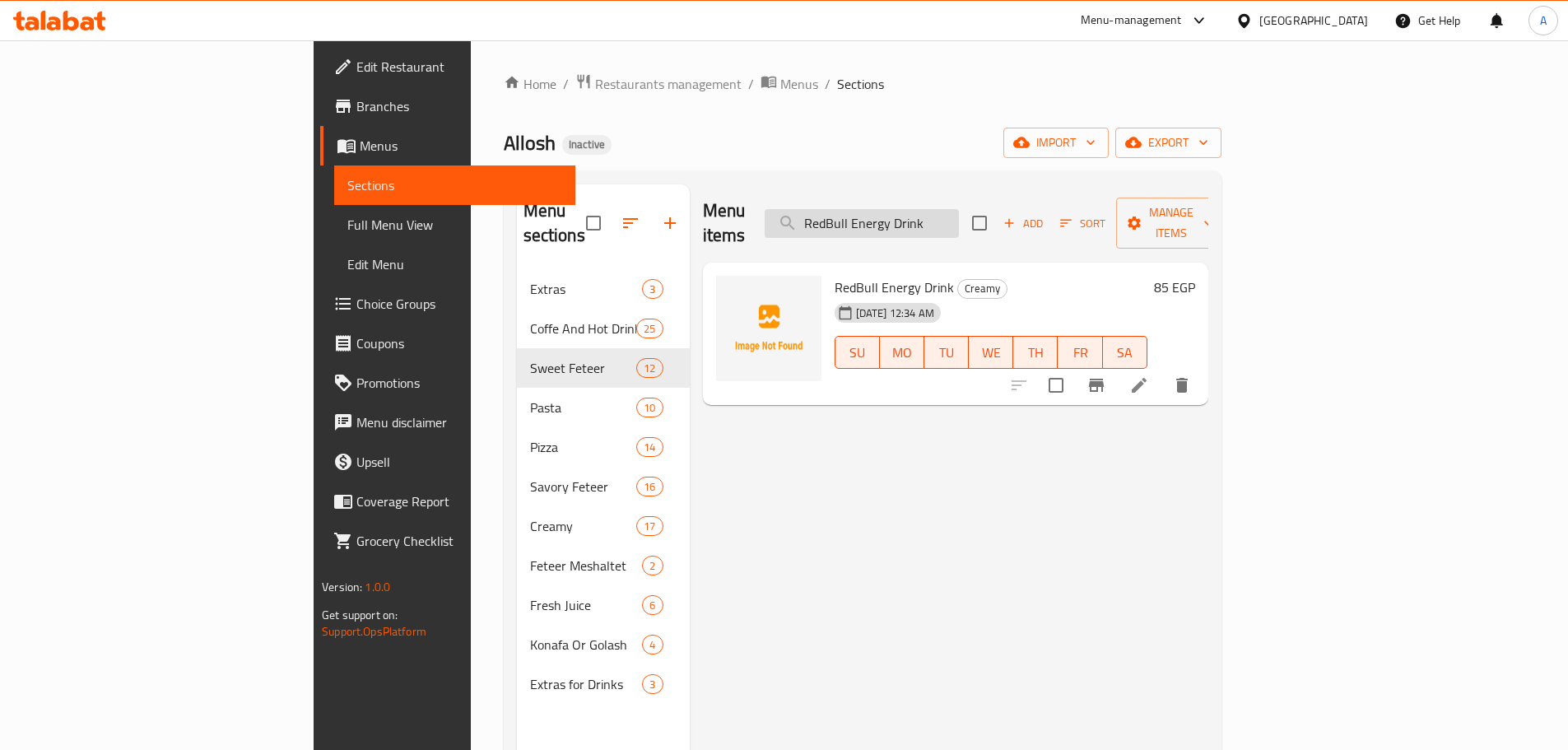
click at [958, 209] on input "RedBull Energy Drink" at bounding box center [862, 224] width 195 height 29
click at [1222, 162] on div "Home / Restaurants management / Menus / Sections Allosh Inactive import export …" at bounding box center [862, 510] width 718 height 874
click at [1208, 143] on span "export" at bounding box center [1168, 143] width 80 height 21
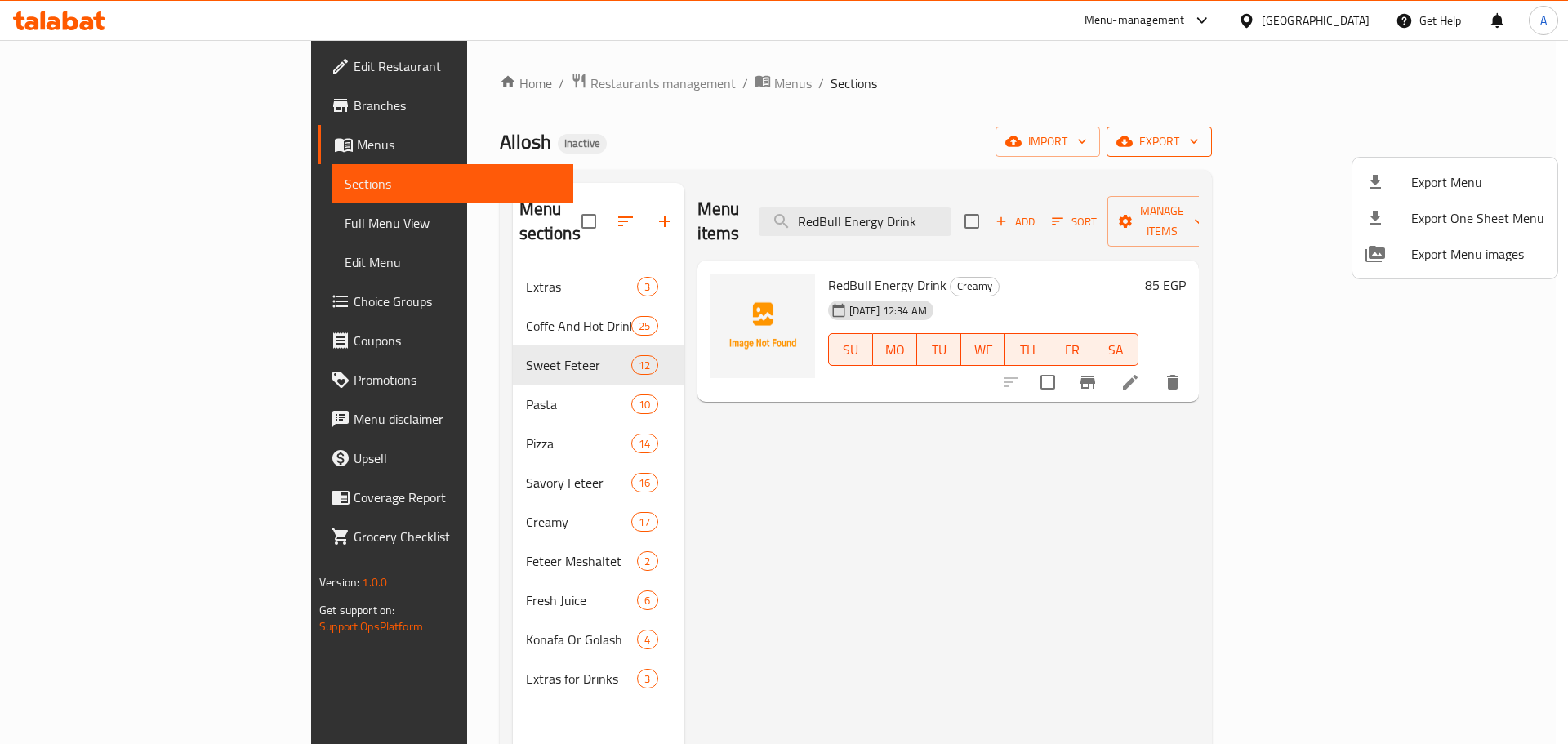
click at [1419, 173] on span "Export Menu" at bounding box center [1478, 182] width 133 height 20
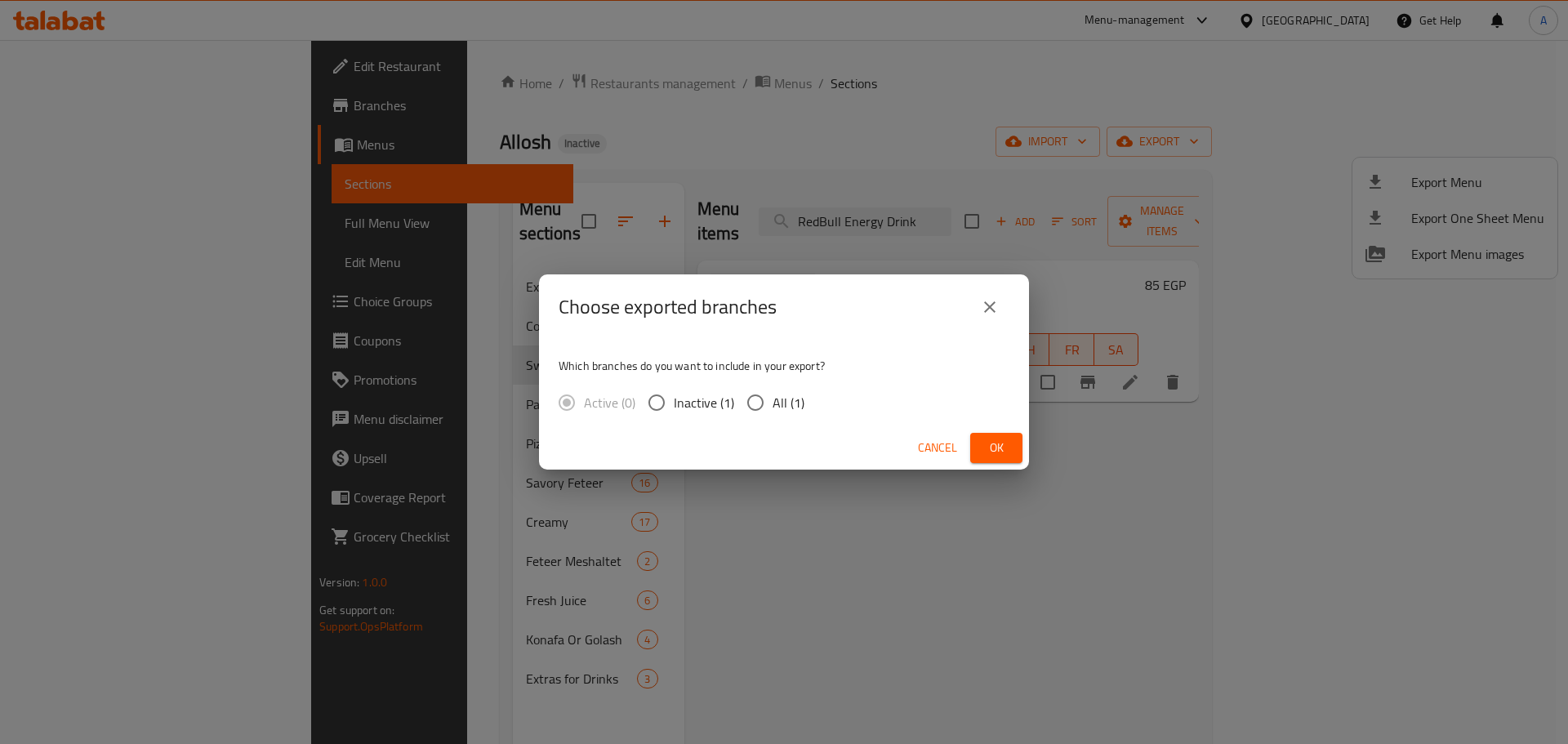
click at [784, 399] on span "All (1)" at bounding box center [788, 402] width 31 height 20
click at [773, 399] on input "All (1)" at bounding box center [755, 402] width 34 height 34
radio input "true"
click at [1026, 451] on div "Cancel Ok" at bounding box center [784, 447] width 490 height 43
click at [996, 442] on span "Ok" at bounding box center [996, 448] width 26 height 20
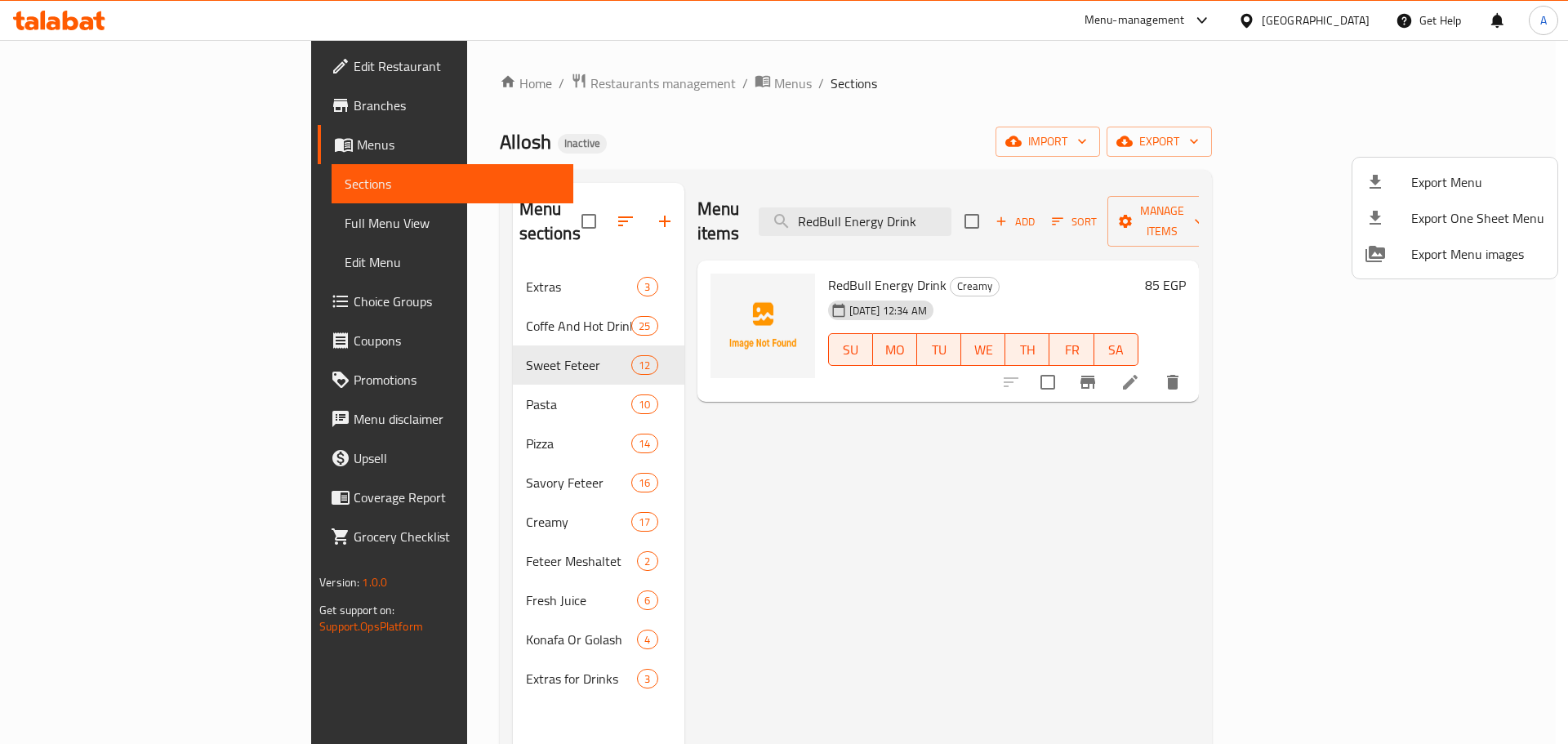
click at [950, 196] on div at bounding box center [784, 372] width 1568 height 744
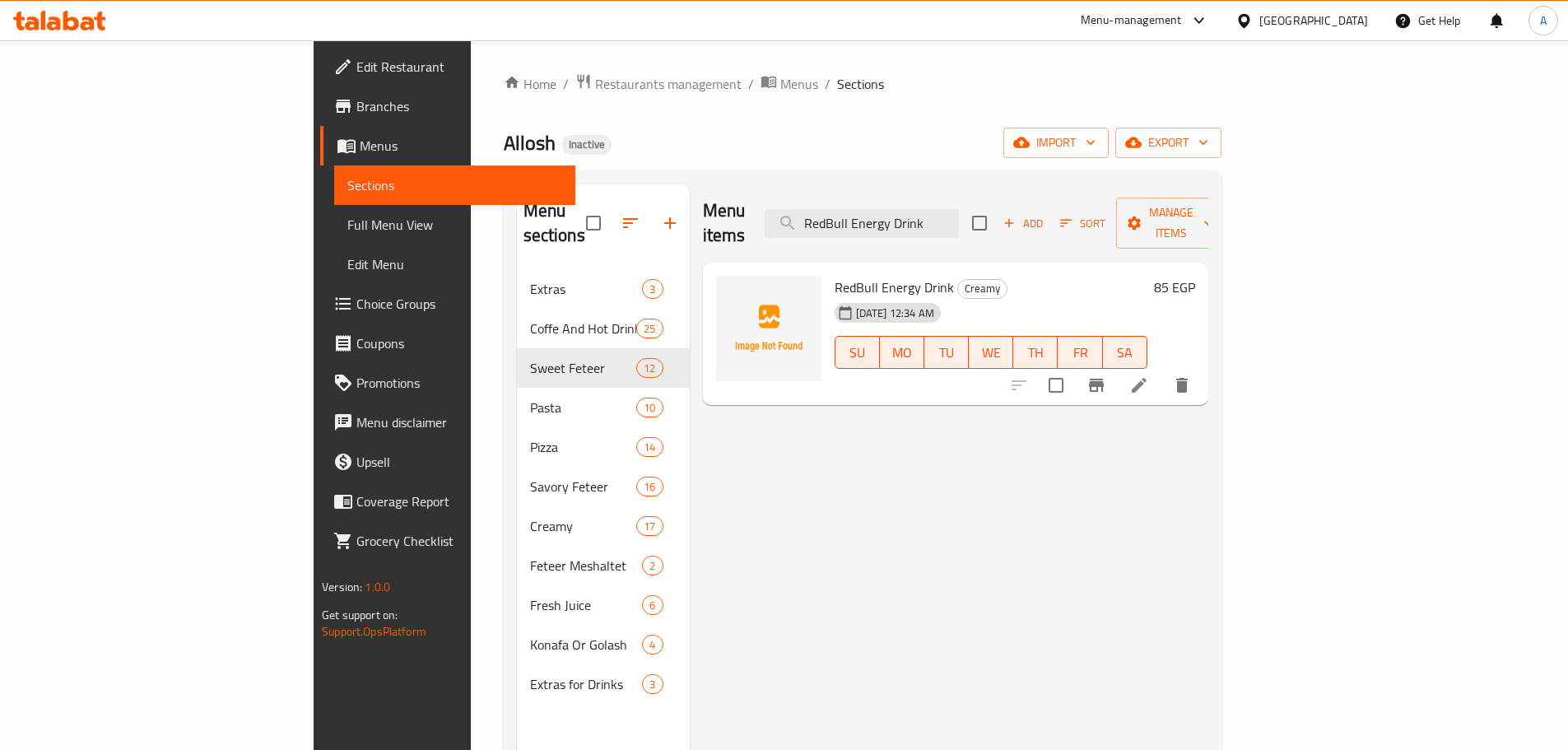
click at [958, 209] on input "RedBull Energy Drink" at bounding box center [862, 224] width 195 height 29
paste input "NEW Honey Smoked Meat"
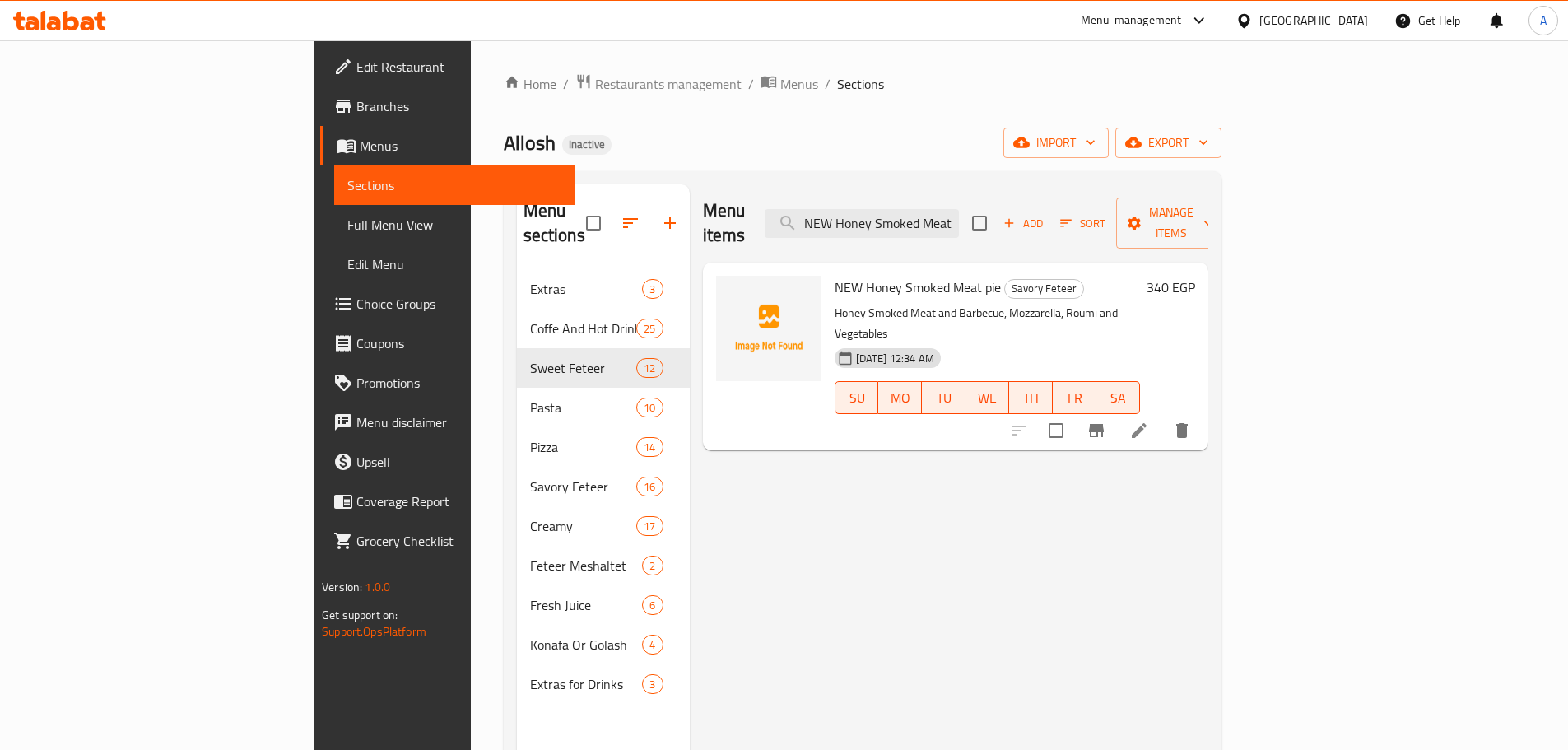
type input "NEW Honey Smoked Meat"
click at [1149, 421] on icon at bounding box center [1138, 430] width 20 height 20
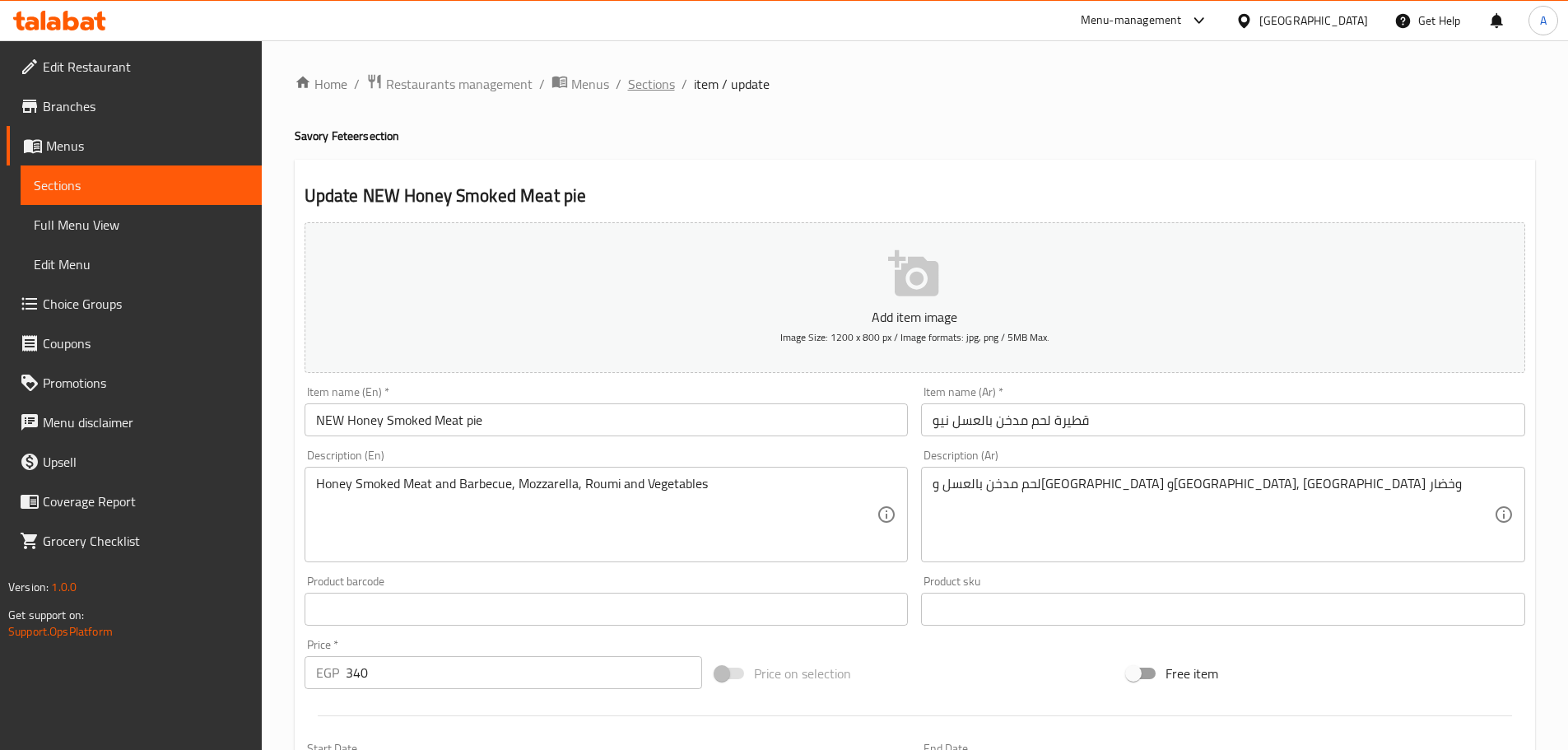
drag, startPoint x: 622, startPoint y: 90, endPoint x: 644, endPoint y: 89, distance: 22.0
click at [622, 92] on ol "Home / Restaurants management / Menus / Sections / item / update" at bounding box center [915, 83] width 1241 height 21
click at [644, 89] on span "Sections" at bounding box center [651, 83] width 47 height 20
